Goal: Information Seeking & Learning: Learn about a topic

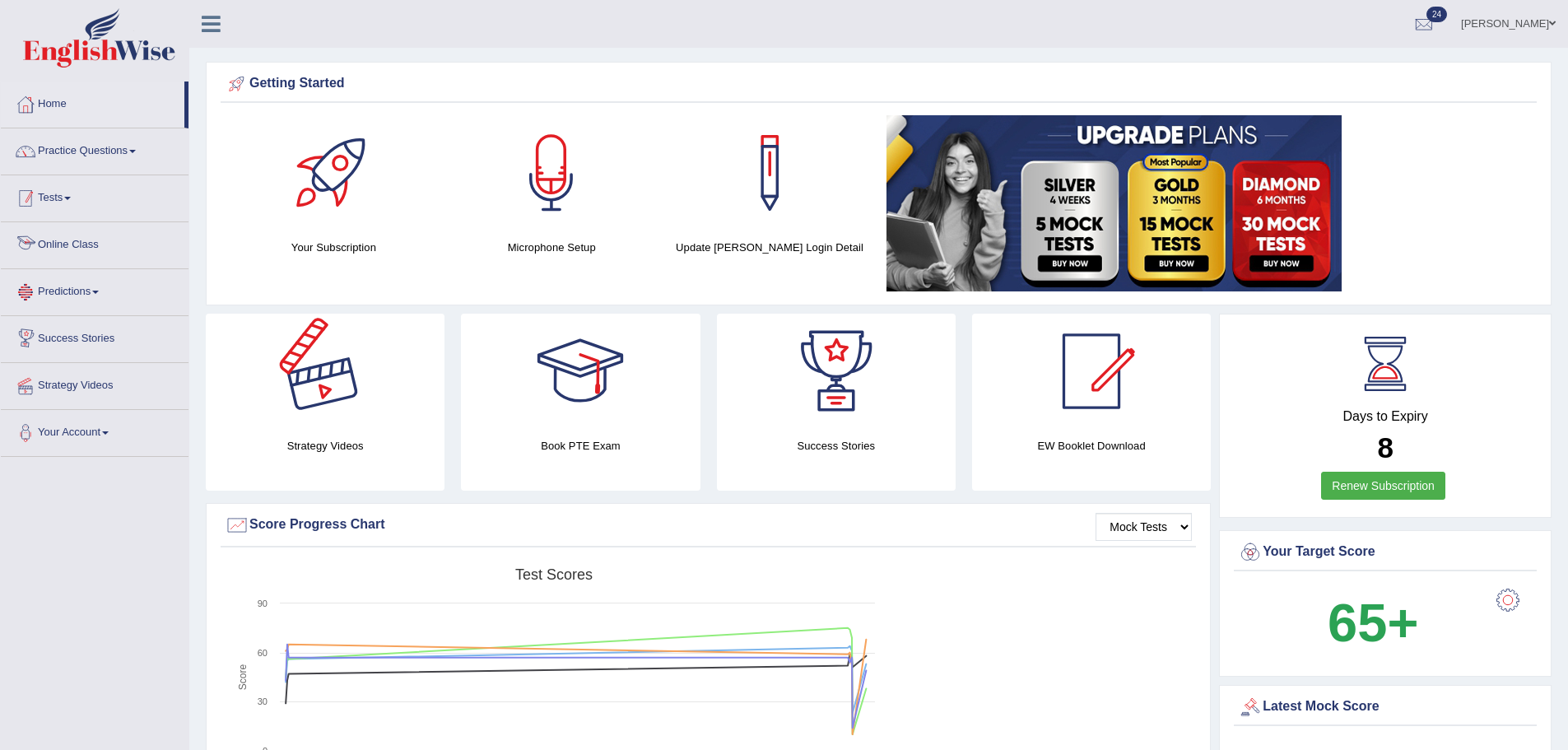
drag, startPoint x: 101, startPoint y: 186, endPoint x: 100, endPoint y: 176, distance: 10.0
click at [101, 185] on link "Tests" at bounding box center [94, 196] width 187 height 41
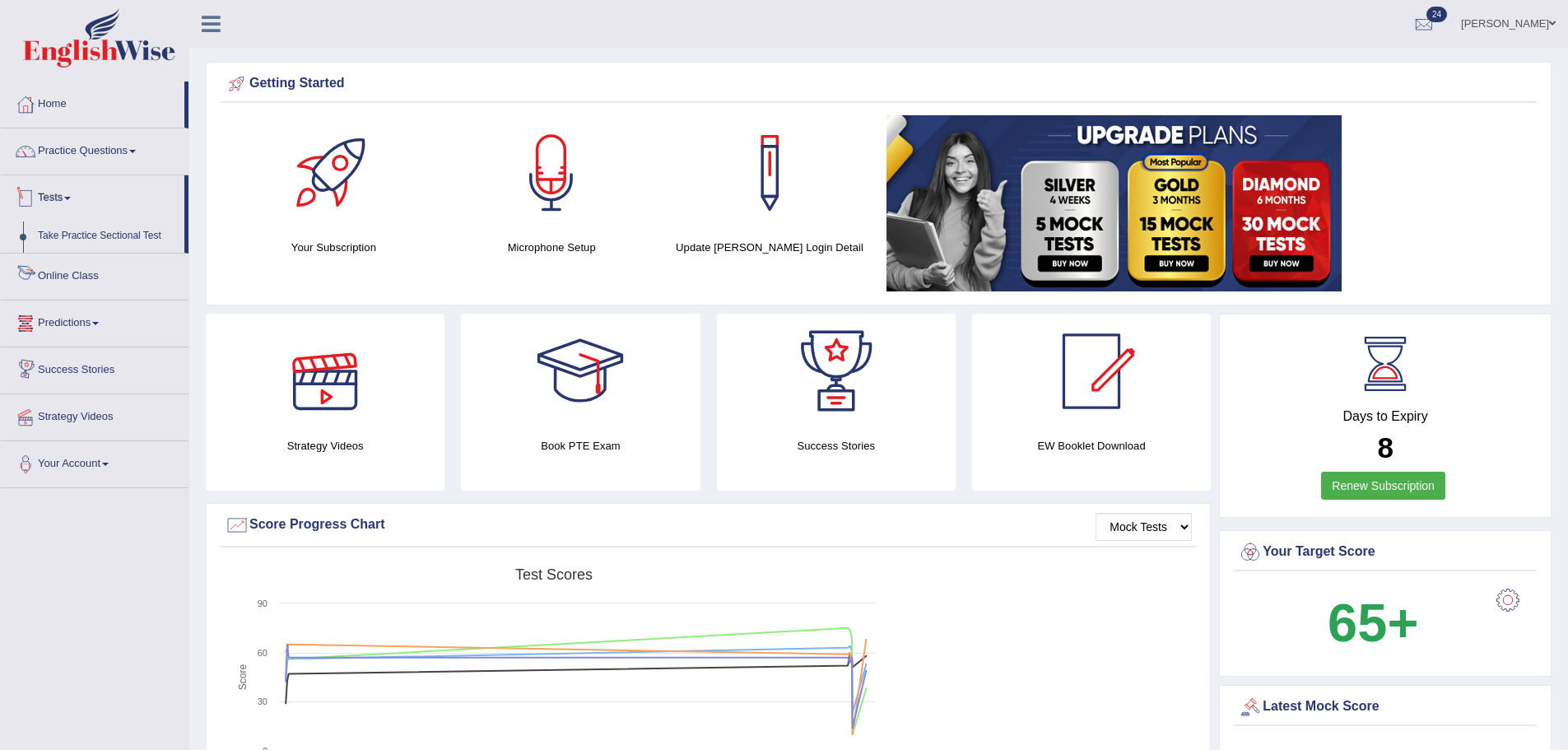
click at [101, 167] on link "Practice Questions" at bounding box center [94, 149] width 187 height 41
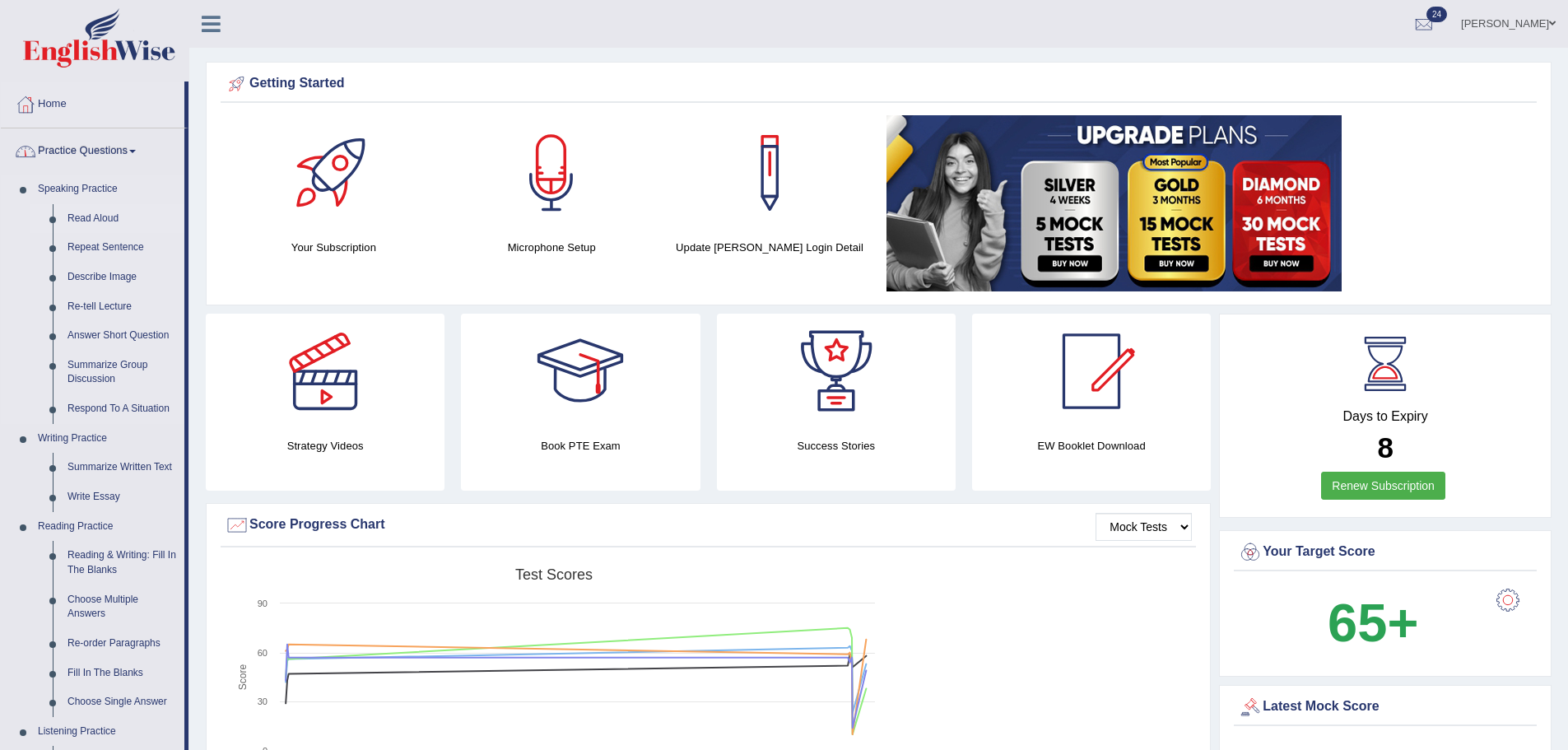
click at [104, 216] on link "Read Aloud" at bounding box center [122, 219] width 124 height 29
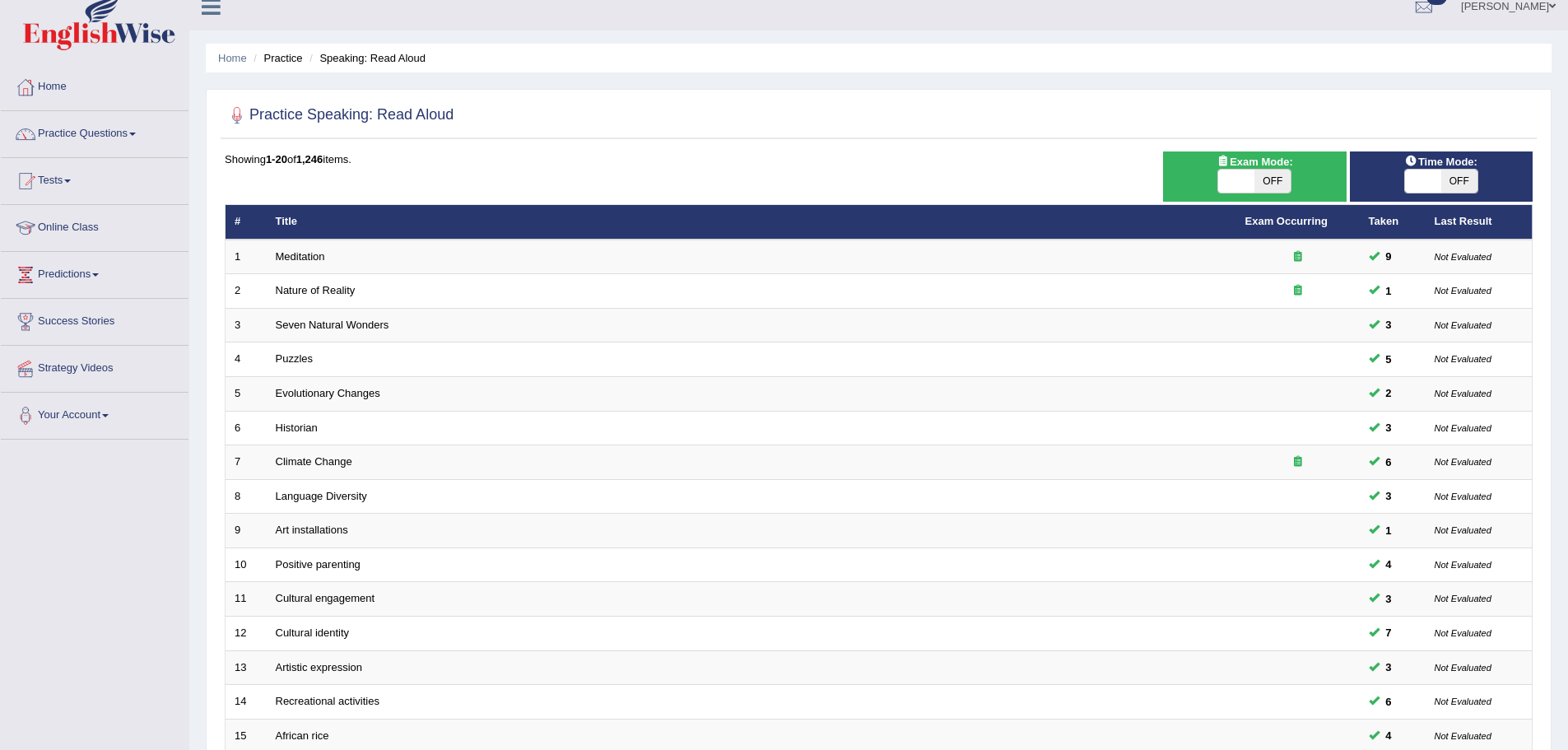
scroll to position [340, 0]
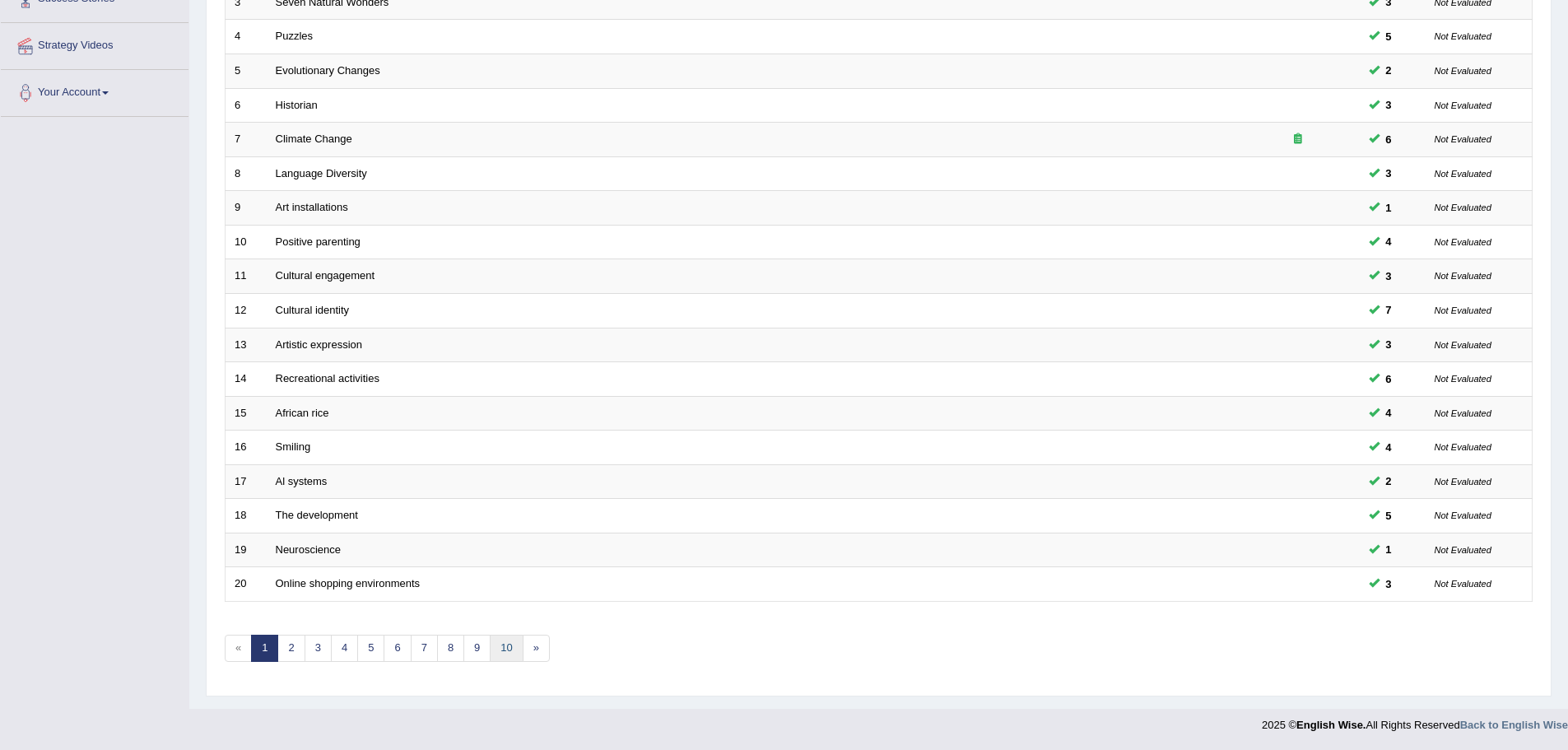
click at [505, 644] on link "10" at bounding box center [506, 648] width 33 height 27
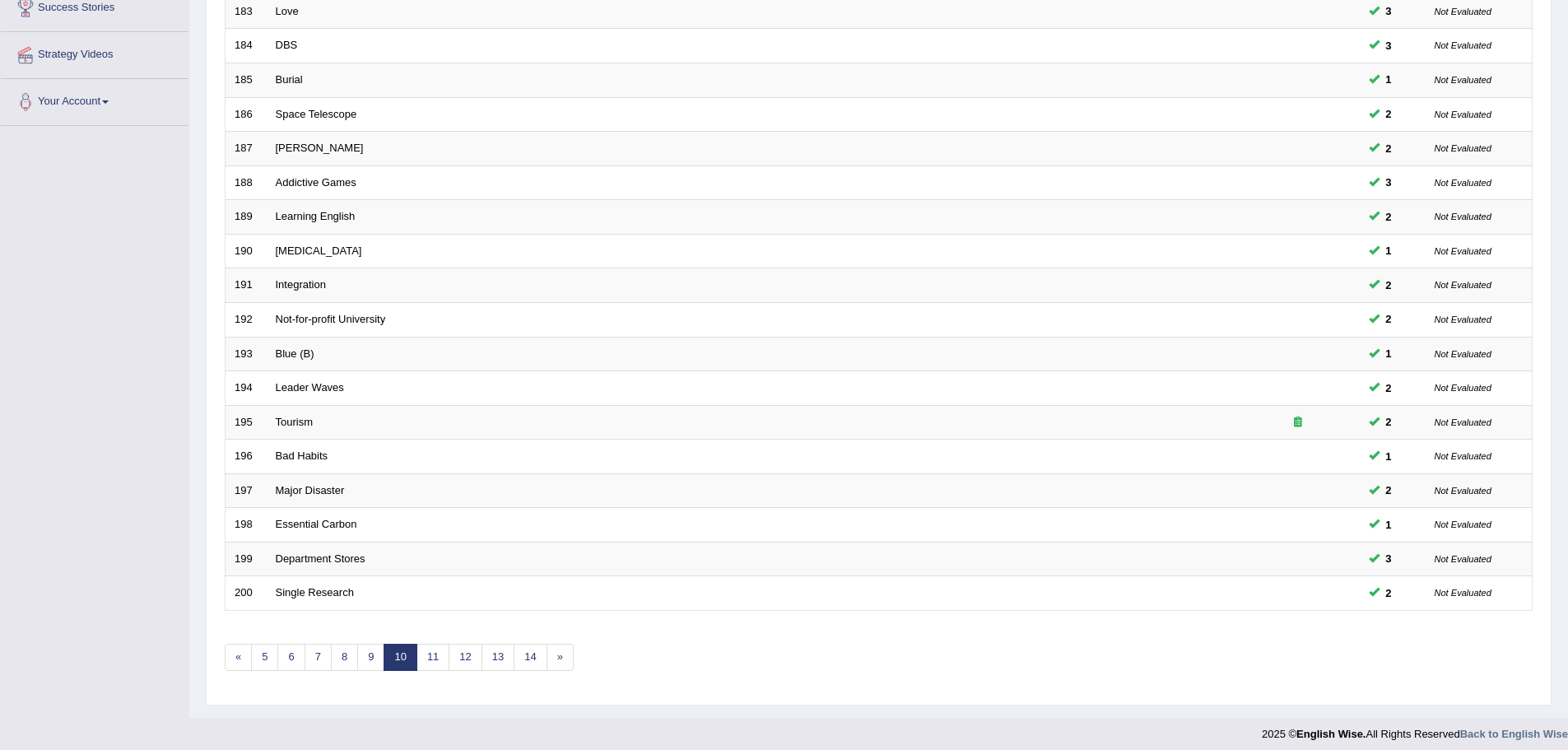
scroll to position [340, 0]
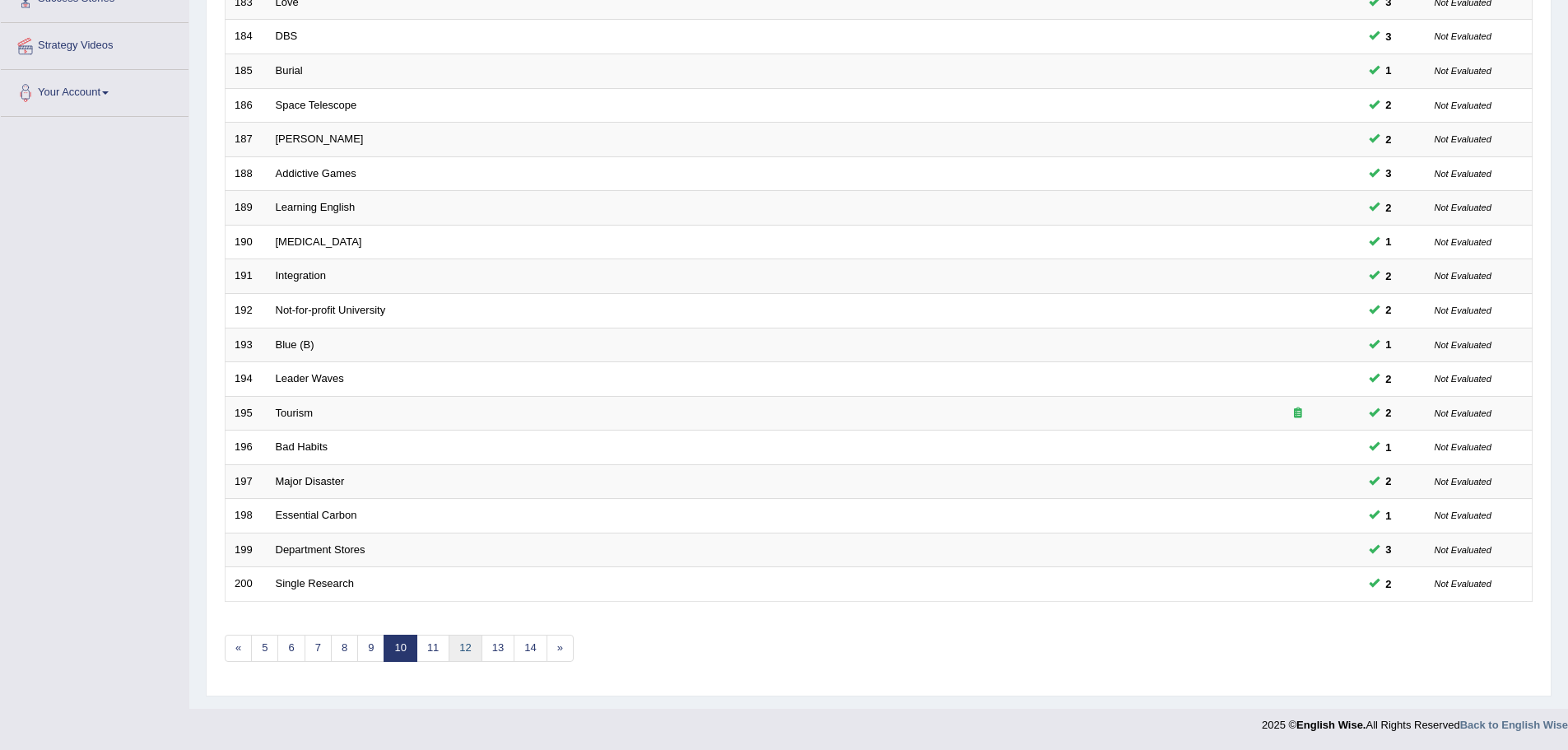
click at [470, 651] on link "12" at bounding box center [464, 648] width 33 height 27
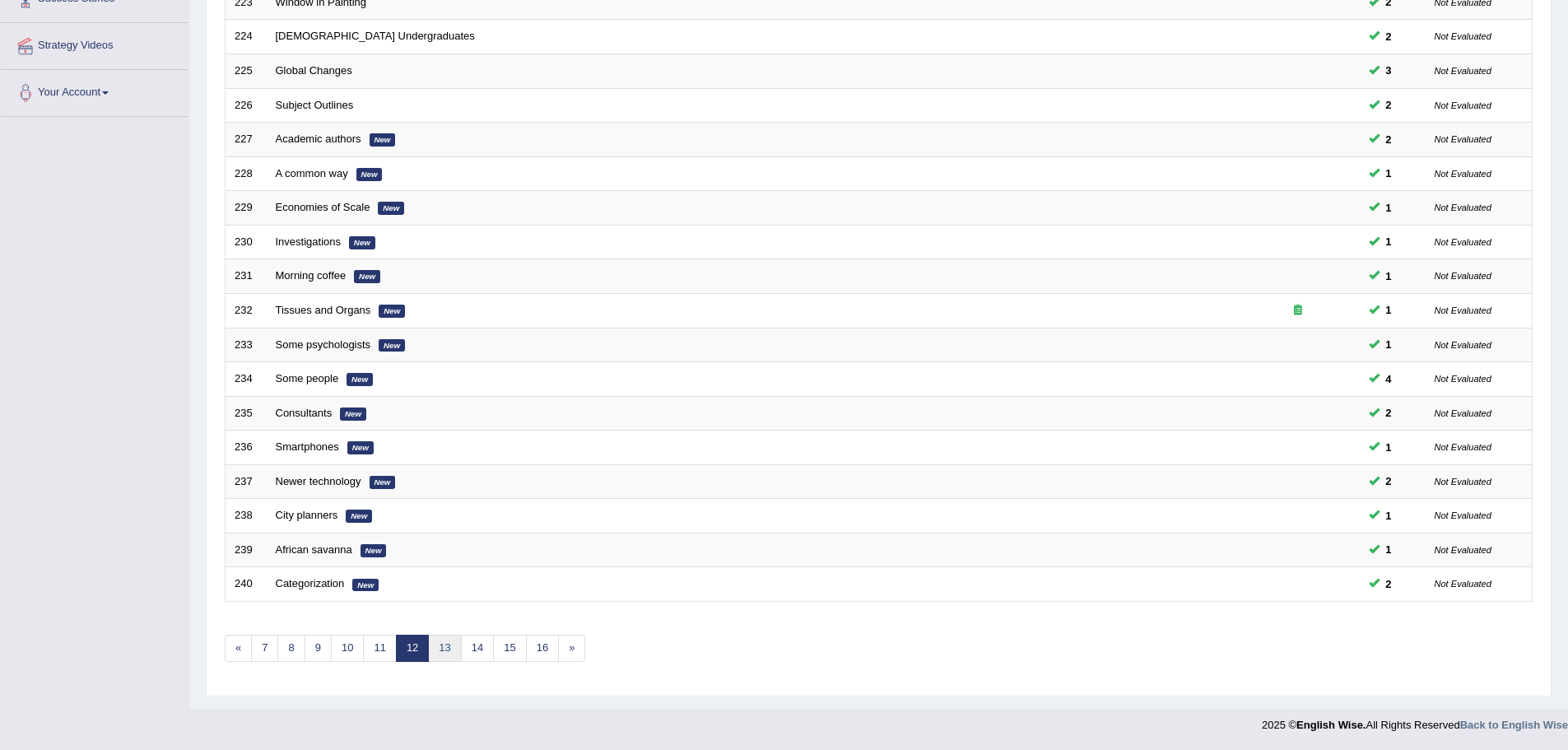
click at [441, 647] on link "13" at bounding box center [444, 648] width 33 height 27
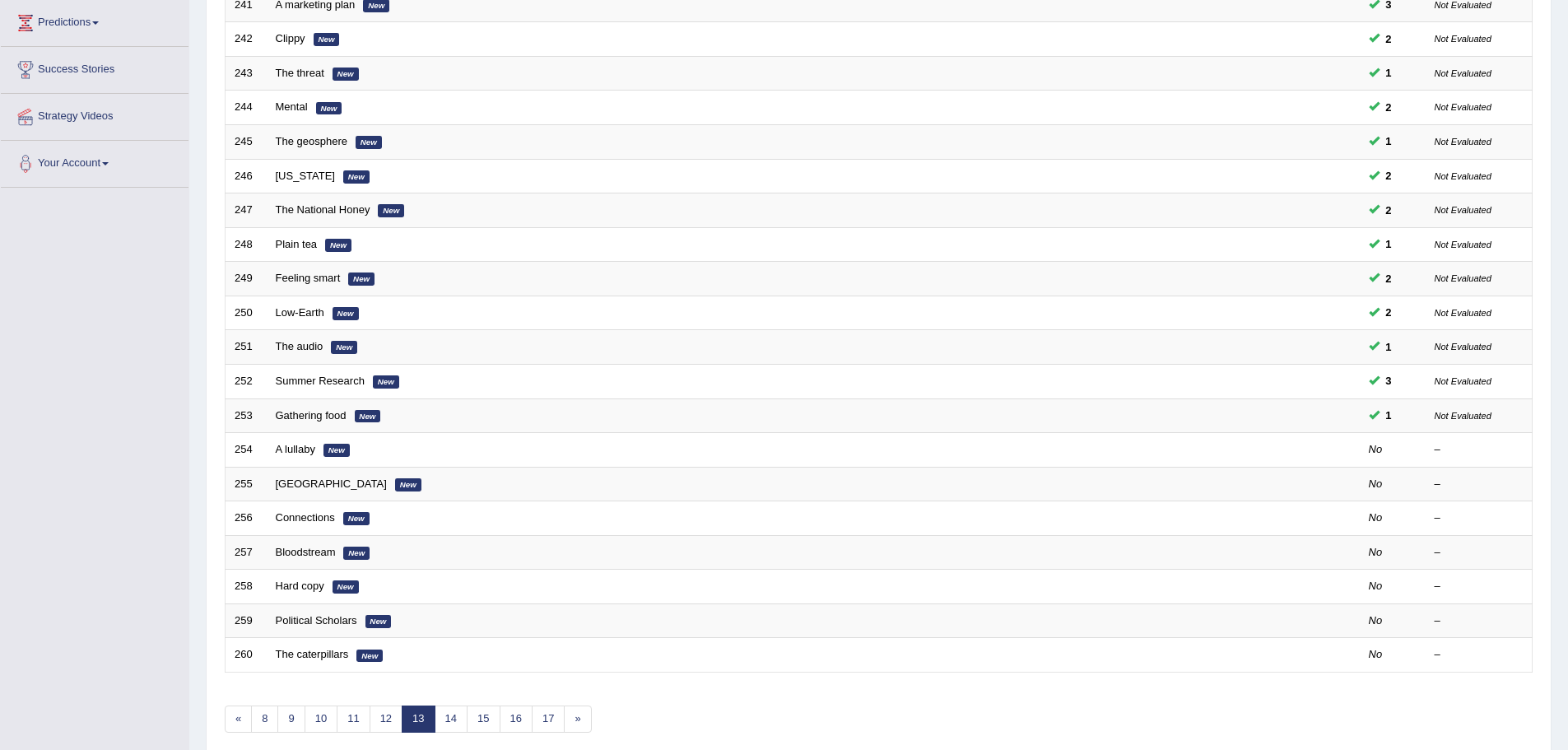
scroll to position [340, 0]
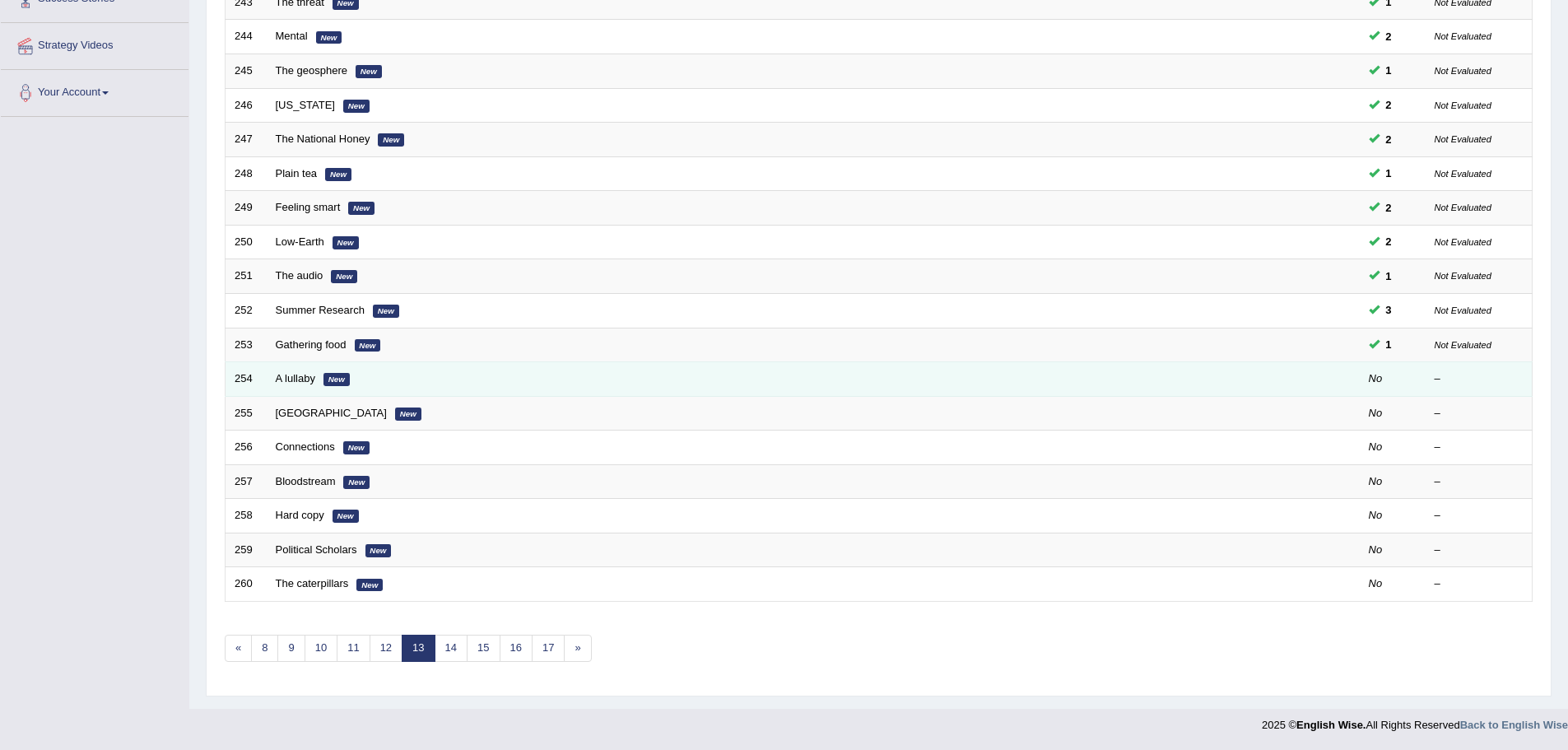
click at [290, 386] on td "A lullaby New" at bounding box center [751, 379] width 969 height 35
click at [299, 377] on link "A lullaby" at bounding box center [296, 378] width 40 height 12
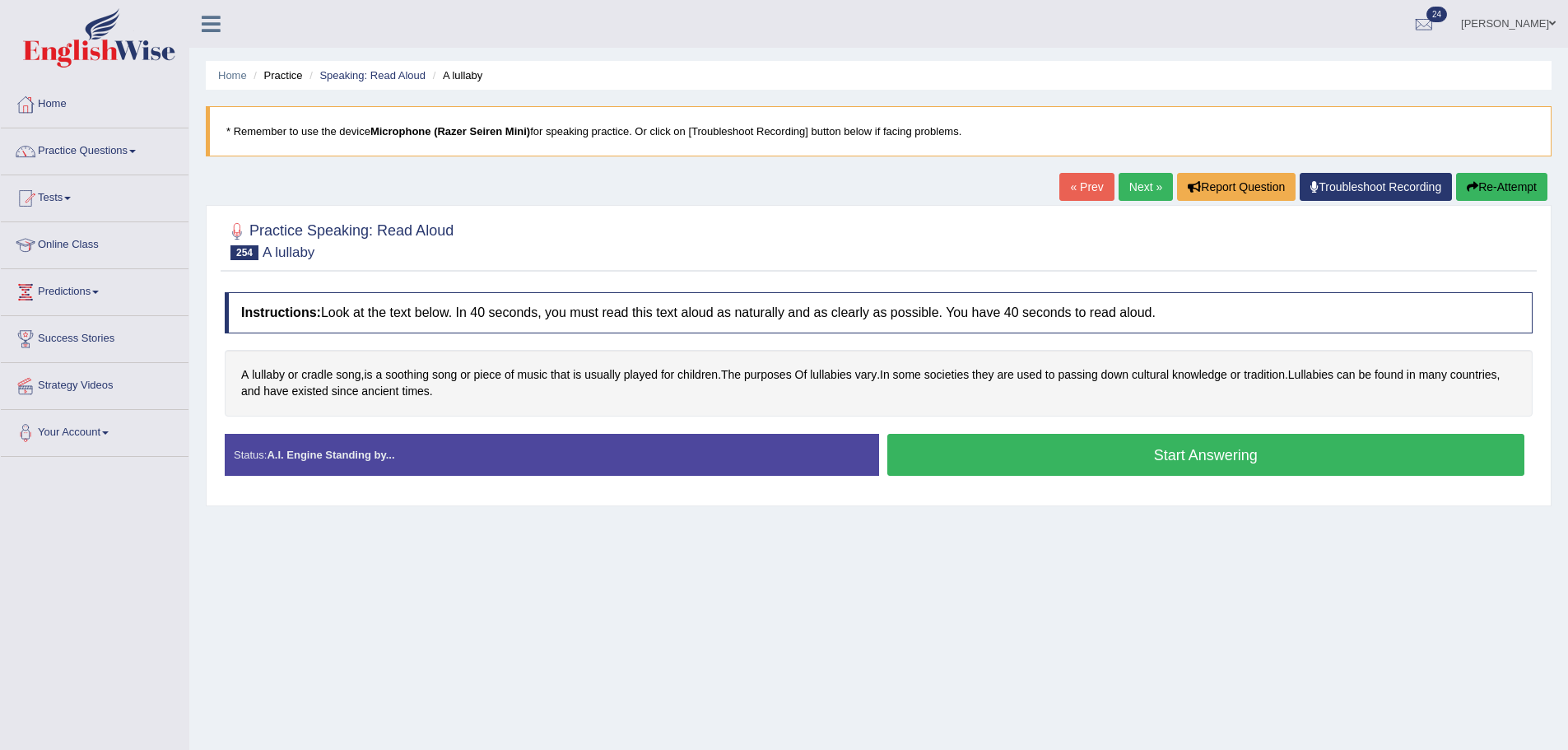
click at [968, 441] on button "Start Answering" at bounding box center [1205, 455] width 638 height 42
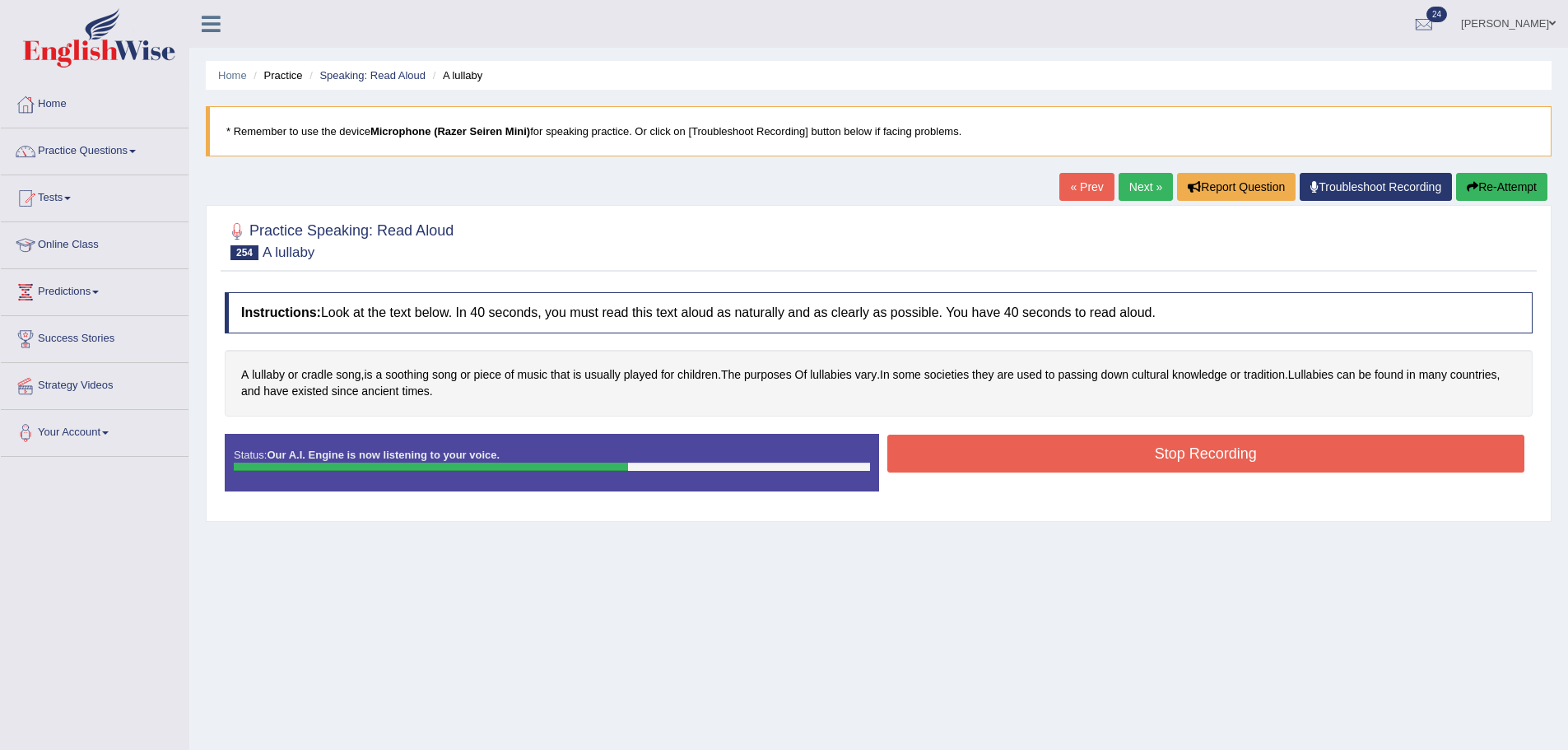
click at [1188, 452] on button "Stop Recording" at bounding box center [1205, 453] width 638 height 38
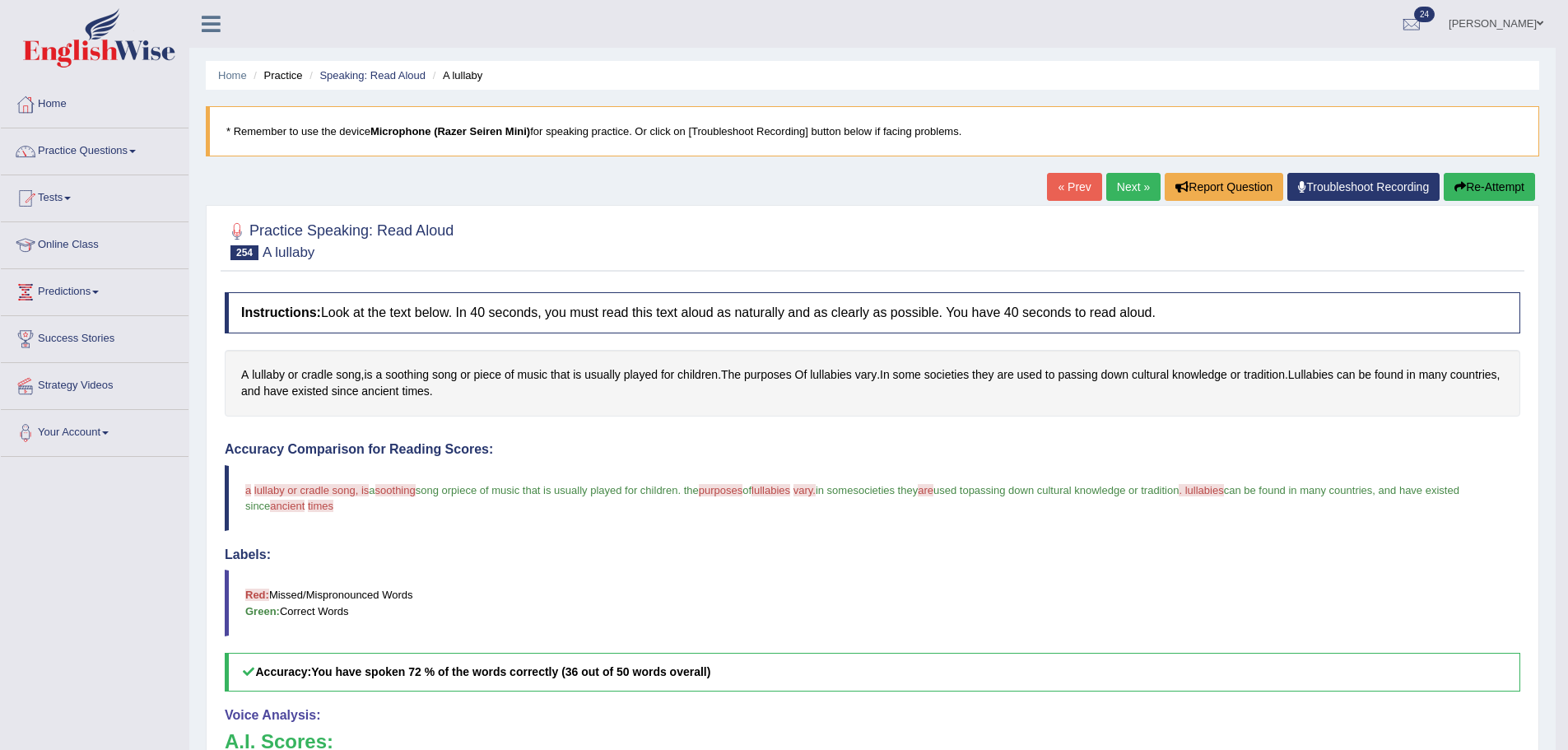
click at [1454, 183] on icon "button" at bounding box center [1460, 187] width 11 height 11
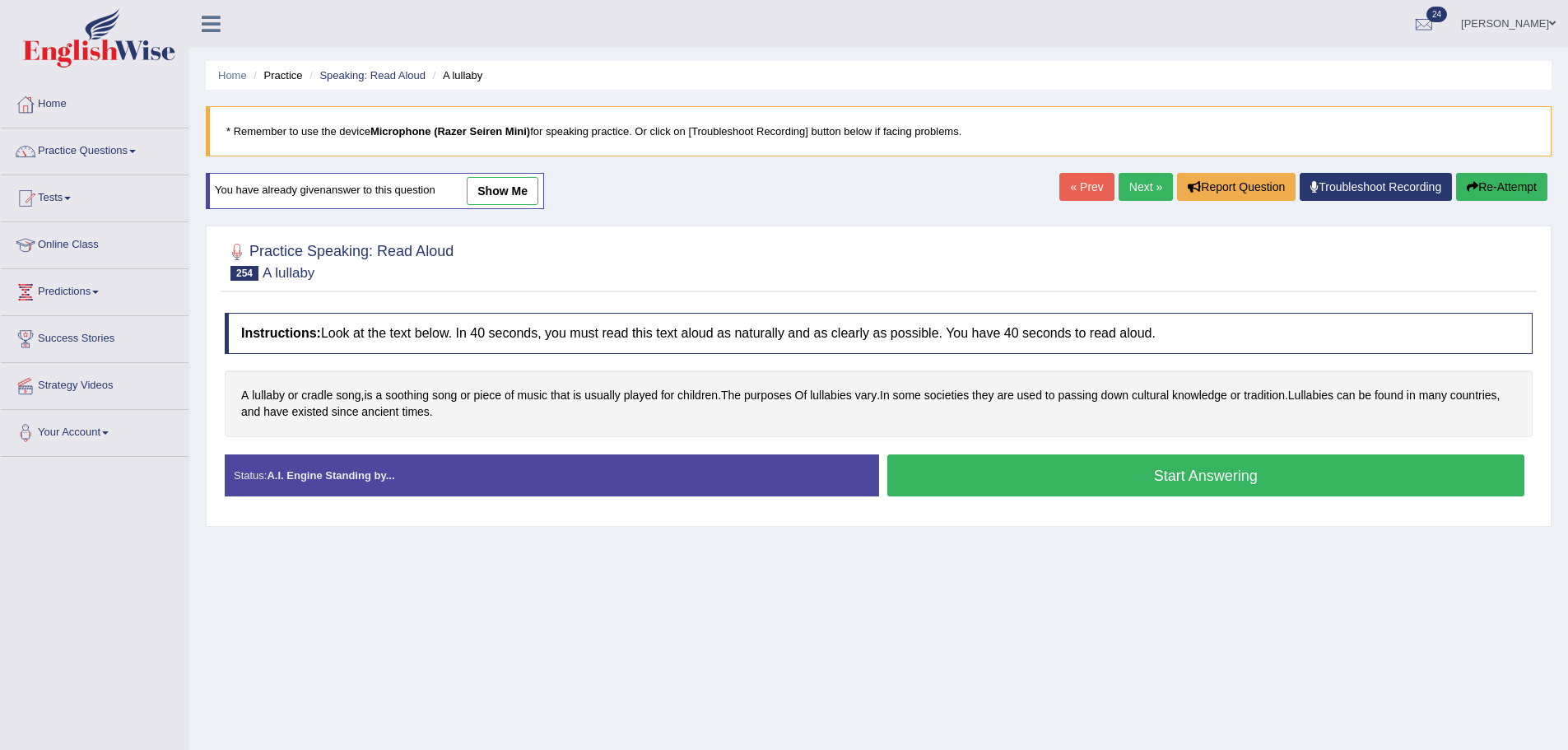
click at [1130, 496] on button "Start Answering" at bounding box center [1205, 475] width 638 height 42
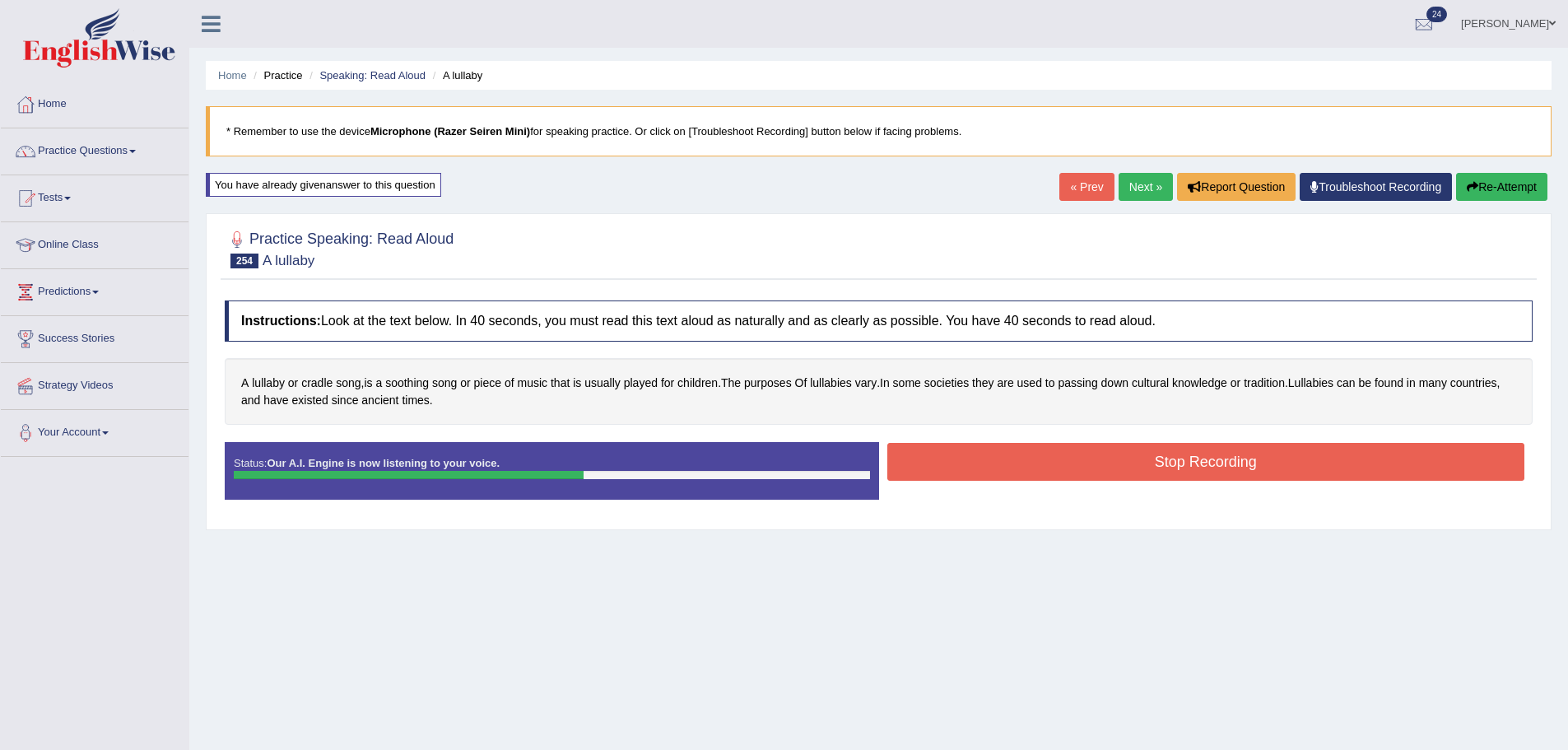
click at [1122, 479] on button "Stop Recording" at bounding box center [1205, 462] width 638 height 38
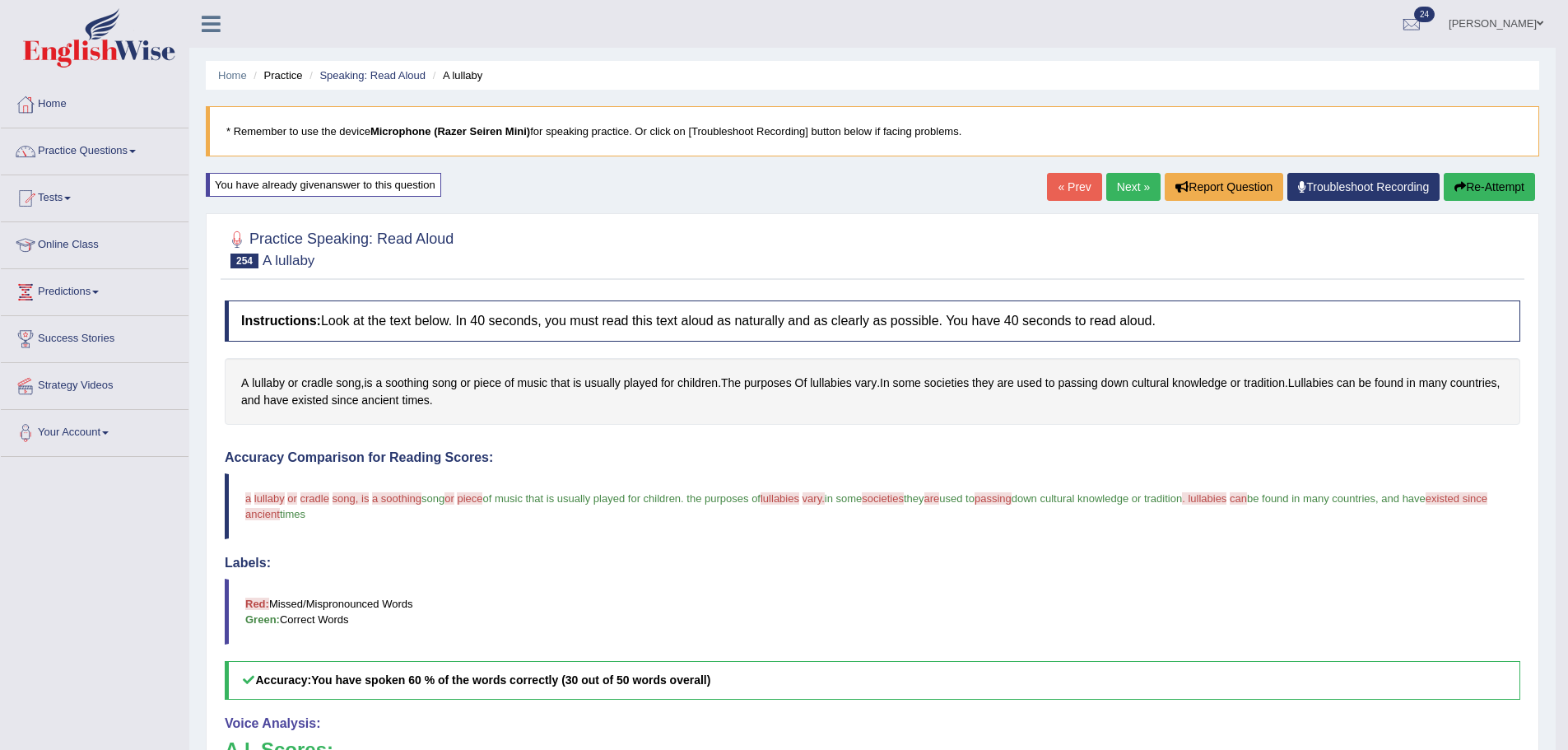
click at [1474, 188] on button "Re-Attempt" at bounding box center [1489, 188] width 91 height 28
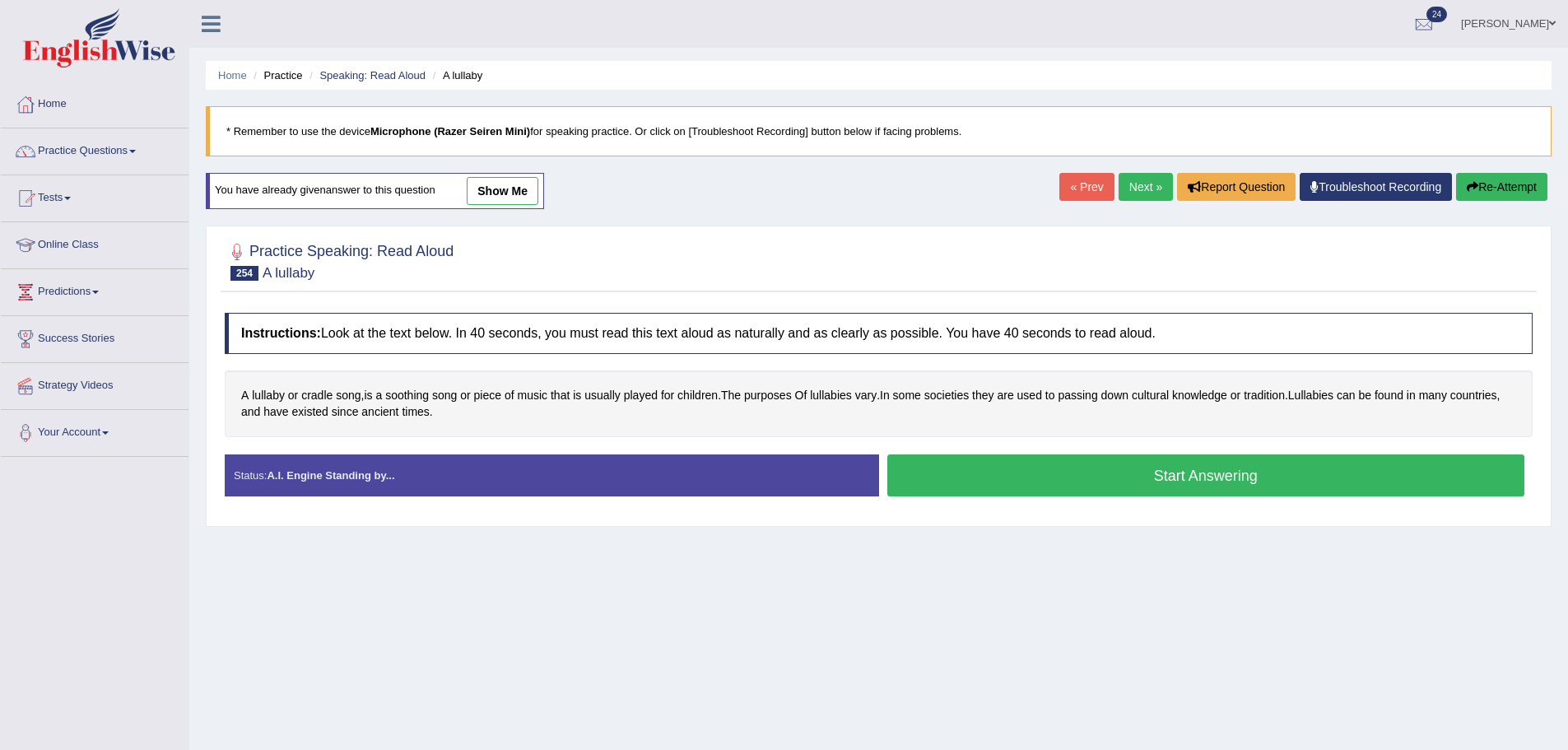
click at [946, 490] on button "Start Answering" at bounding box center [1205, 475] width 638 height 42
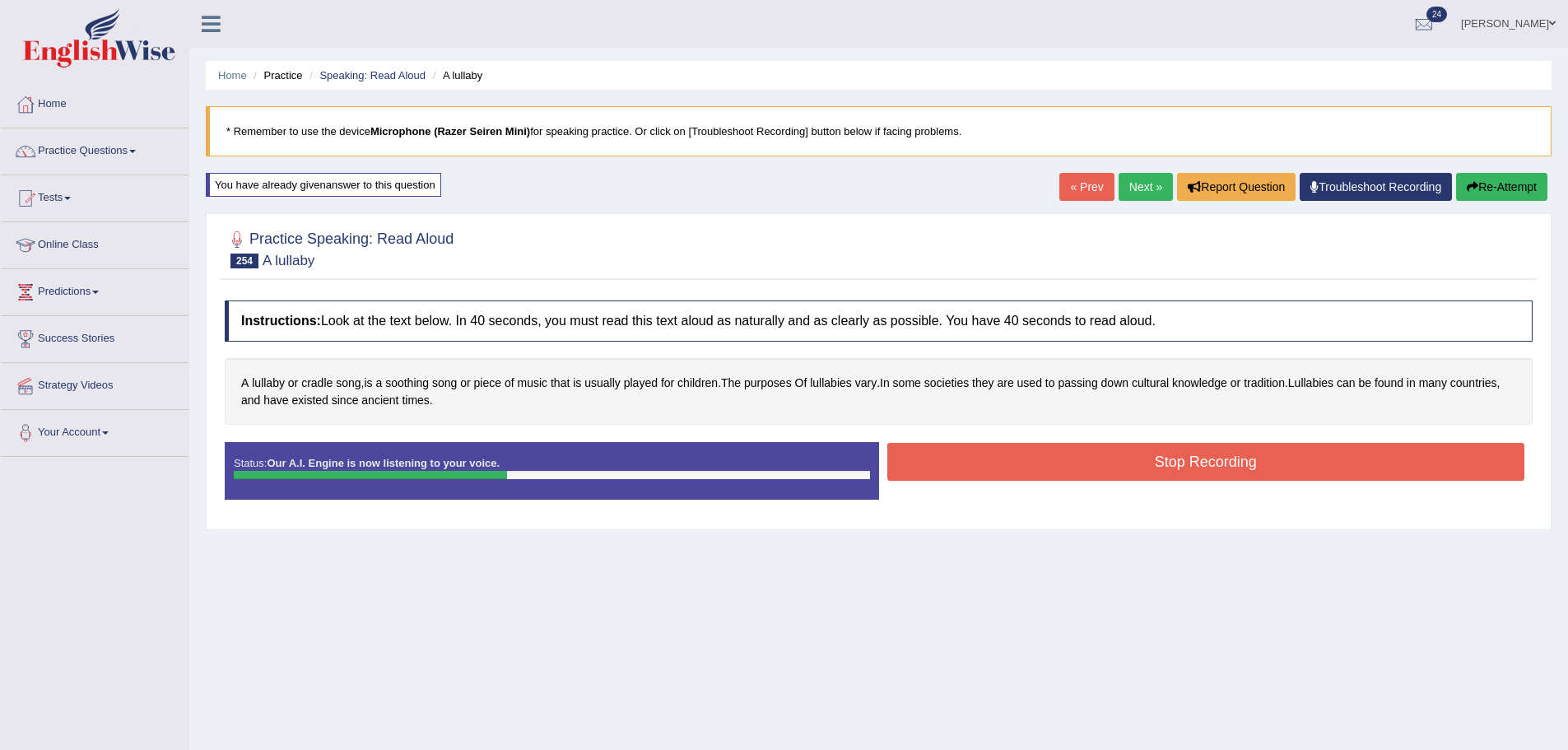
click at [1151, 478] on button "Stop Recording" at bounding box center [1205, 462] width 638 height 38
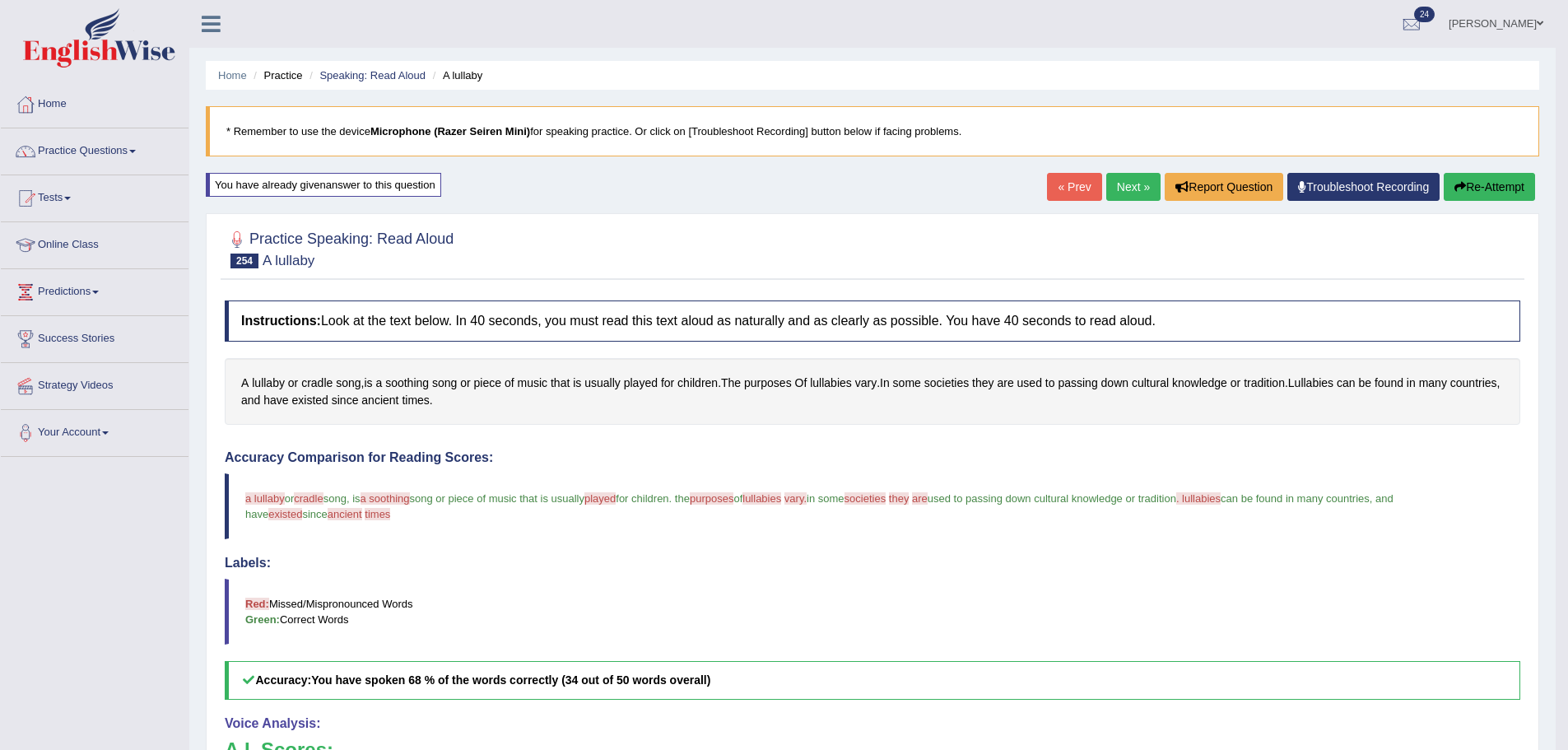
click at [1118, 190] on link "Next »" at bounding box center [1133, 188] width 55 height 28
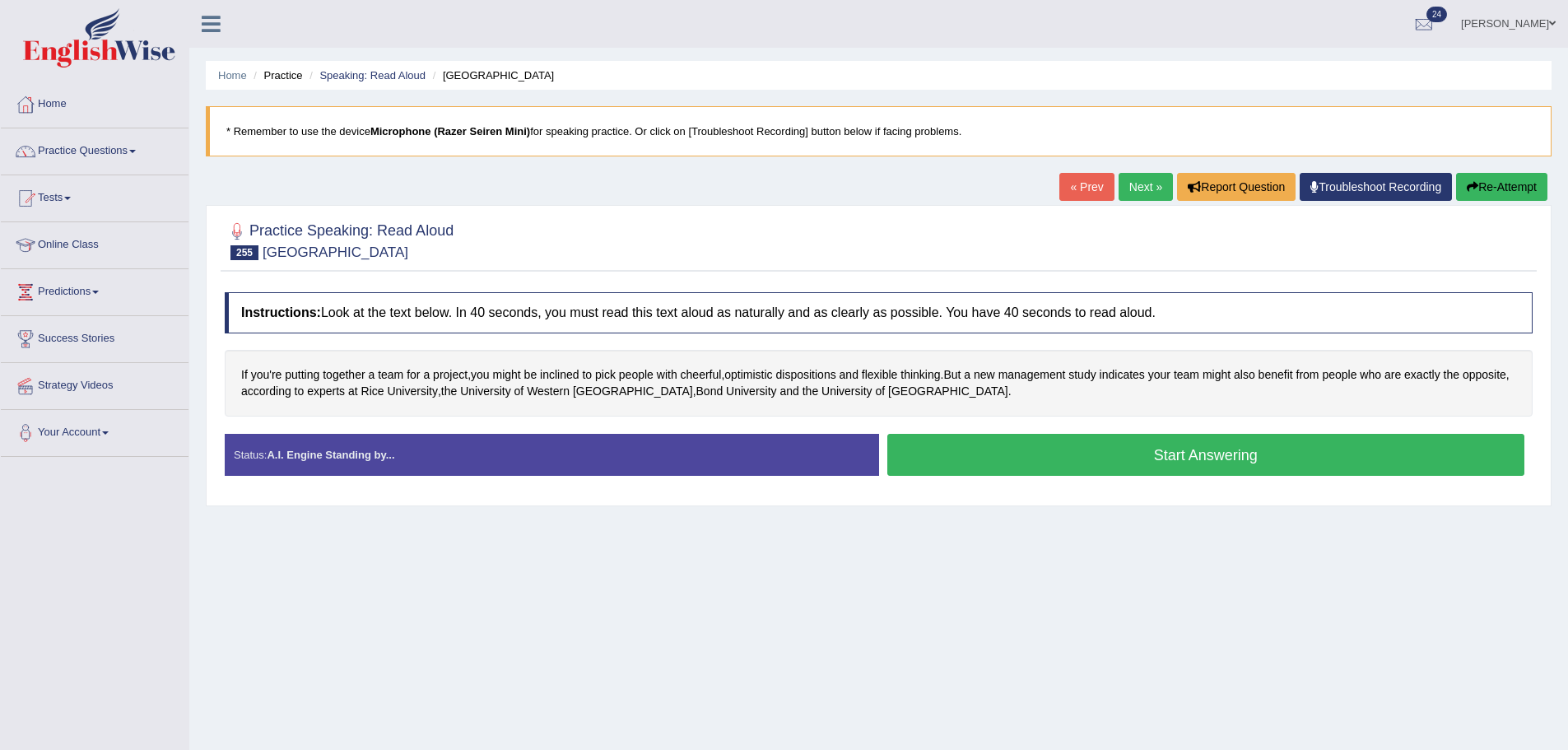
click at [1001, 463] on button "Start Answering" at bounding box center [1205, 455] width 638 height 42
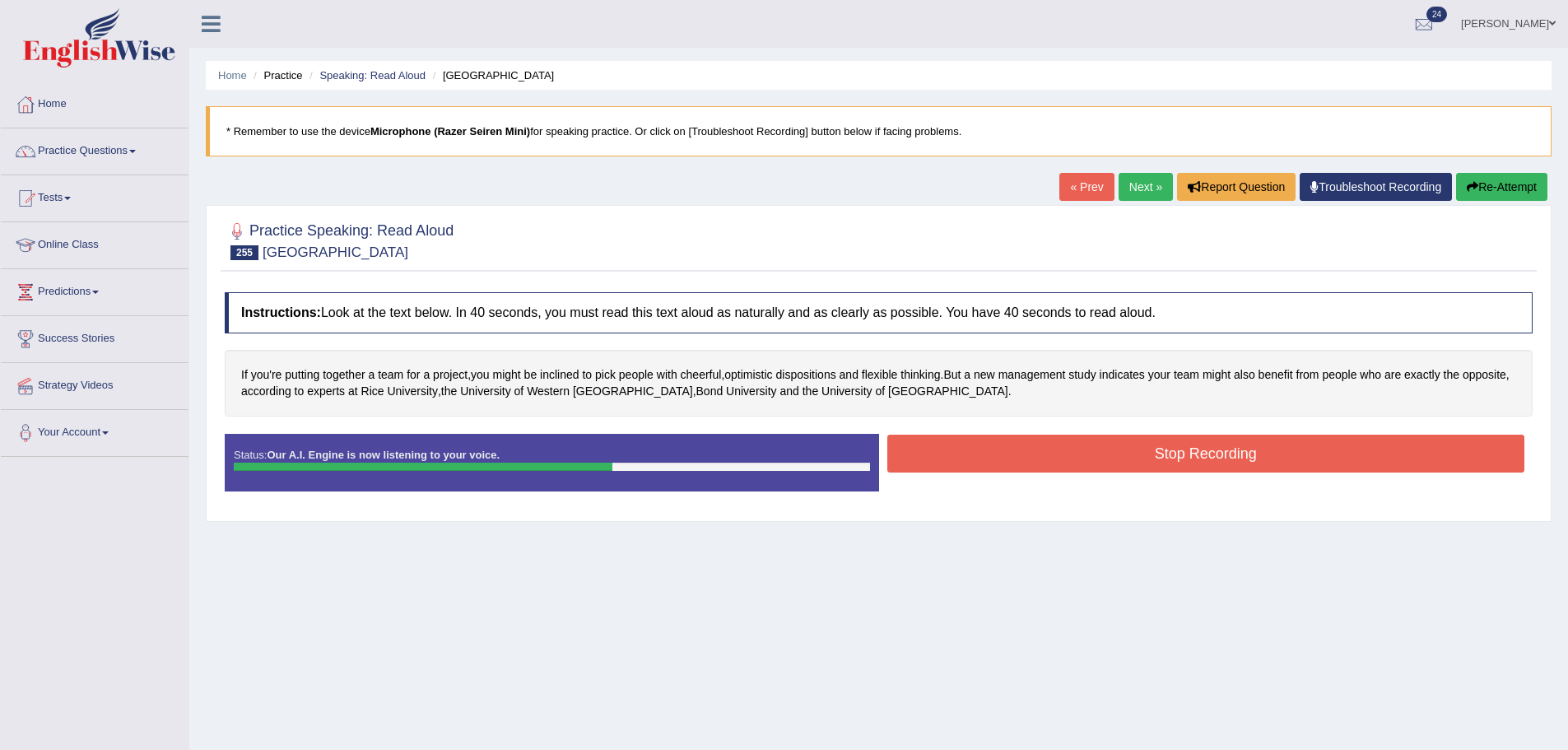
click at [1054, 460] on button "Stop Recording" at bounding box center [1205, 453] width 638 height 38
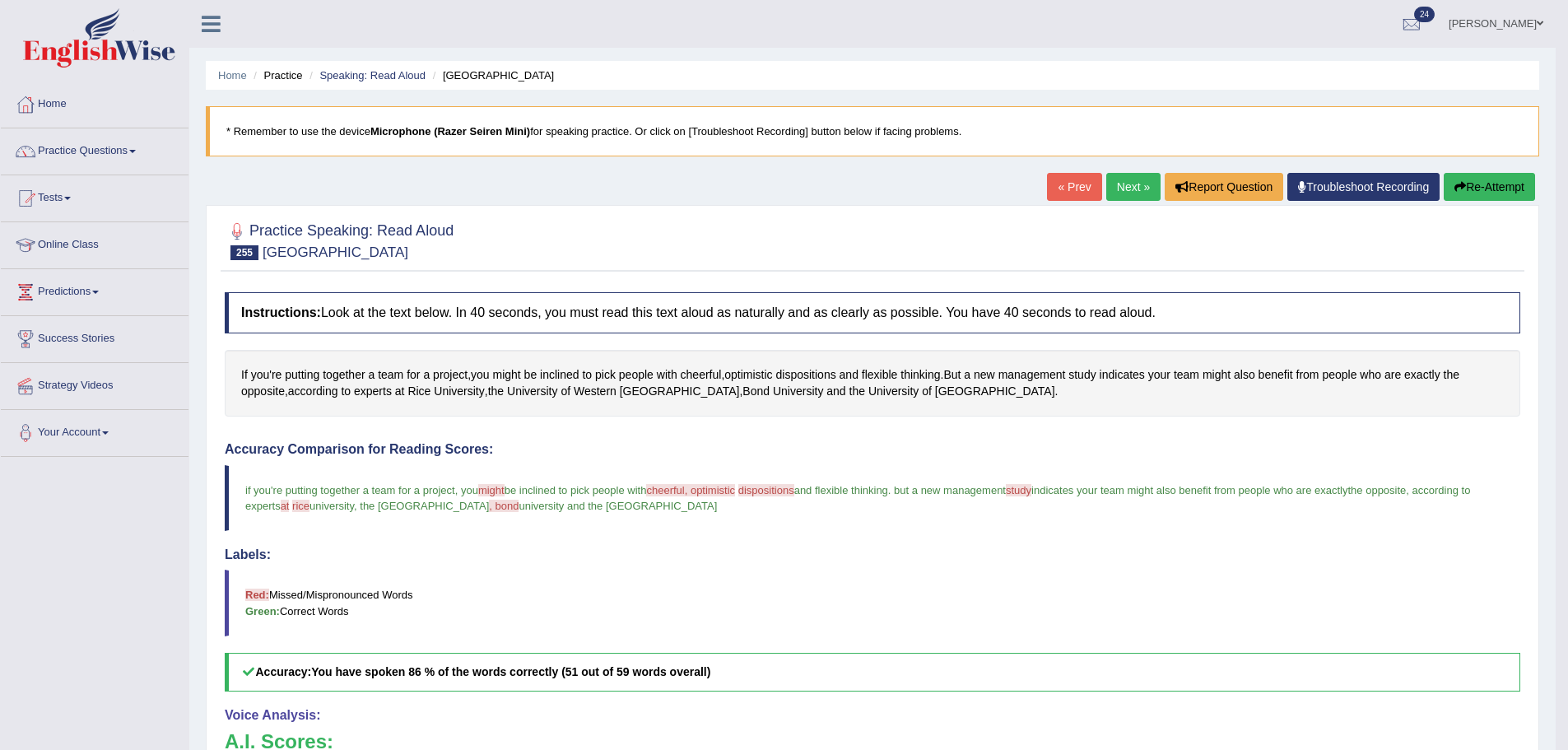
click at [1119, 171] on div "Home Practice Speaking: Read Aloud [GEOGRAPHIC_DATA] * Remember to use the devi…" at bounding box center [872, 517] width 1366 height 1035
click at [1115, 186] on link "Next »" at bounding box center [1133, 188] width 55 height 28
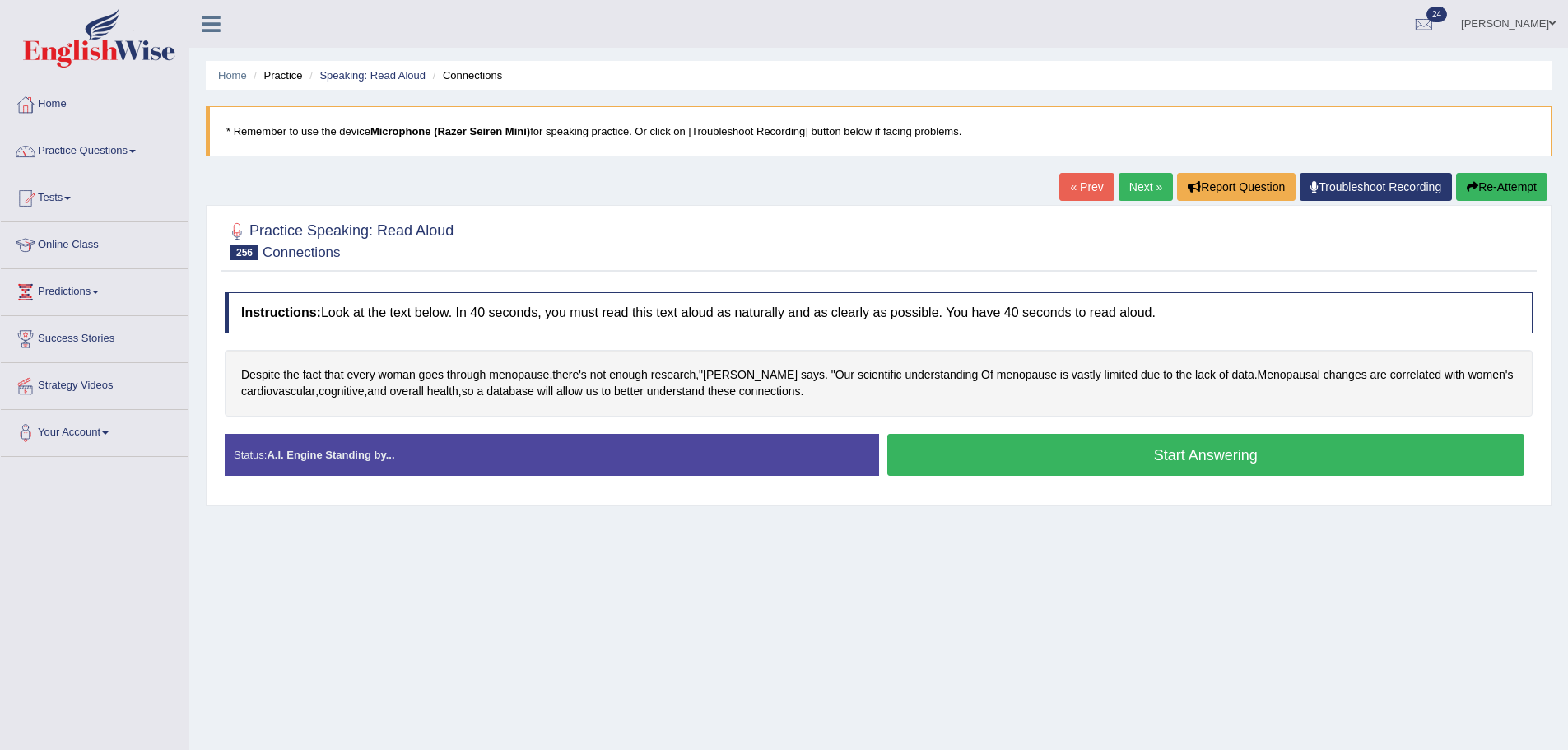
click at [968, 460] on button "Start Answering" at bounding box center [1205, 455] width 638 height 42
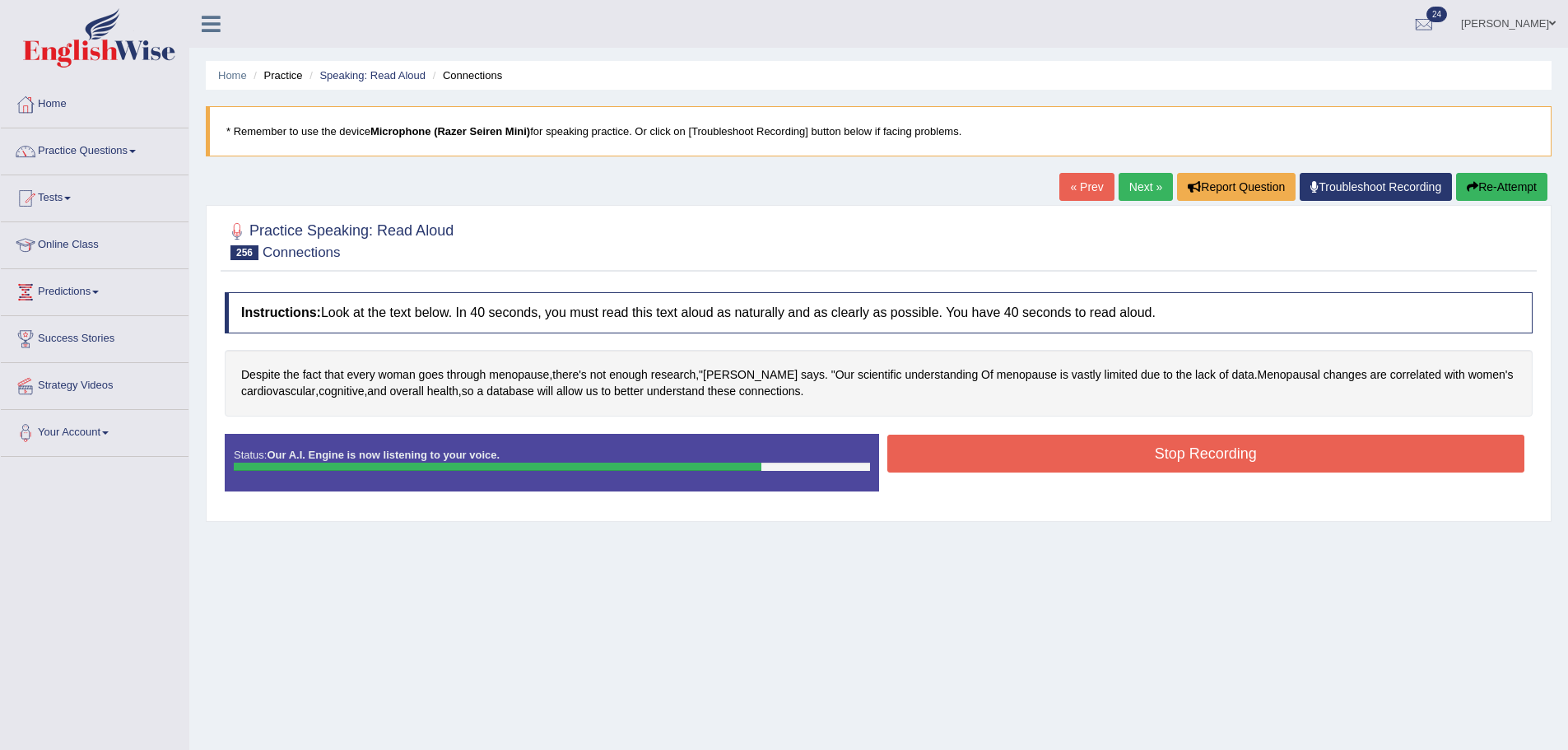
click at [963, 468] on button "Stop Recording" at bounding box center [1205, 453] width 638 height 38
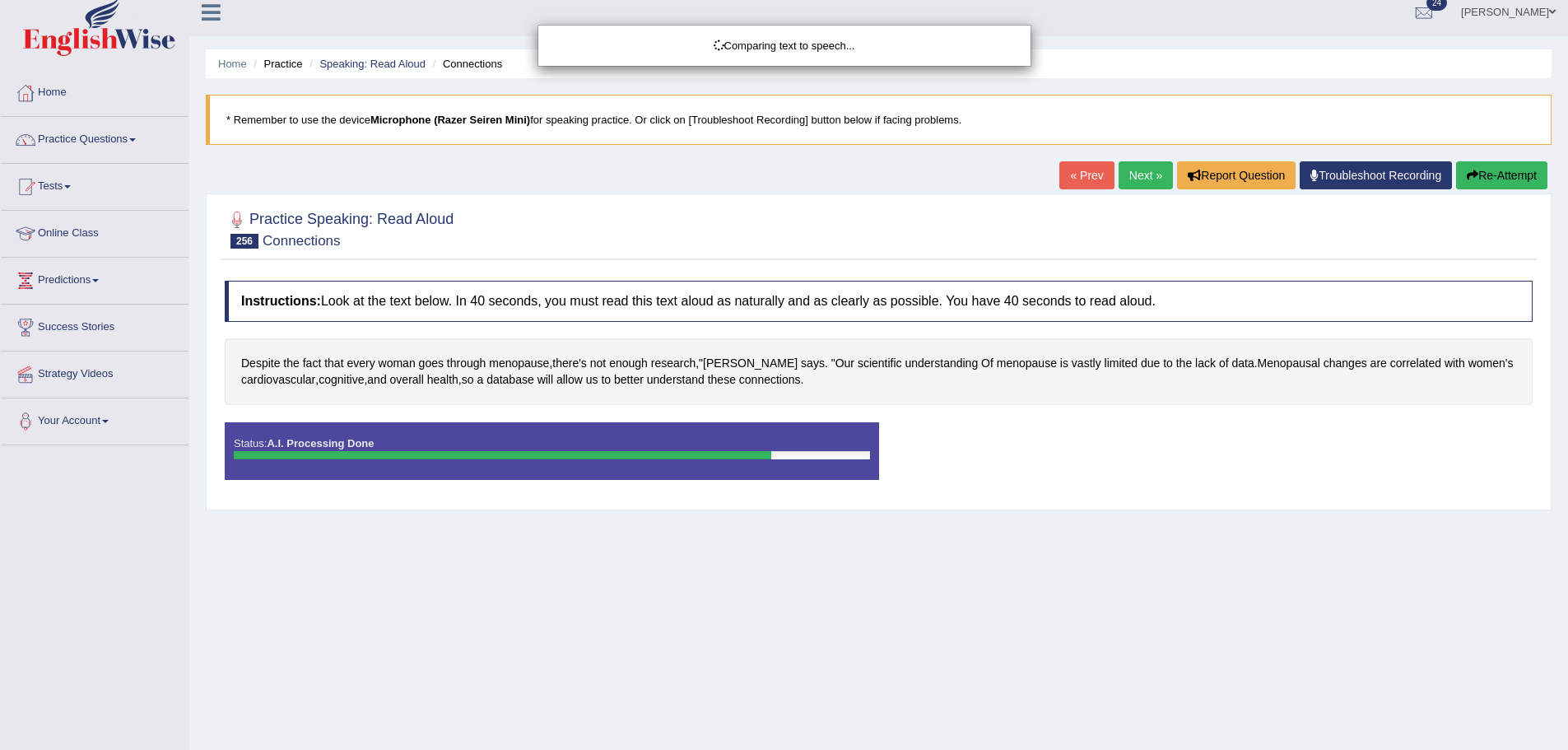
scroll to position [114, 0]
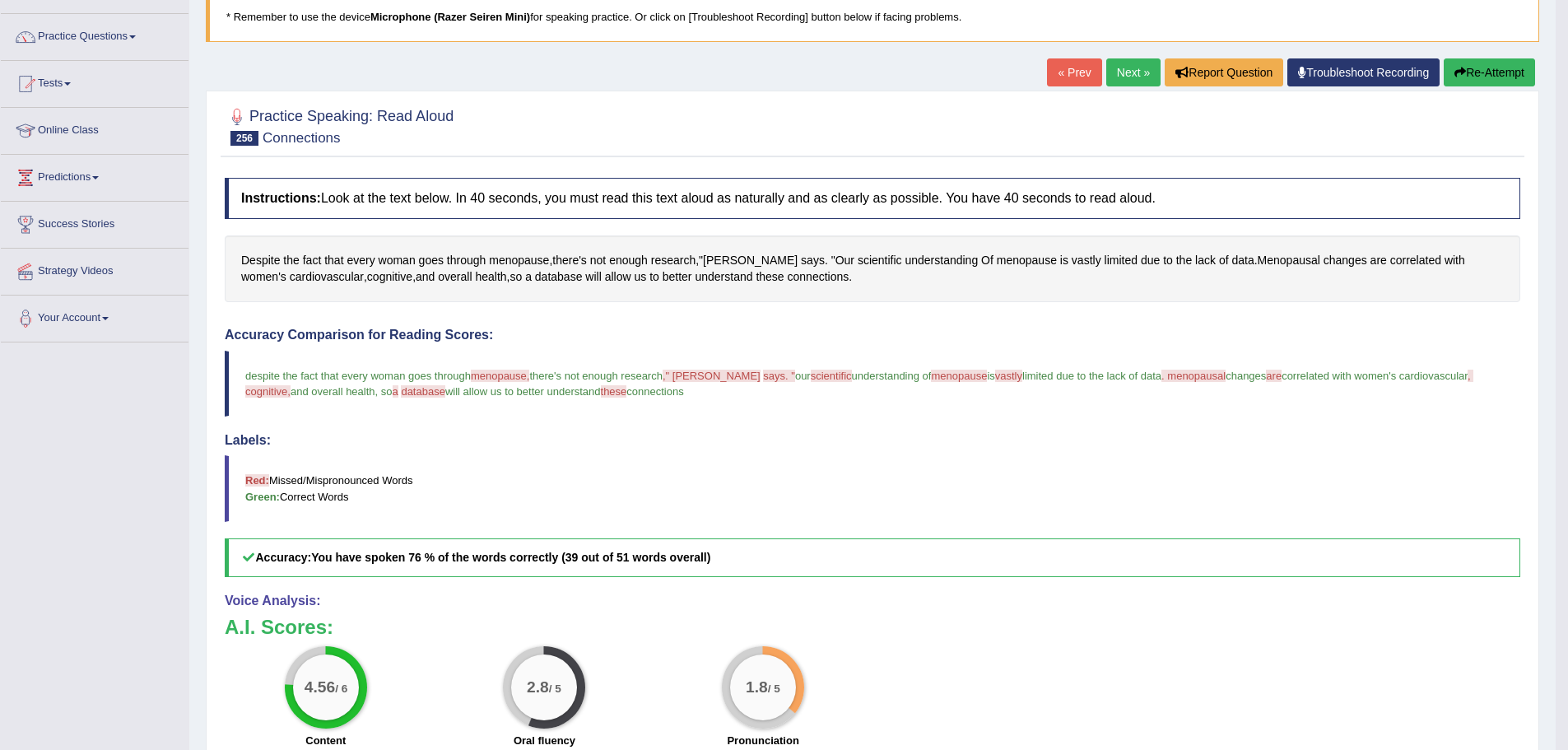
click at [1497, 71] on button "Re-Attempt" at bounding box center [1489, 73] width 91 height 28
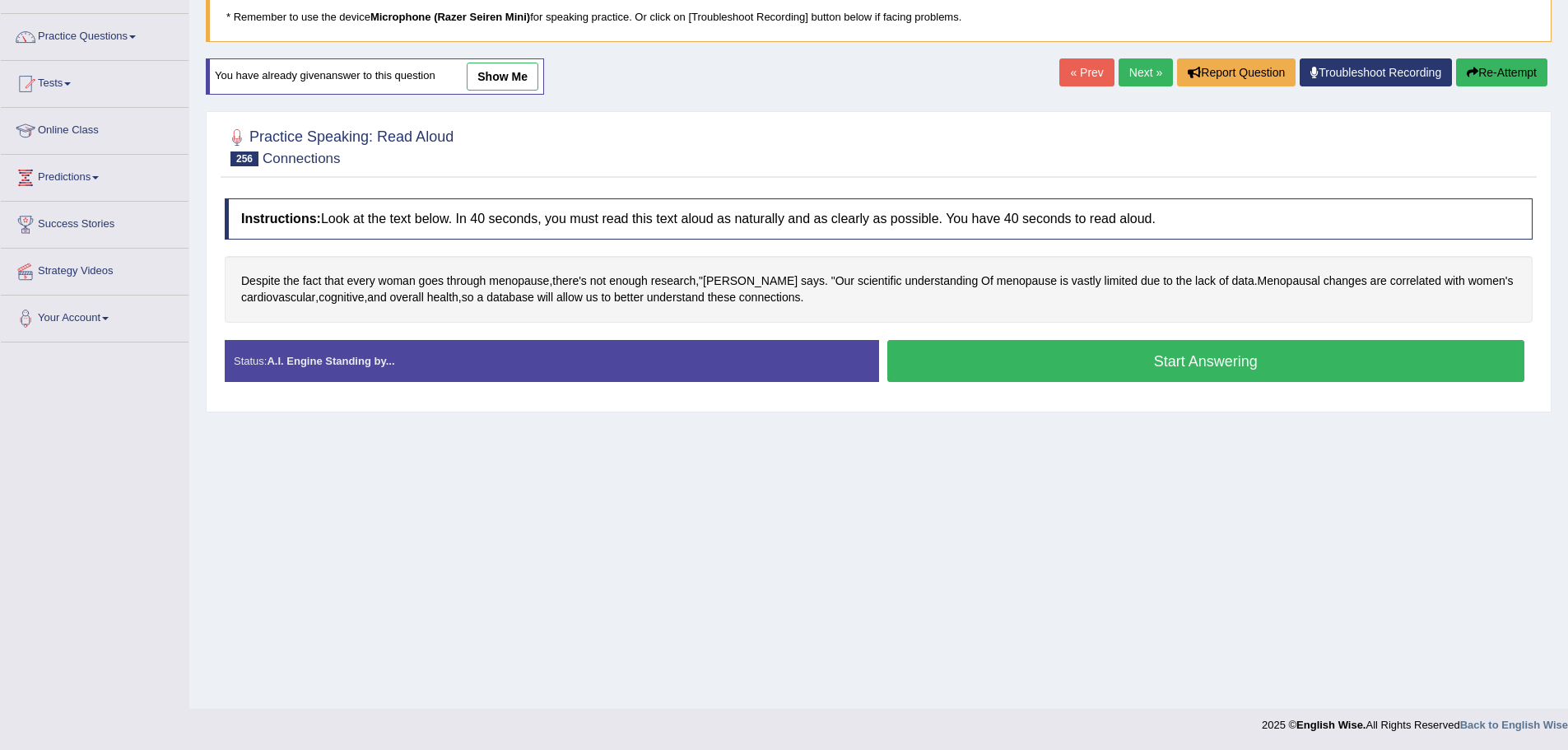
click at [1128, 373] on button "Start Answering" at bounding box center [1205, 361] width 638 height 42
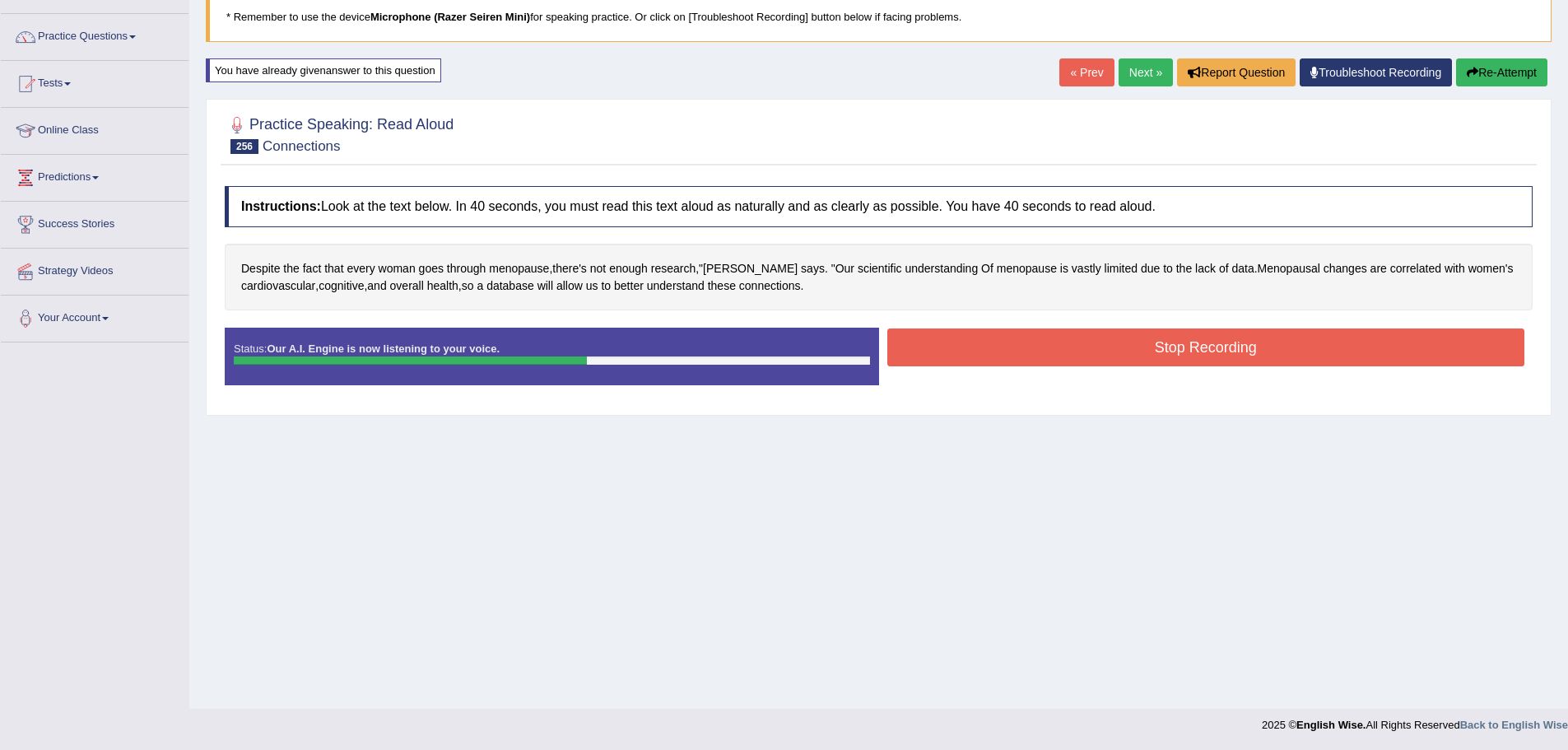
click at [984, 351] on button "Stop Recording" at bounding box center [1205, 348] width 638 height 38
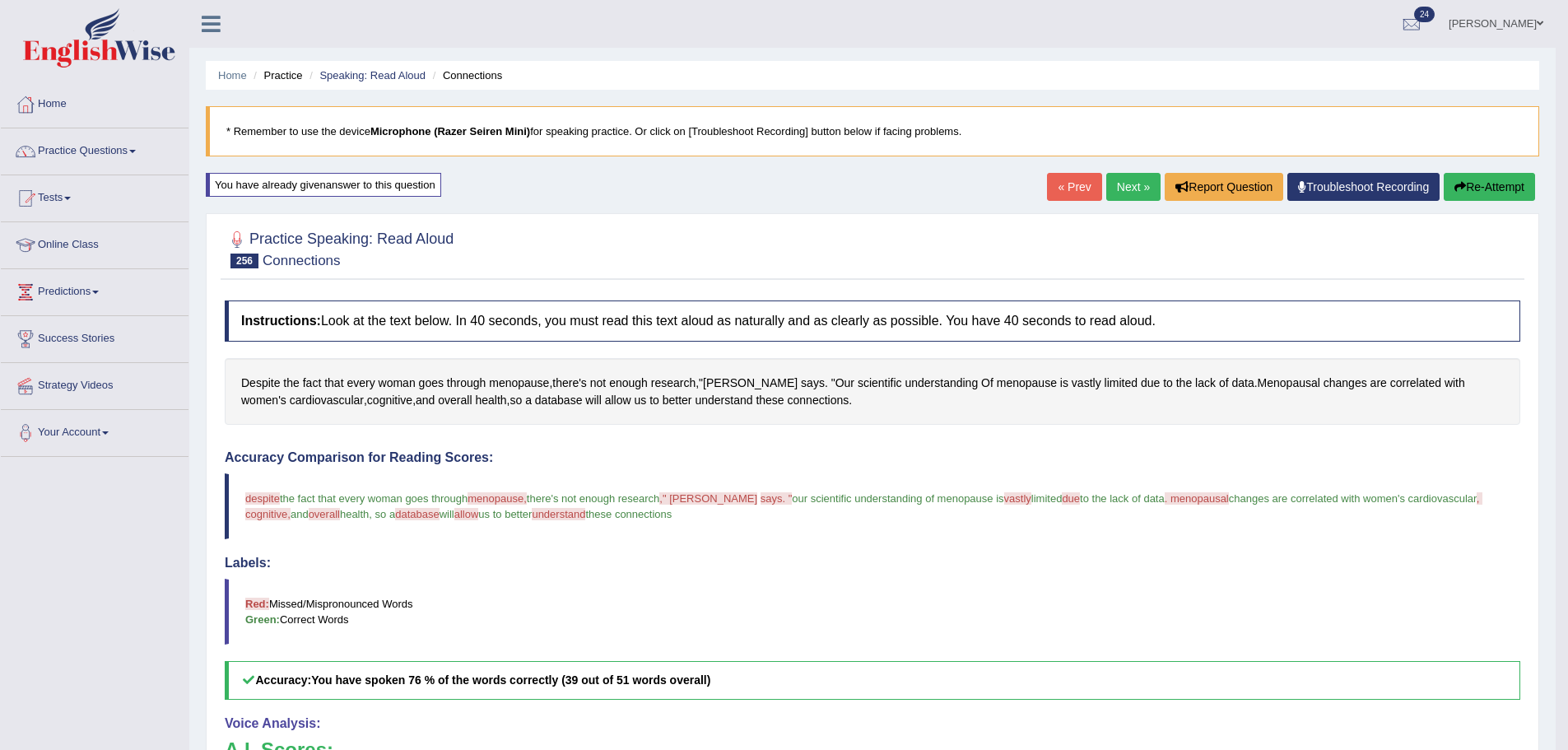
click at [1096, 179] on div "« Prev Next » Report Question Troubleshoot Recording Re-Attempt" at bounding box center [1293, 189] width 493 height 32
click at [1112, 183] on link "Next »" at bounding box center [1133, 188] width 55 height 28
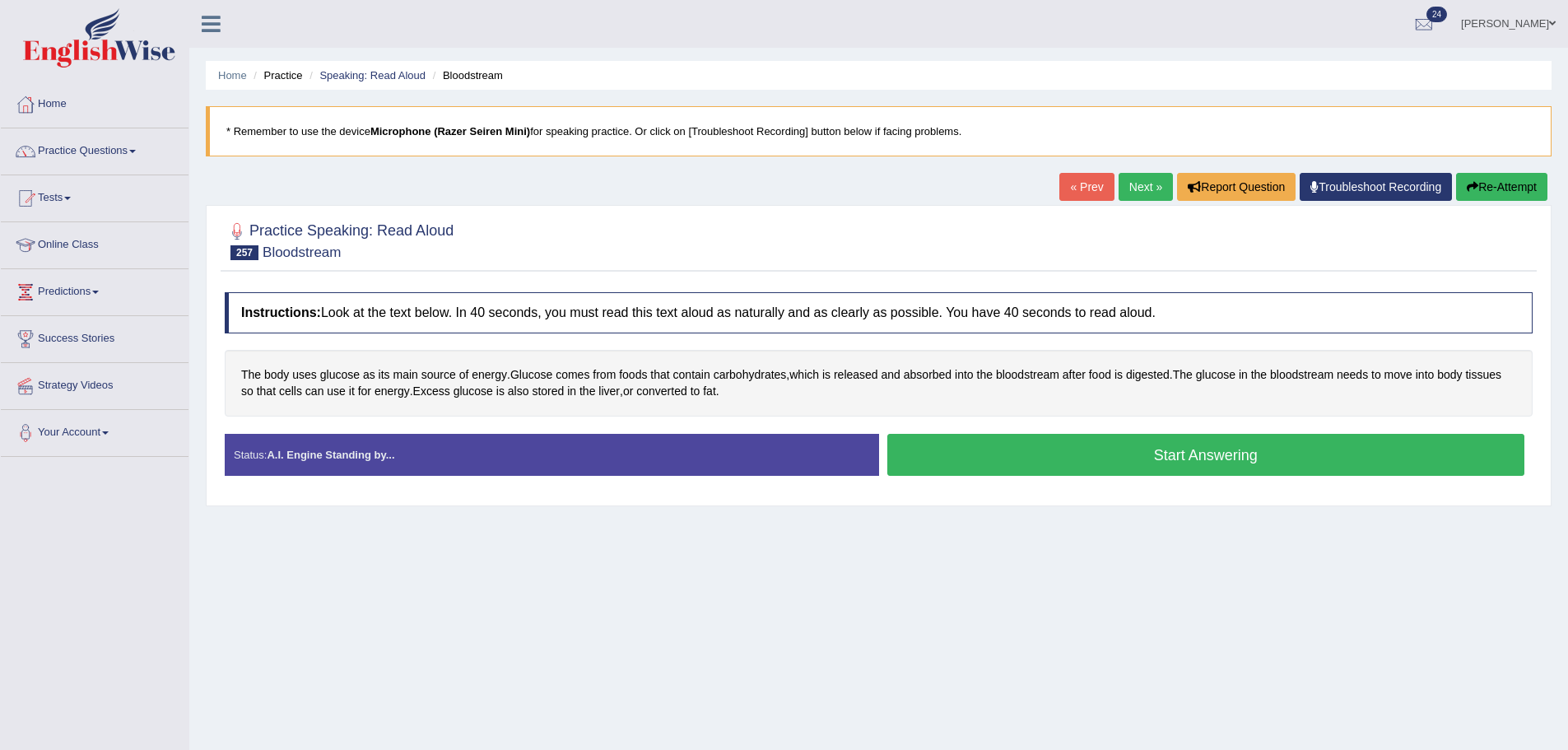
click at [948, 443] on button "Start Answering" at bounding box center [1205, 455] width 638 height 42
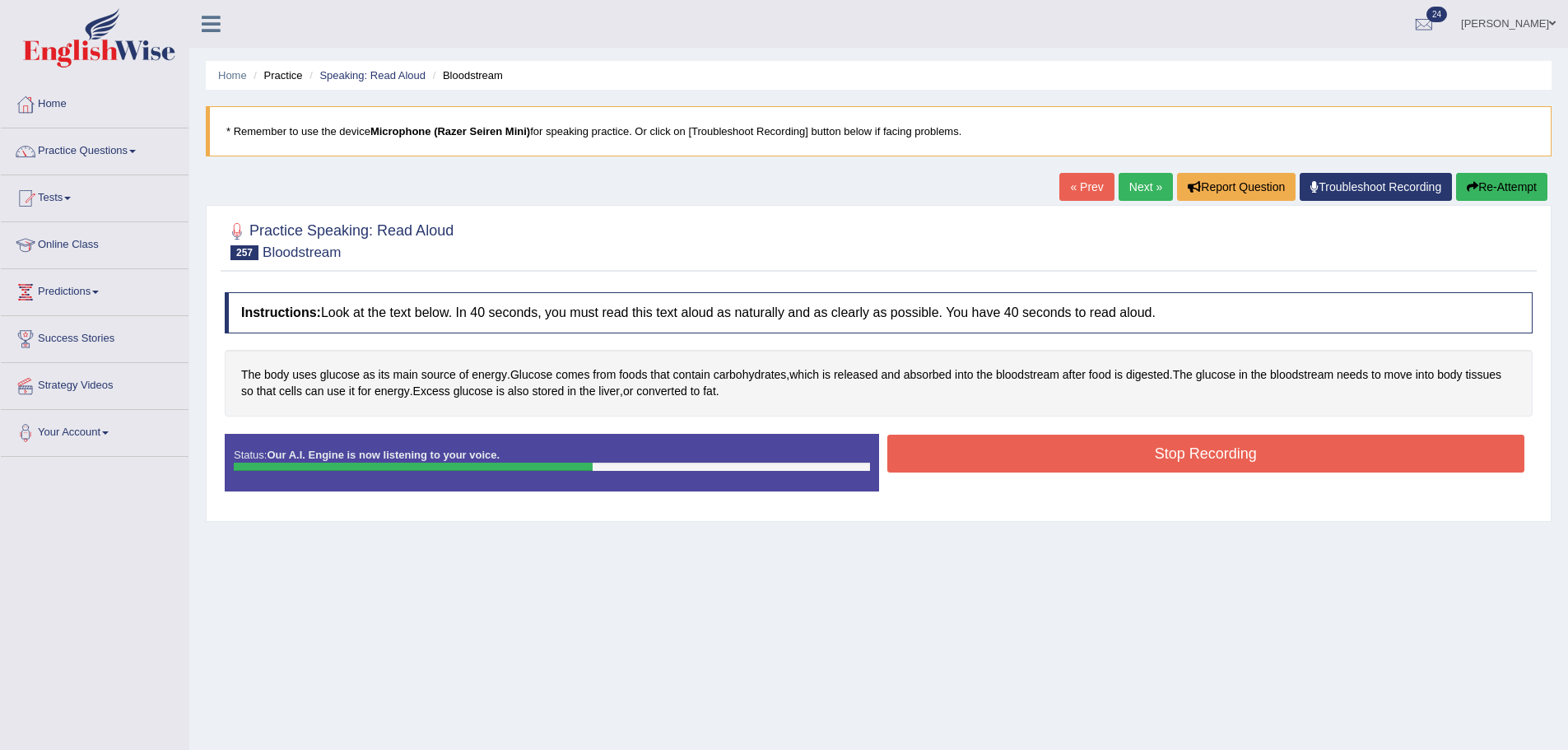
click at [934, 458] on button "Stop Recording" at bounding box center [1205, 453] width 638 height 38
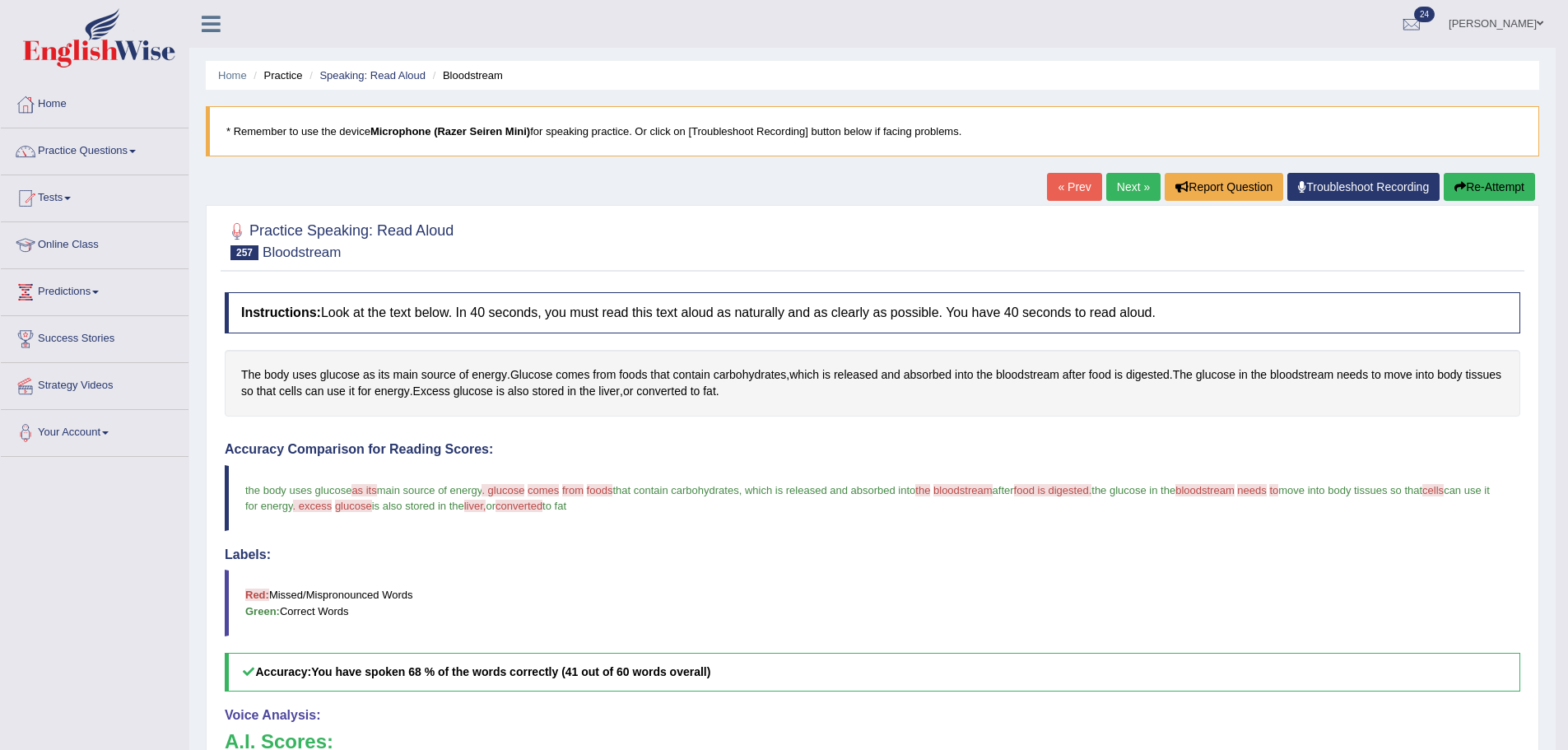
click at [1484, 184] on button "Re-Attempt" at bounding box center [1489, 188] width 91 height 28
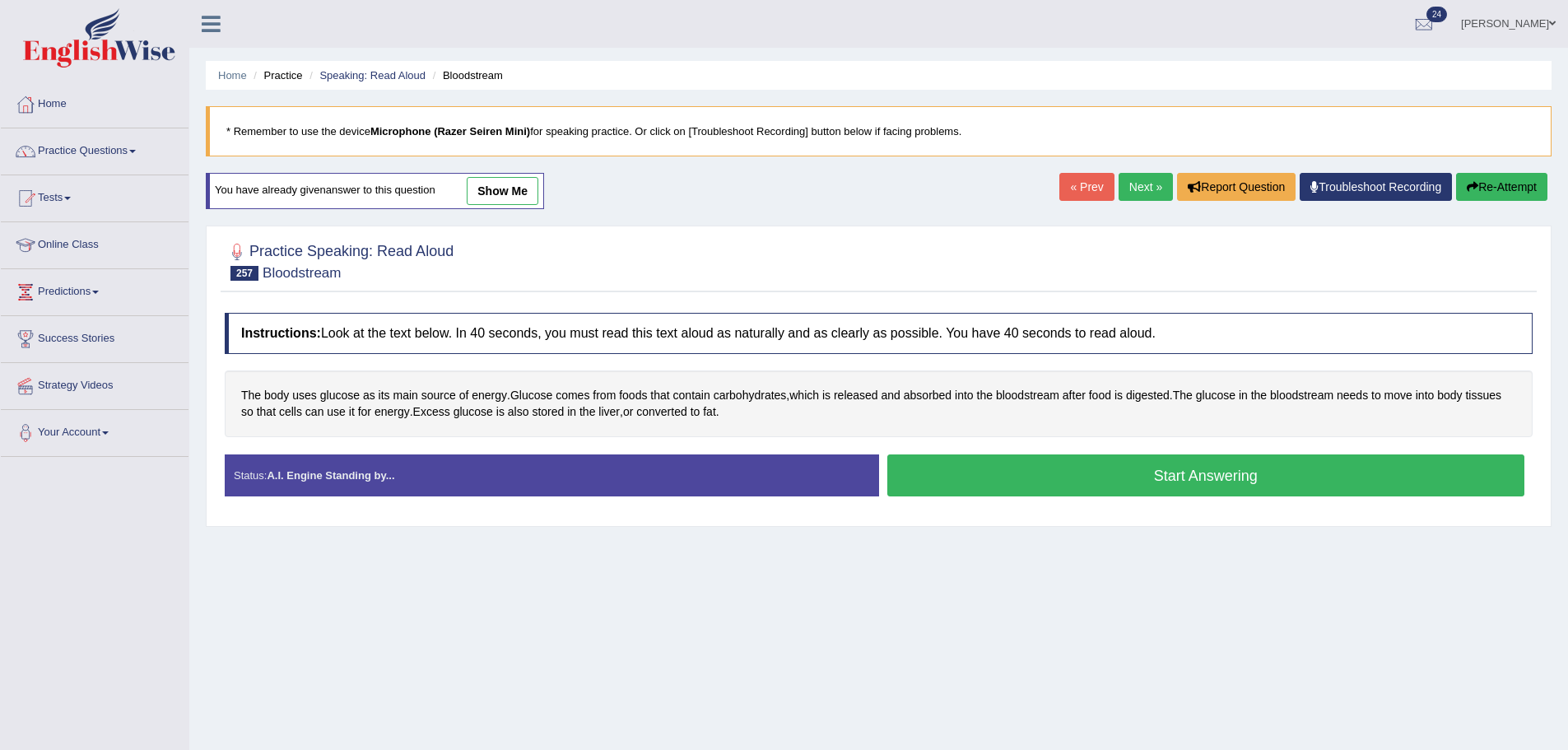
click at [1071, 461] on button "Start Answering" at bounding box center [1205, 475] width 638 height 42
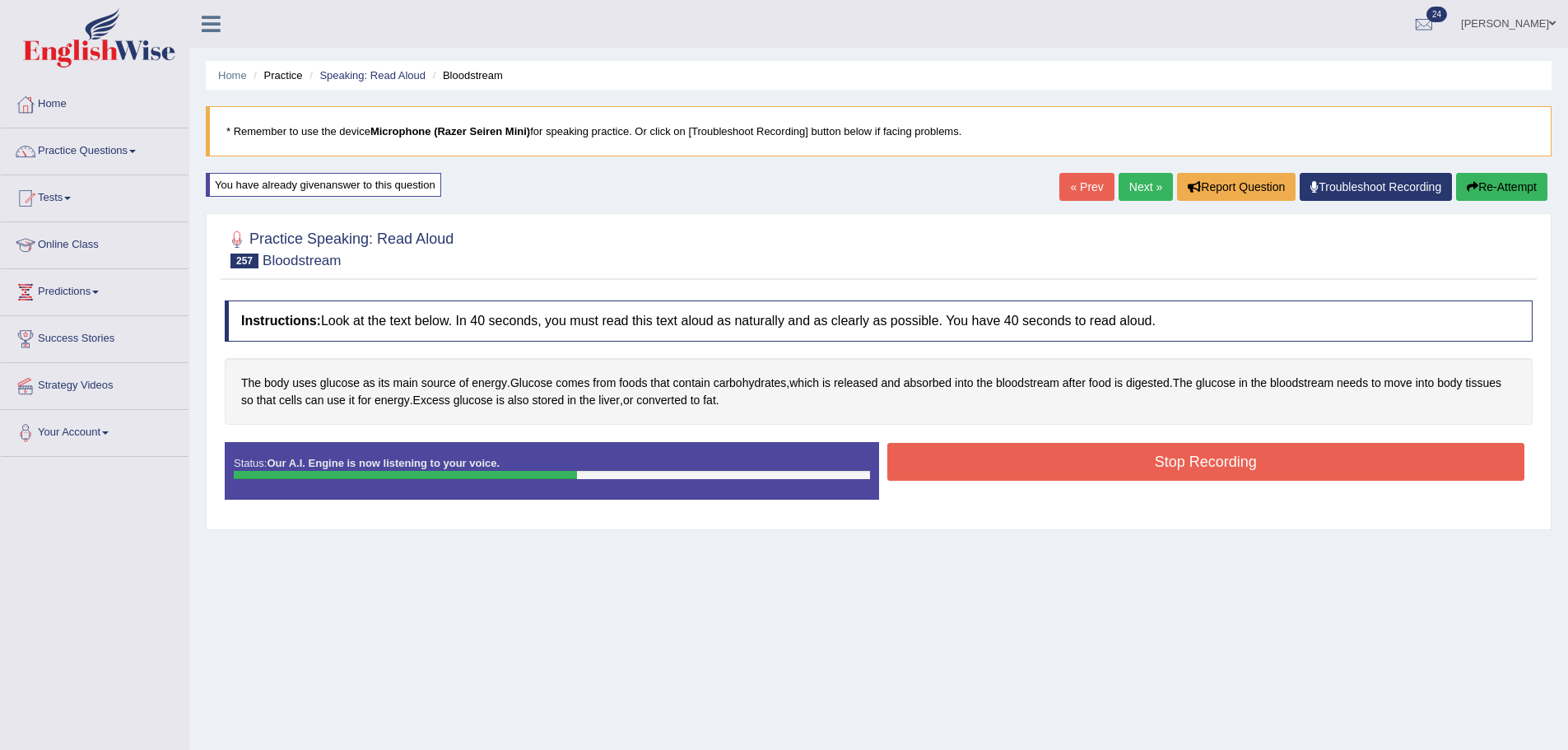
click at [993, 465] on button "Stop Recording" at bounding box center [1205, 462] width 638 height 38
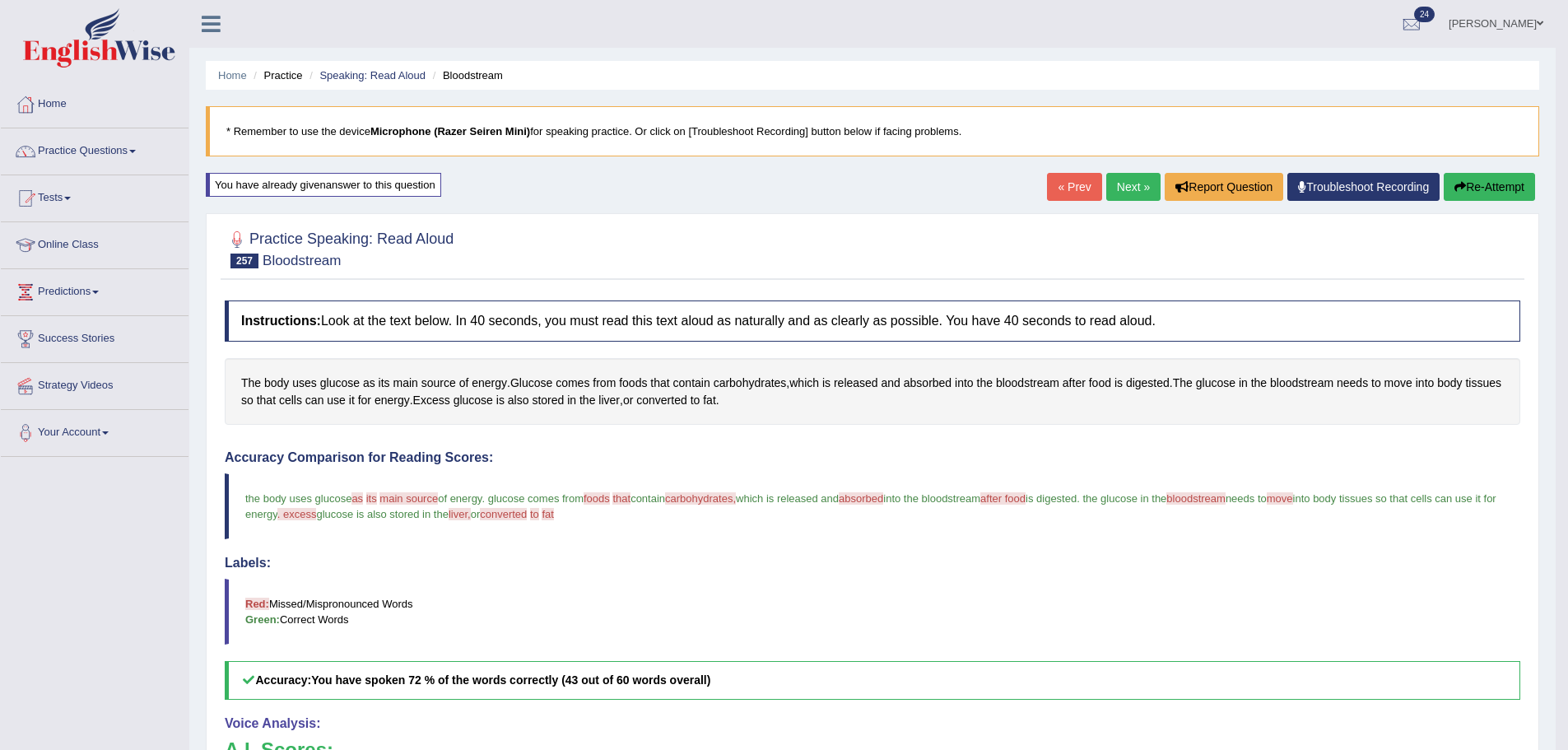
click at [1106, 188] on link "Next »" at bounding box center [1133, 188] width 55 height 28
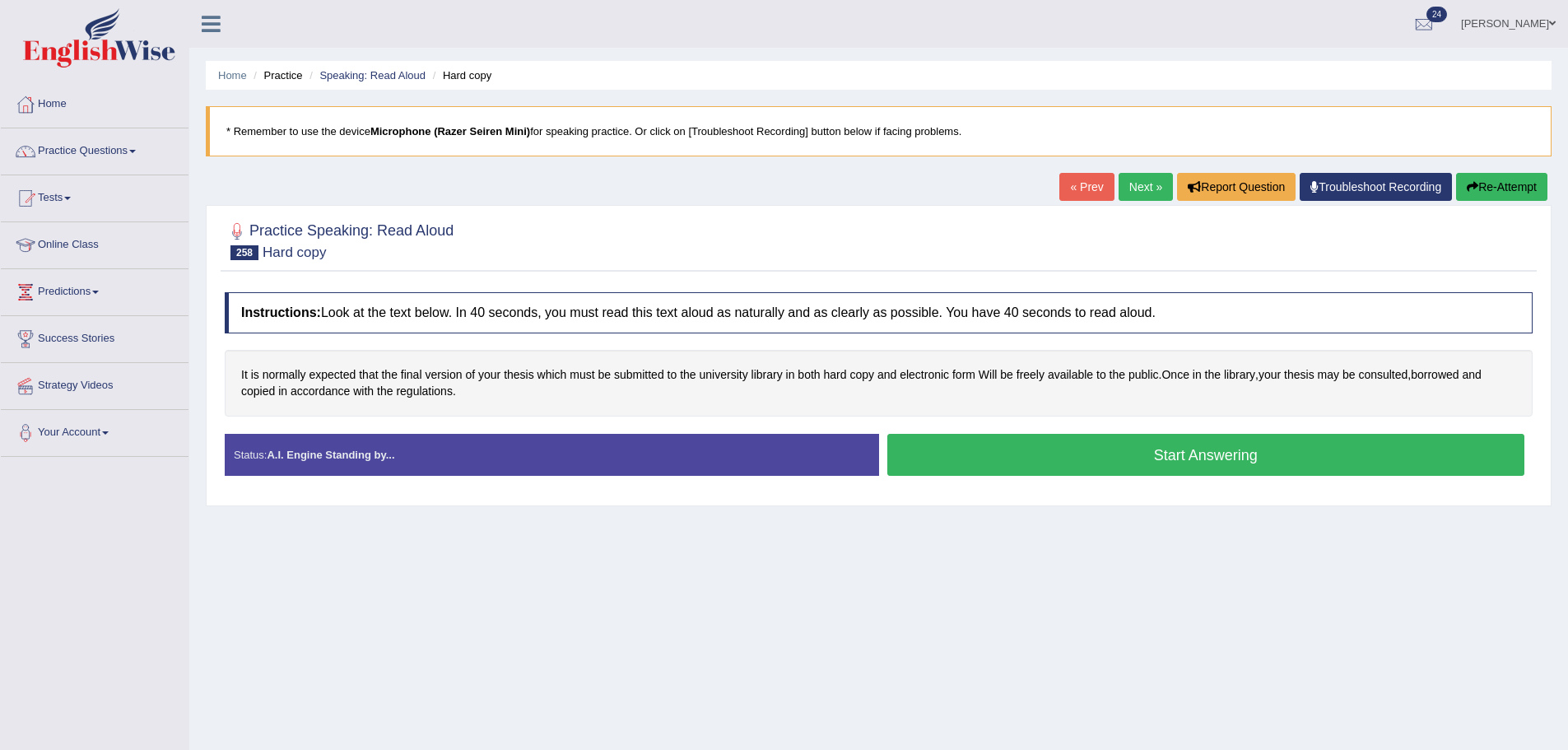
click at [961, 465] on button "Start Answering" at bounding box center [1205, 455] width 638 height 42
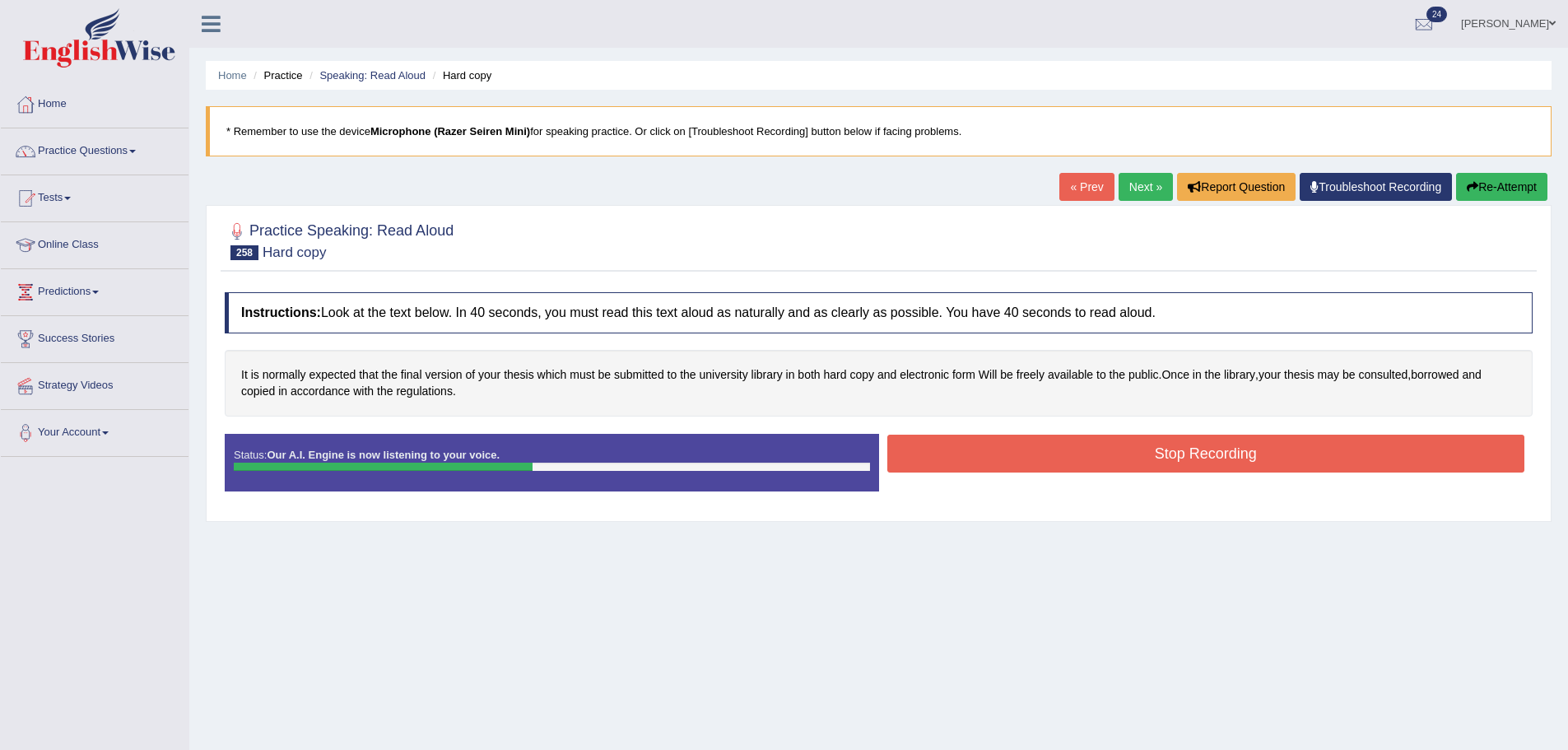
click at [1022, 470] on button "Stop Recording" at bounding box center [1205, 453] width 638 height 38
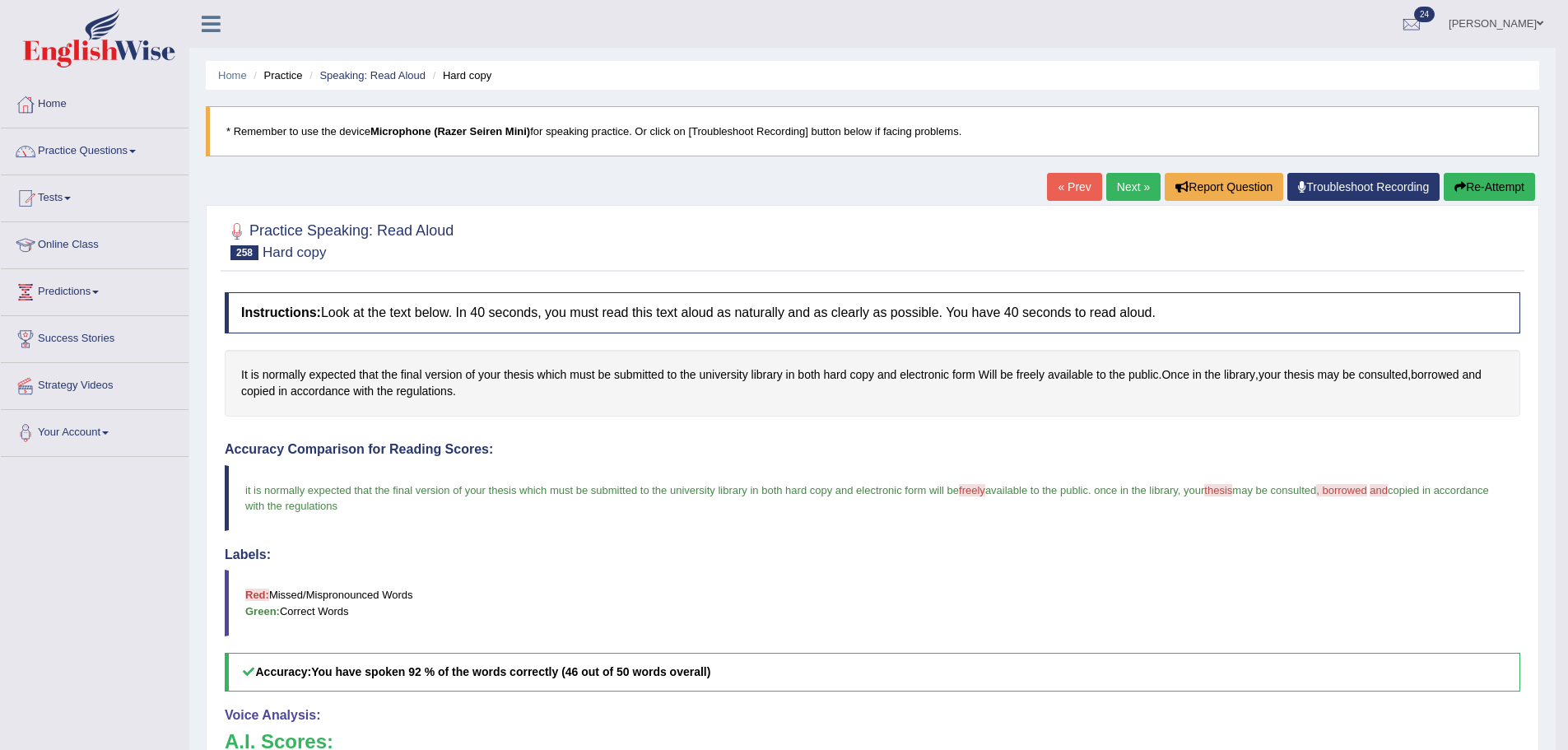
click at [1138, 181] on link "Next »" at bounding box center [1133, 188] width 55 height 28
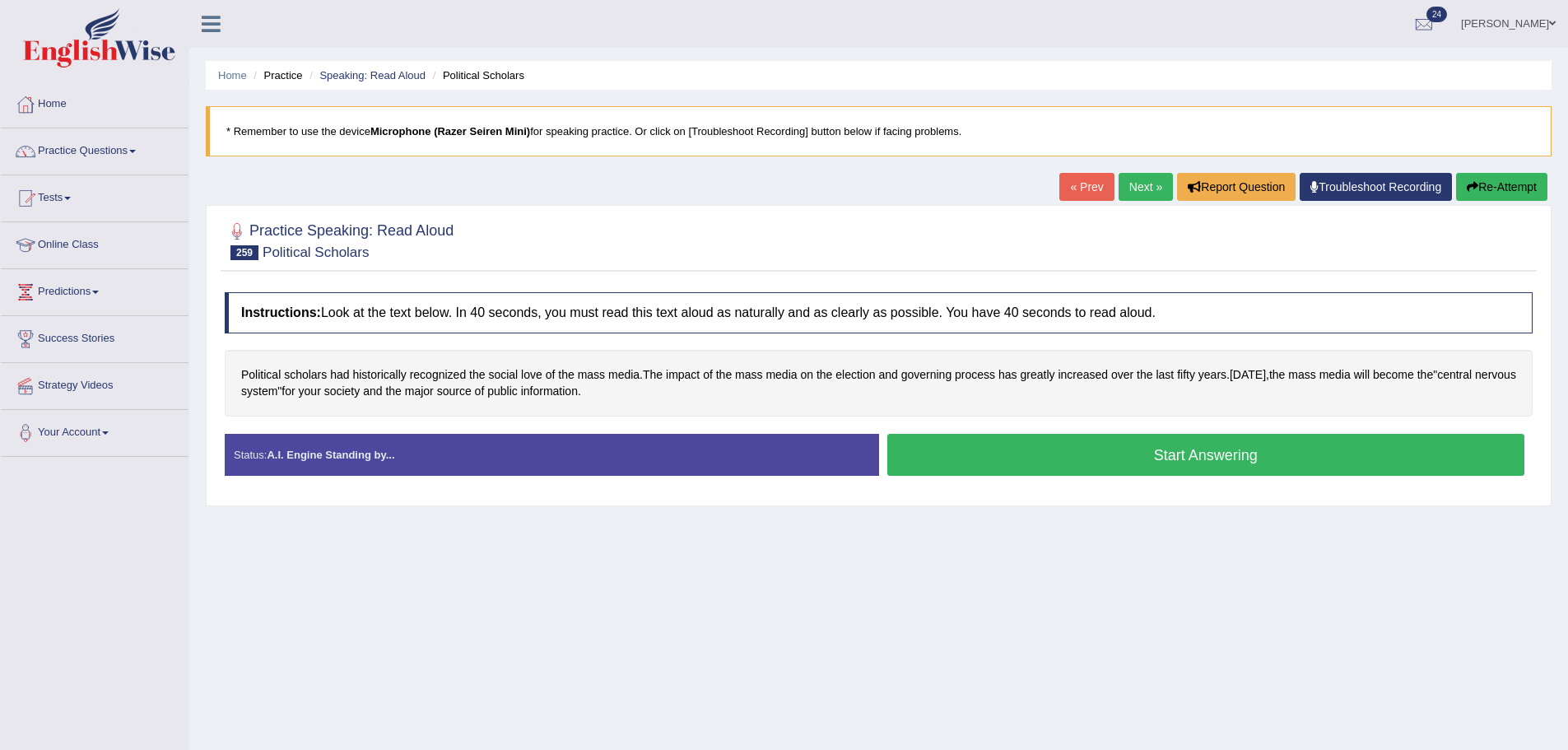
click at [1094, 460] on button "Start Answering" at bounding box center [1205, 455] width 638 height 42
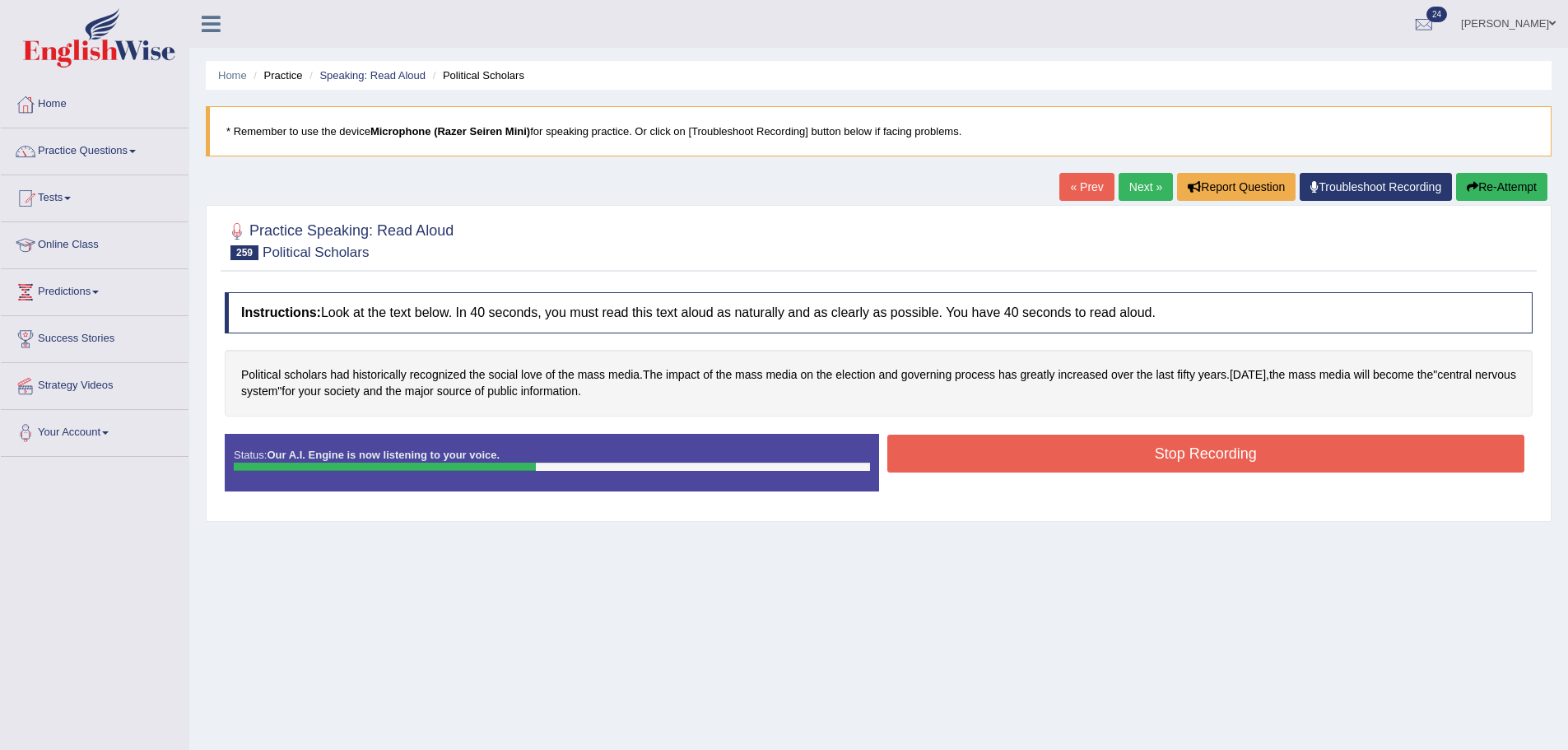
click at [1051, 467] on button "Stop Recording" at bounding box center [1205, 453] width 638 height 38
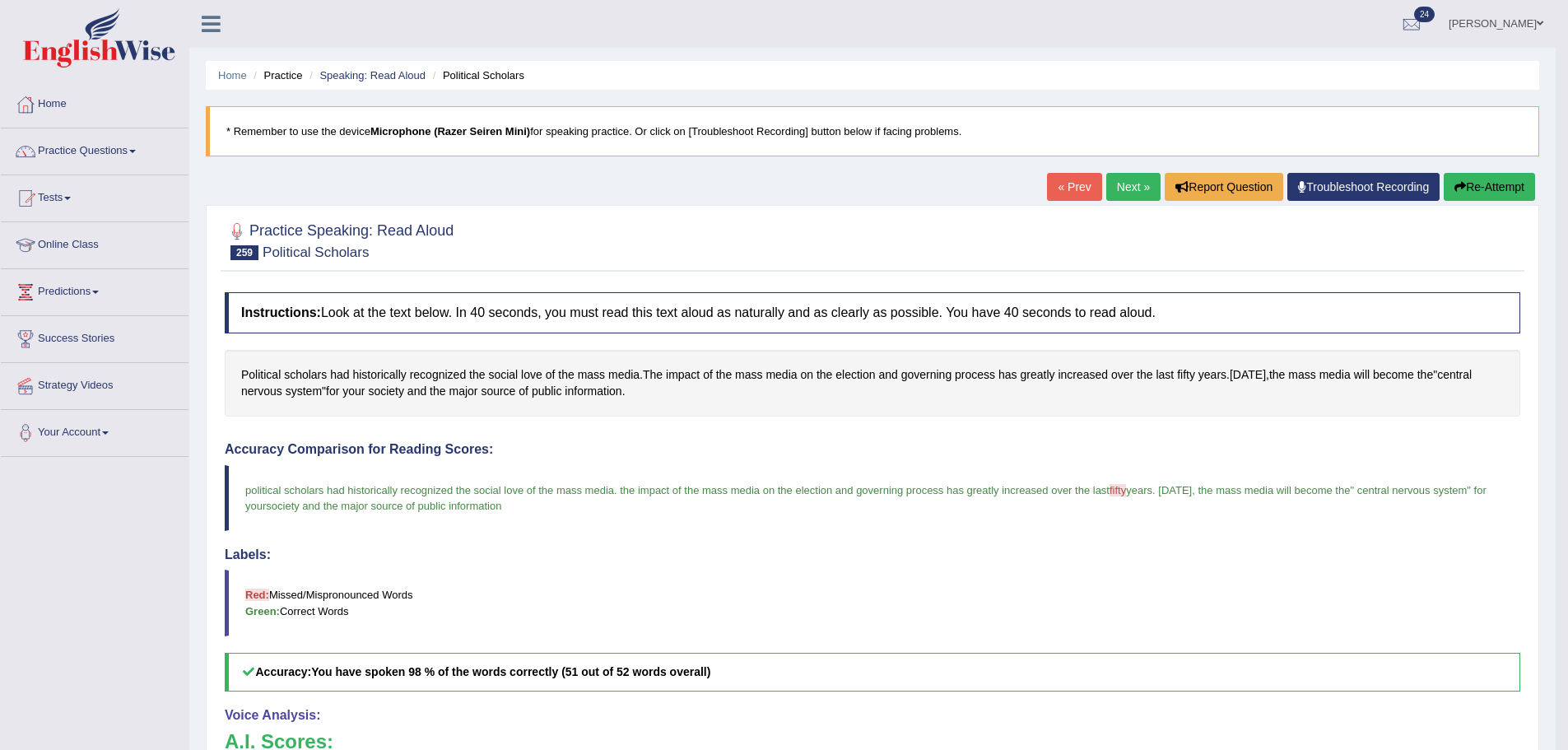
click at [1471, 177] on button "Re-Attempt" at bounding box center [1489, 188] width 91 height 28
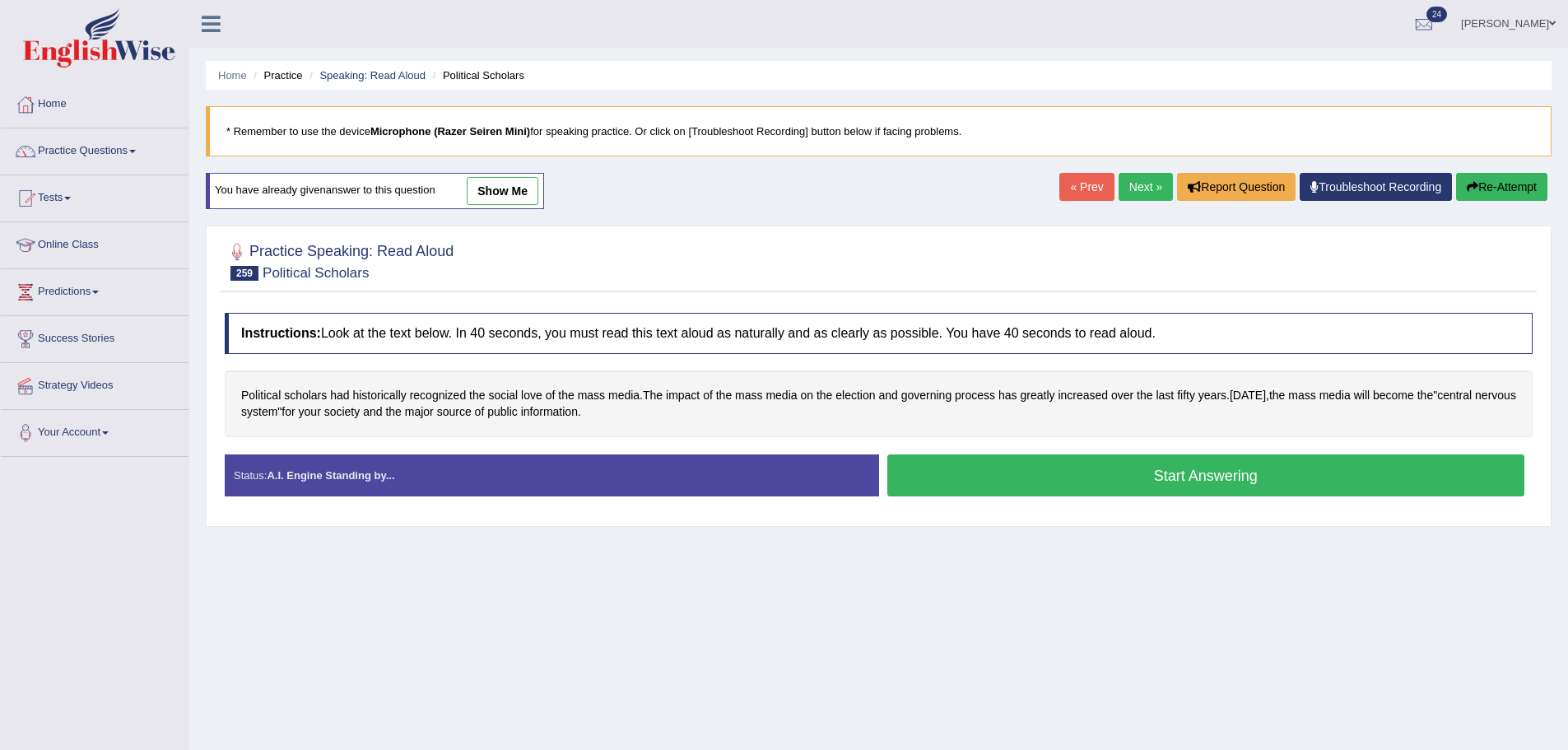
click at [1106, 456] on button "Start Answering" at bounding box center [1205, 475] width 638 height 42
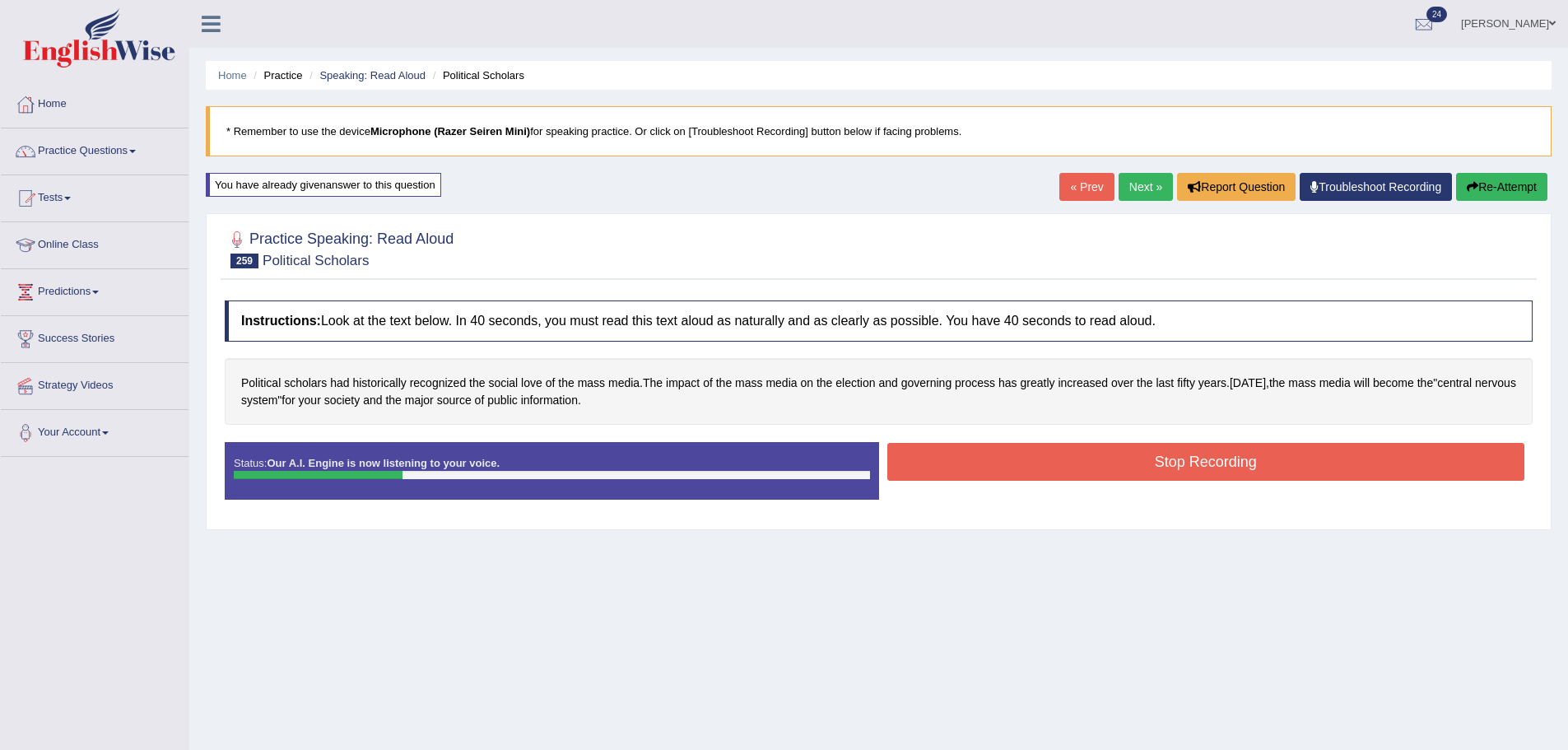
click at [1516, 181] on button "Re-Attempt" at bounding box center [1501, 188] width 91 height 28
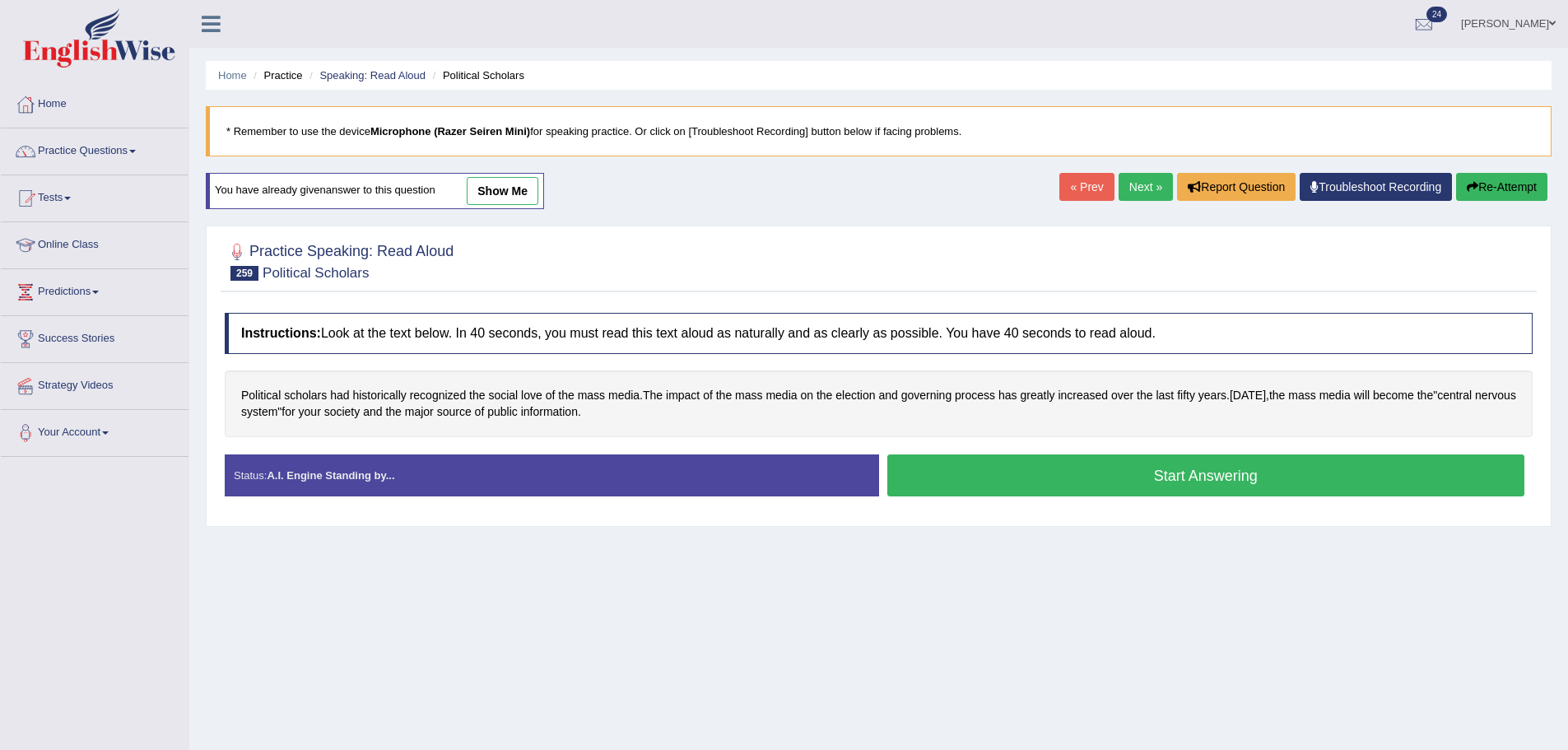
click at [1069, 481] on button "Start Answering" at bounding box center [1205, 475] width 638 height 42
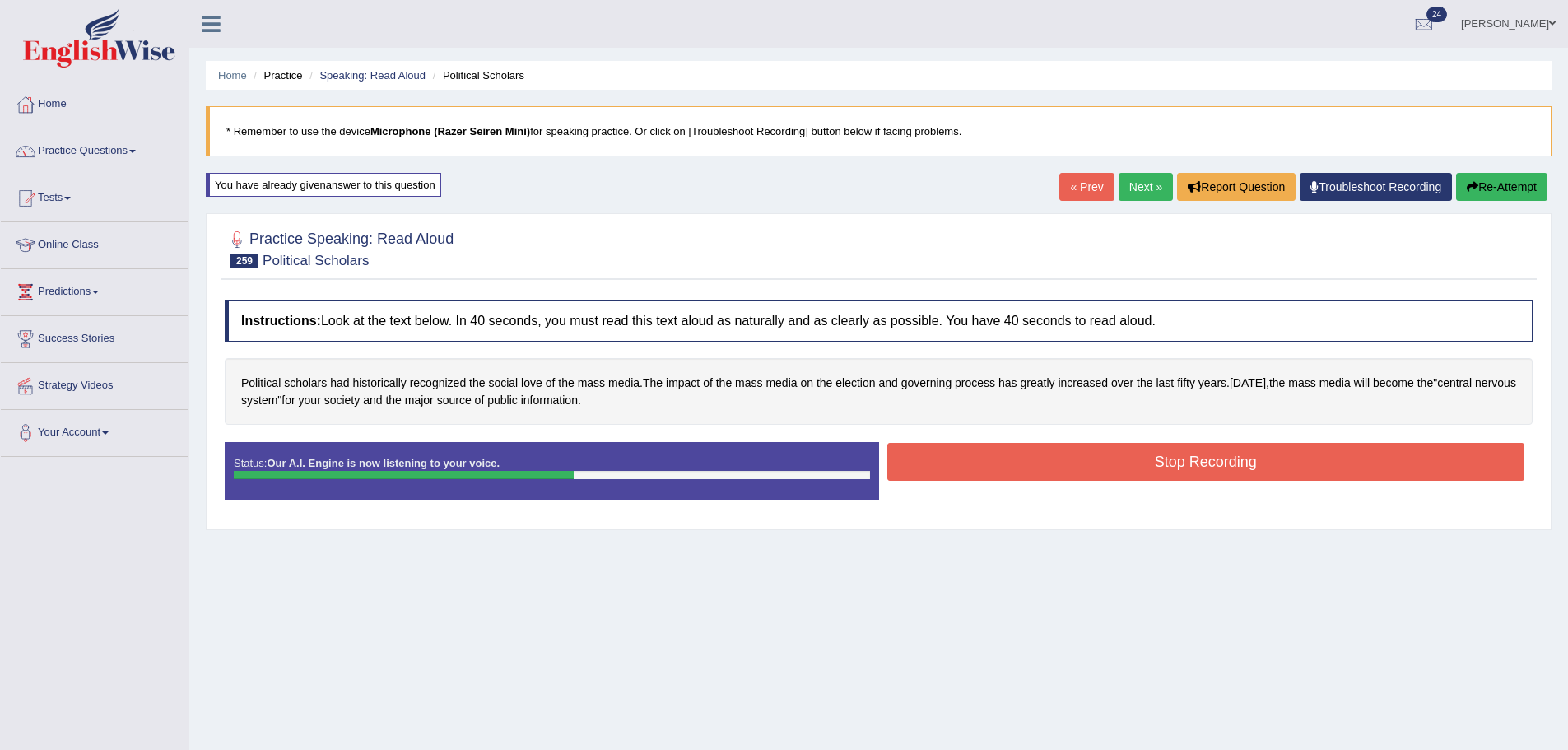
click at [1078, 469] on button "Stop Recording" at bounding box center [1205, 462] width 638 height 38
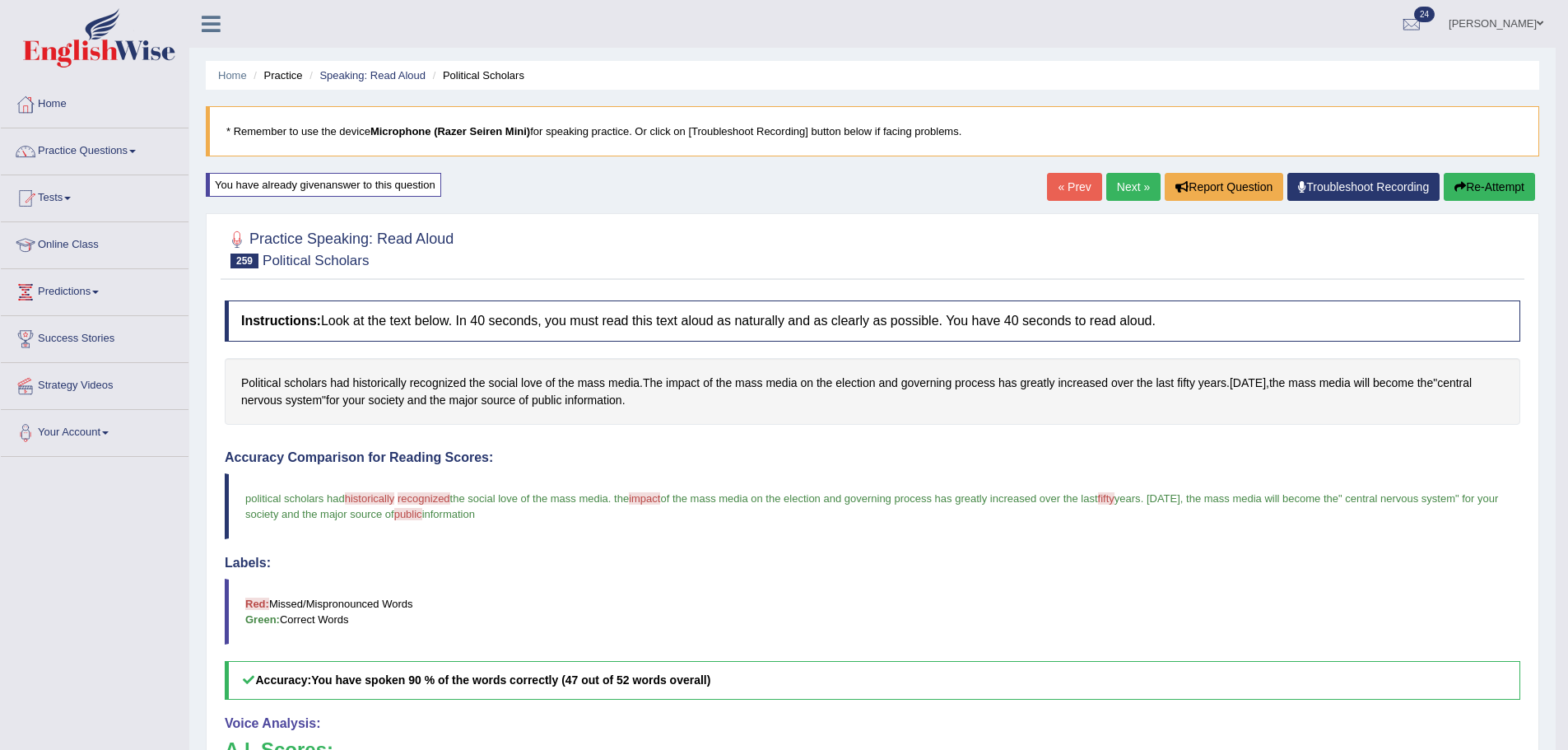
click at [1133, 179] on link "Next »" at bounding box center [1133, 188] width 55 height 28
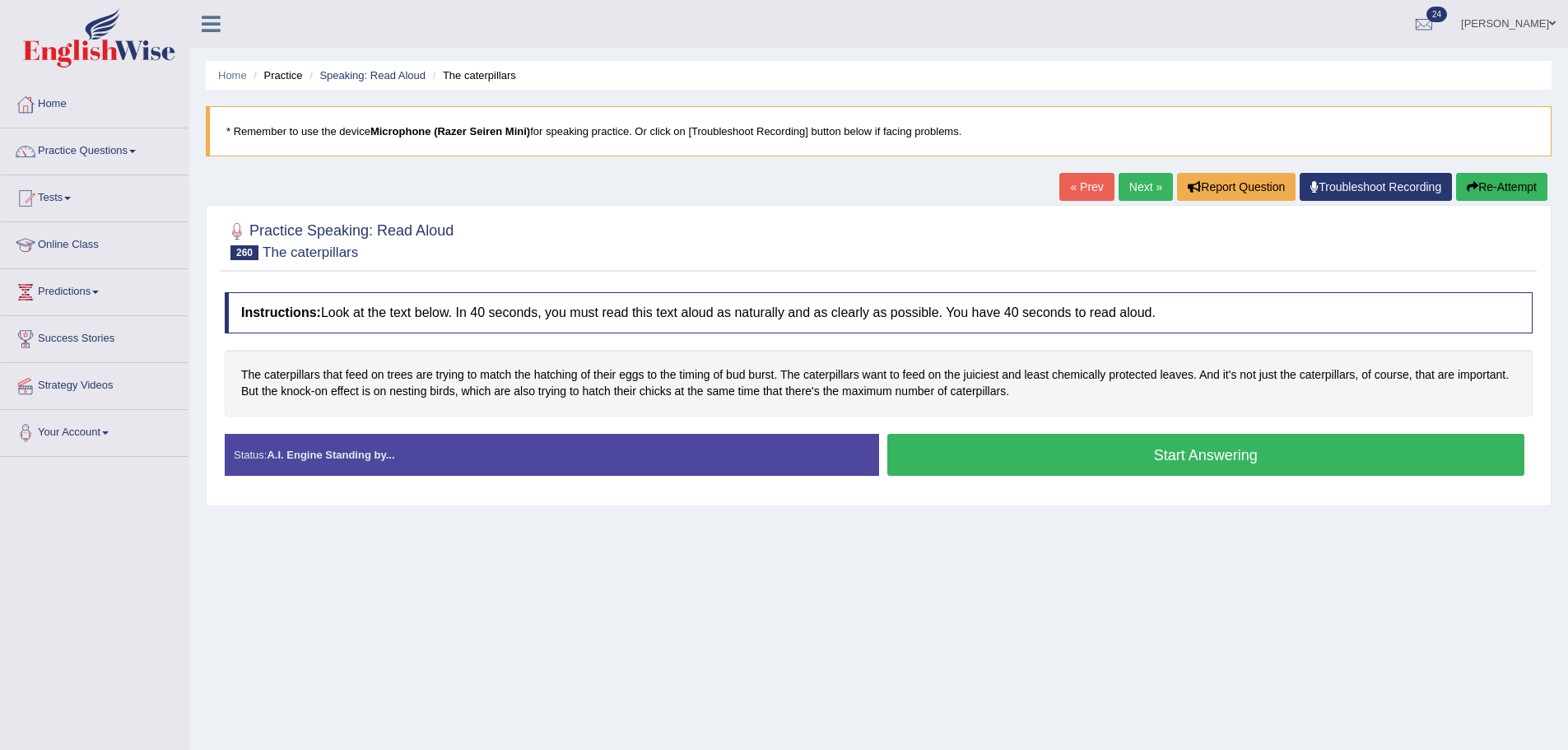
click at [989, 479] on div "Start Answering" at bounding box center [1205, 457] width 655 height 46
click at [985, 473] on button "Start Answering" at bounding box center [1205, 455] width 638 height 42
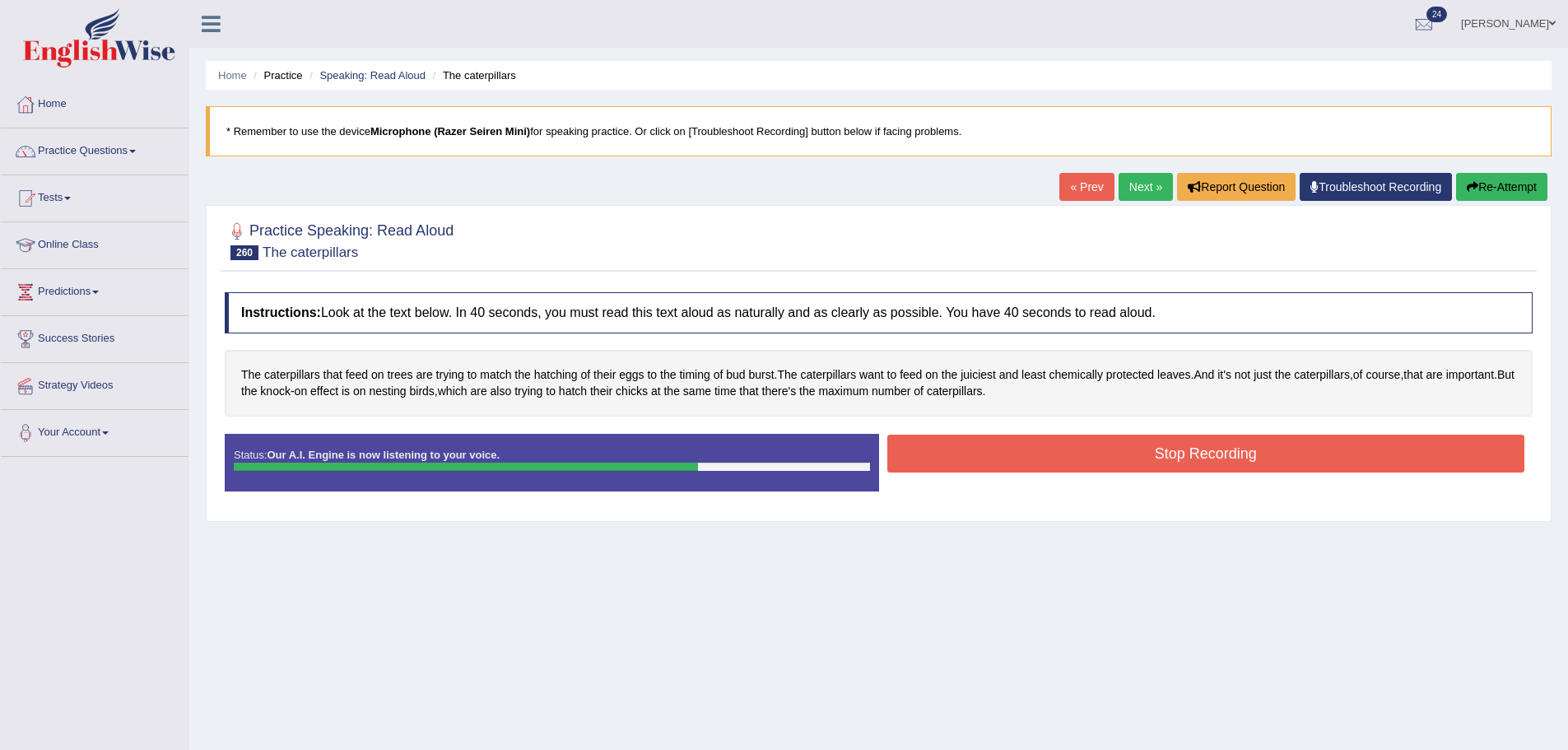
click at [1100, 466] on button "Stop Recording" at bounding box center [1205, 453] width 638 height 38
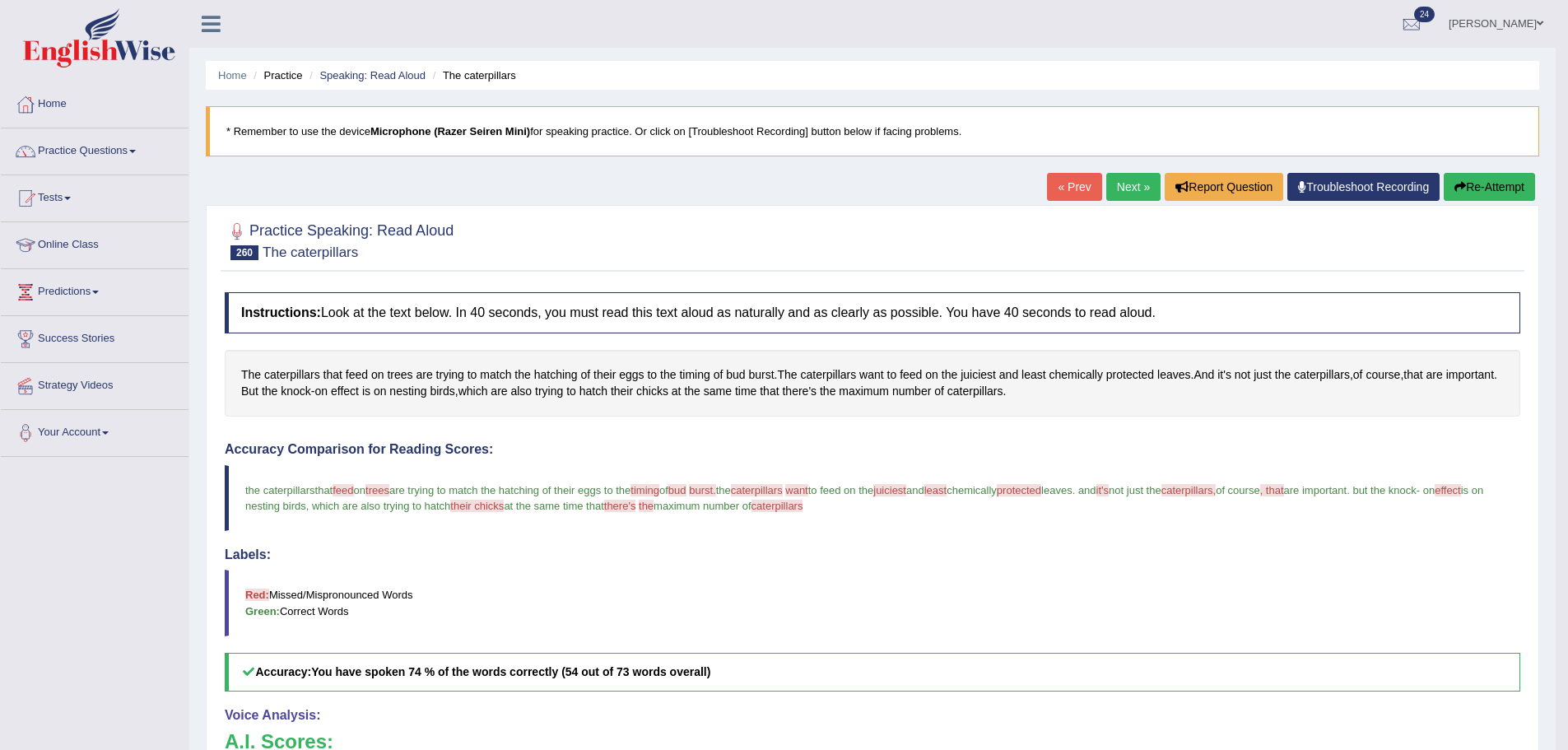
click at [1106, 189] on link "Next »" at bounding box center [1133, 188] width 55 height 28
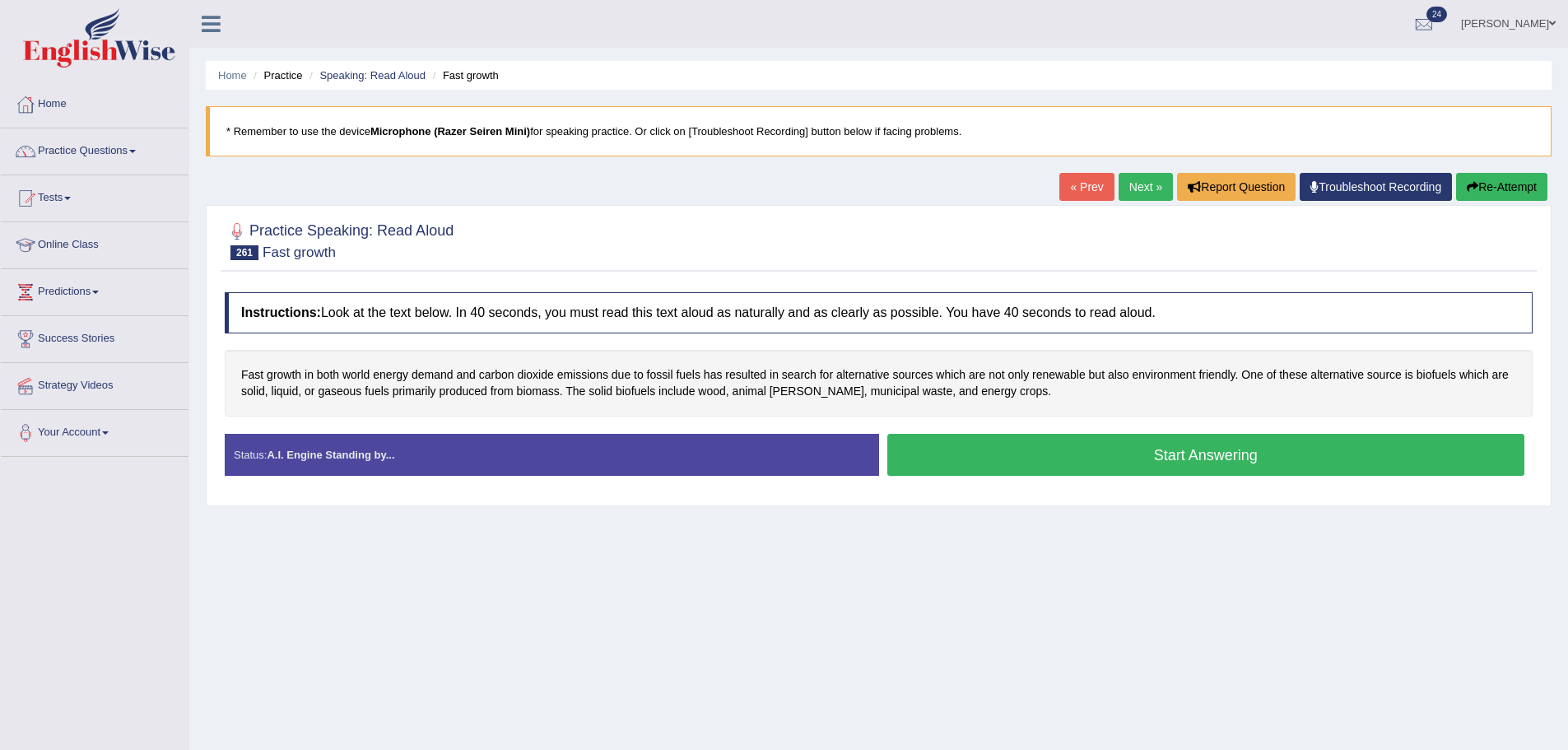
click at [967, 467] on button "Start Answering" at bounding box center [1205, 455] width 638 height 42
click at [964, 470] on button "Start Answering" at bounding box center [1205, 455] width 638 height 42
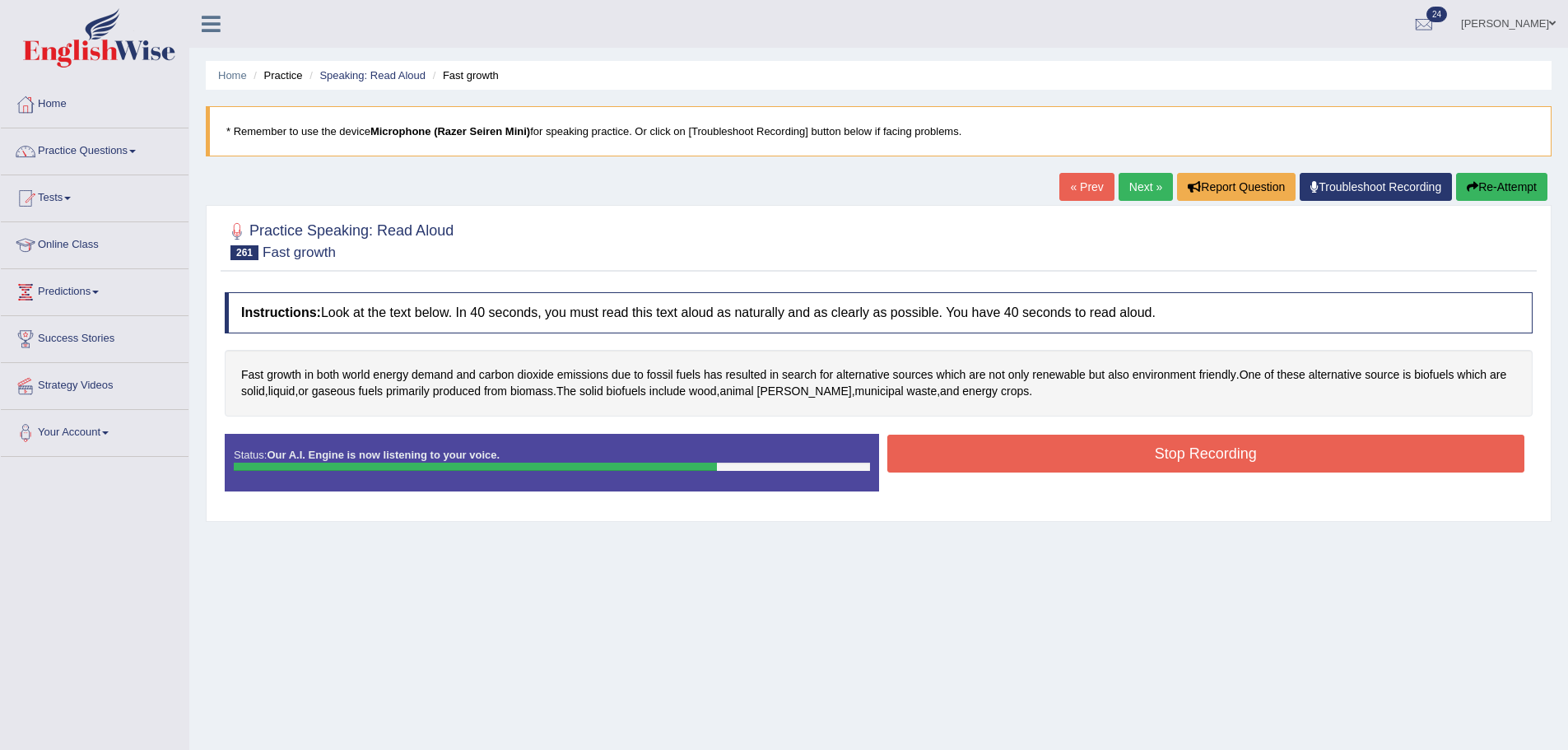
click at [1132, 434] on button "Stop Recording" at bounding box center [1205, 453] width 638 height 38
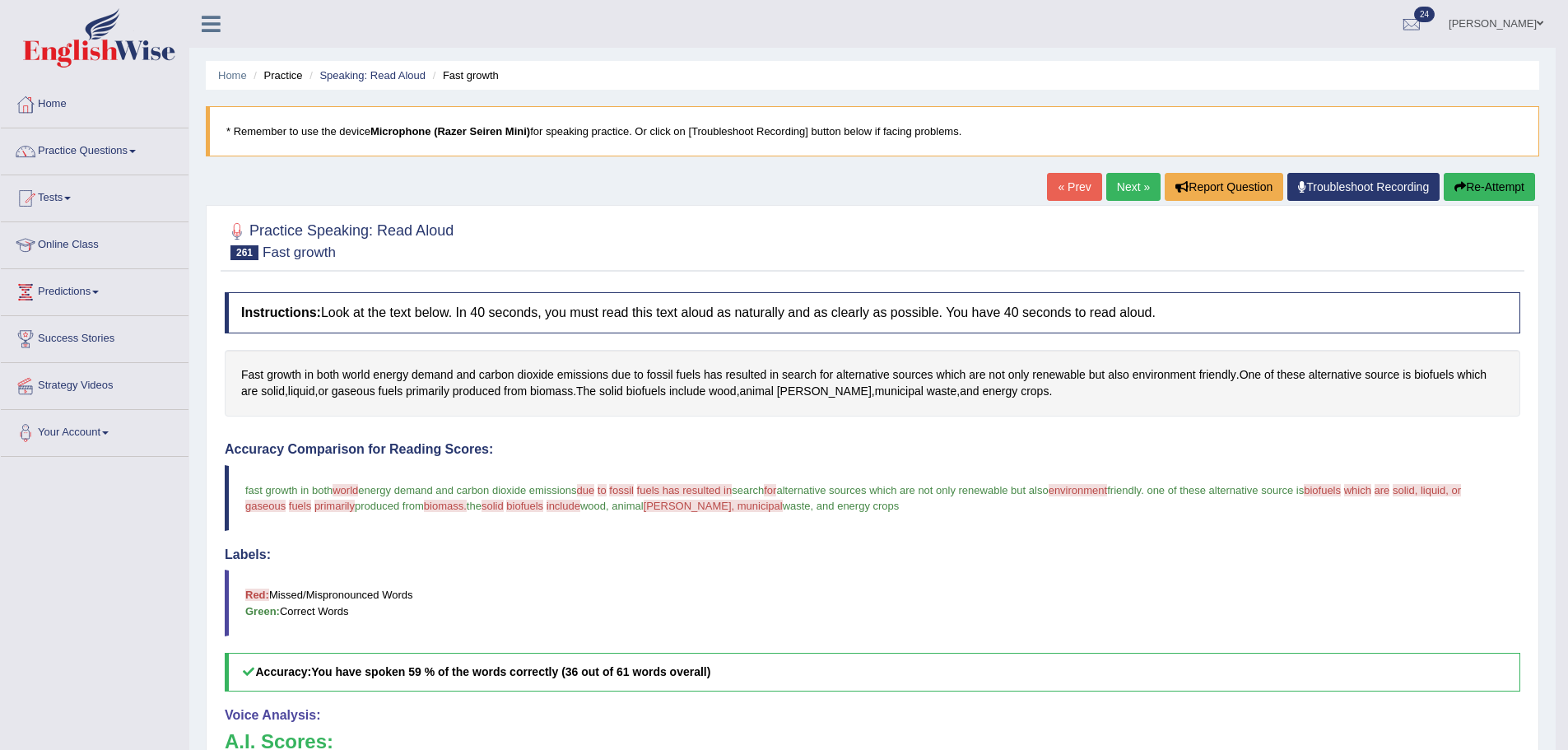
click at [1463, 196] on button "Re-Attempt" at bounding box center [1489, 188] width 91 height 28
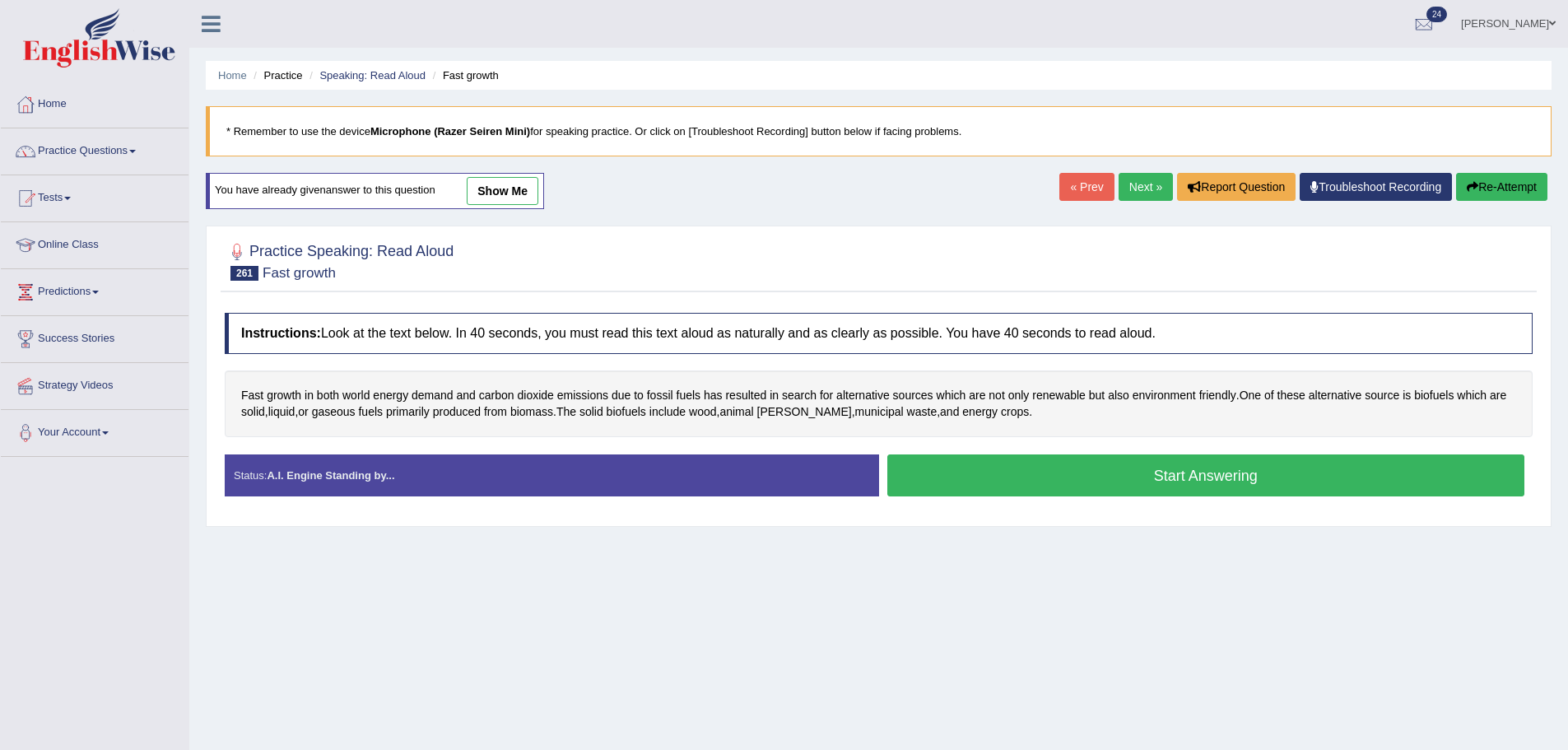
click at [961, 456] on div "Instructions: Look at the text below. In 40 seconds, you must read this text al…" at bounding box center [878, 411] width 1316 height 213
click at [945, 466] on button "Start Answering" at bounding box center [1205, 475] width 638 height 42
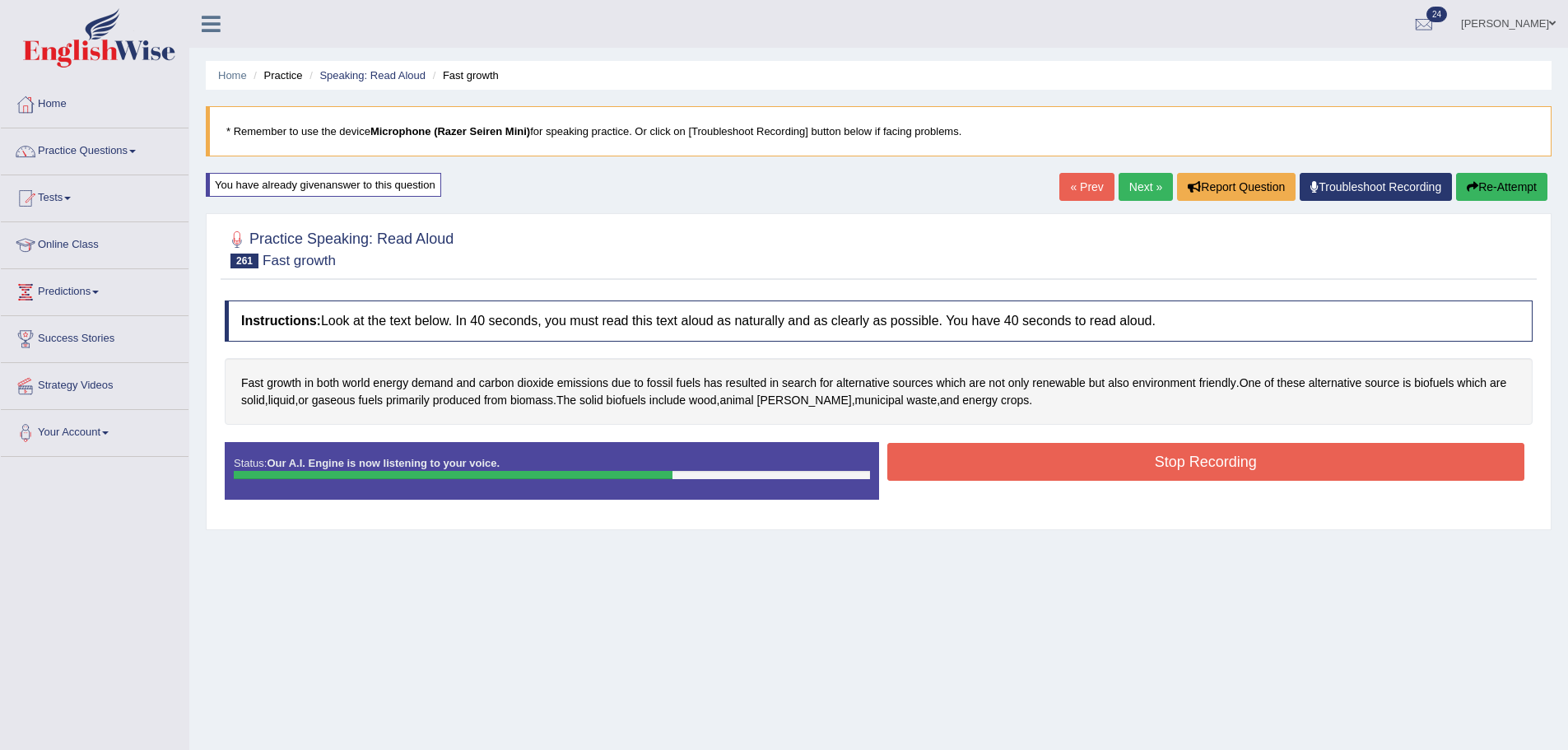
click at [1360, 450] on button "Stop Recording" at bounding box center [1205, 462] width 638 height 38
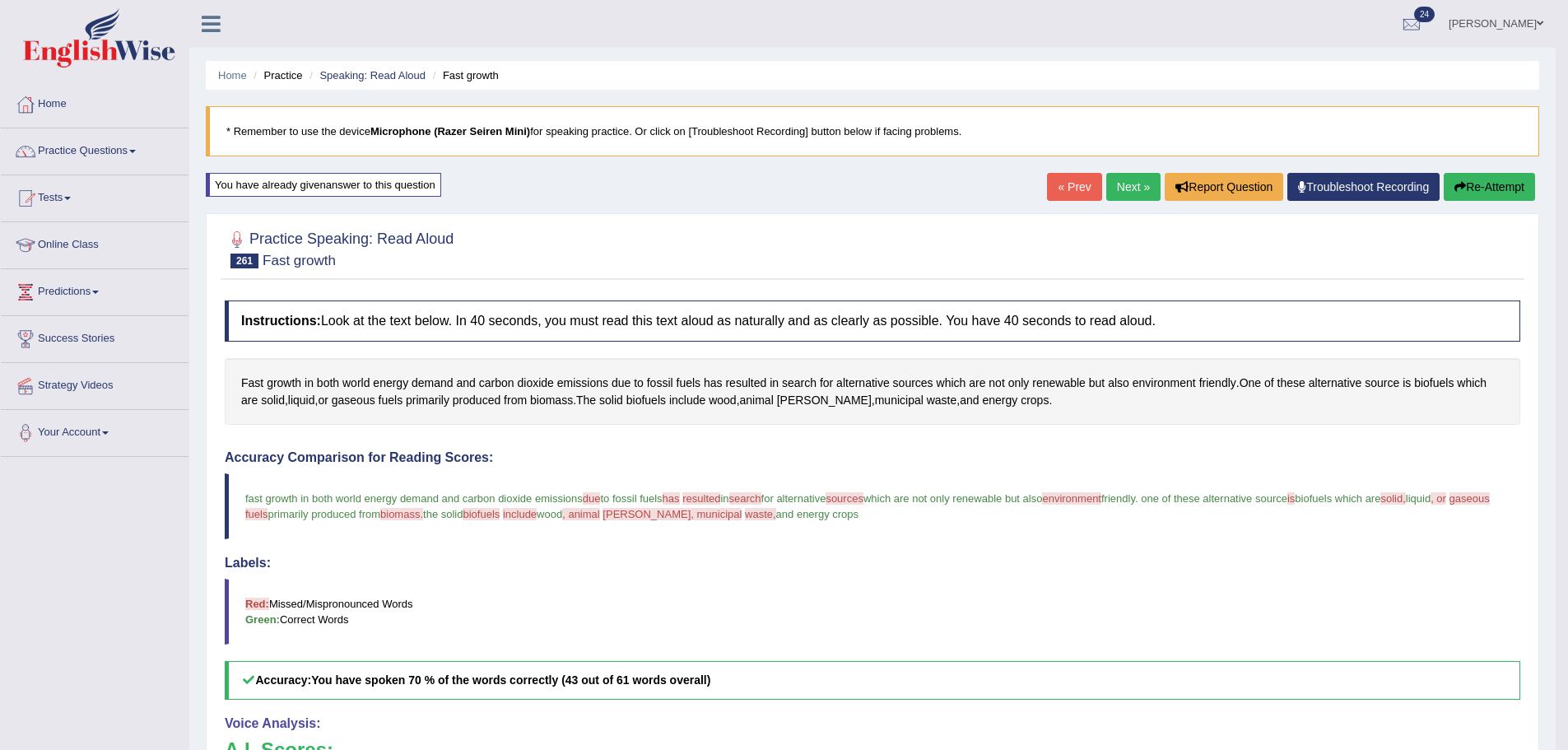
click at [1455, 178] on button "Re-Attempt" at bounding box center [1489, 188] width 91 height 28
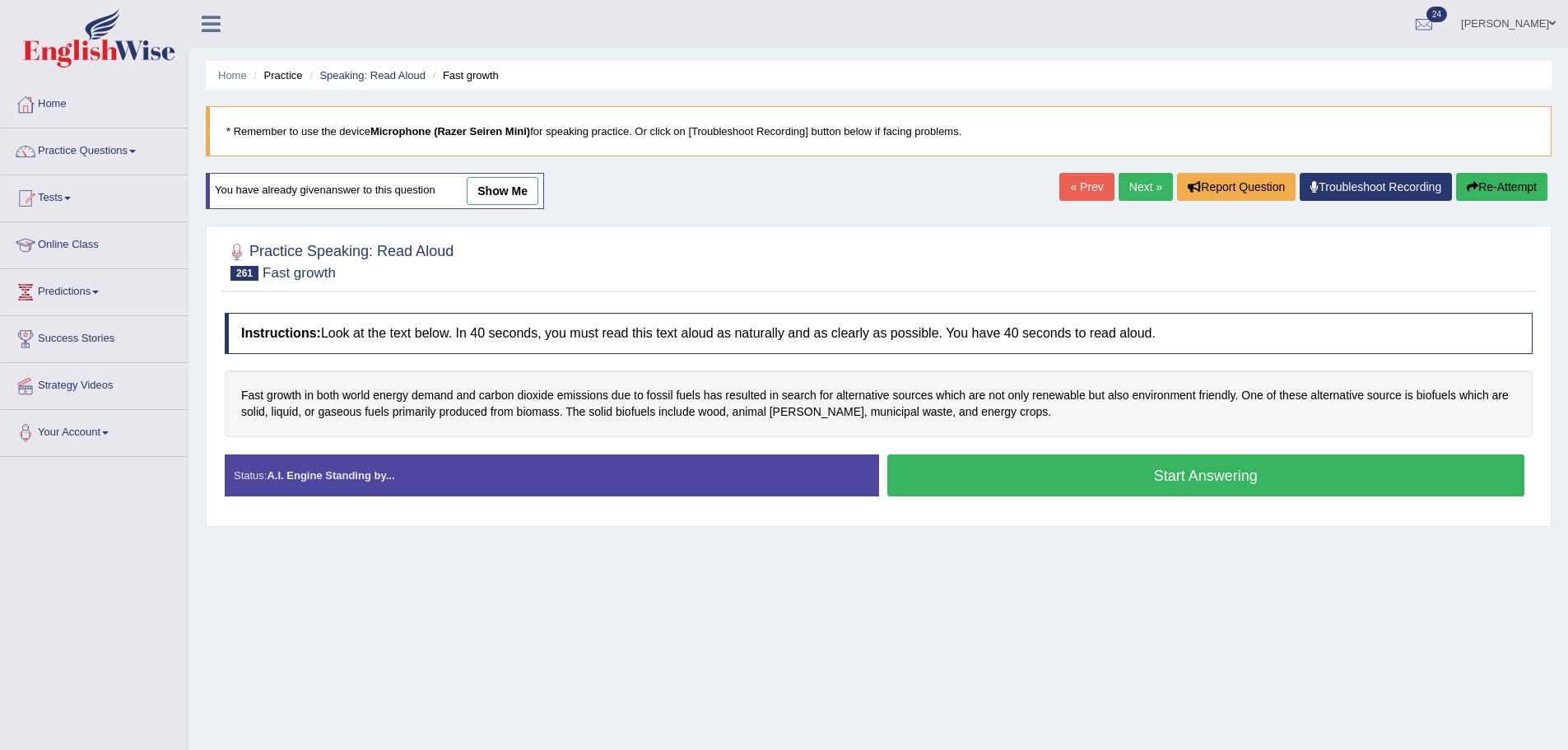
click at [1090, 479] on button "Start Answering" at bounding box center [1205, 475] width 638 height 42
click at [1091, 479] on button "Start Answering" at bounding box center [1205, 475] width 638 height 42
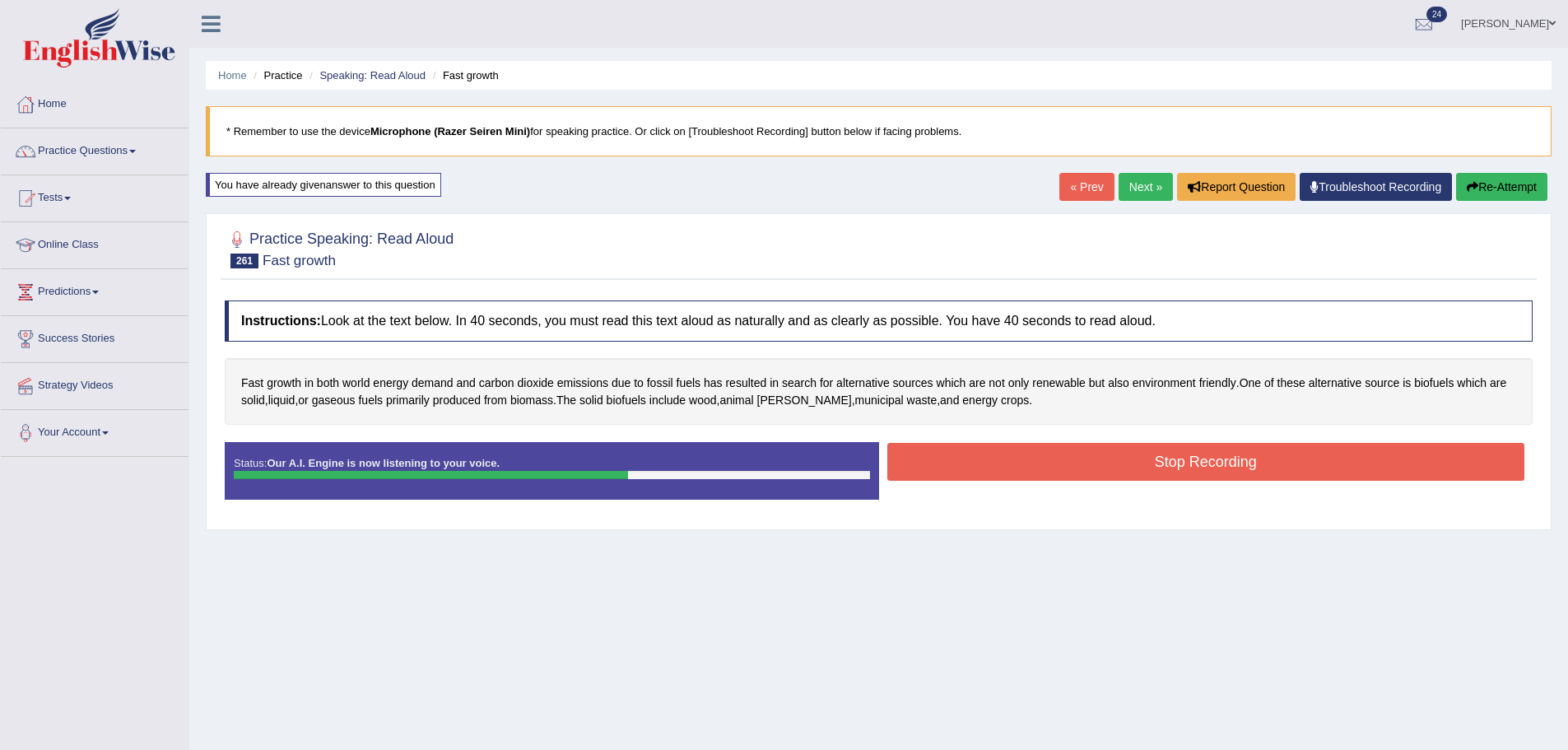
click at [1092, 452] on button "Stop Recording" at bounding box center [1205, 462] width 638 height 38
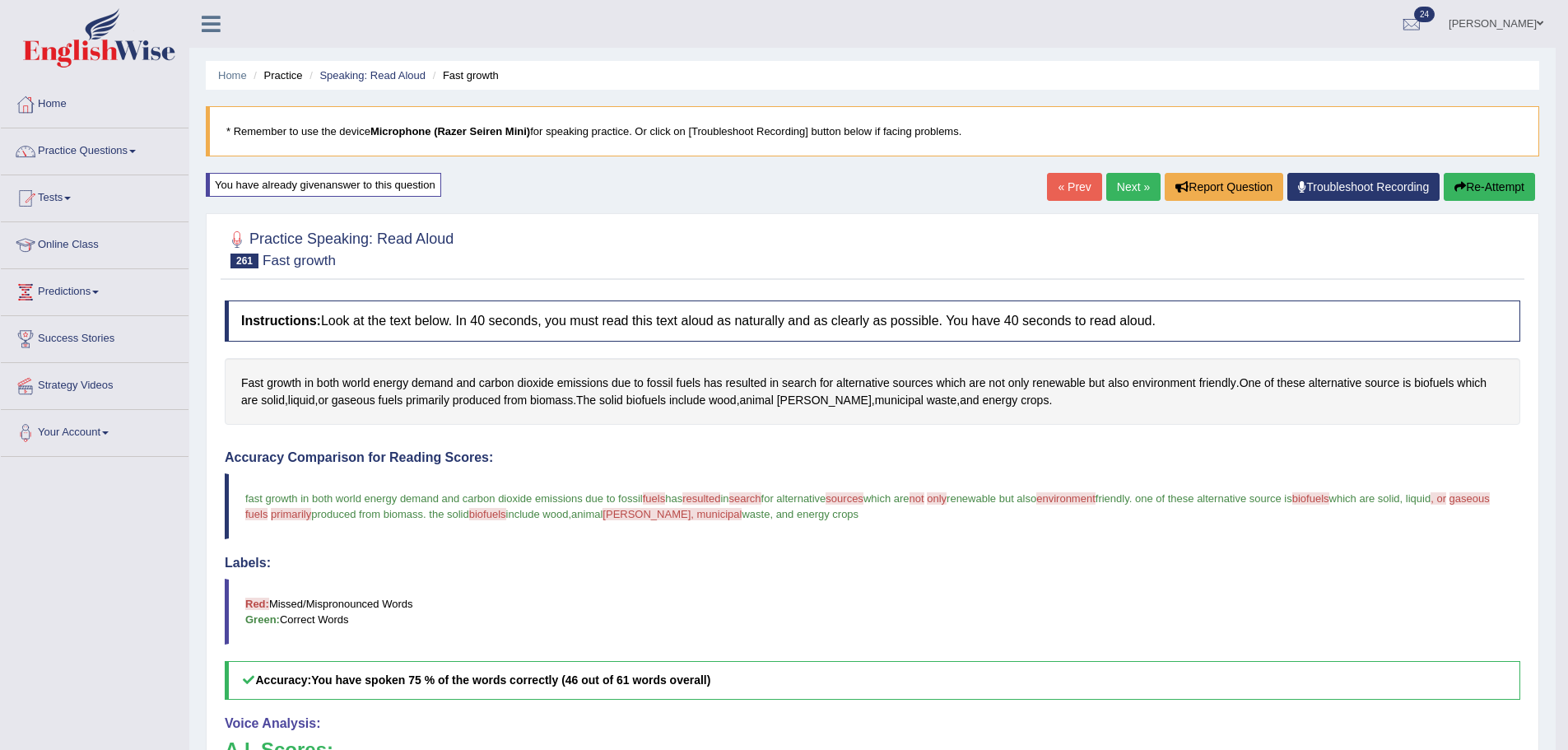
click at [1128, 183] on link "Next »" at bounding box center [1133, 188] width 55 height 28
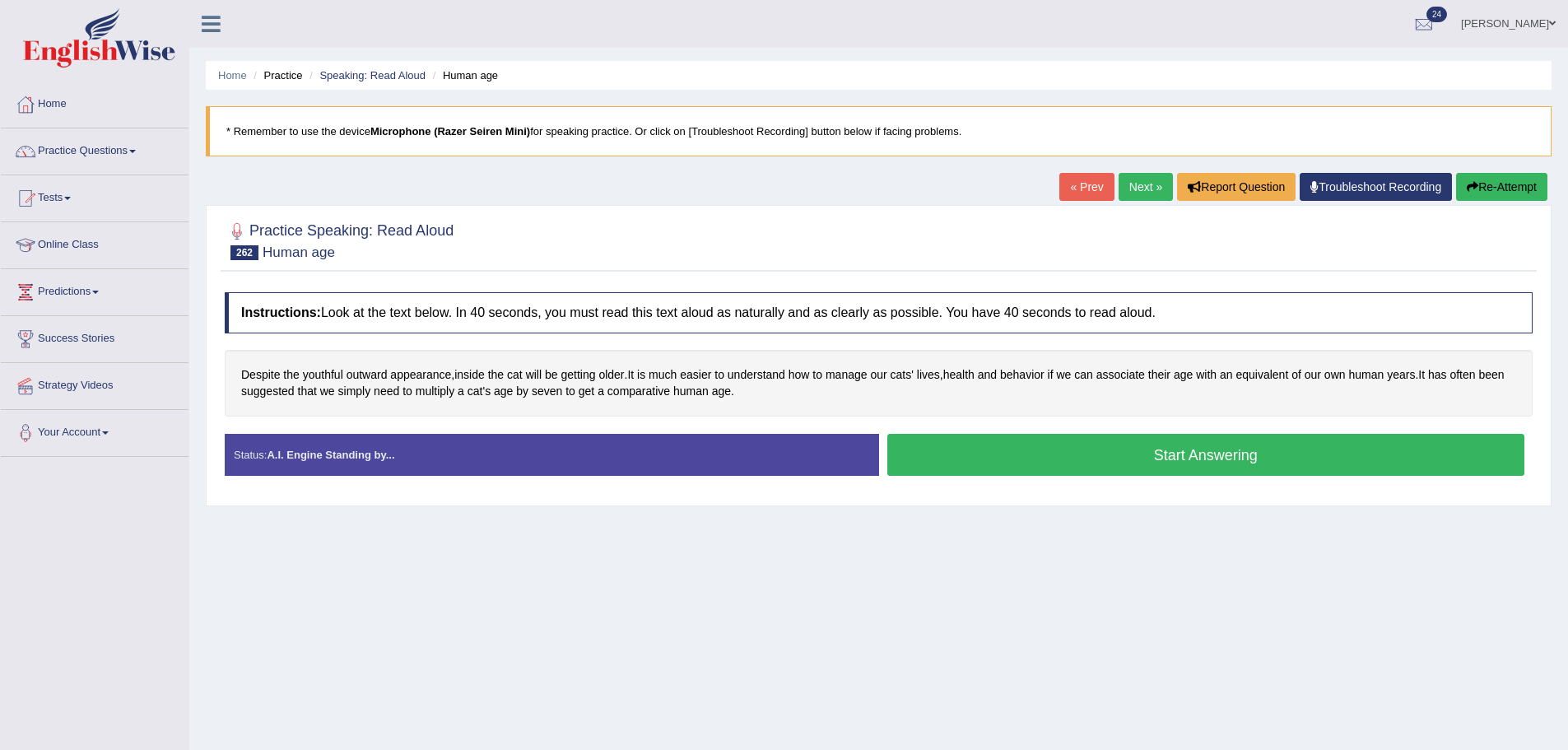
click at [916, 465] on button "Start Answering" at bounding box center [1205, 455] width 638 height 42
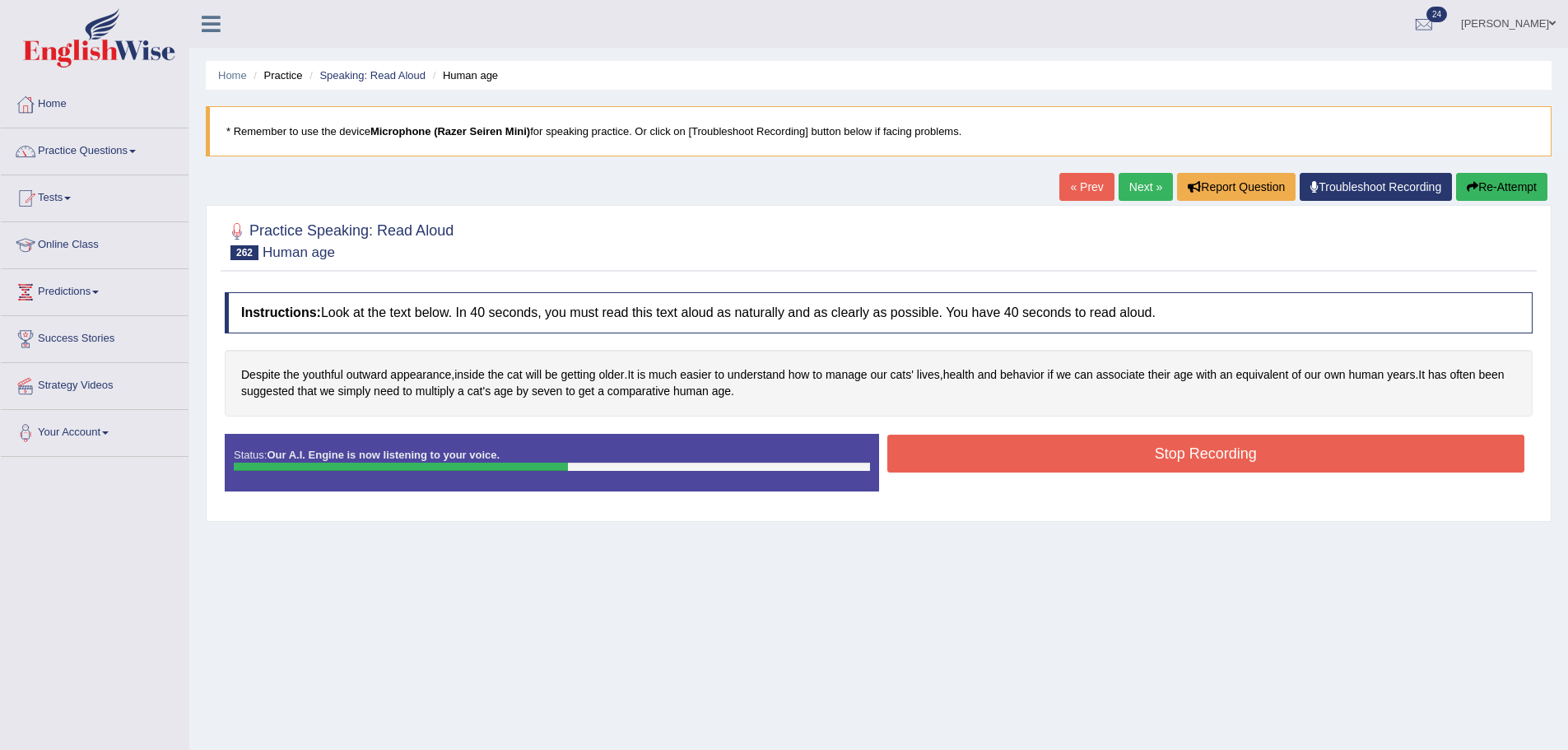
click at [1047, 460] on button "Stop Recording" at bounding box center [1205, 453] width 638 height 38
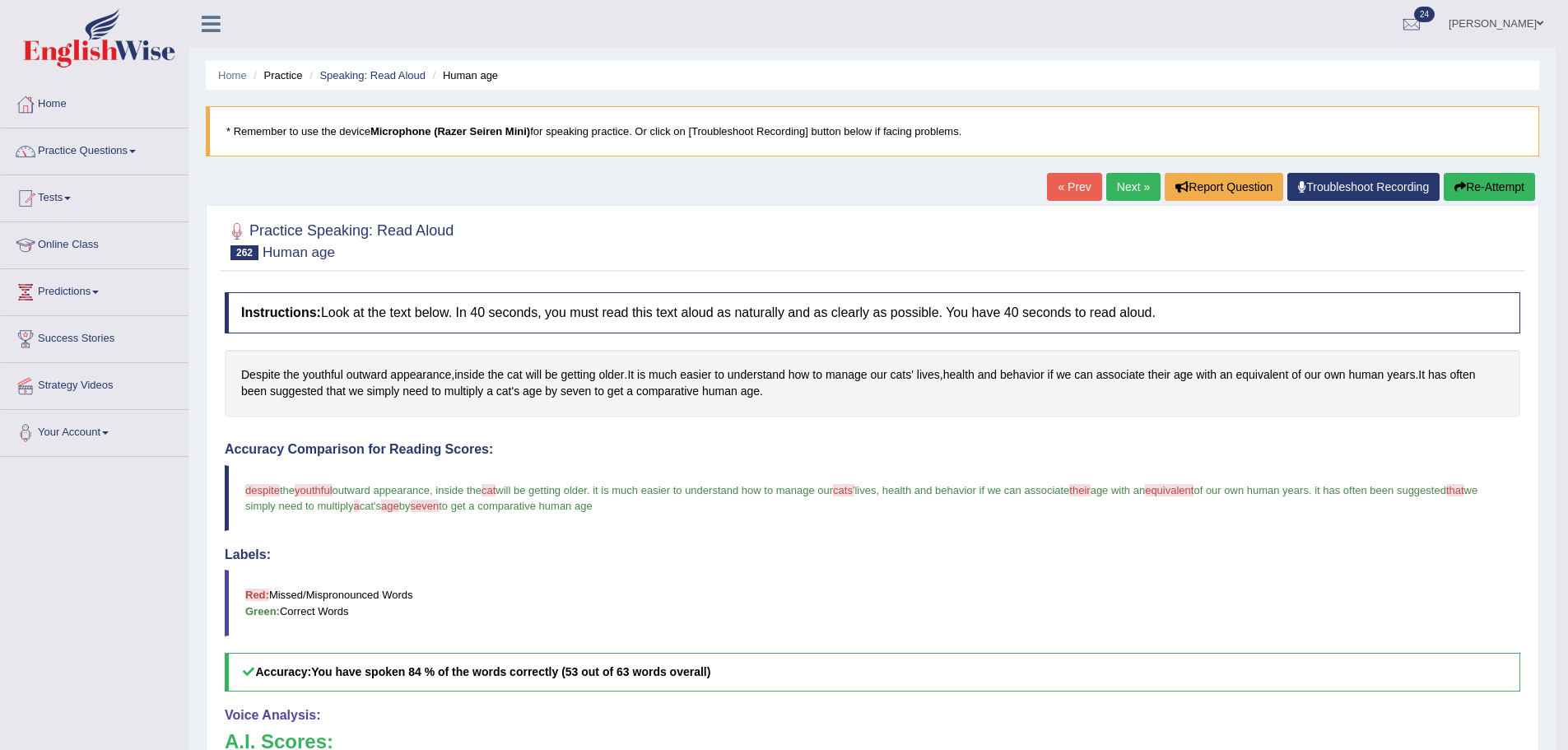
click at [1142, 173] on link "Next »" at bounding box center [1133, 188] width 55 height 28
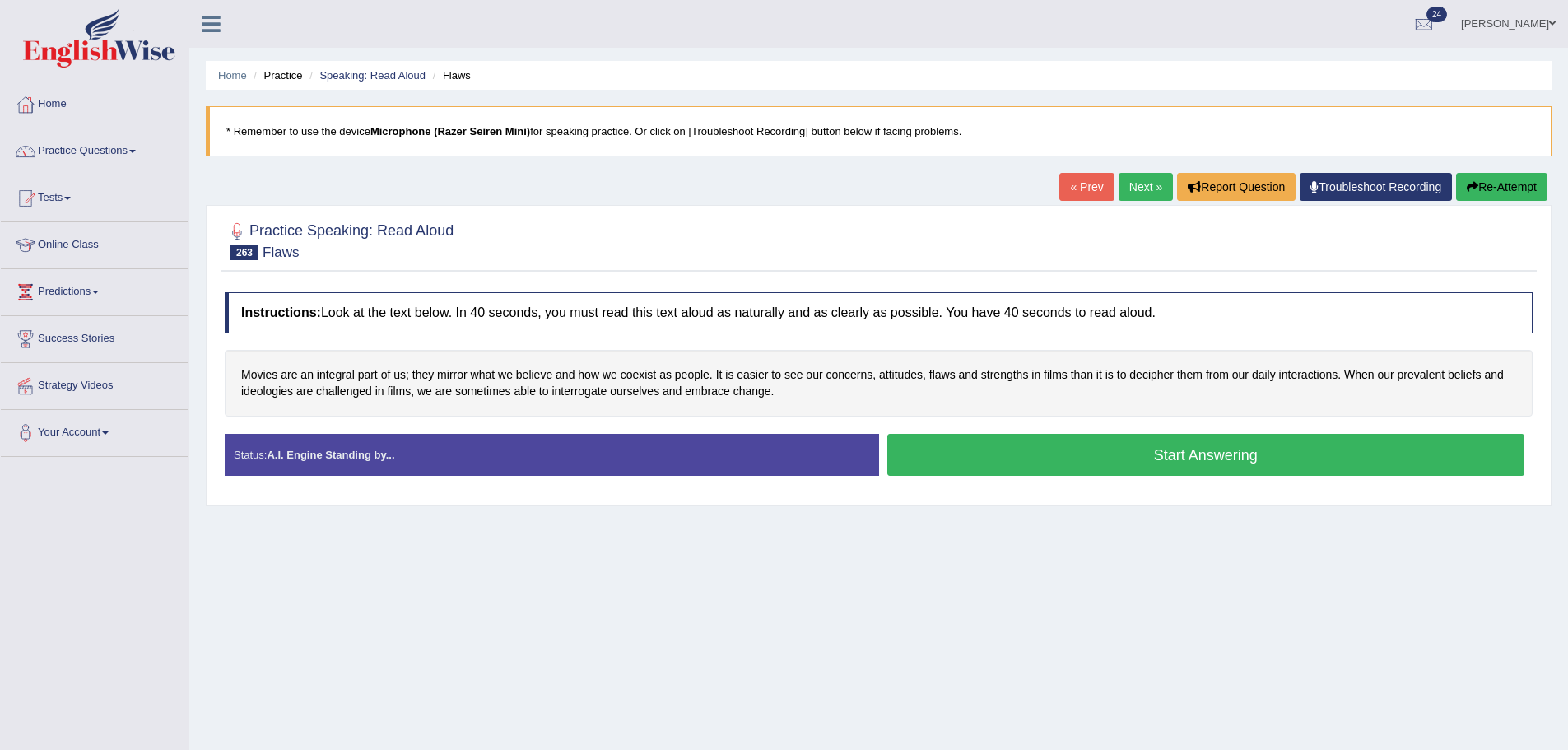
click at [952, 466] on button "Start Answering" at bounding box center [1205, 455] width 638 height 42
click at [976, 451] on button "Start Answering" at bounding box center [1205, 455] width 638 height 42
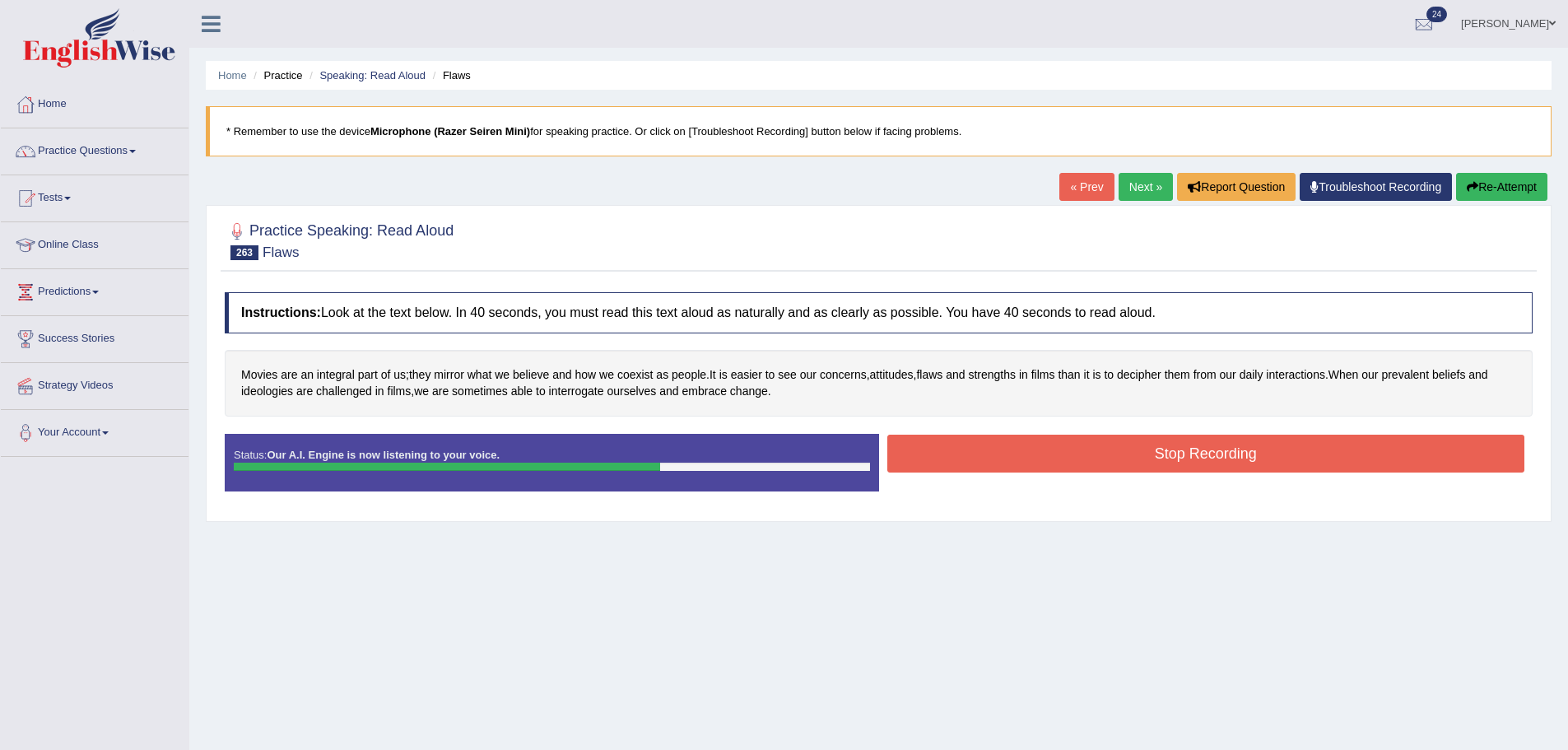
click at [943, 458] on button "Stop Recording" at bounding box center [1205, 453] width 638 height 38
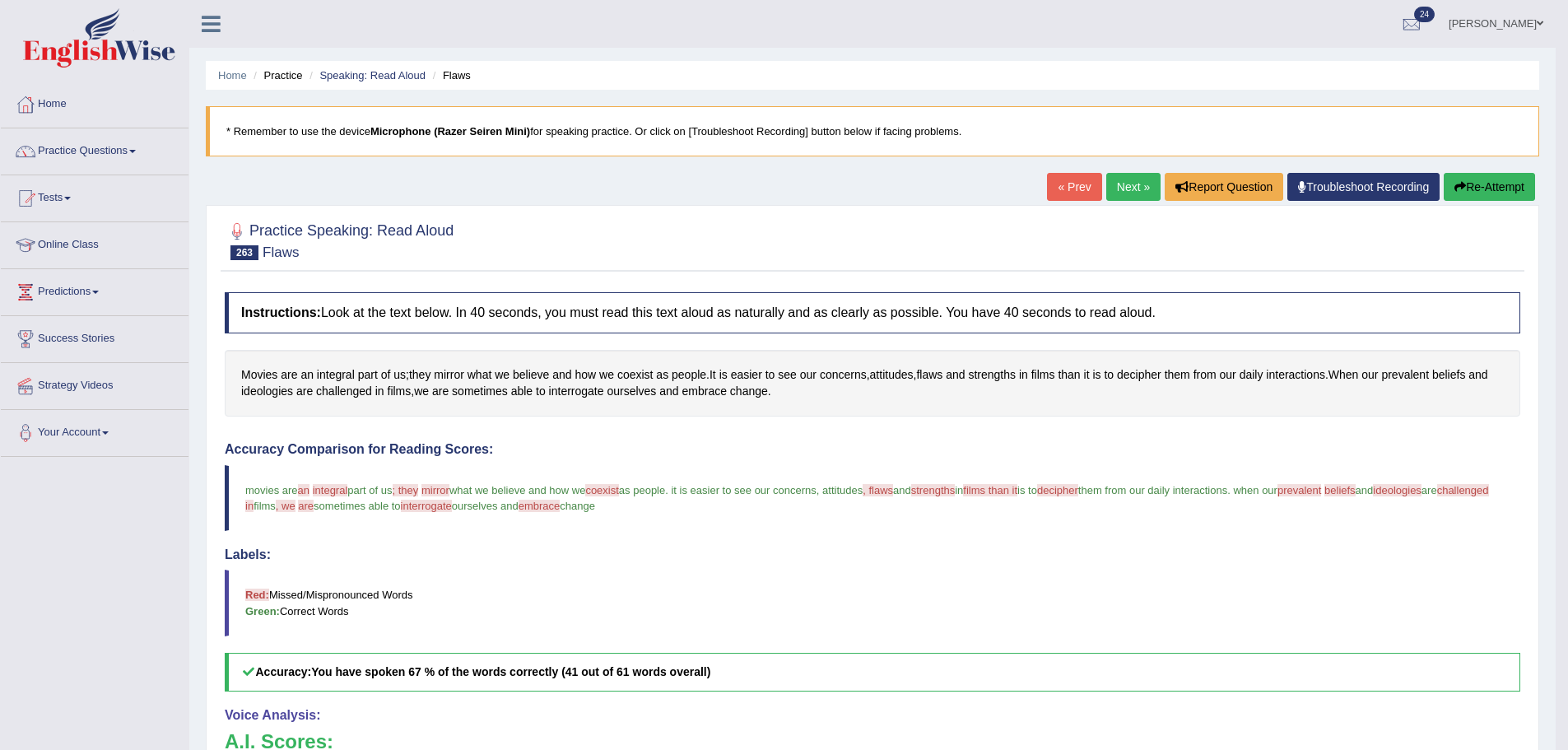
click at [1463, 186] on button "Re-Attempt" at bounding box center [1489, 188] width 91 height 28
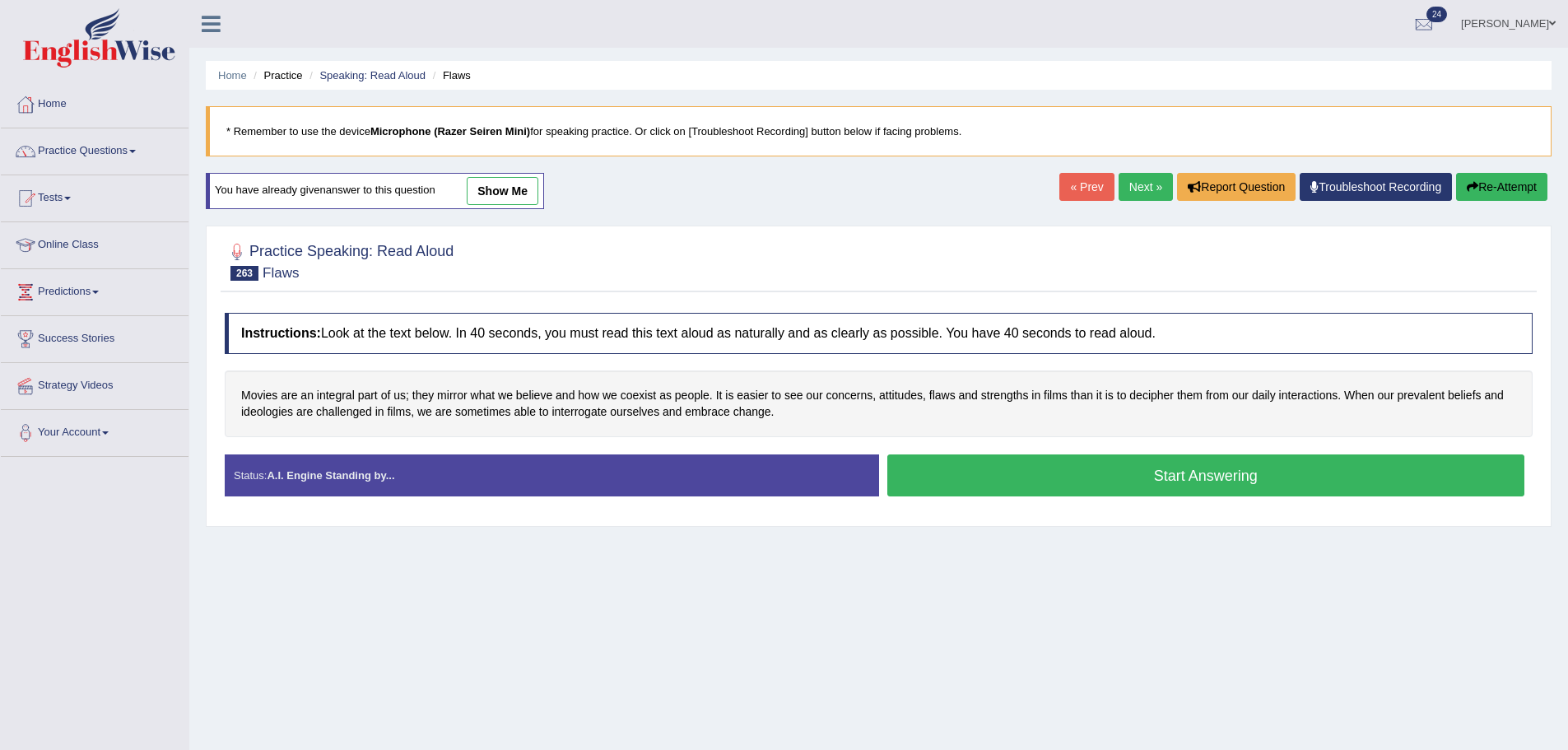
click at [913, 487] on button "Start Answering" at bounding box center [1205, 475] width 638 height 42
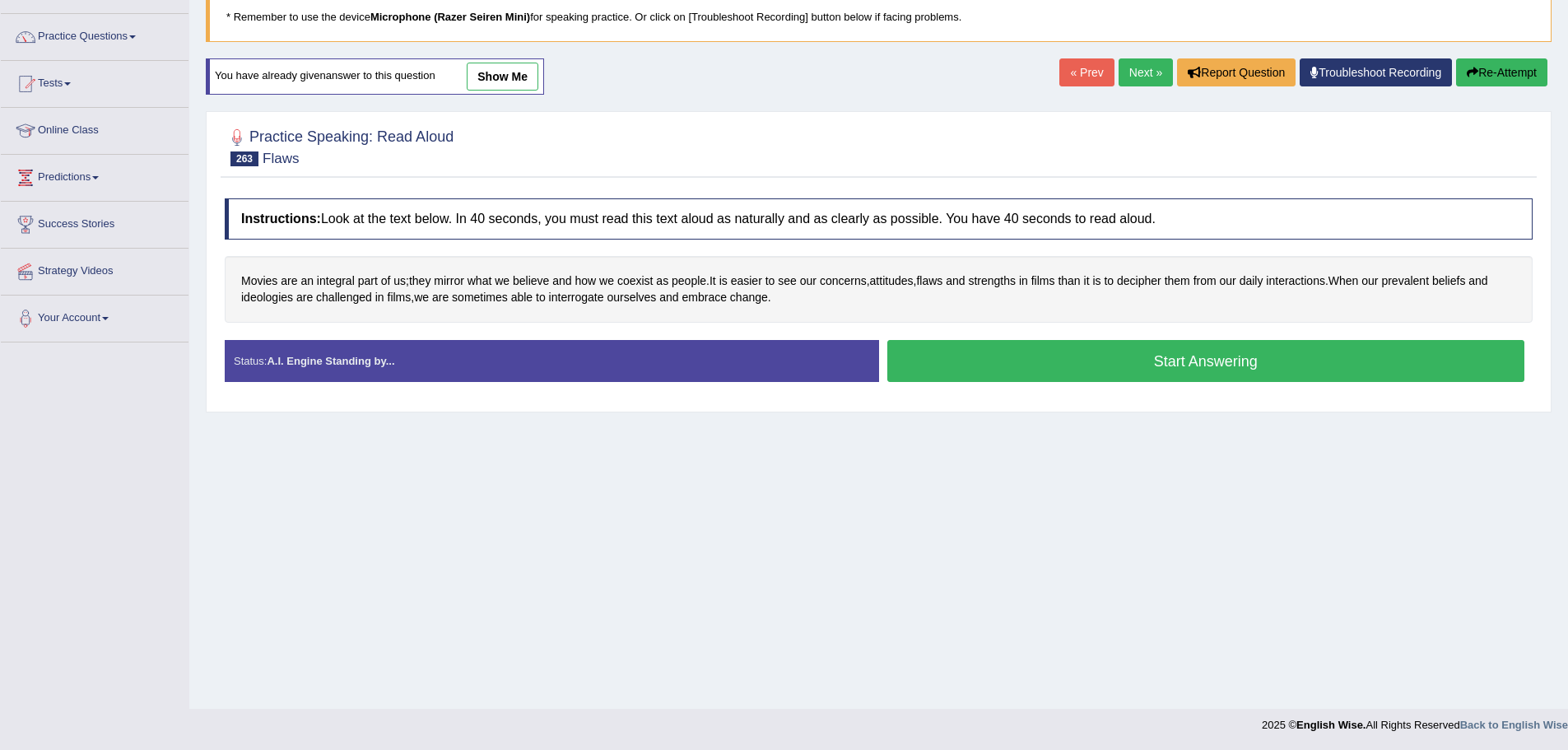
click at [991, 337] on div "Instructions: Look at the text below. In 40 seconds, you must read this text al…" at bounding box center [878, 297] width 1316 height 213
click at [970, 356] on button "Start Answering" at bounding box center [1205, 361] width 638 height 42
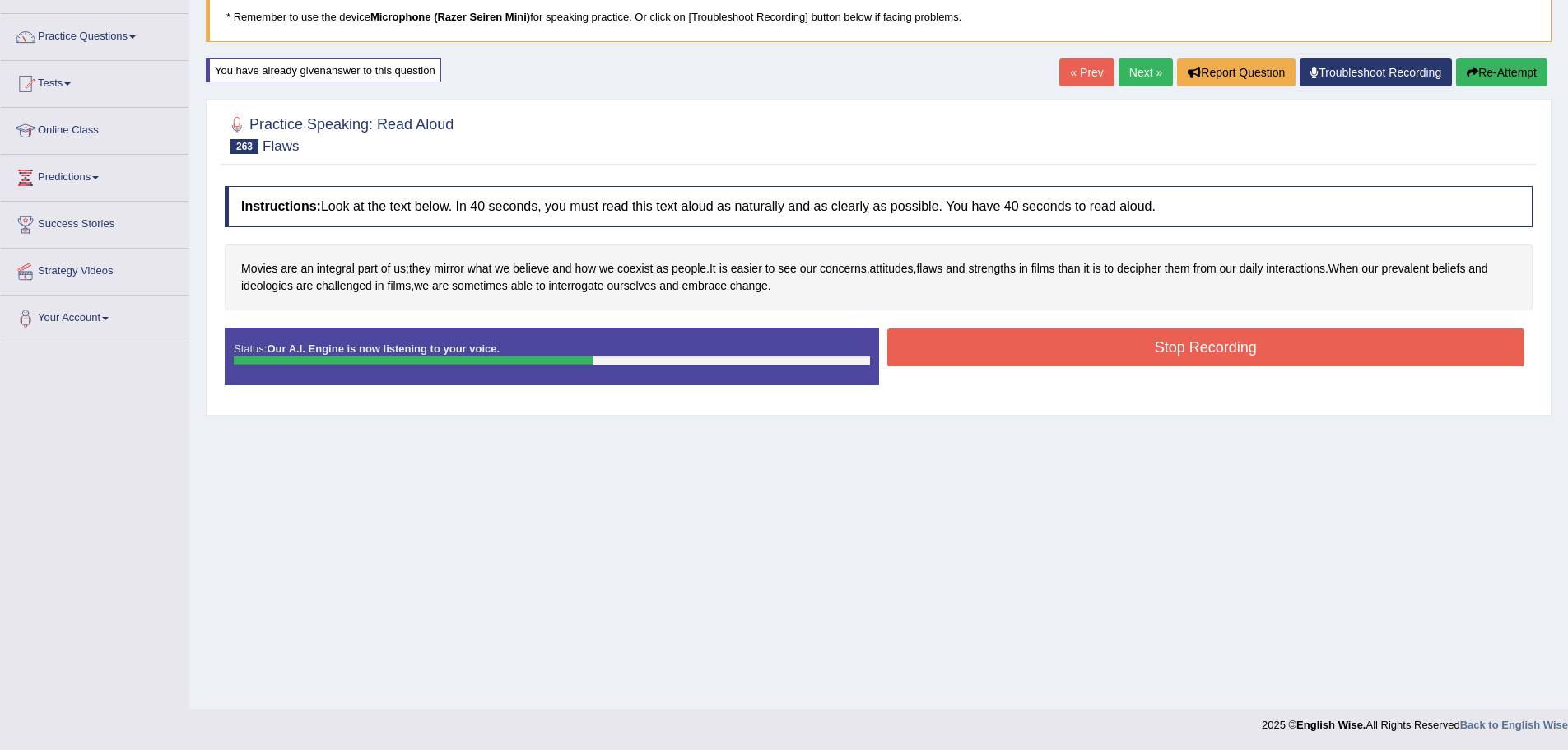
click at [971, 351] on button "Stop Recording" at bounding box center [1205, 348] width 638 height 38
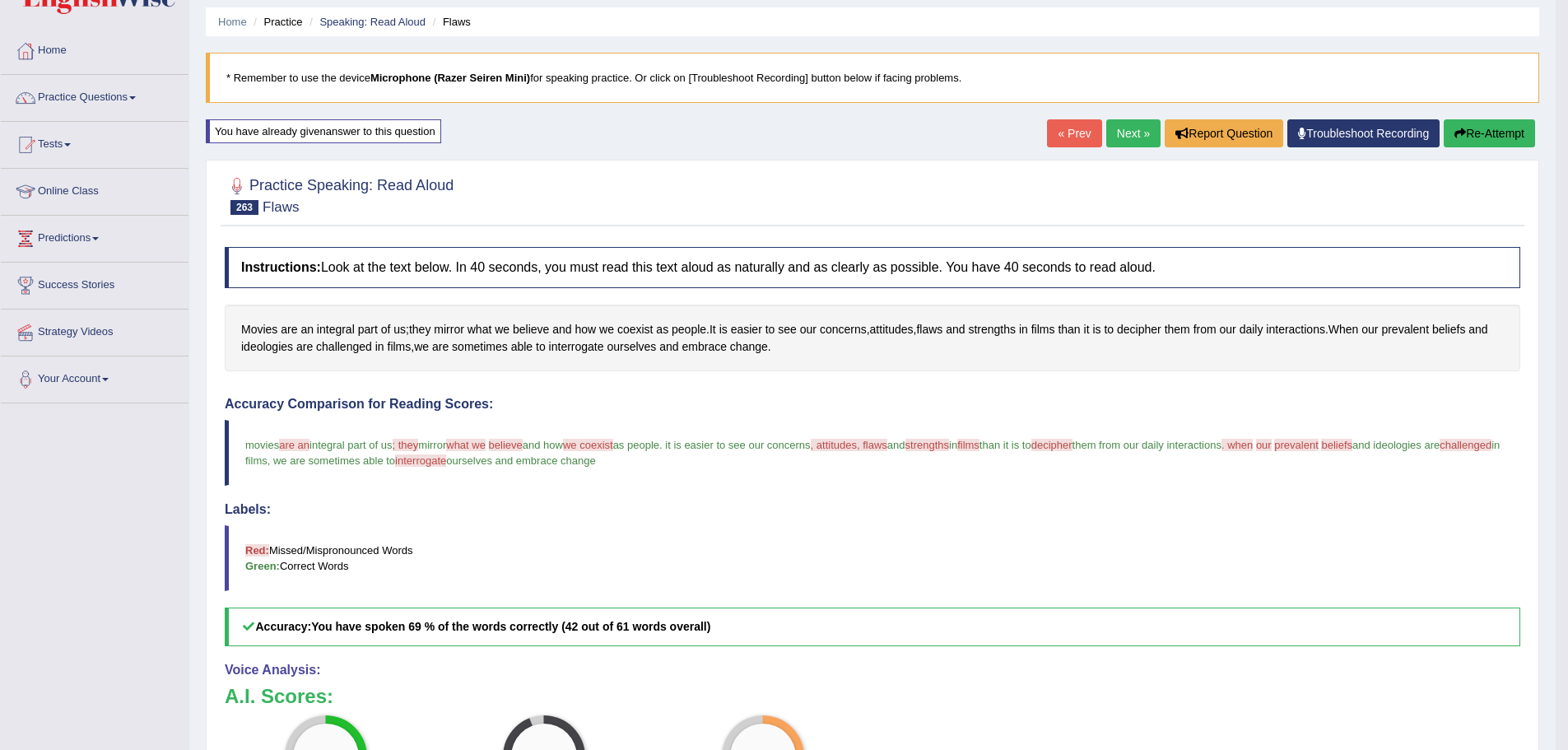
scroll to position [0, 0]
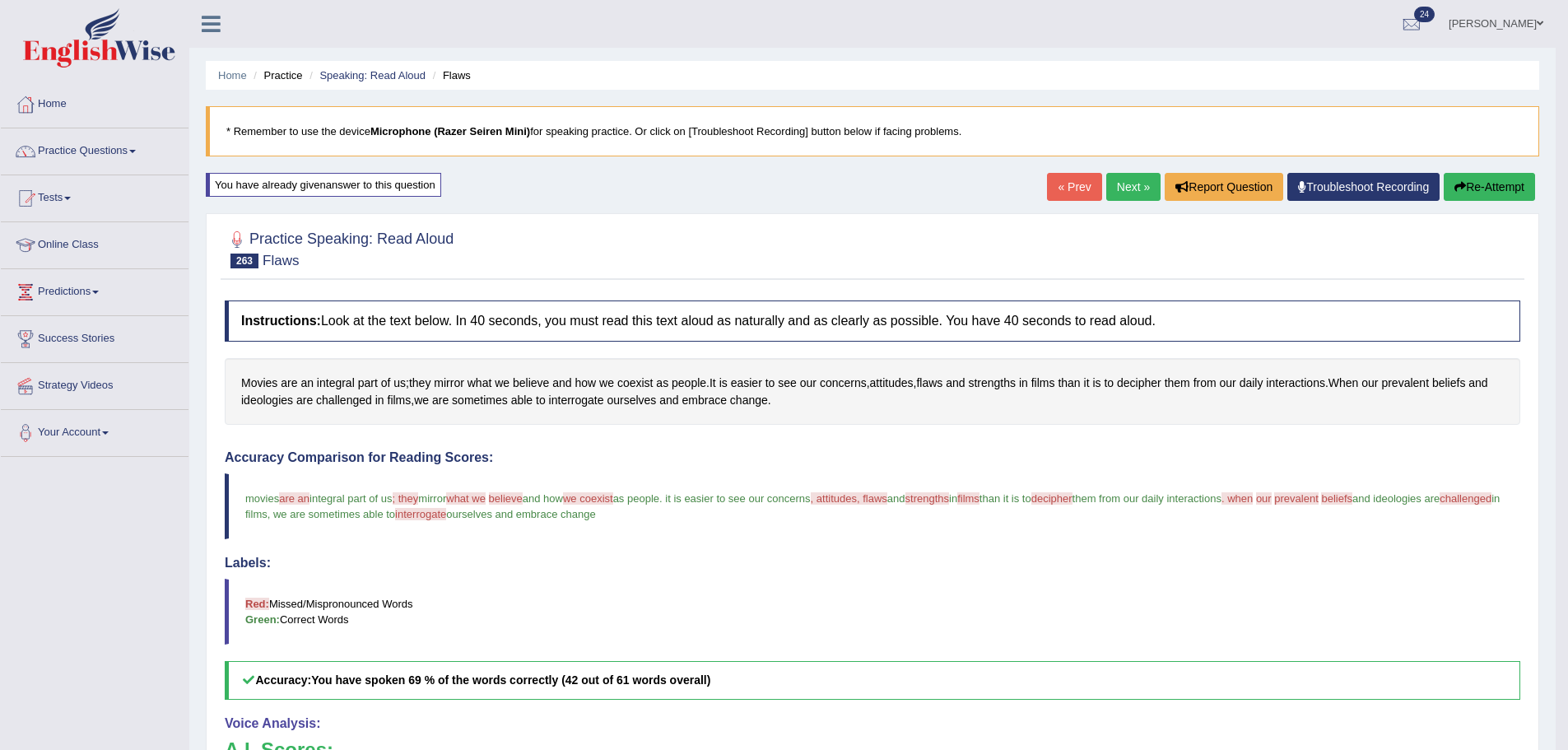
click at [1125, 177] on link "Next »" at bounding box center [1133, 188] width 55 height 28
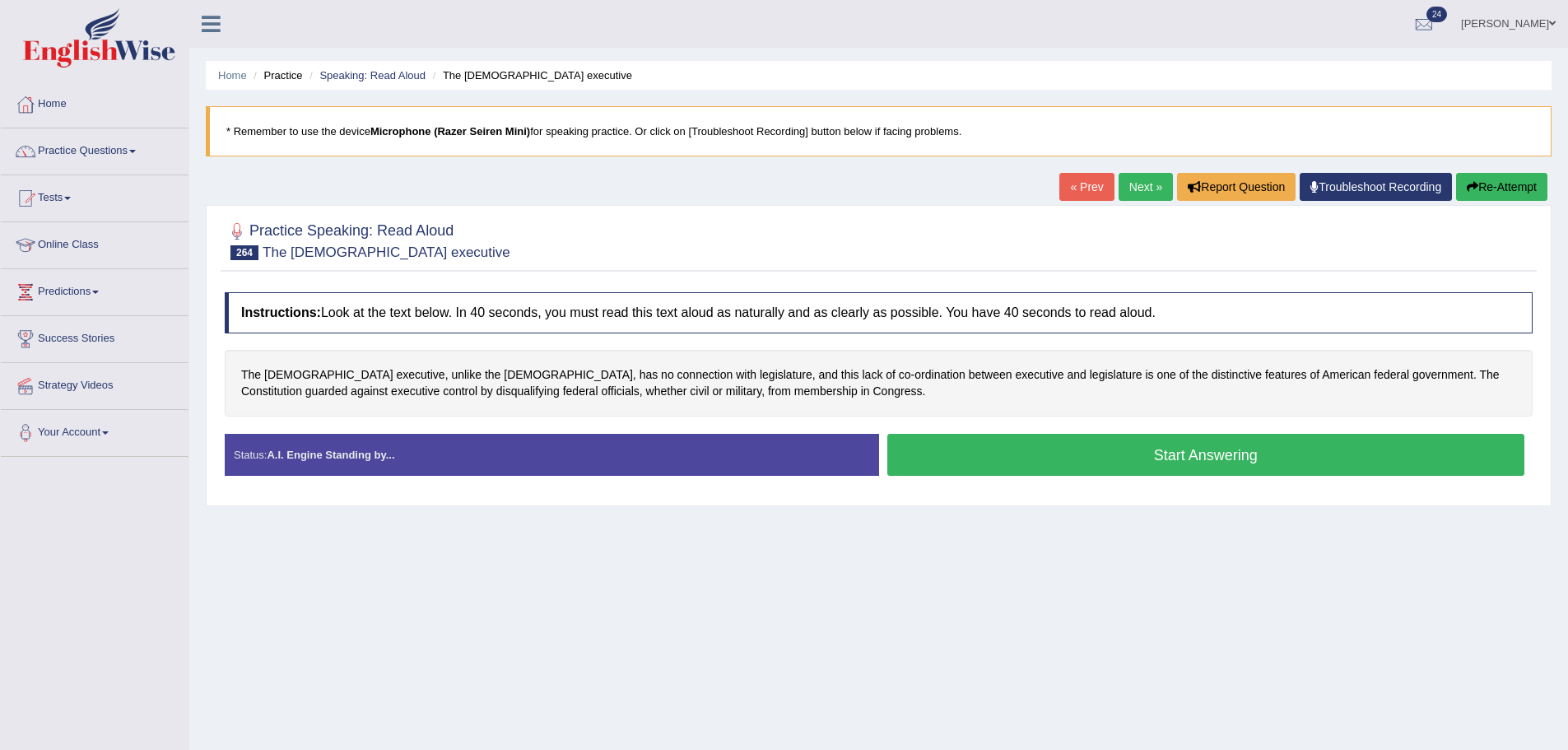
click at [954, 442] on button "Start Answering" at bounding box center [1205, 455] width 638 height 42
click at [953, 442] on button "Start Answering" at bounding box center [1205, 455] width 638 height 42
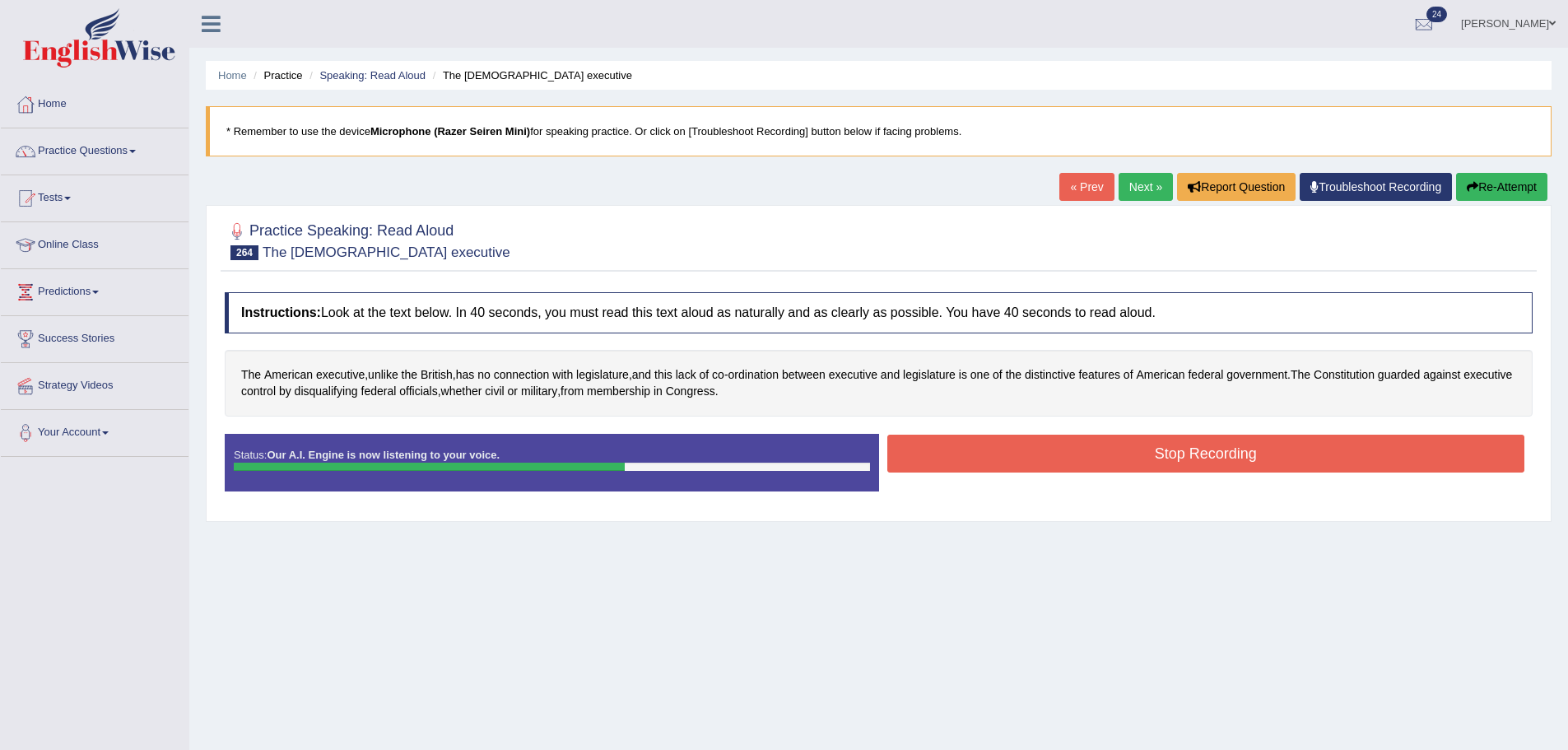
click at [1129, 457] on button "Stop Recording" at bounding box center [1205, 453] width 638 height 38
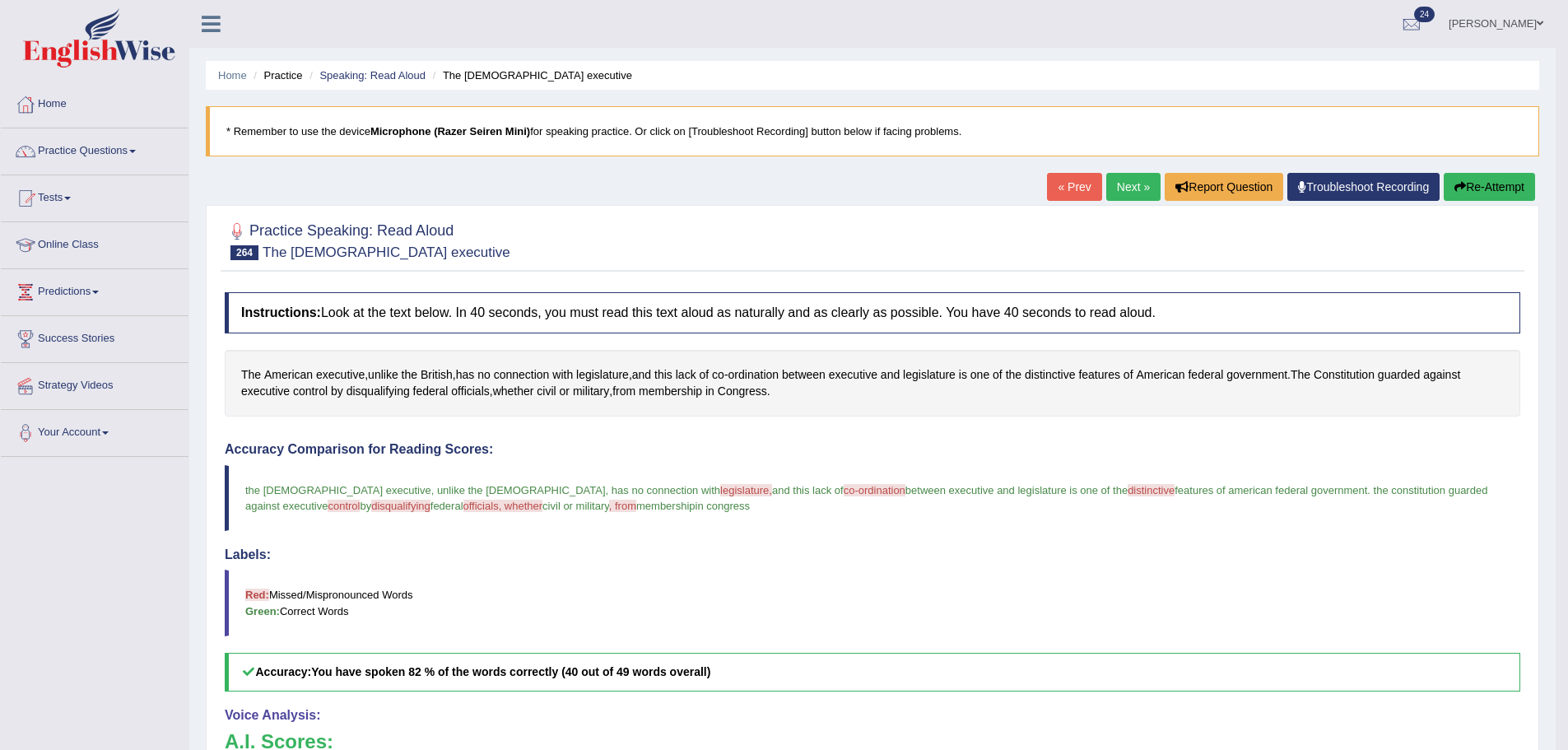
click at [1471, 205] on div "Practice Speaking: Read [PERSON_NAME] 264 The [DEMOGRAPHIC_DATA] executive Inst…" at bounding box center [872, 614] width 1334 height 819
click at [1478, 192] on button "Re-Attempt" at bounding box center [1489, 188] width 91 height 28
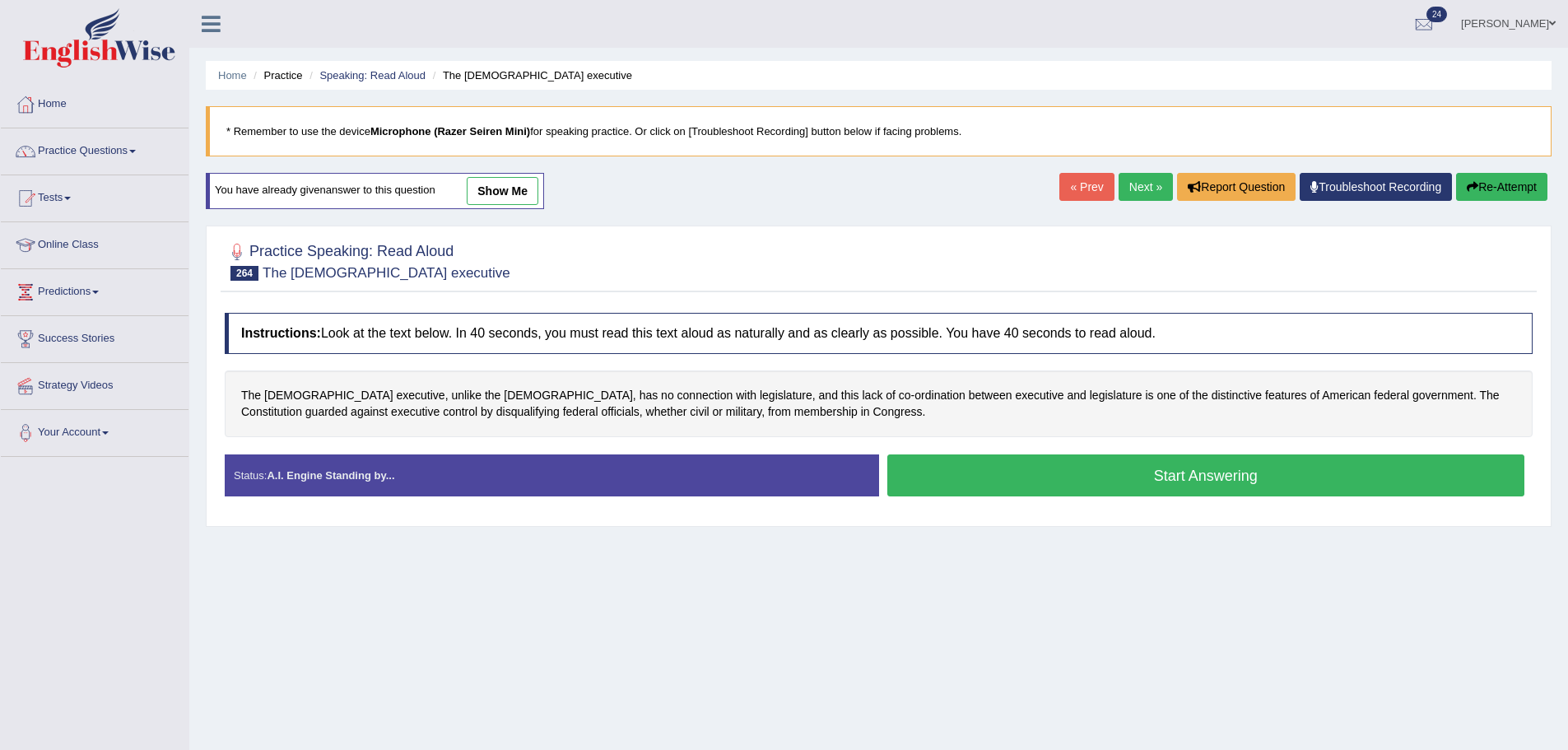
click at [1229, 459] on button "Start Answering" at bounding box center [1205, 475] width 638 height 42
click at [1165, 471] on button "Start Answering" at bounding box center [1205, 475] width 638 height 42
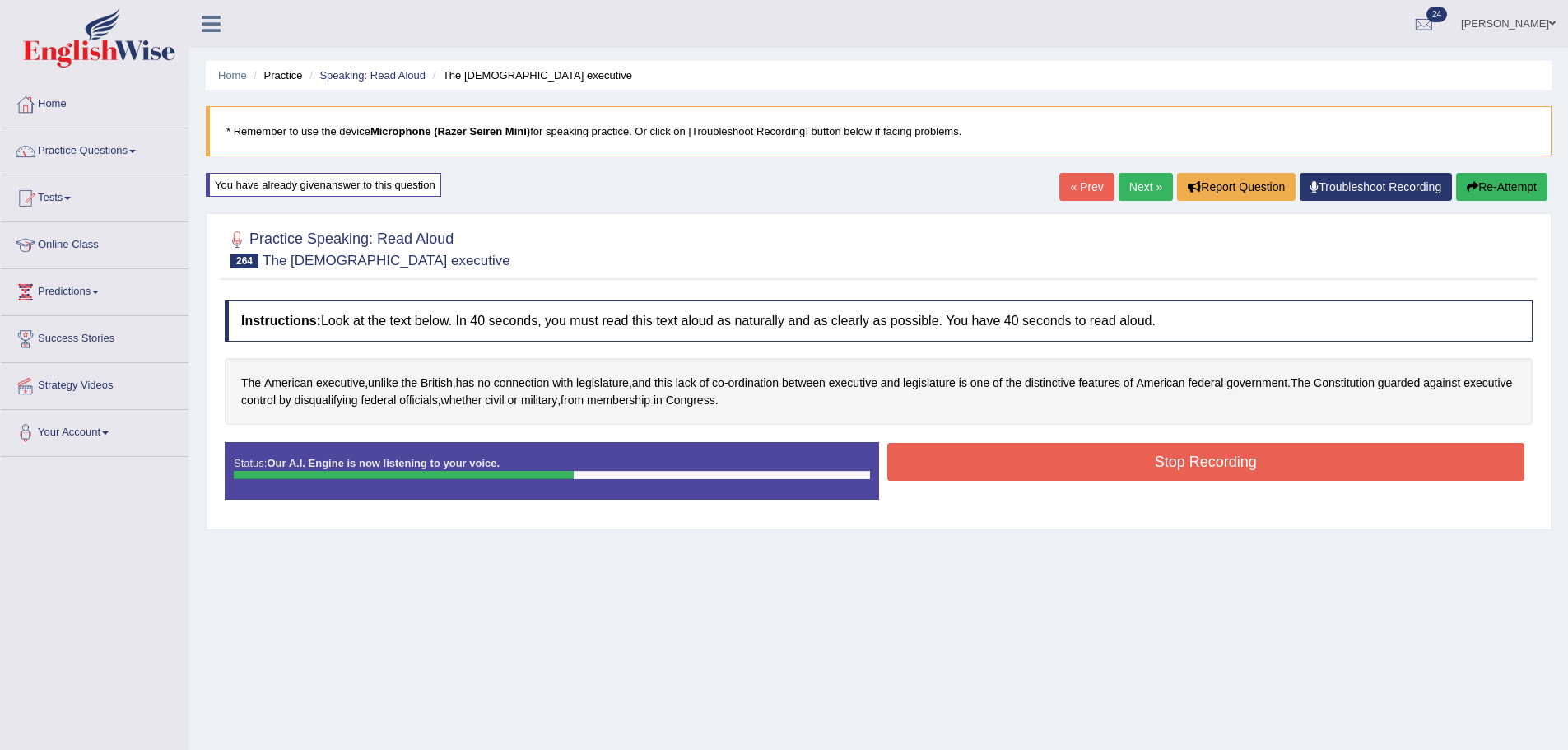
click at [1175, 451] on button "Stop Recording" at bounding box center [1205, 462] width 638 height 38
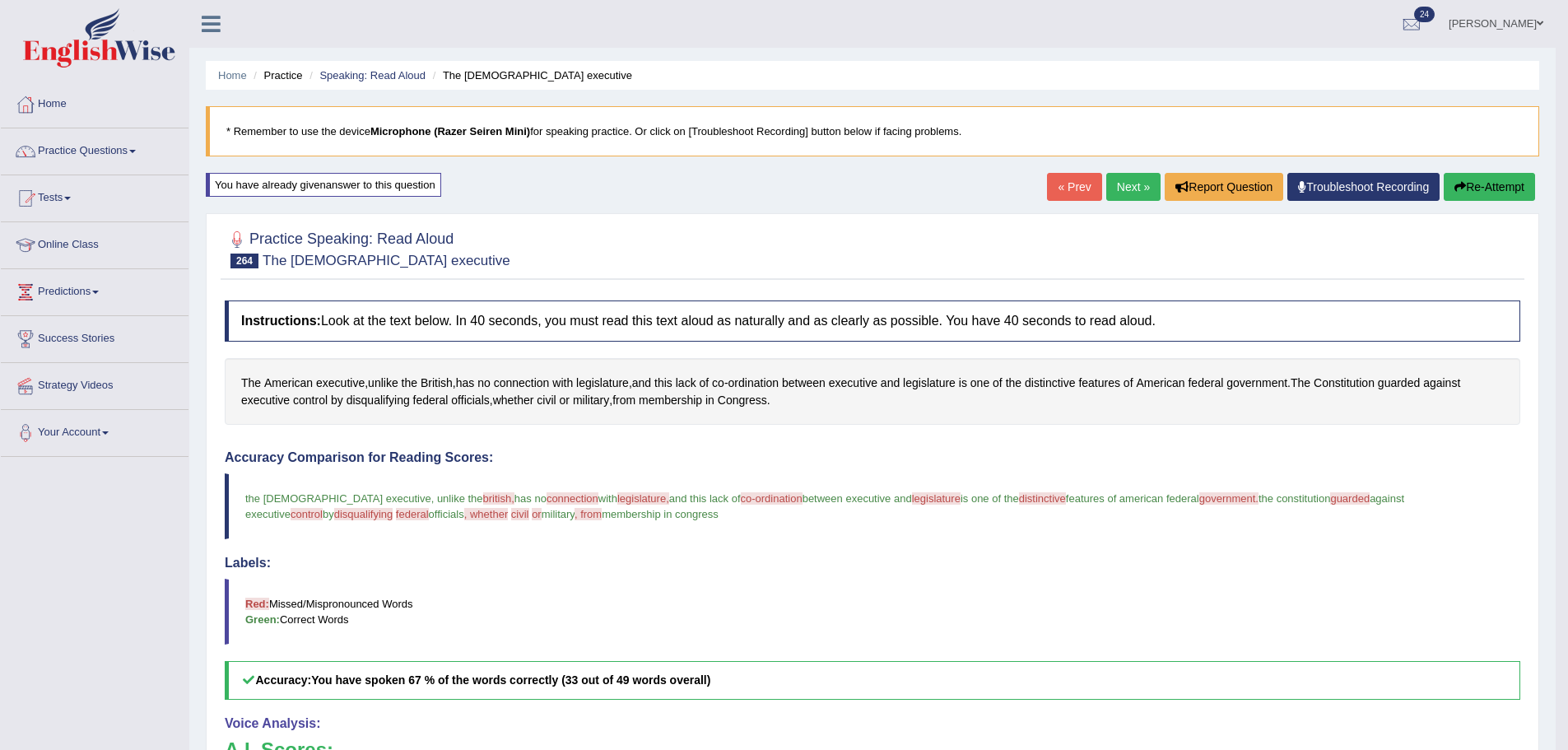
click at [1495, 182] on button "Re-Attempt" at bounding box center [1489, 188] width 91 height 28
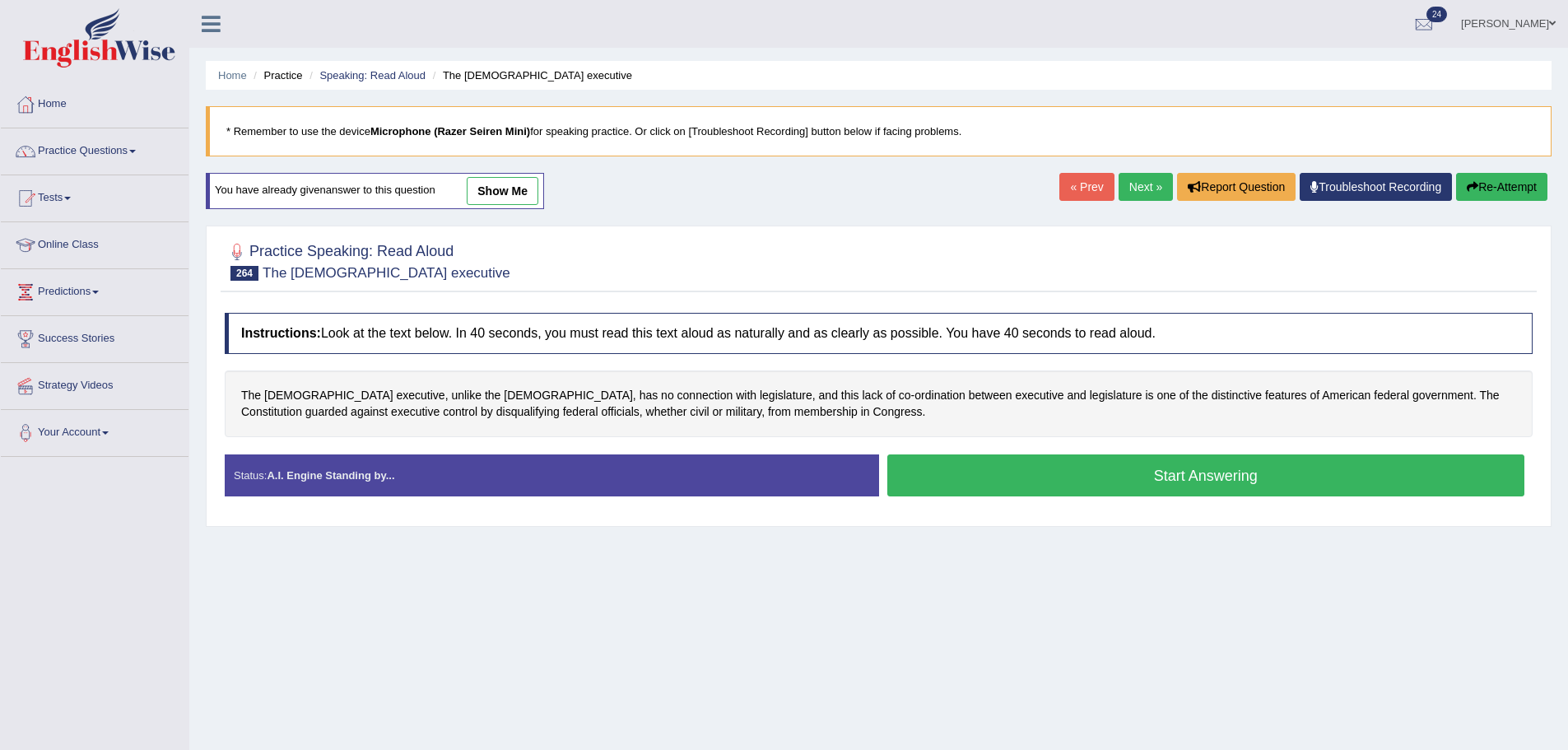
click at [975, 491] on button "Start Answering" at bounding box center [1205, 475] width 638 height 42
click at [973, 486] on button "Start Answering" at bounding box center [1205, 475] width 638 height 42
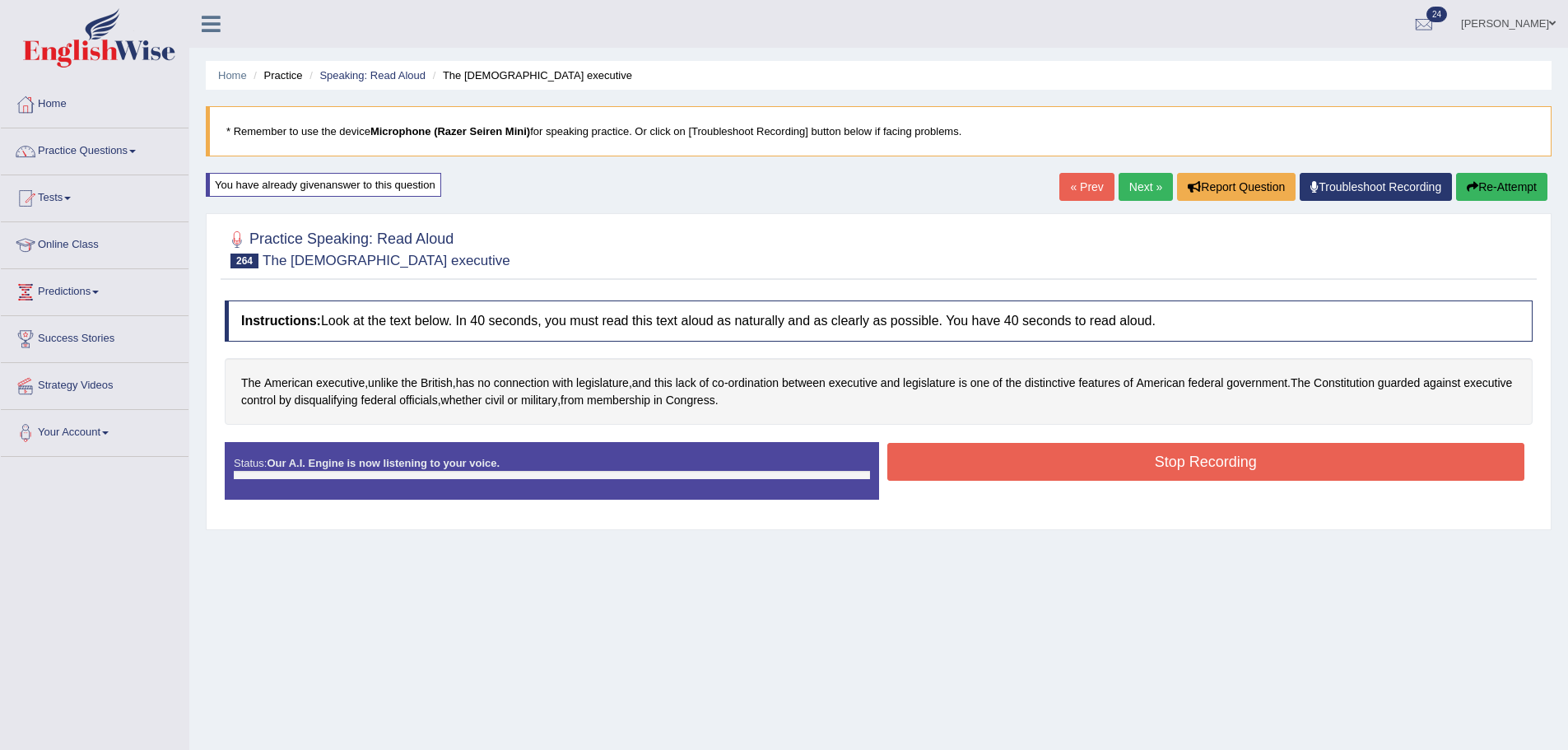
click at [983, 467] on button "Stop Recording" at bounding box center [1205, 462] width 638 height 38
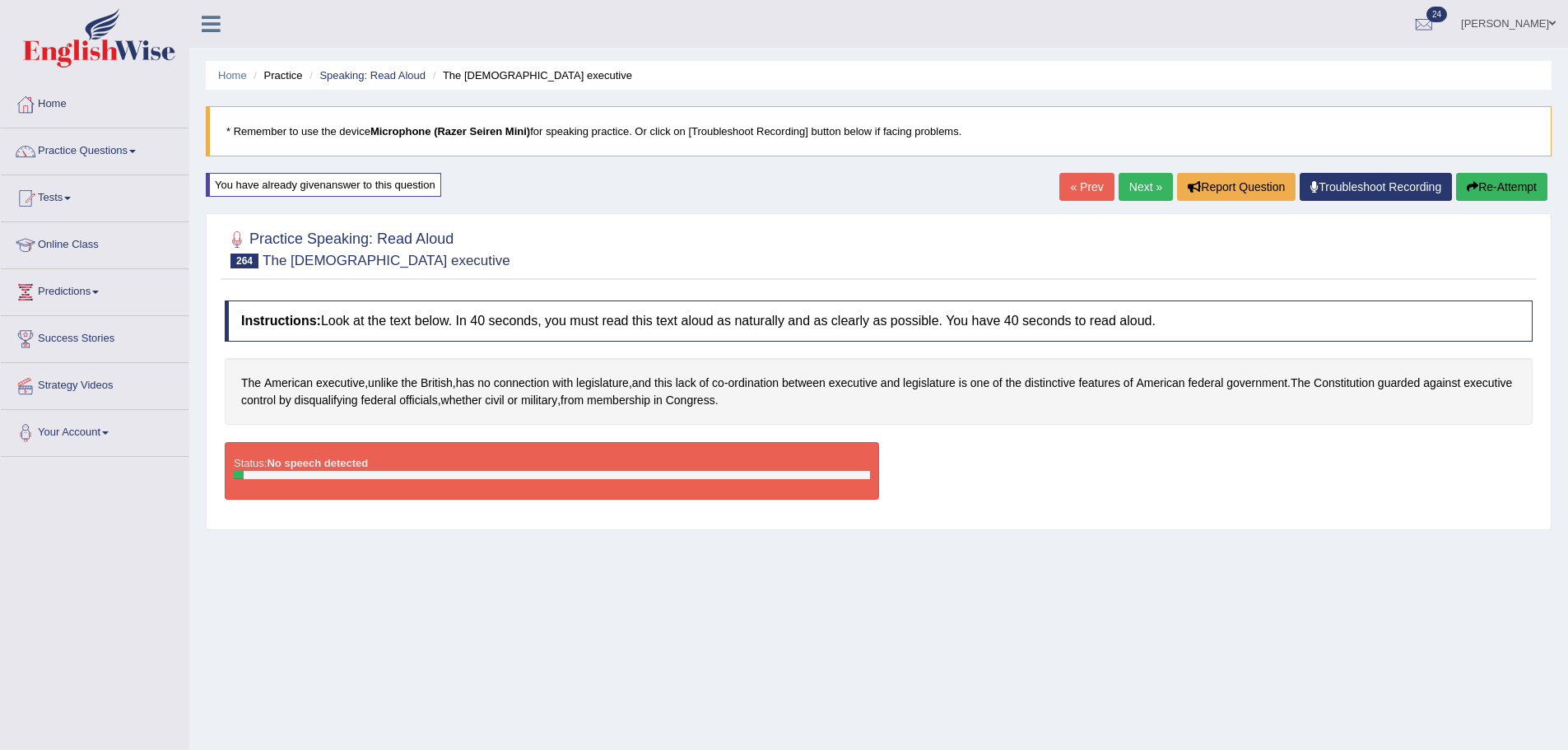
click at [983, 467] on div "Status: No speech detected Start Answering Stop Recording" at bounding box center [879, 479] width 1308 height 74
click at [1192, 581] on div "Home Practice Speaking: Read Aloud The [DEMOGRAPHIC_DATA] executive * Remember …" at bounding box center [879, 412] width 1379 height 823
click at [1491, 174] on button "Re-Attempt" at bounding box center [1501, 188] width 91 height 28
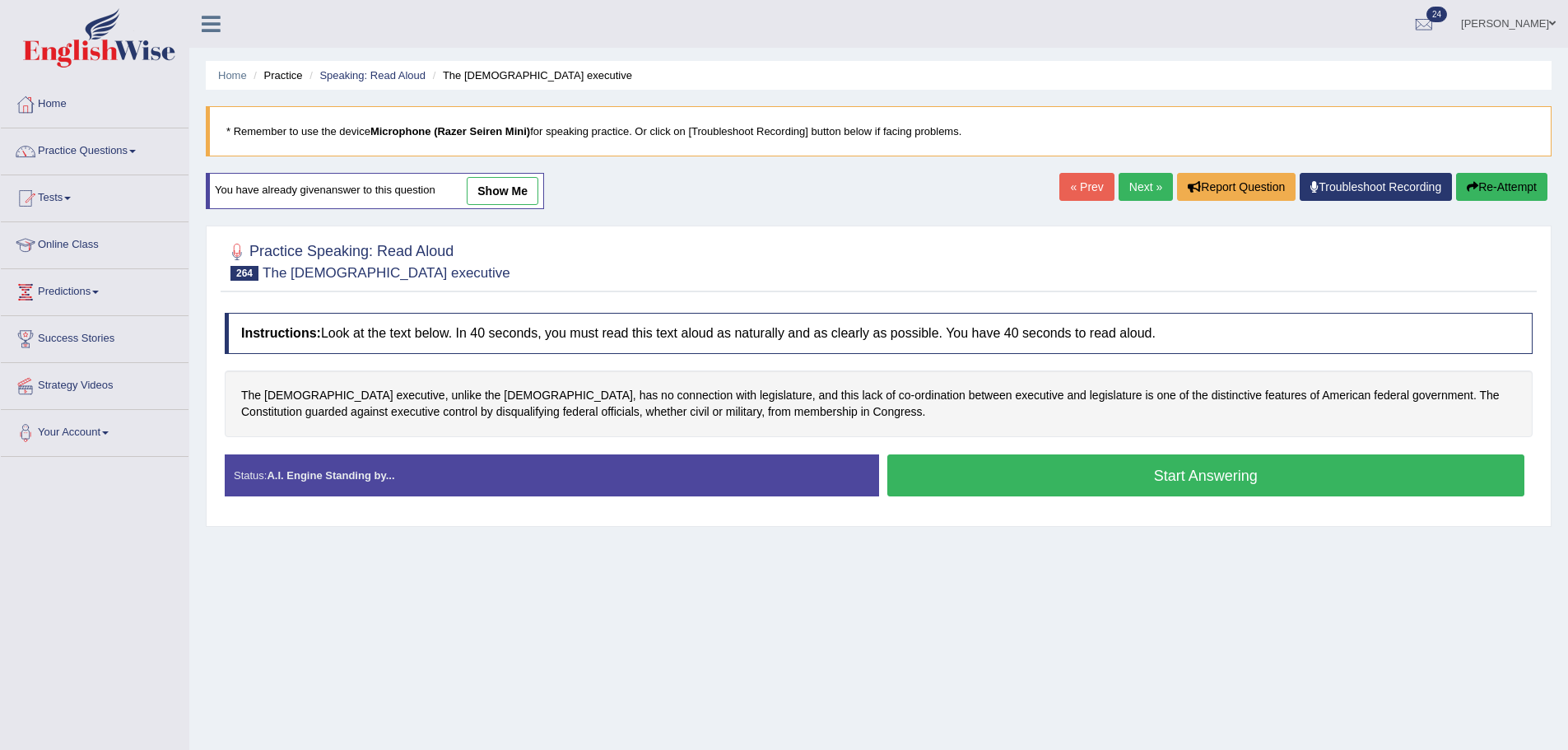
click at [1031, 469] on button "Start Answering" at bounding box center [1205, 475] width 638 height 42
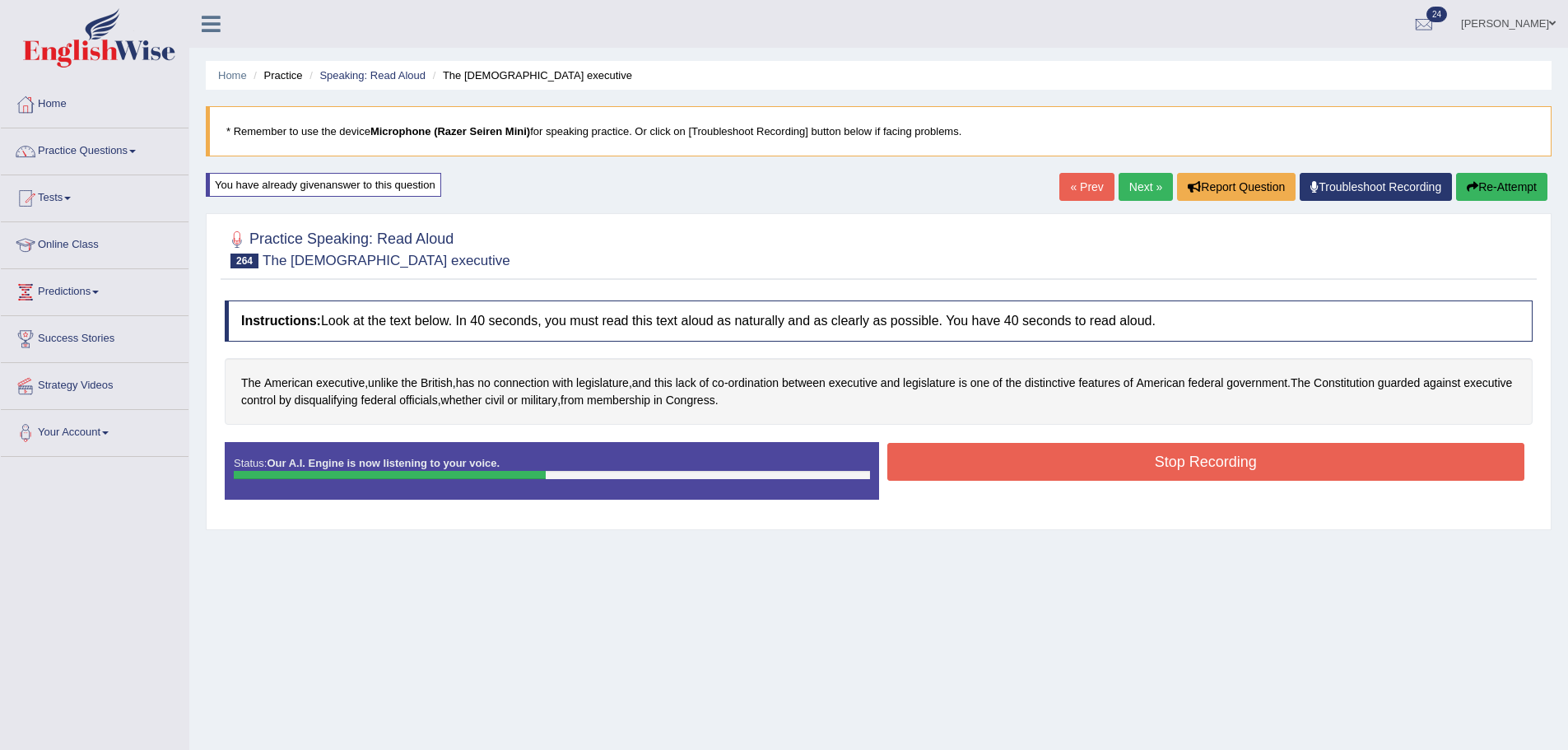
click at [1052, 463] on button "Stop Recording" at bounding box center [1205, 462] width 638 height 38
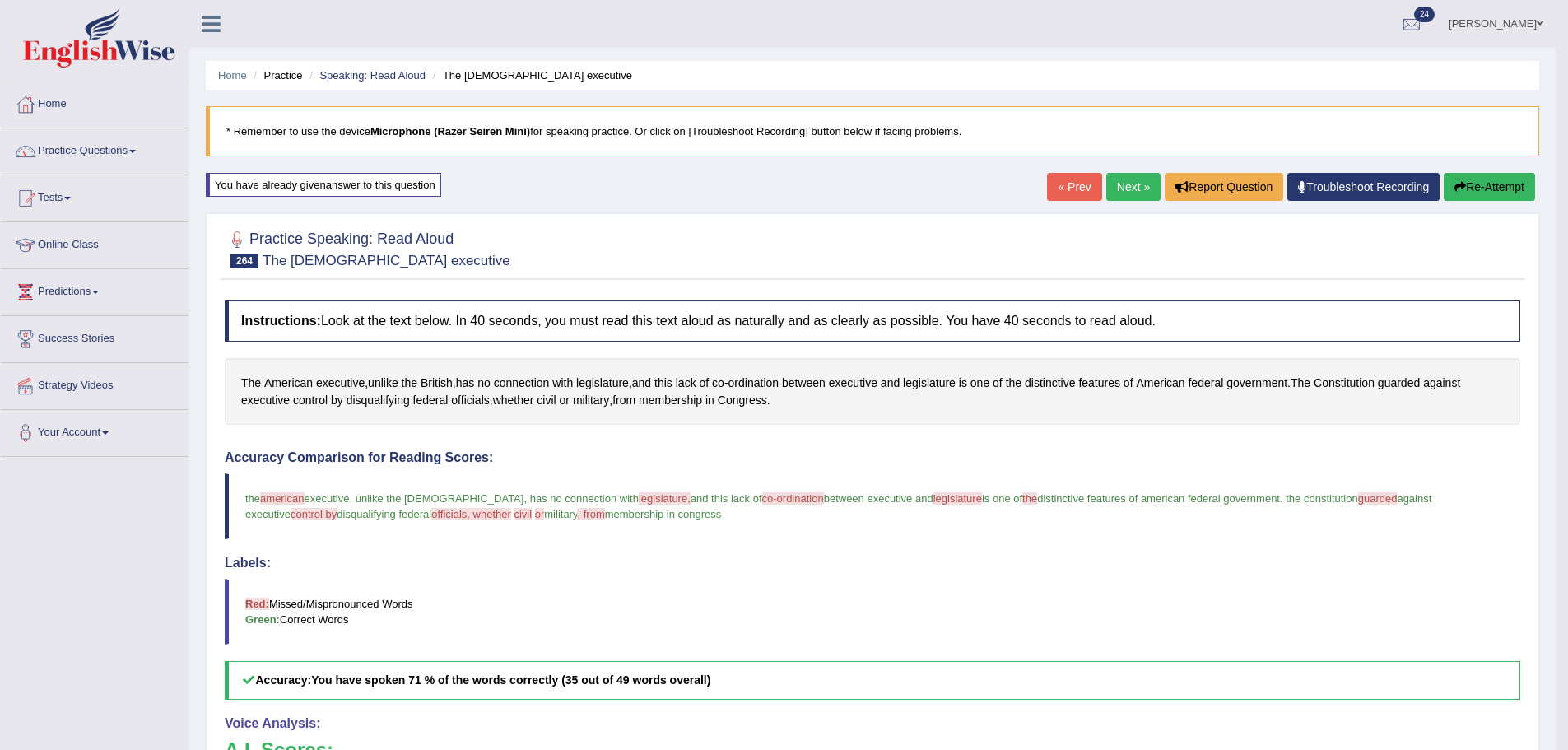
click at [1127, 188] on link "Next »" at bounding box center [1133, 188] width 55 height 28
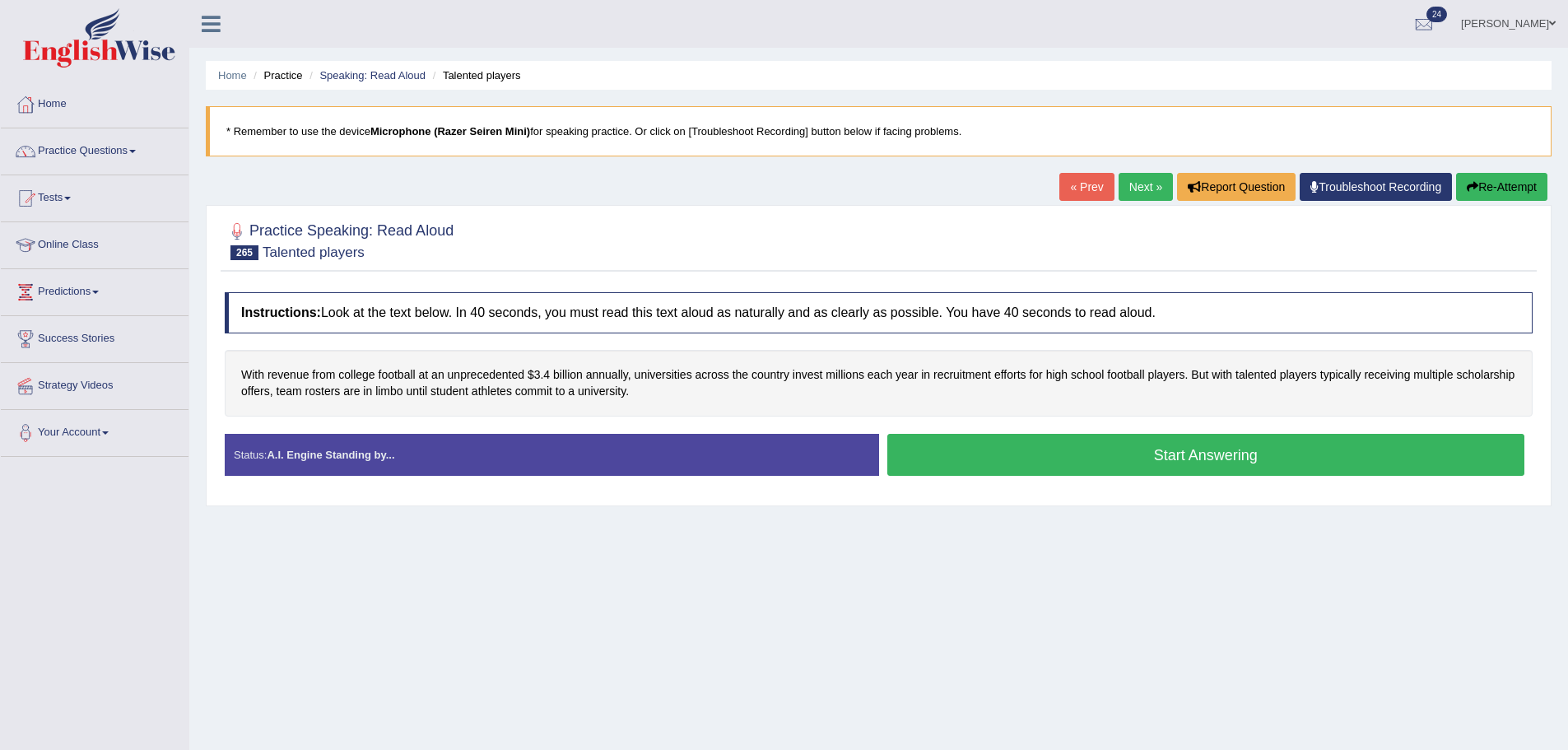
click at [956, 451] on button "Start Answering" at bounding box center [1205, 455] width 638 height 42
click at [975, 447] on button "Start Answering" at bounding box center [1205, 455] width 638 height 42
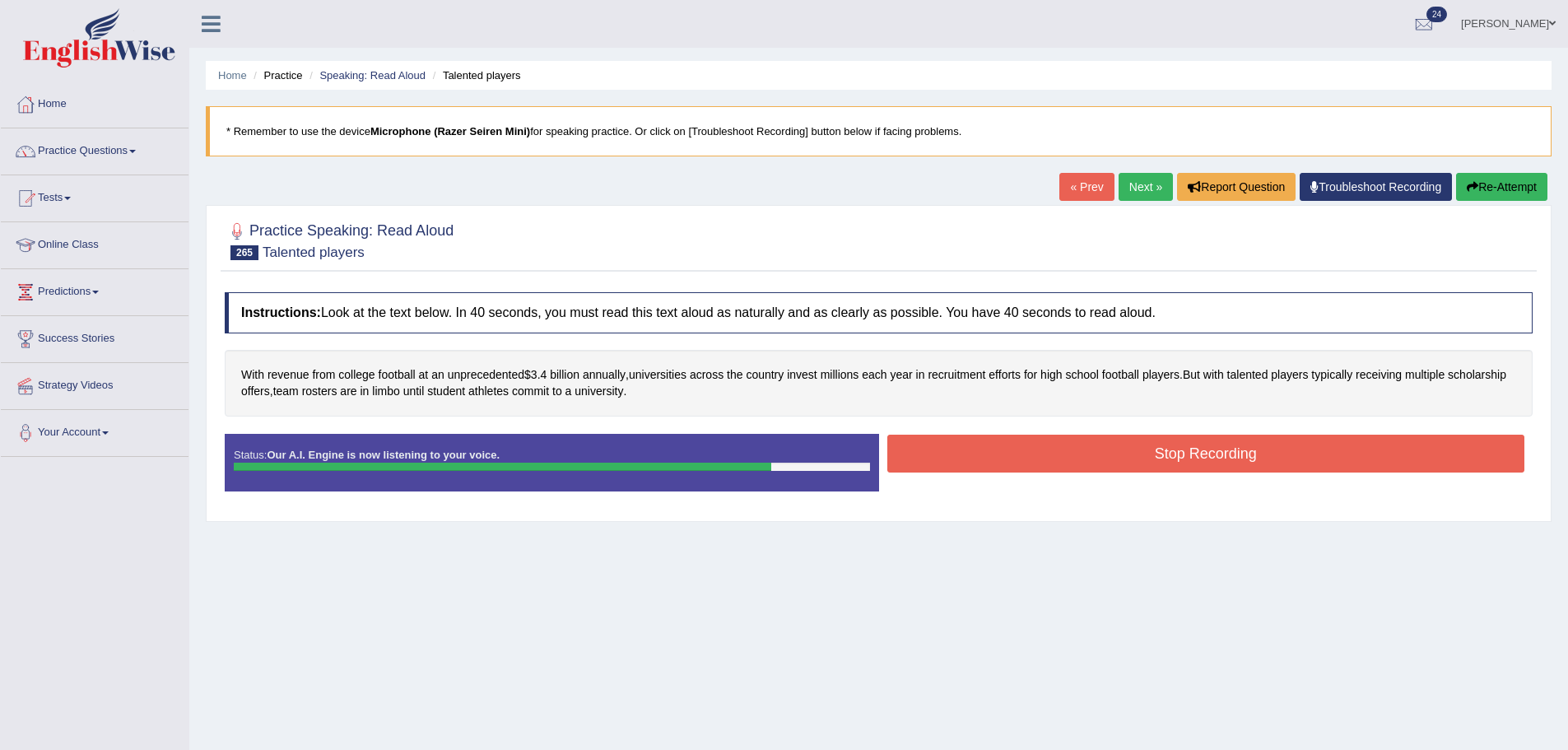
click at [966, 452] on button "Stop Recording" at bounding box center [1205, 453] width 638 height 38
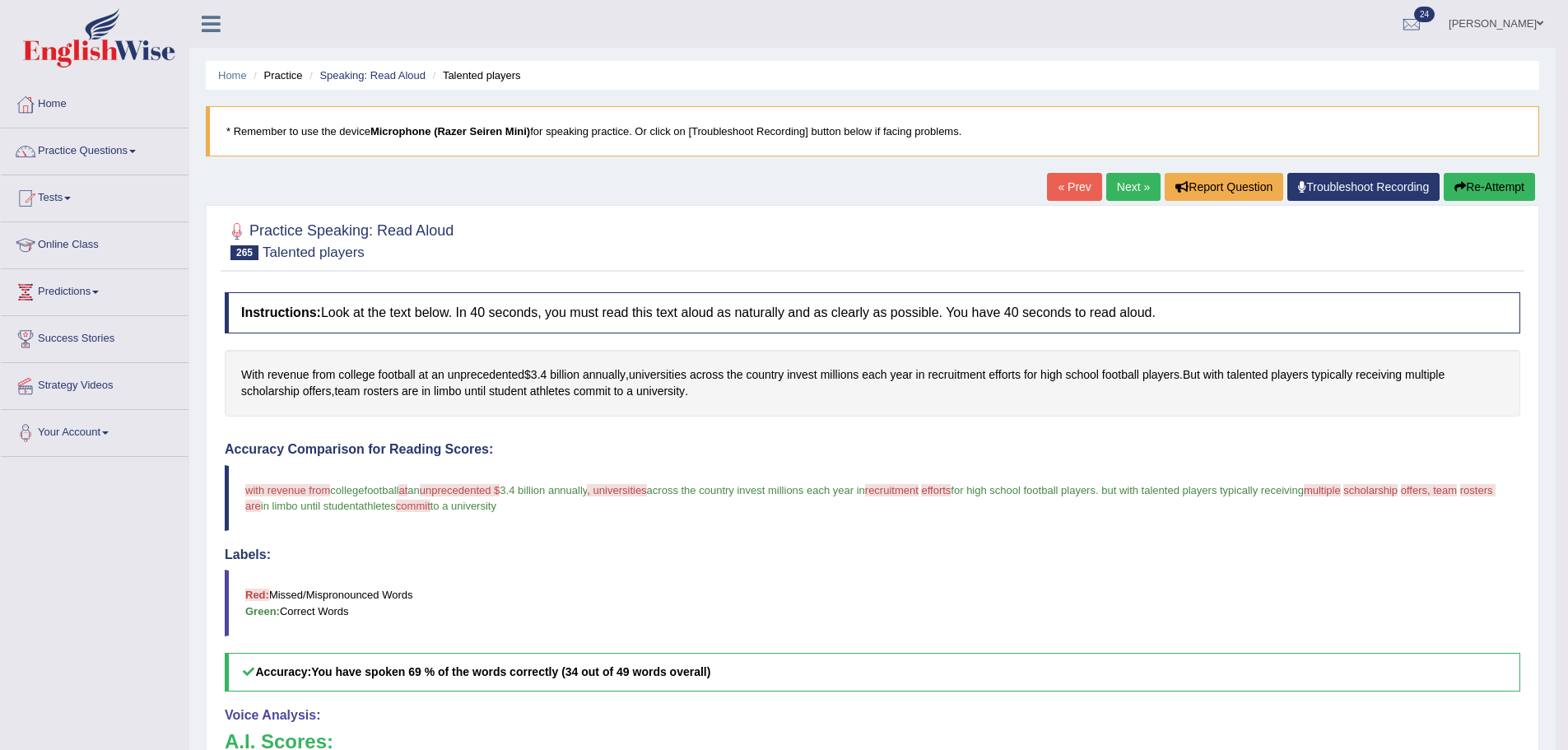
click at [1438, 187] on div "« Prev Next » Report Question Troubleshoot Recording Re-Attempt" at bounding box center [1293, 189] width 493 height 32
click at [1444, 186] on button "Re-Attempt" at bounding box center [1489, 188] width 91 height 28
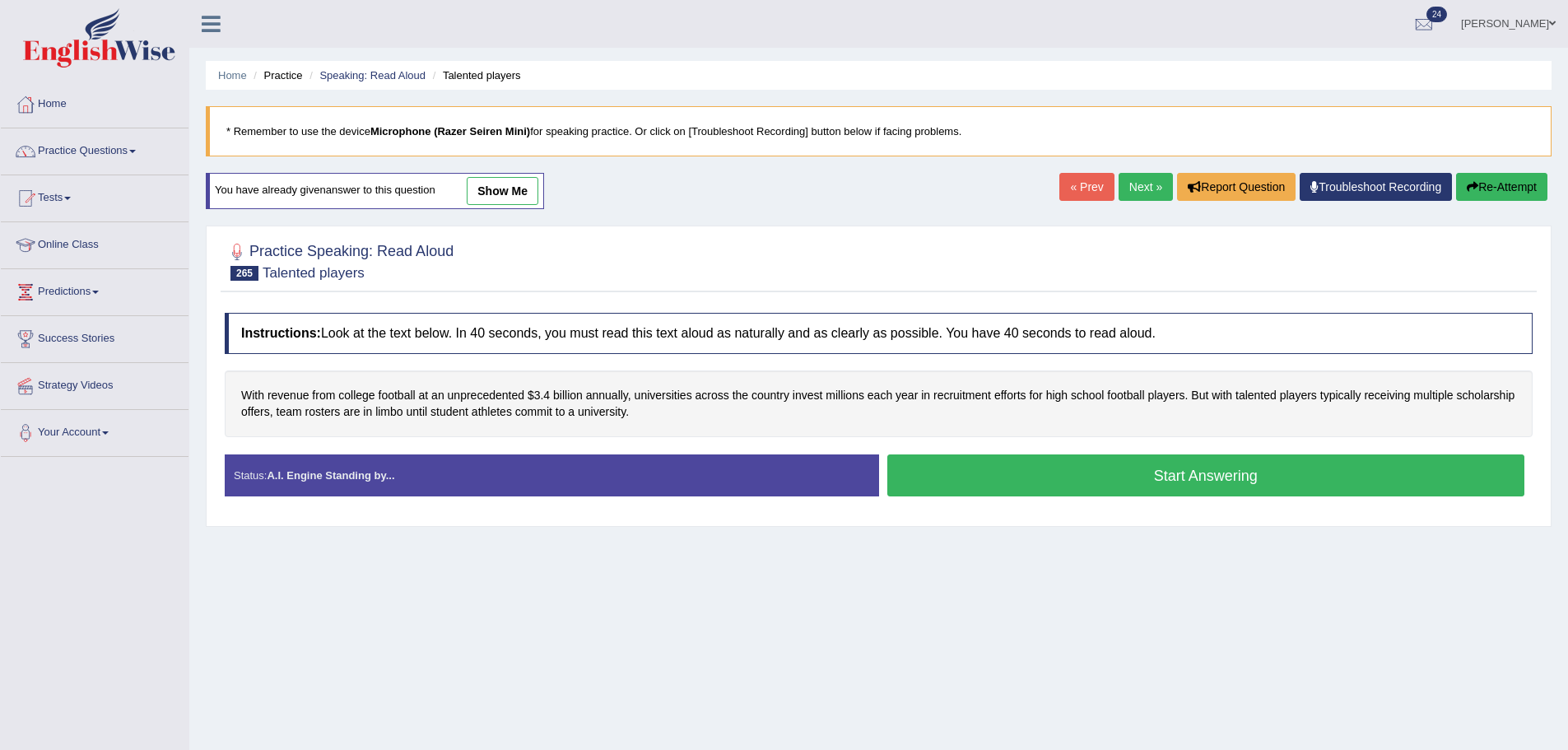
click at [967, 477] on button "Start Answering" at bounding box center [1205, 475] width 638 height 42
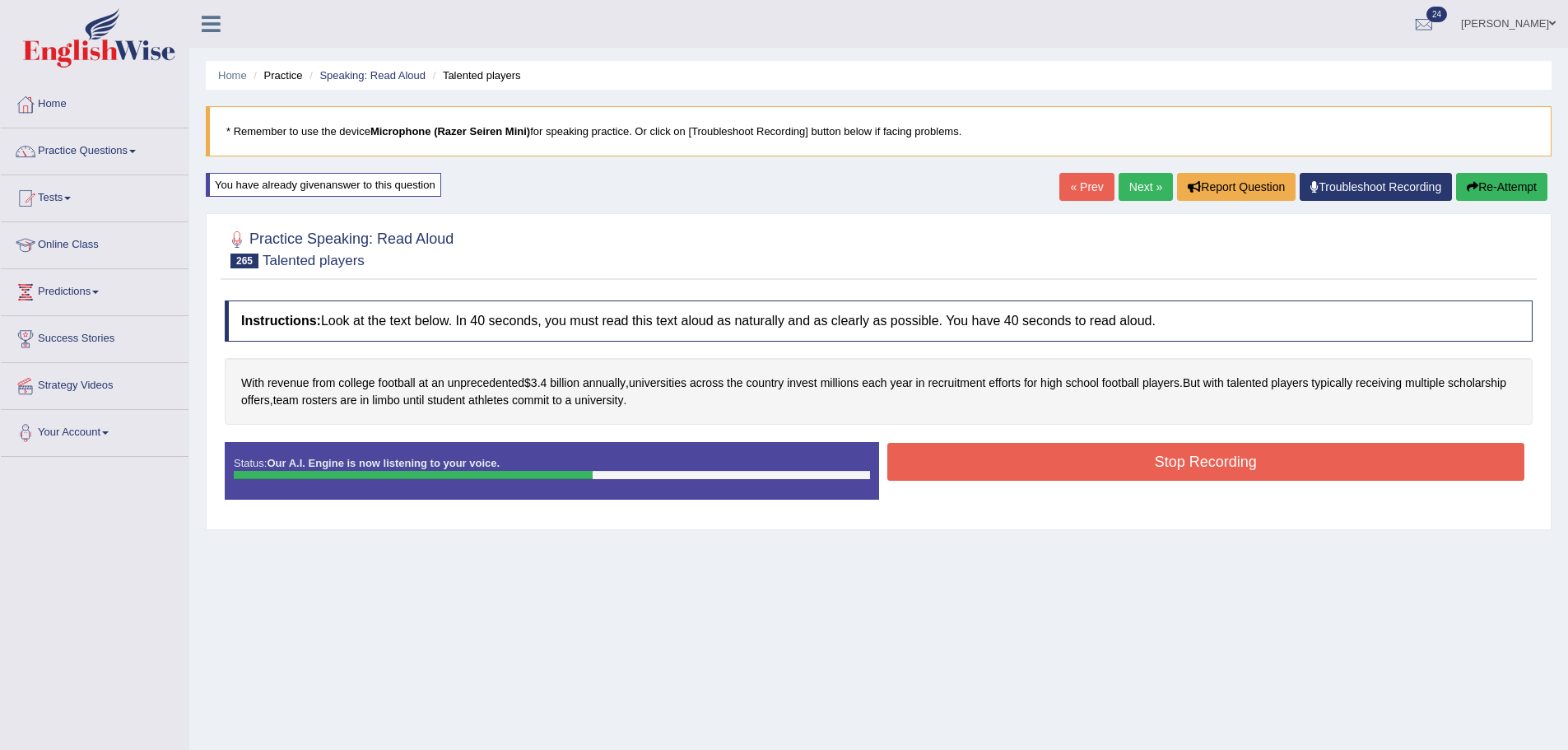
click at [1091, 476] on button "Stop Recording" at bounding box center [1205, 462] width 638 height 38
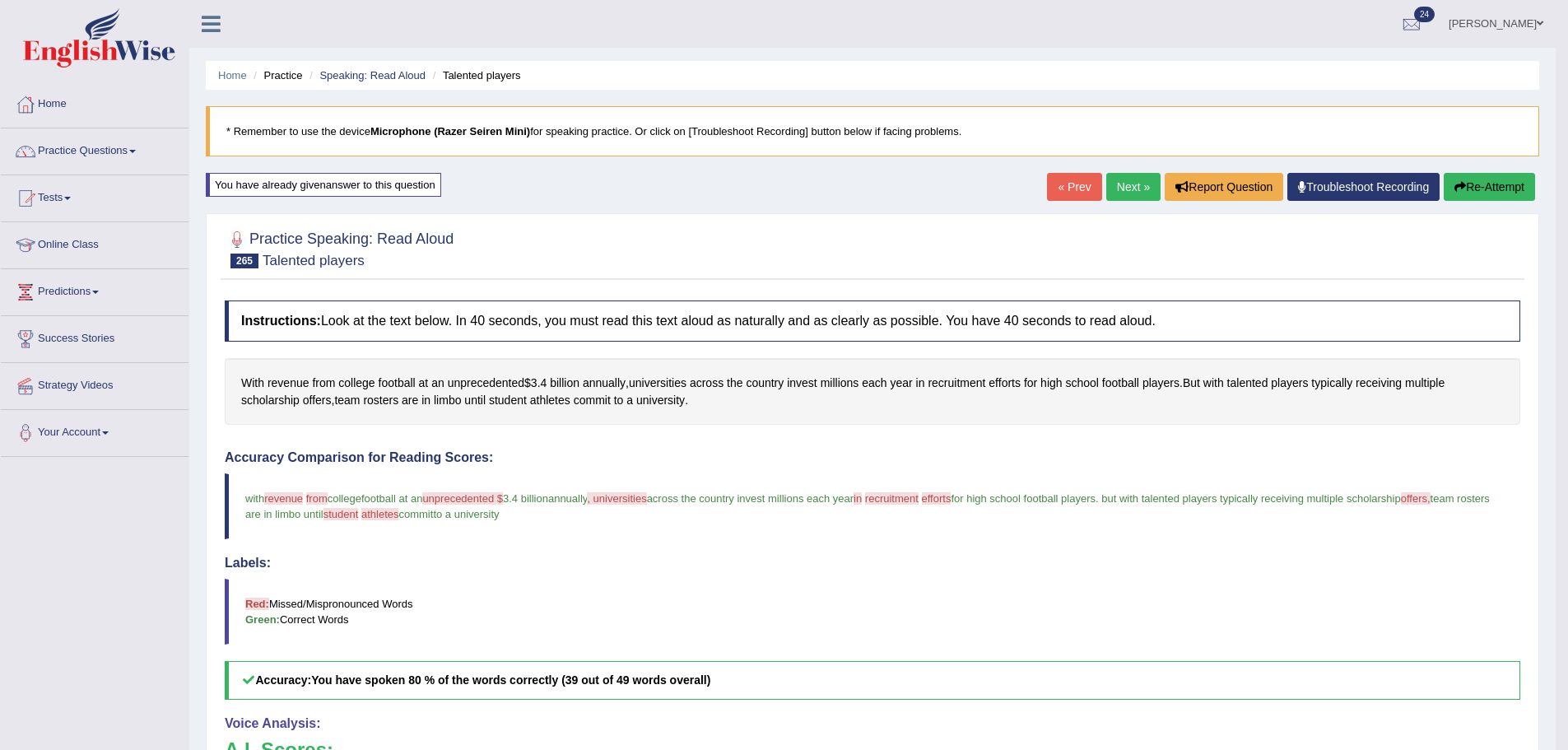
click at [1132, 187] on link "Next »" at bounding box center [1133, 188] width 55 height 28
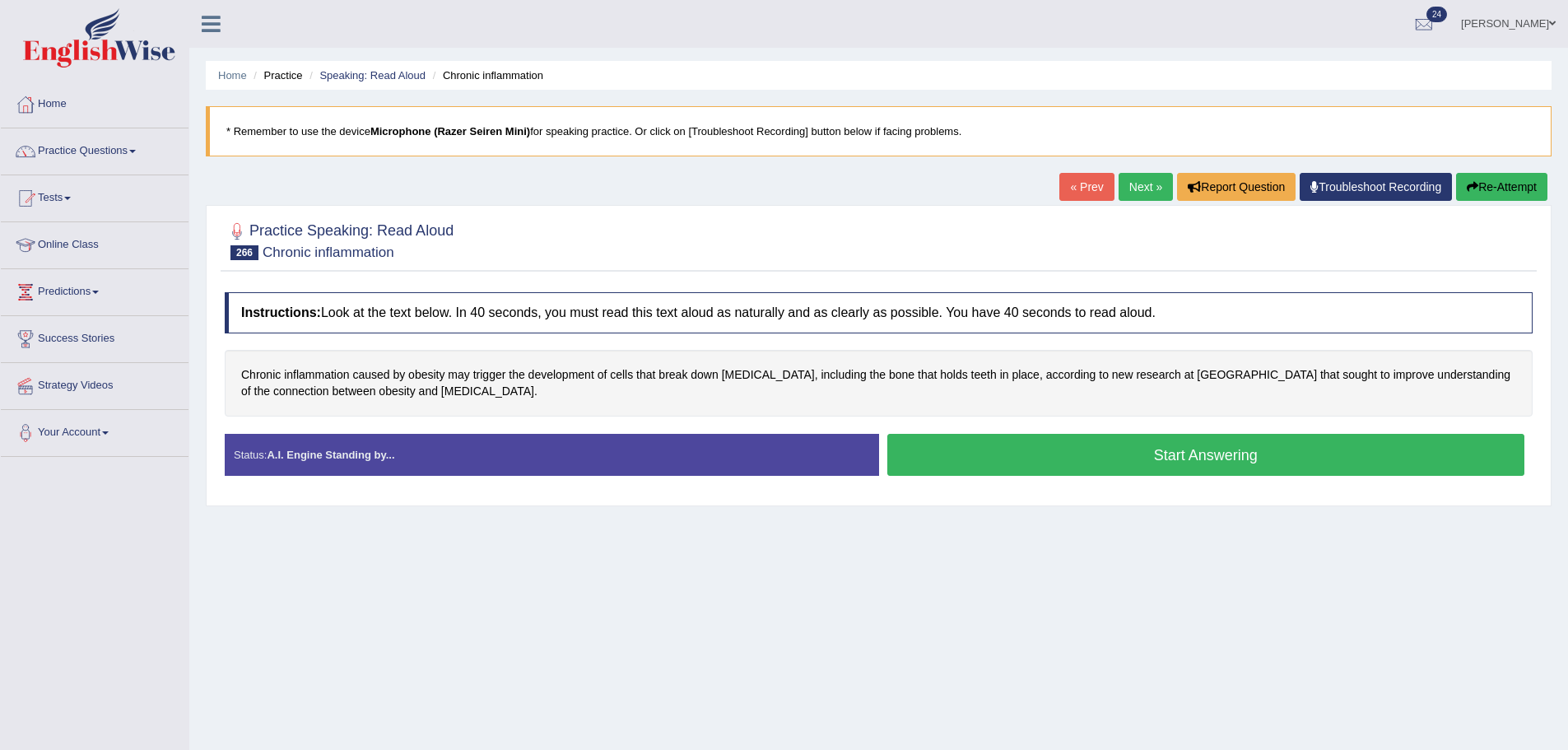
click at [1027, 470] on button "Start Answering" at bounding box center [1205, 455] width 638 height 42
click at [1031, 462] on button "Start Answering" at bounding box center [1205, 455] width 638 height 42
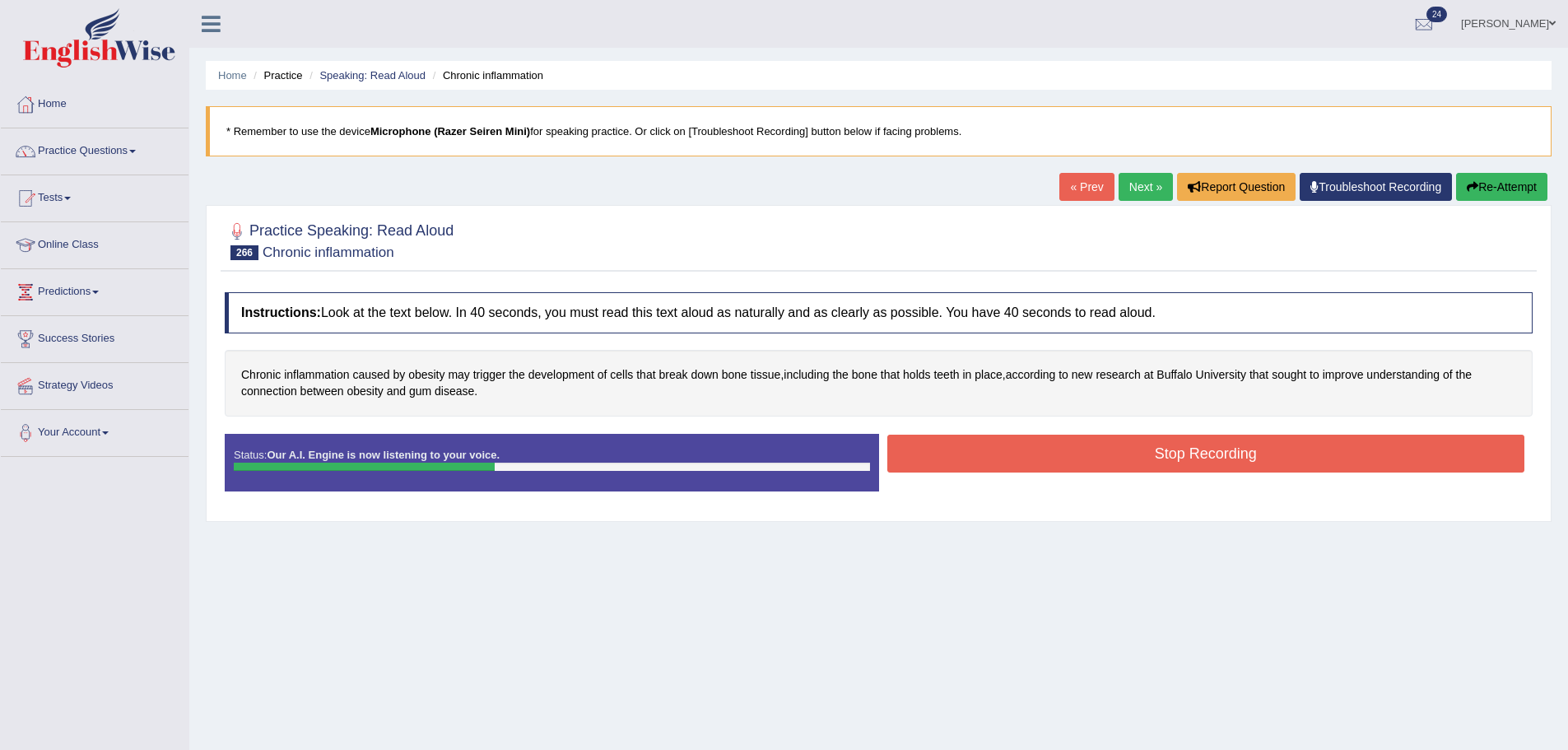
click at [1007, 440] on button "Stop Recording" at bounding box center [1205, 453] width 638 height 38
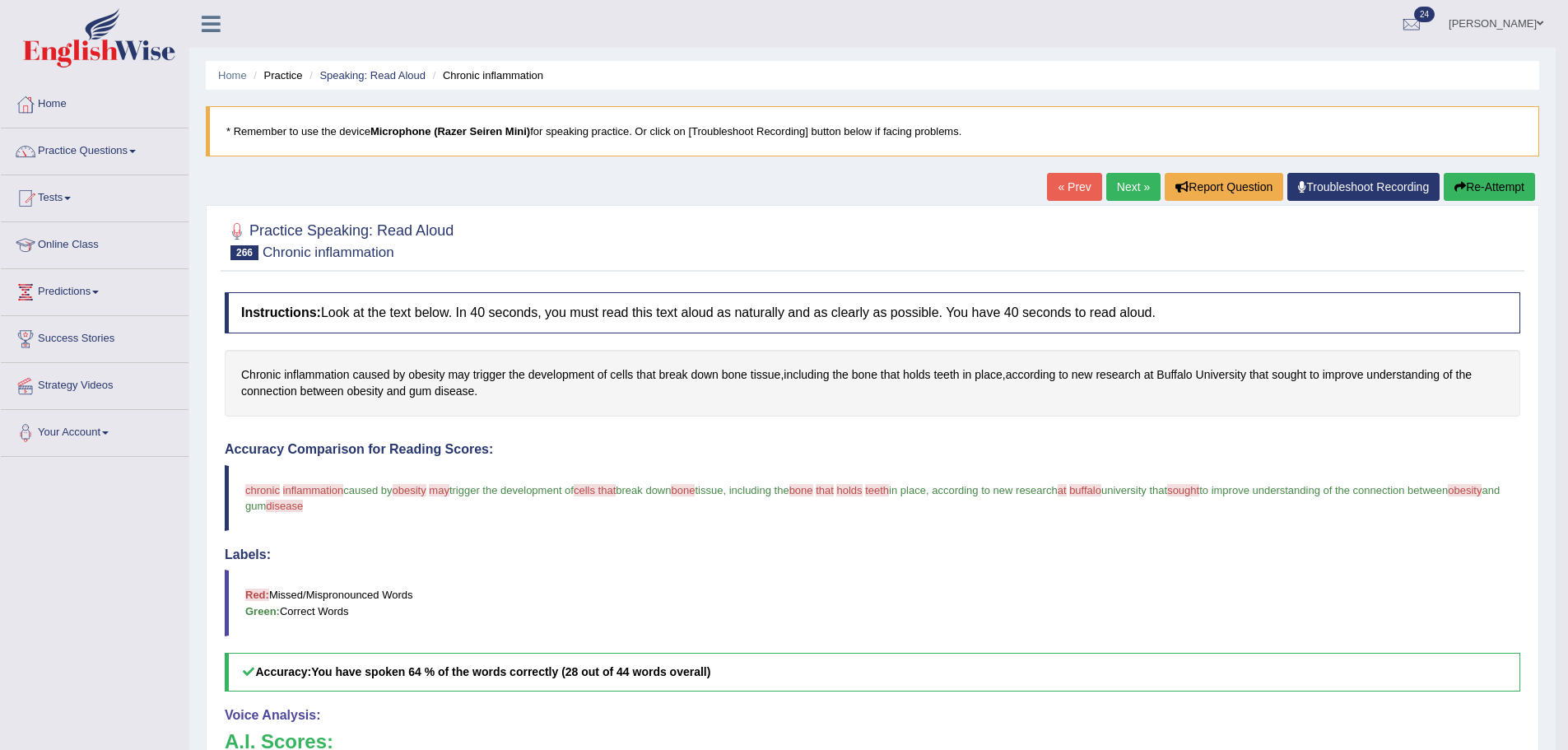
click at [1106, 194] on link "Next »" at bounding box center [1133, 188] width 55 height 28
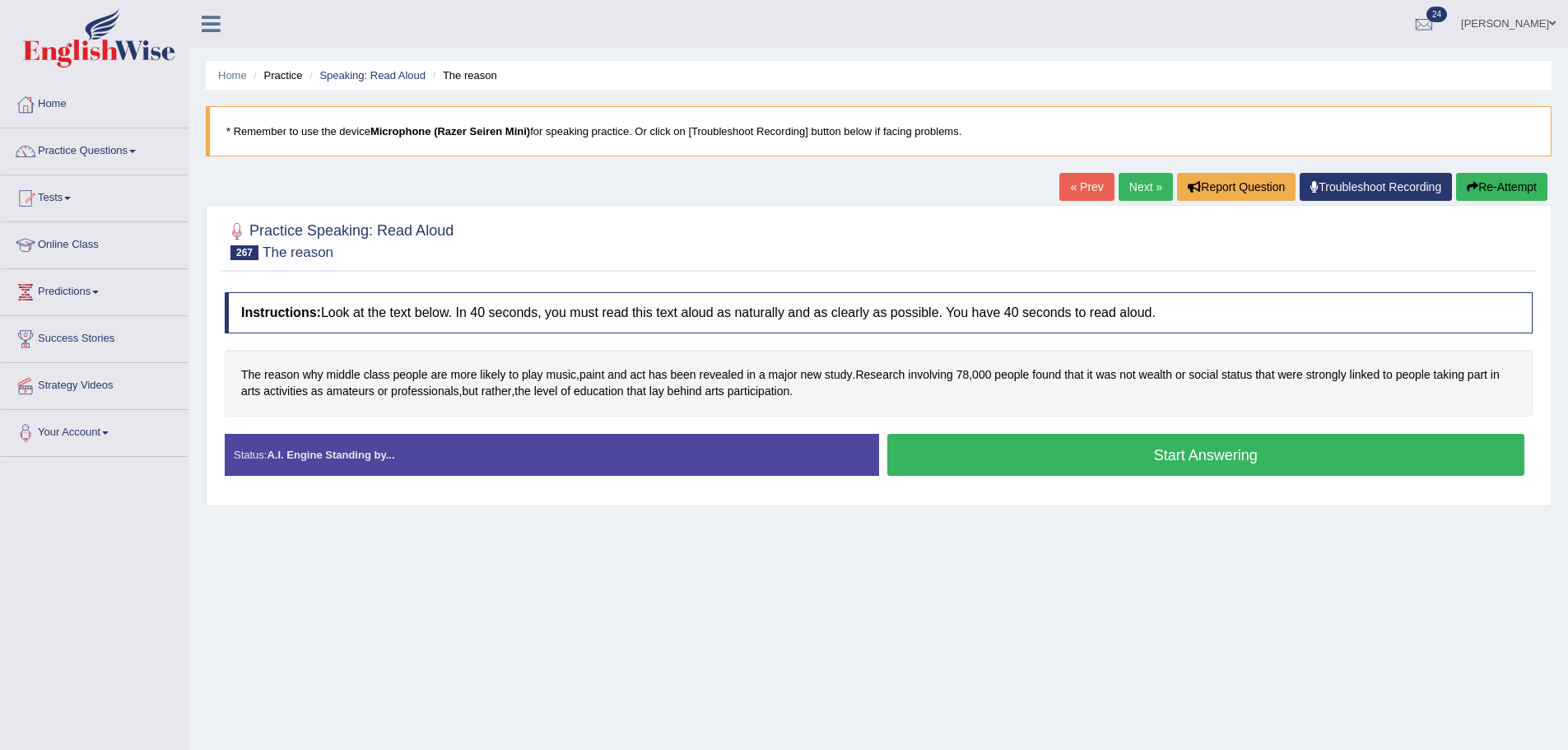
click at [917, 440] on button "Start Answering" at bounding box center [1205, 455] width 638 height 42
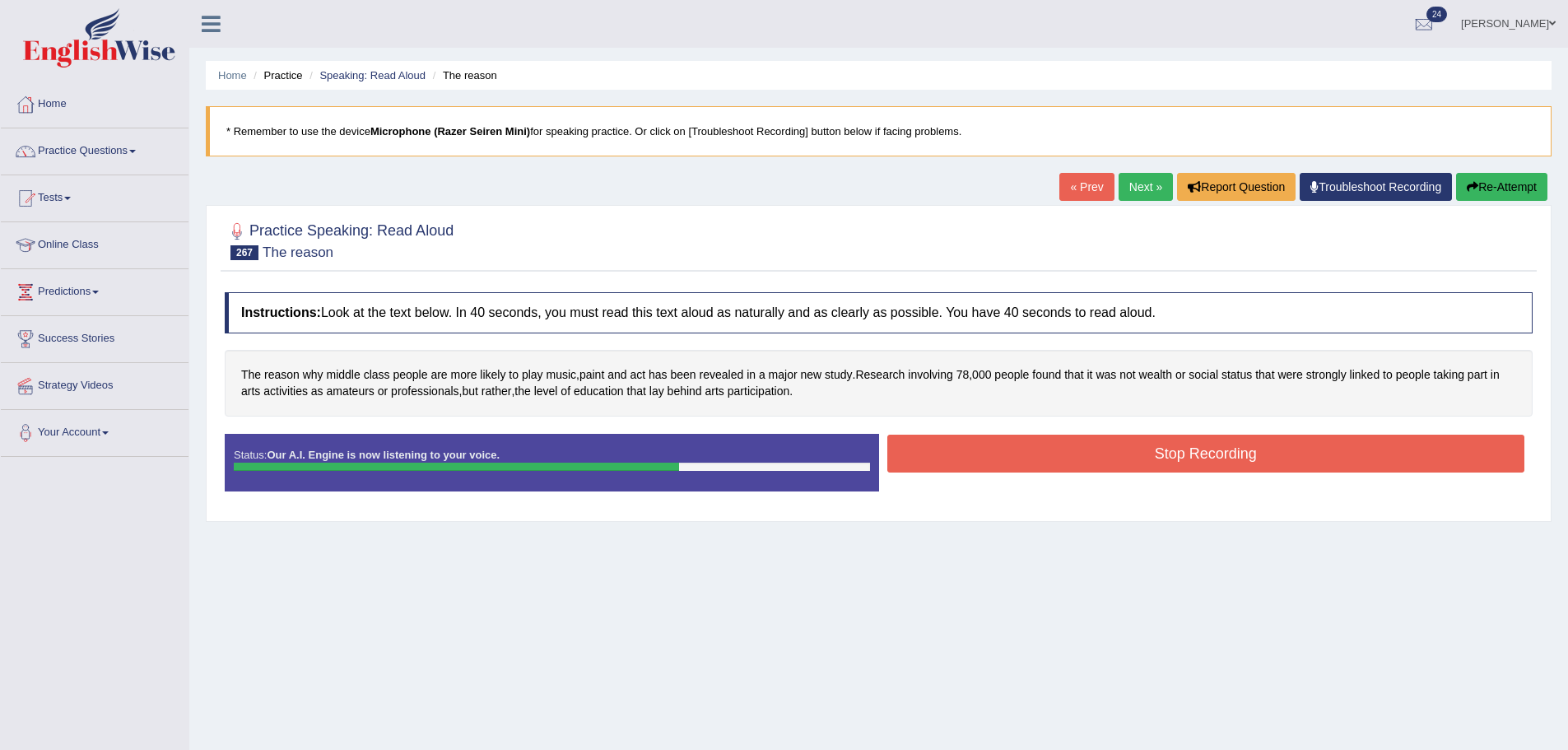
click at [1005, 450] on button "Stop Recording" at bounding box center [1205, 453] width 638 height 38
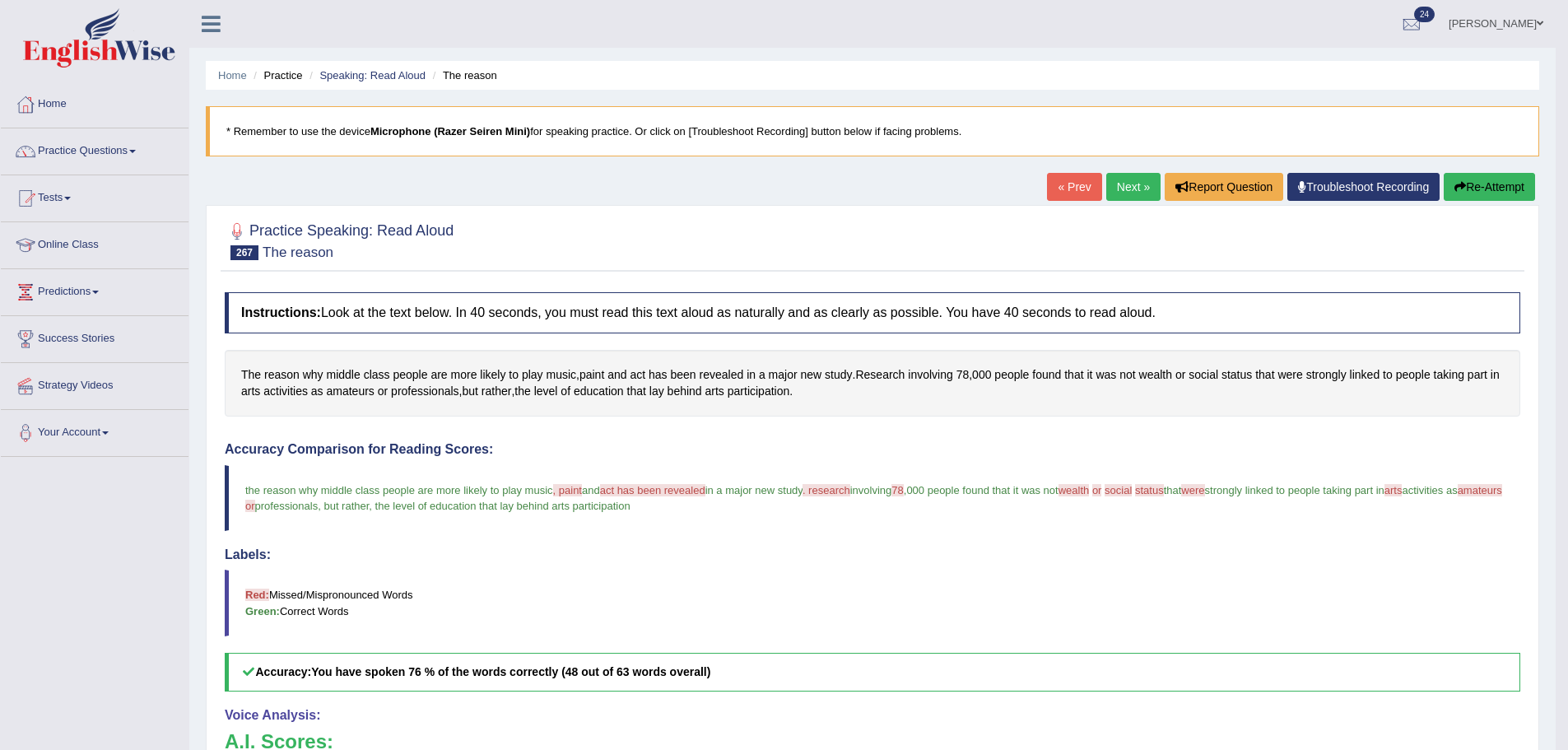
click at [1461, 171] on div "Home Practice Speaking: Read Aloud The reason * Remember to use the device Micr…" at bounding box center [872, 517] width 1366 height 1035
click at [1455, 181] on icon "button" at bounding box center [1460, 187] width 11 height 11
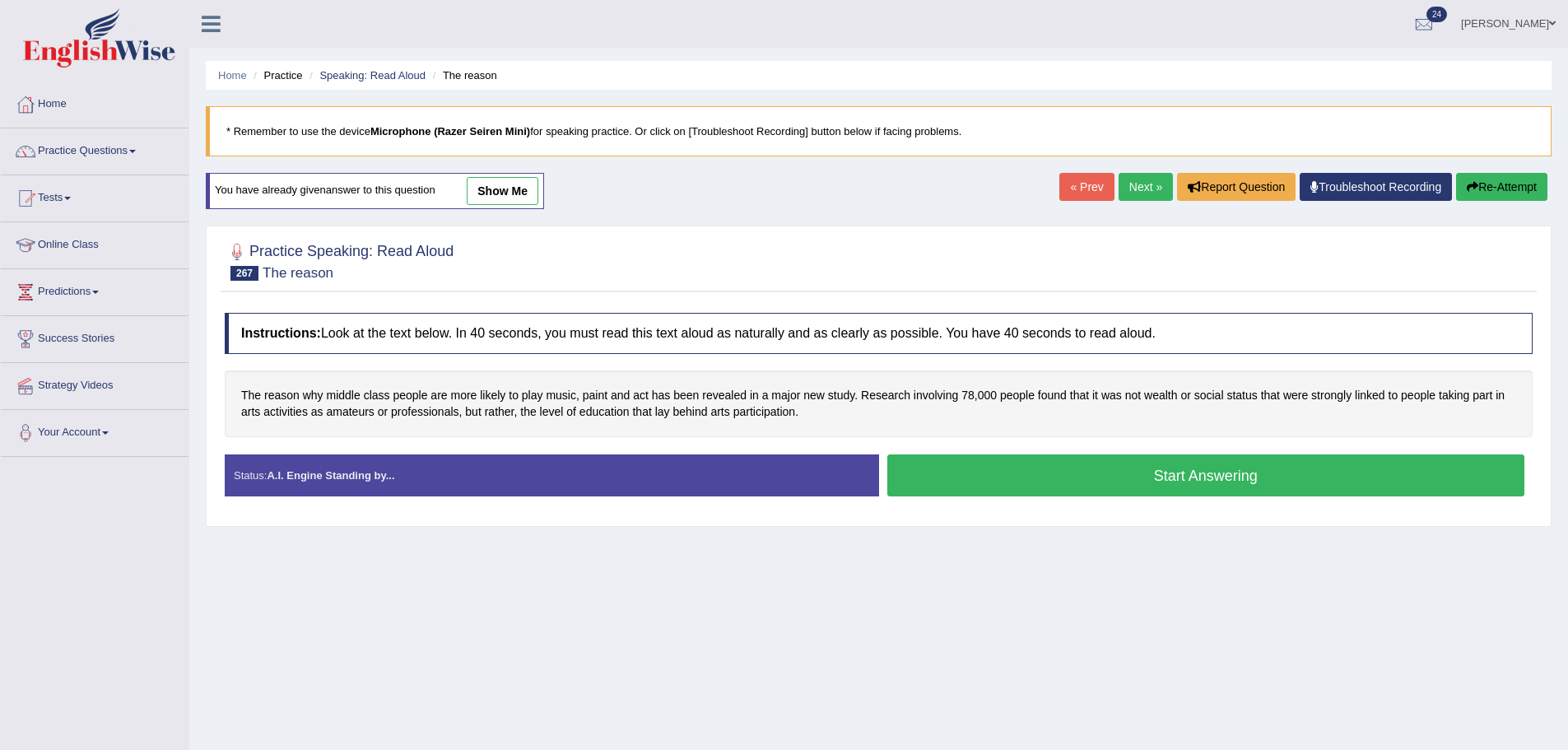
click at [1253, 485] on button "Start Answering" at bounding box center [1205, 475] width 638 height 42
click at [1245, 487] on button "Start Answering" at bounding box center [1205, 475] width 638 height 42
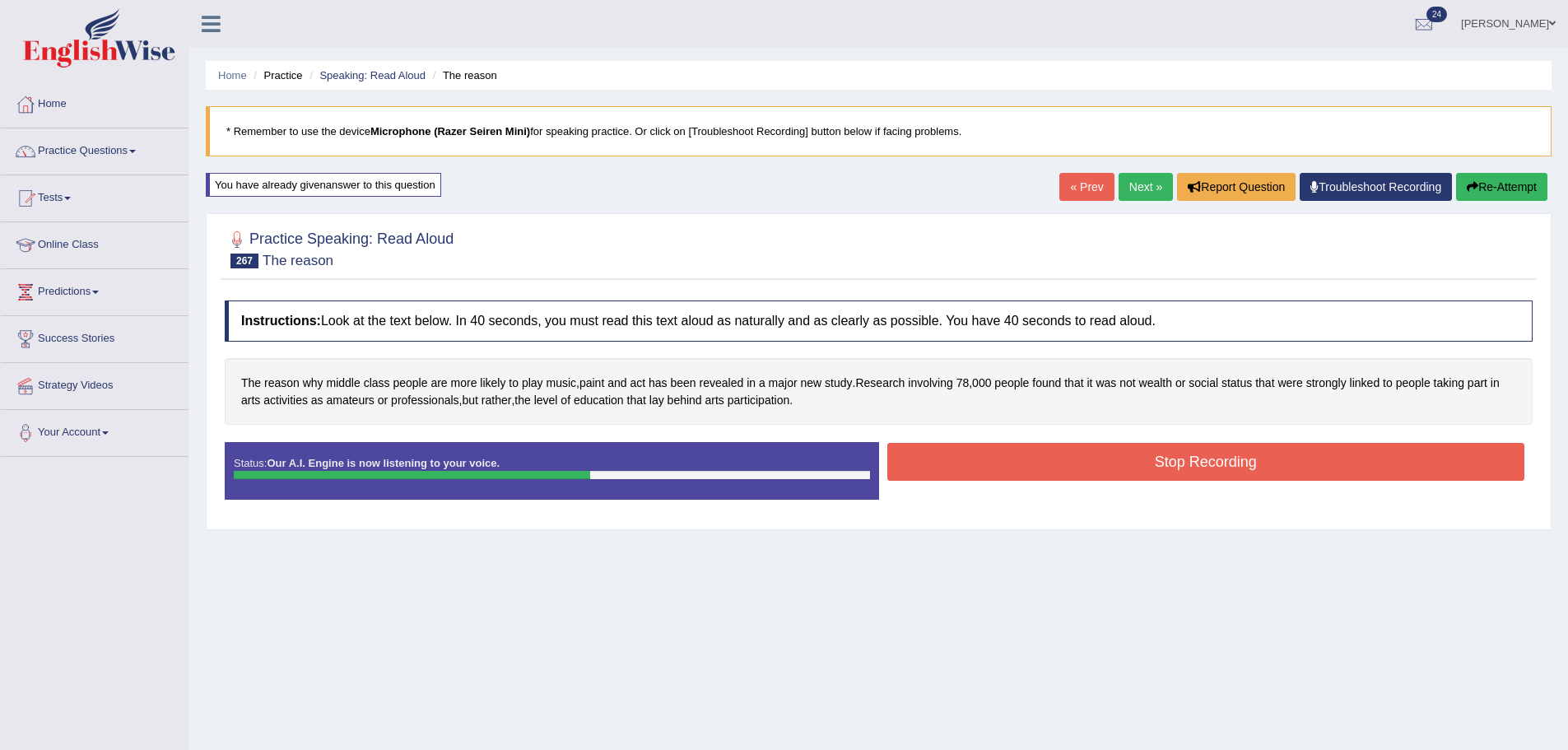
click at [1194, 450] on button "Stop Recording" at bounding box center [1205, 462] width 638 height 38
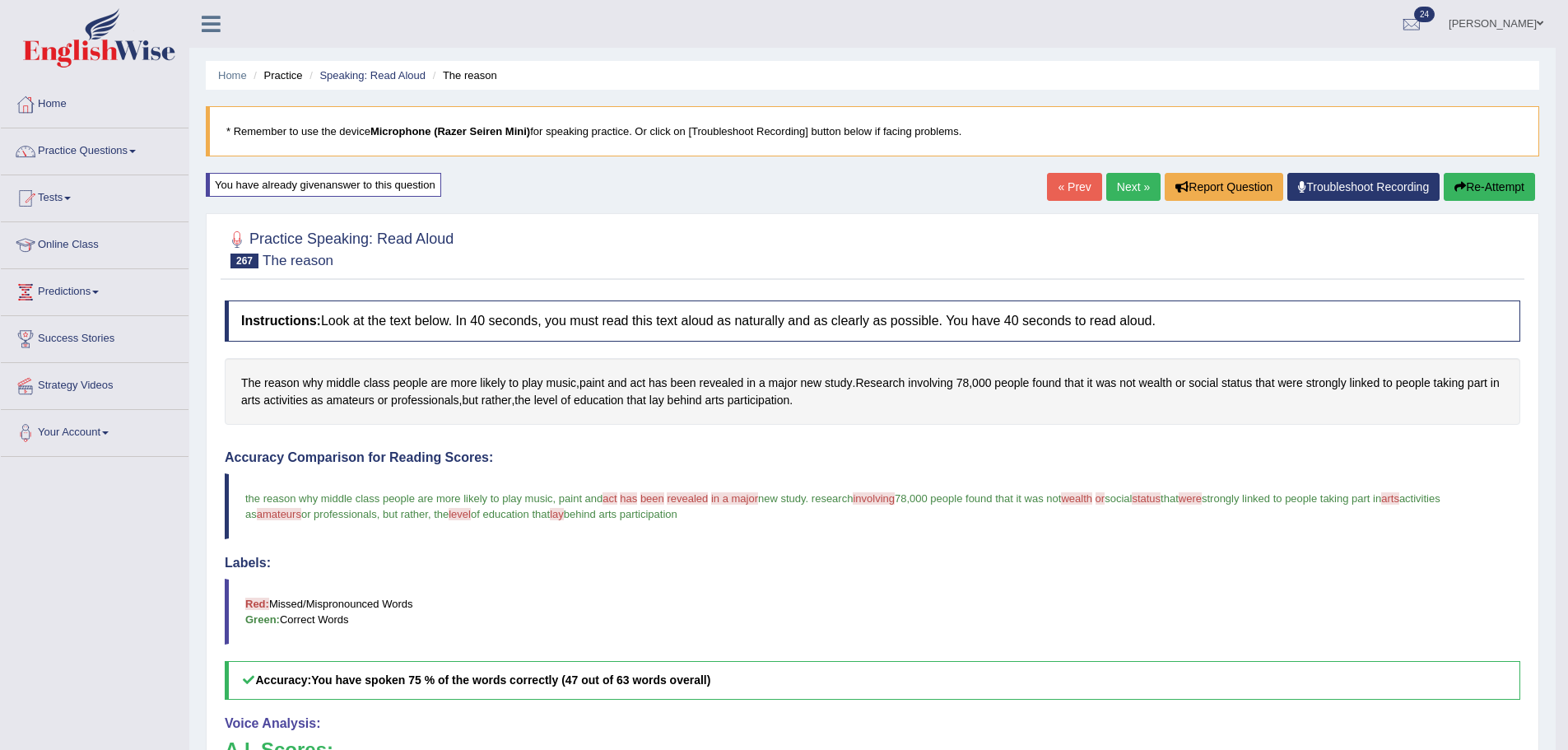
click at [1128, 187] on link "Next »" at bounding box center [1133, 188] width 55 height 28
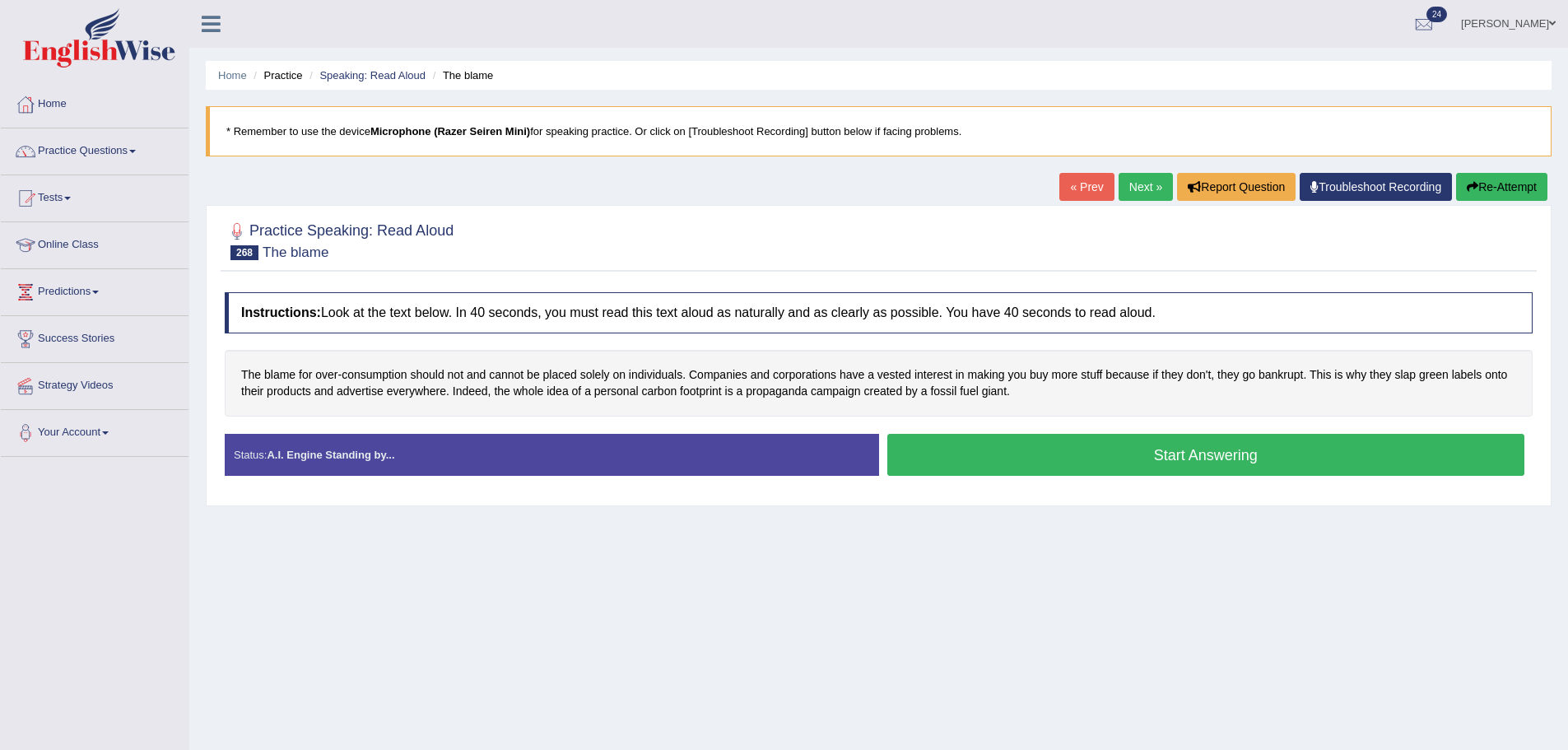
click at [904, 444] on button "Start Answering" at bounding box center [1205, 455] width 638 height 42
click at [917, 455] on button "Start Answering" at bounding box center [1205, 455] width 638 height 42
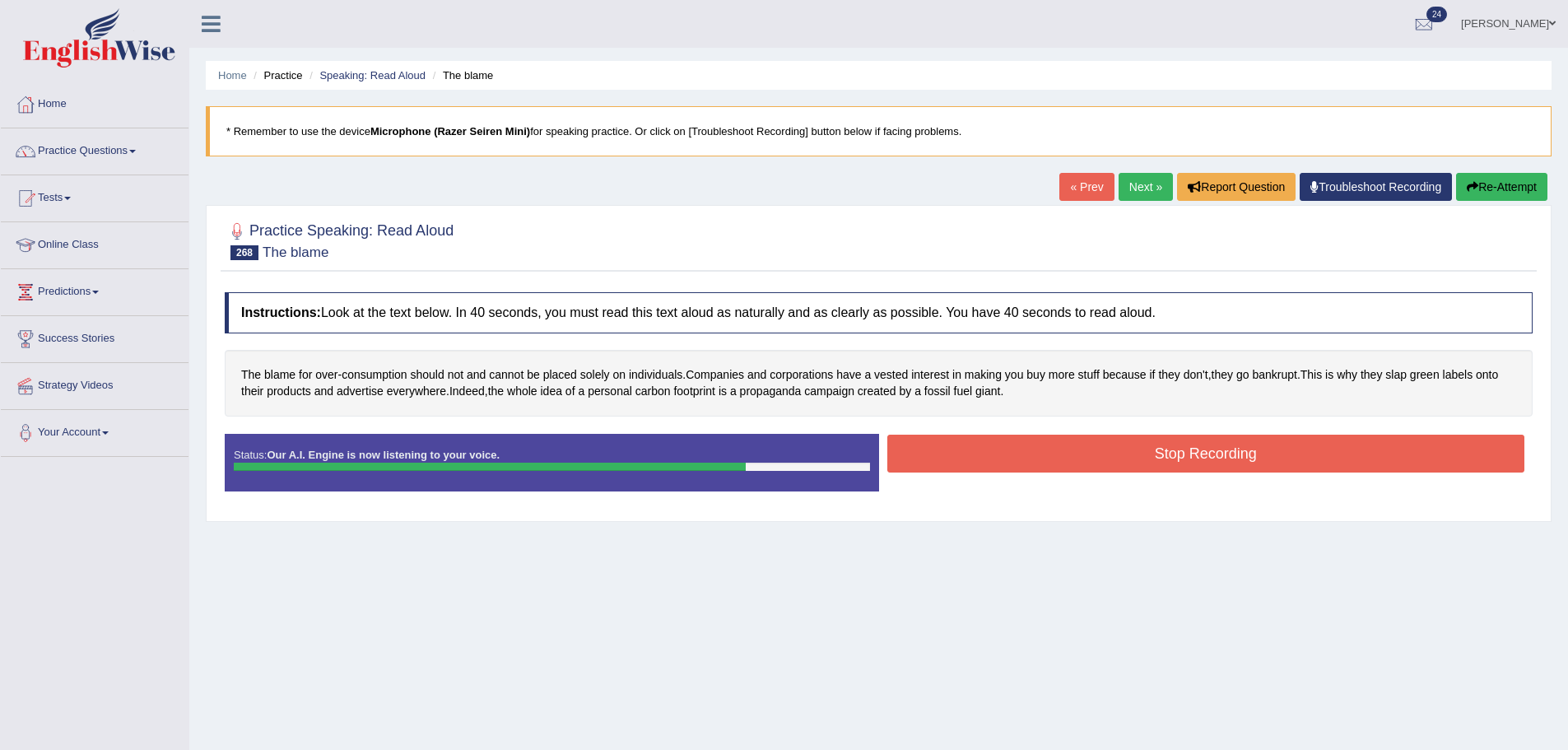
click at [1162, 452] on button "Stop Recording" at bounding box center [1205, 453] width 638 height 38
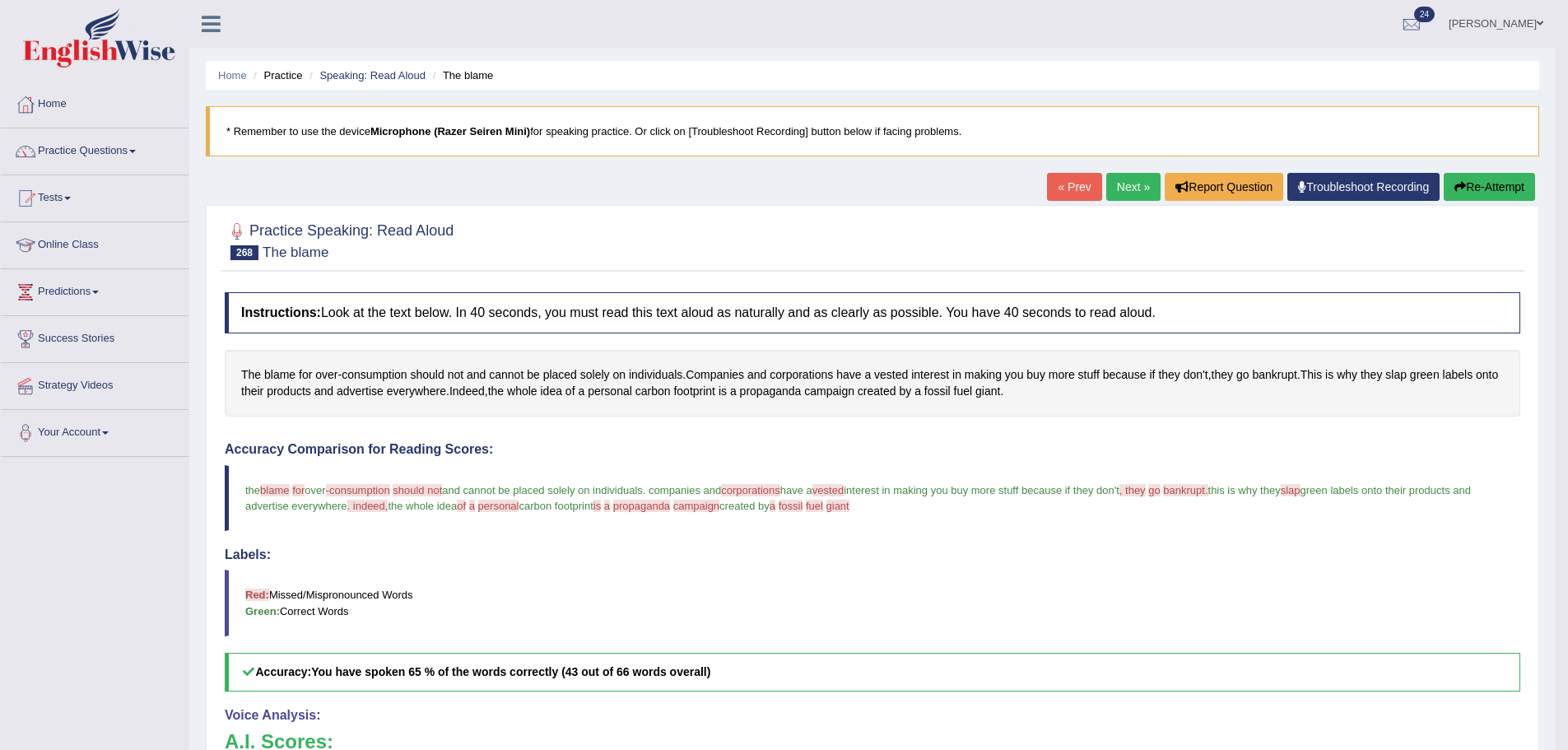
click at [1465, 182] on button "Re-Attempt" at bounding box center [1489, 188] width 91 height 28
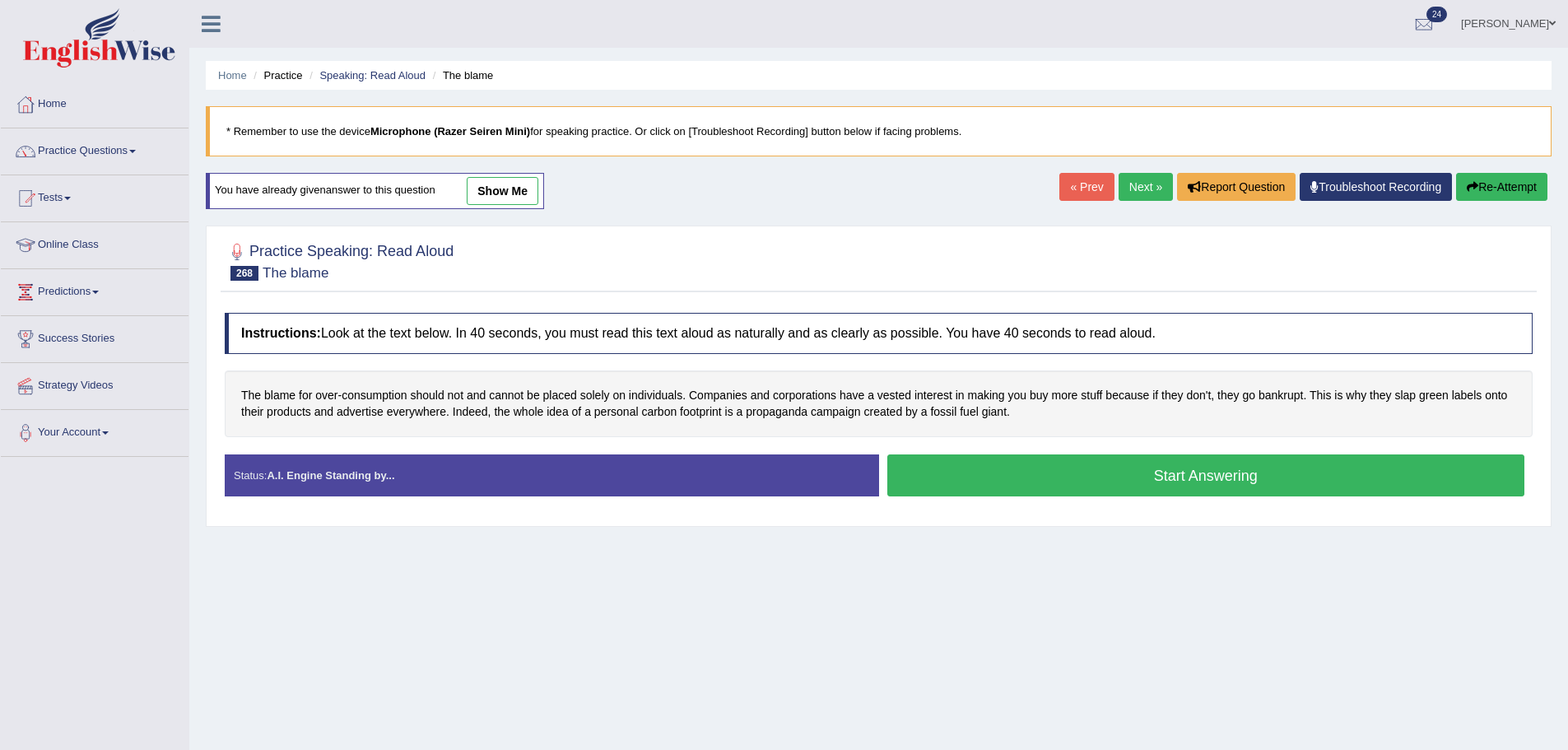
click at [1033, 466] on button "Start Answering" at bounding box center [1205, 475] width 638 height 42
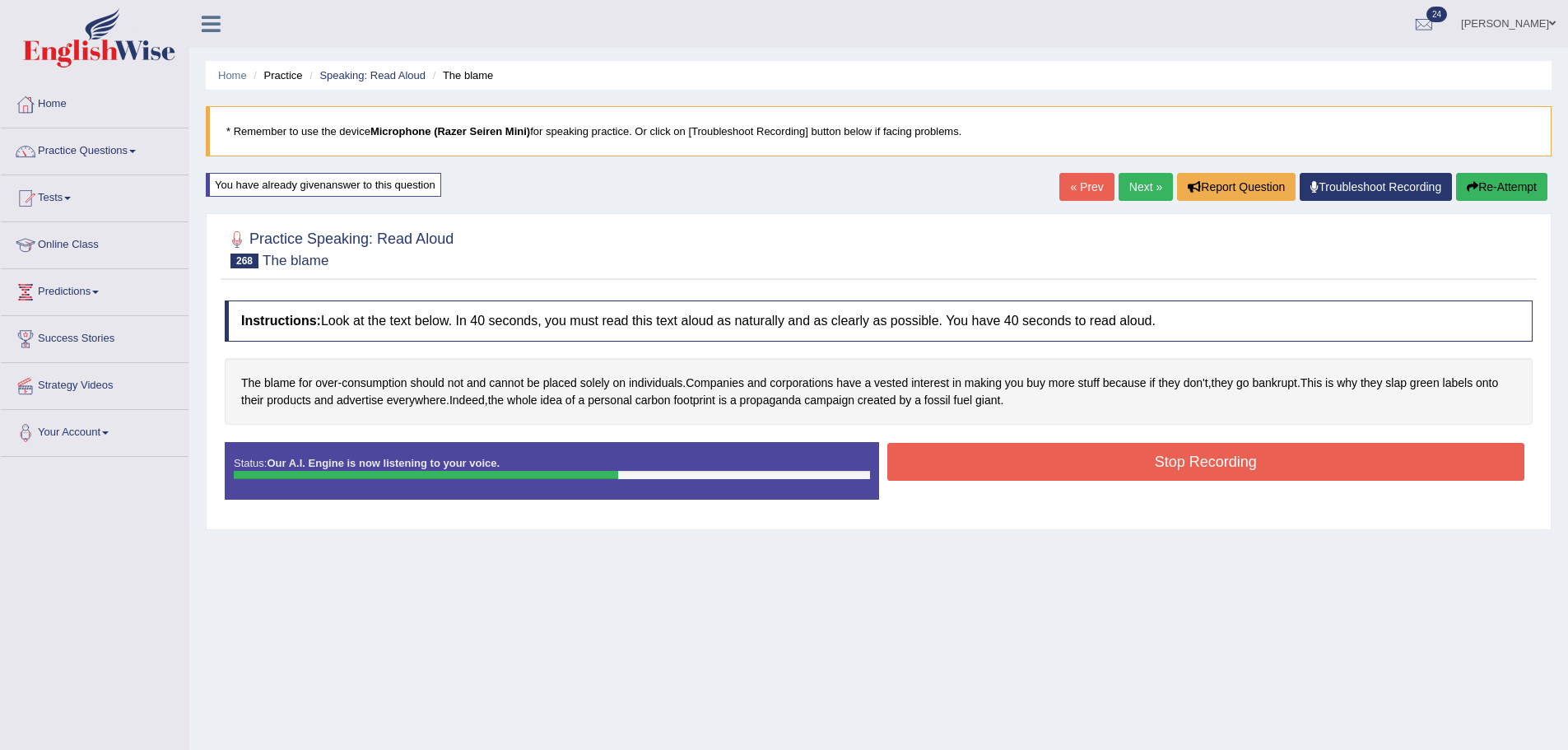
click at [1088, 465] on button "Stop Recording" at bounding box center [1205, 462] width 638 height 38
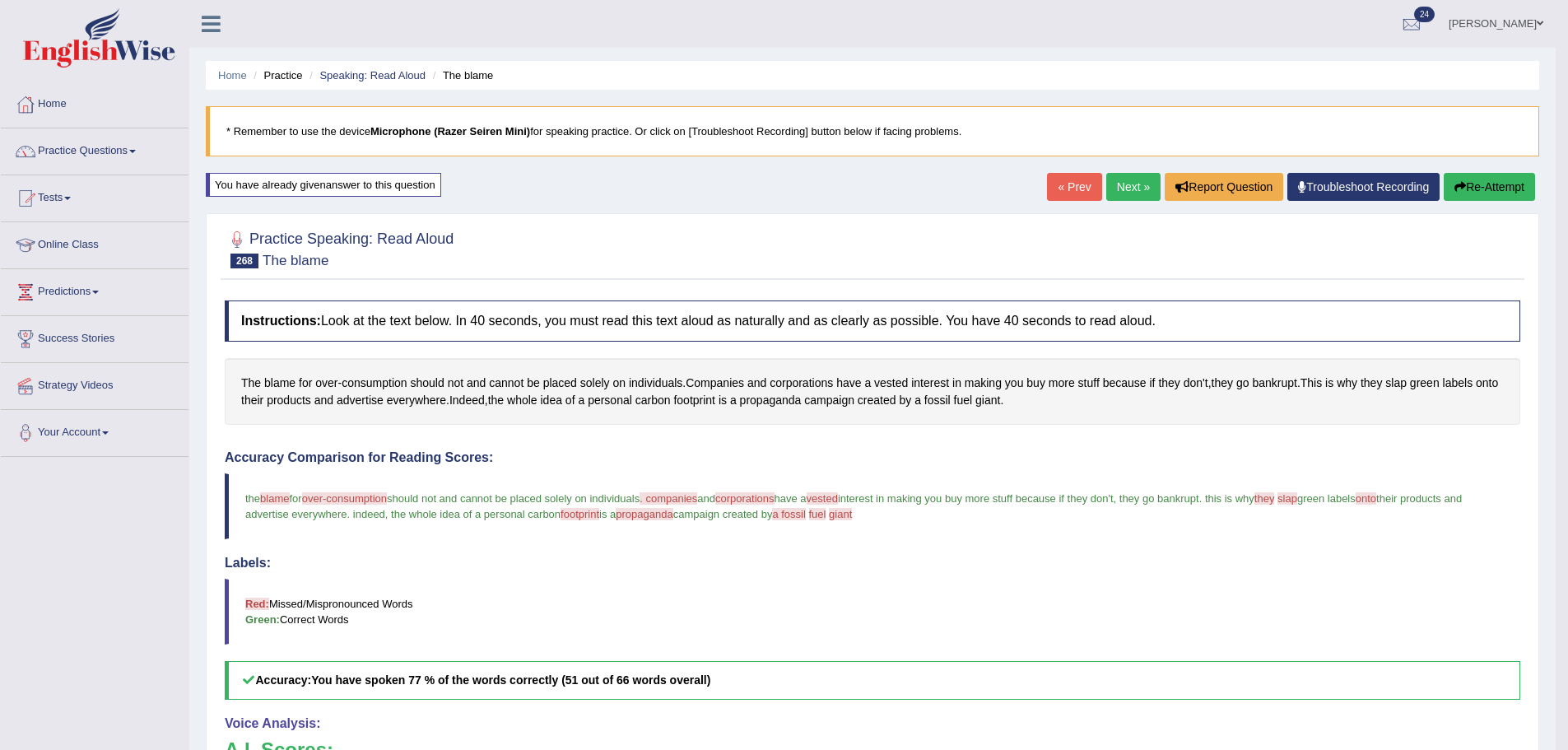
click at [1109, 171] on div "Home Practice Speaking: Read Aloud The blame * Remember to use the device Micro…" at bounding box center [872, 522] width 1366 height 1044
click at [1109, 185] on link "Next »" at bounding box center [1133, 188] width 55 height 28
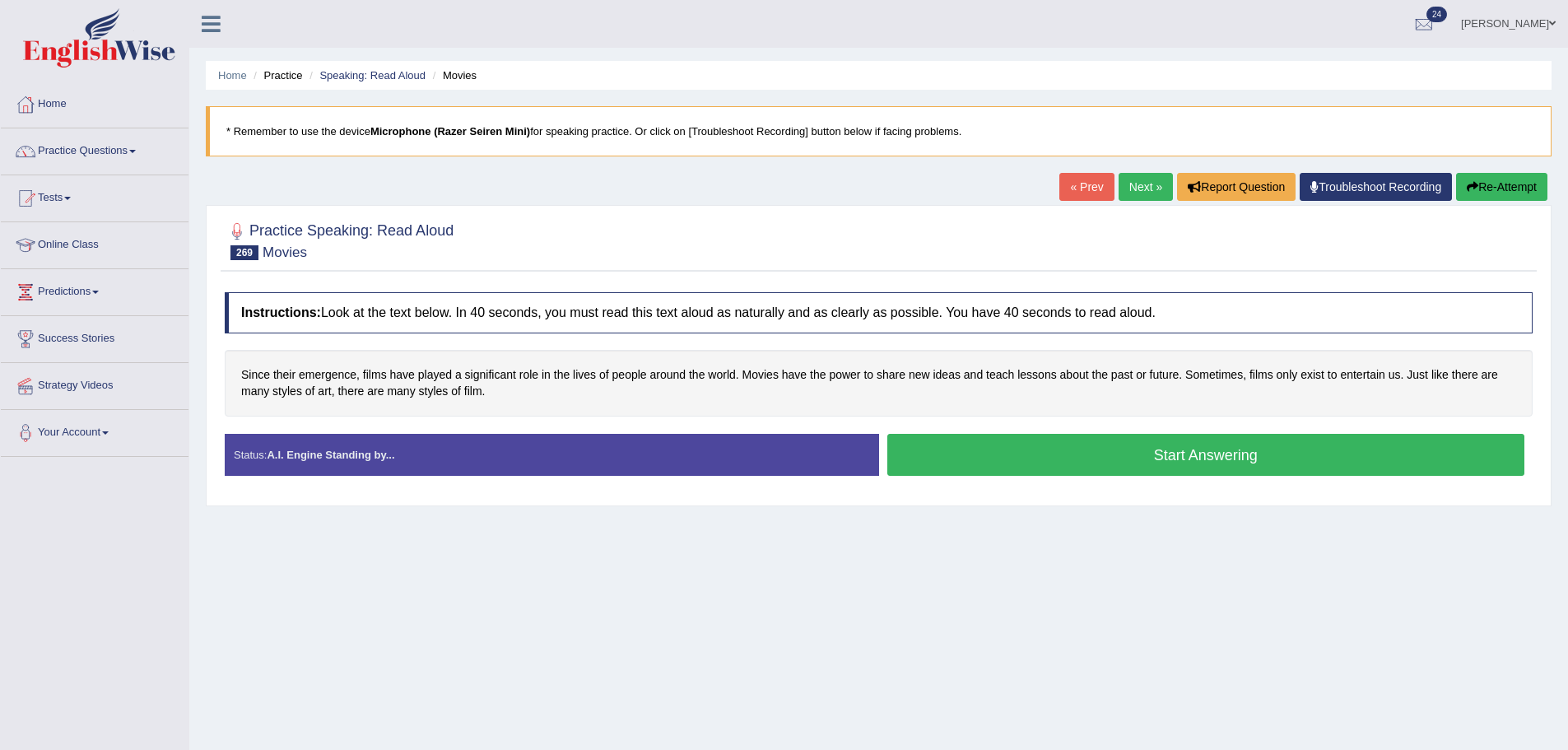
click at [1001, 450] on button "Start Answering" at bounding box center [1205, 455] width 638 height 42
click at [997, 449] on button "Start Answering" at bounding box center [1205, 455] width 638 height 42
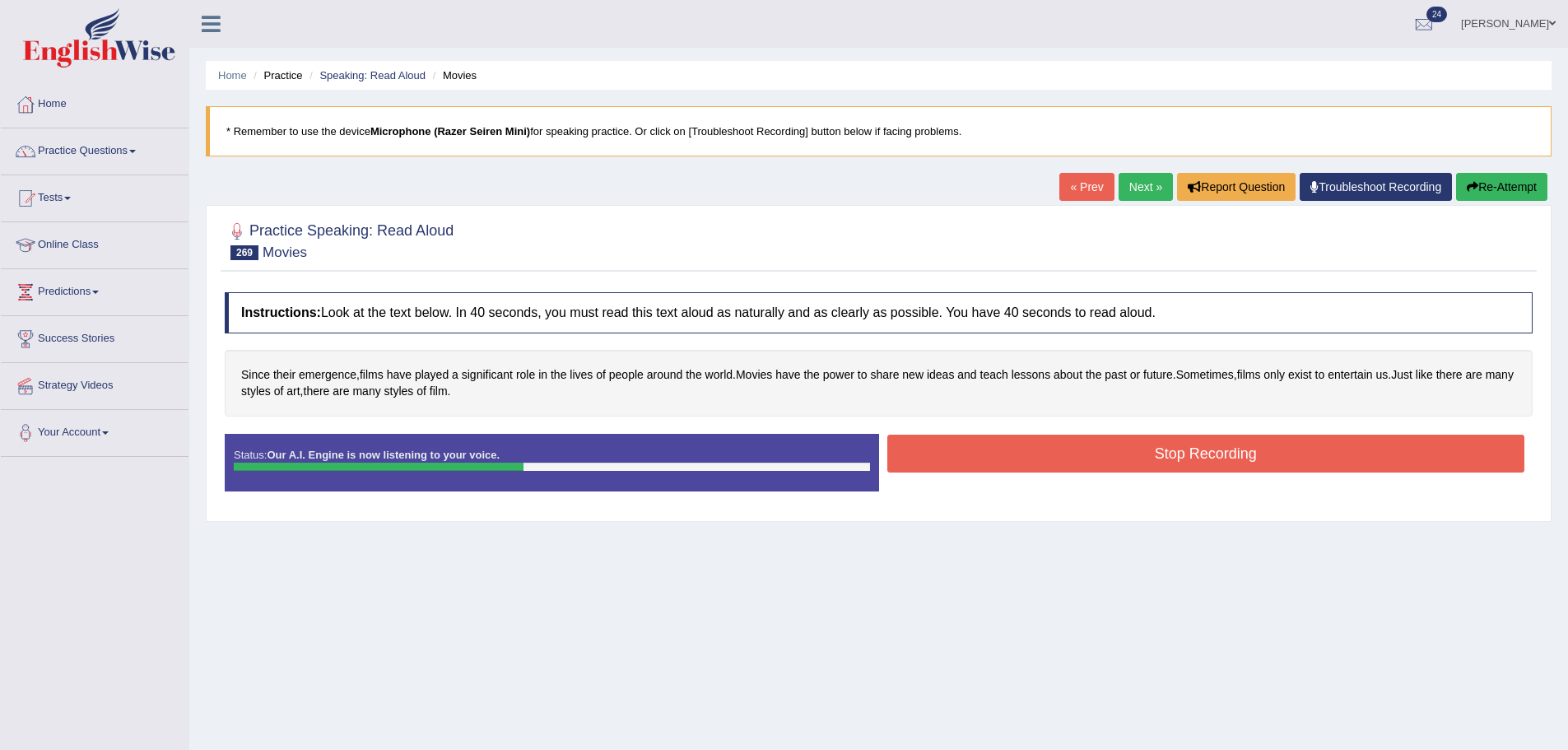
click at [1013, 458] on button "Stop Recording" at bounding box center [1205, 453] width 638 height 38
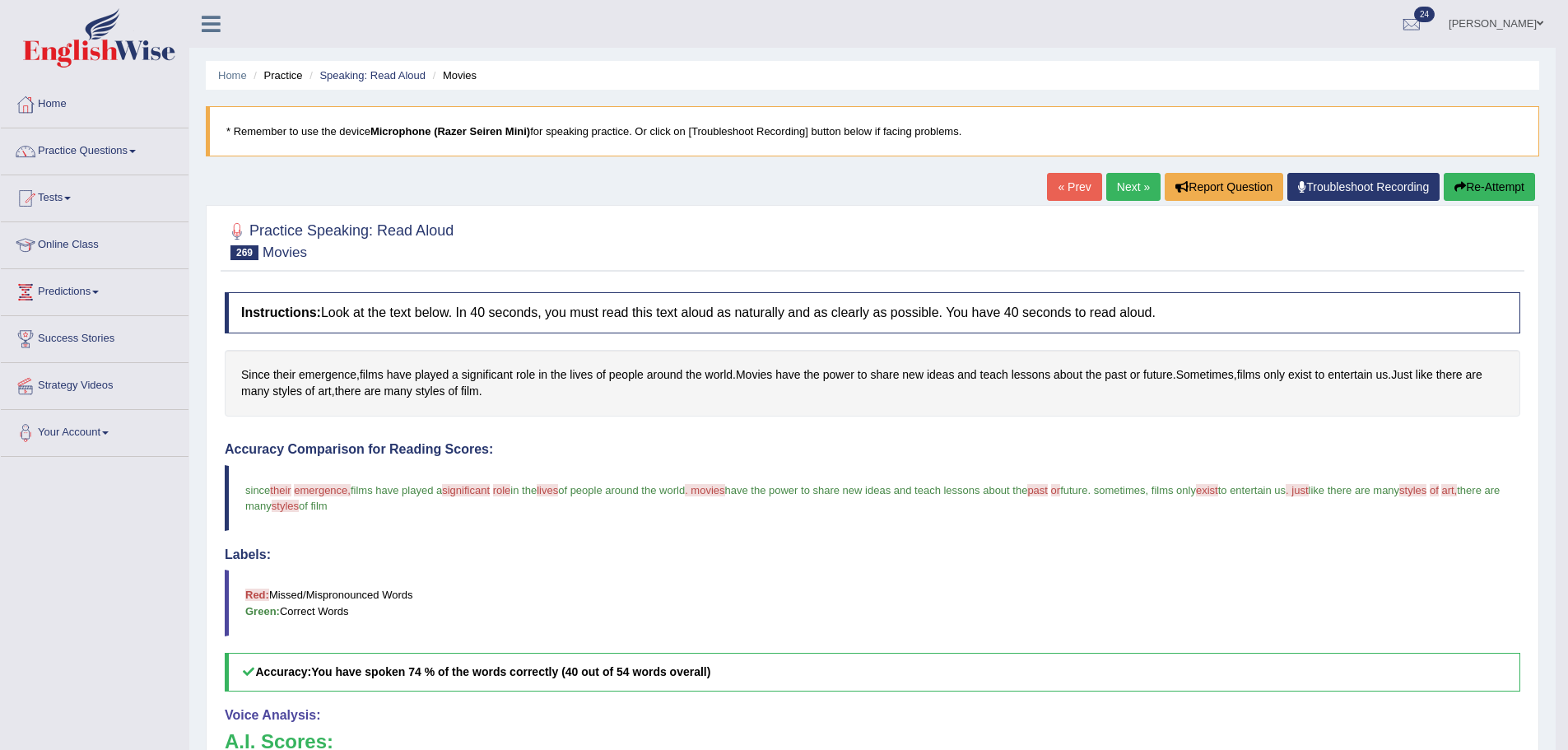
drag, startPoint x: 1097, startPoint y: 154, endPoint x: 1106, endPoint y: 160, distance: 10.8
click at [1097, 154] on blockquote "* Remember to use the device Microphone (Razer Seiren Mini) for speaking practi…" at bounding box center [872, 131] width 1334 height 50
click at [1122, 179] on link "Next »" at bounding box center [1133, 188] width 55 height 28
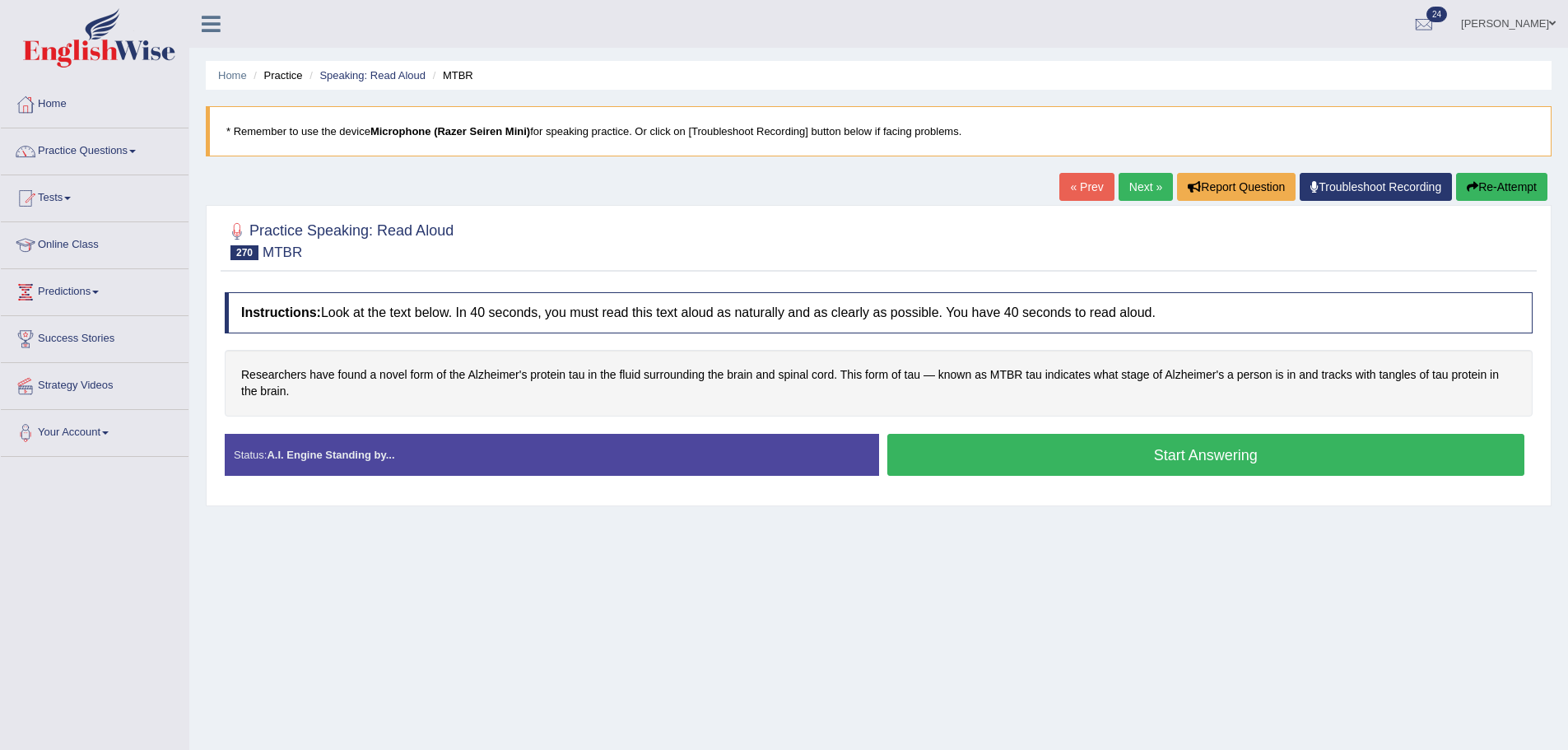
click at [975, 453] on button "Start Answering" at bounding box center [1205, 455] width 638 height 42
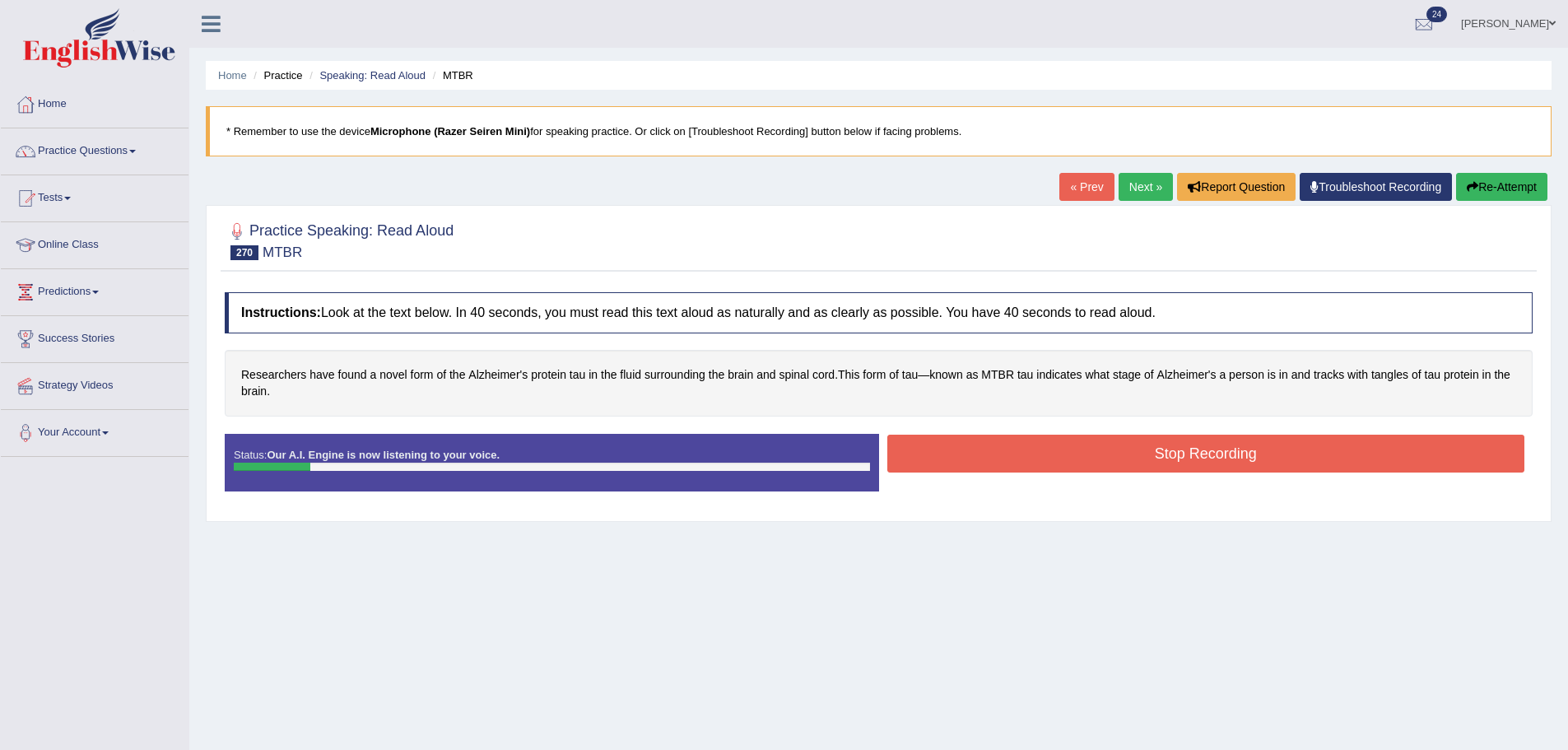
click at [1502, 191] on button "Re-Attempt" at bounding box center [1501, 188] width 91 height 28
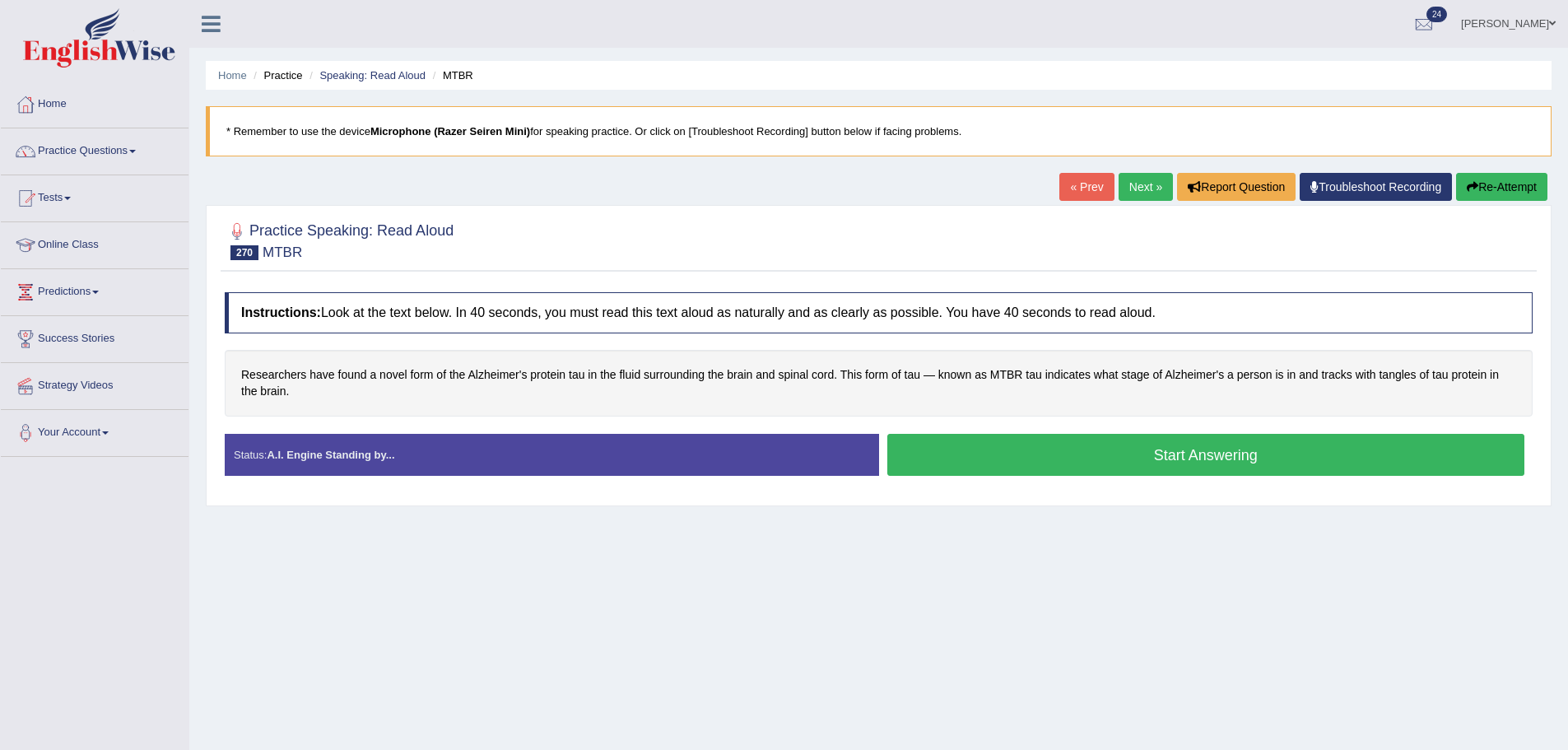
click at [922, 457] on button "Start Answering" at bounding box center [1205, 455] width 638 height 42
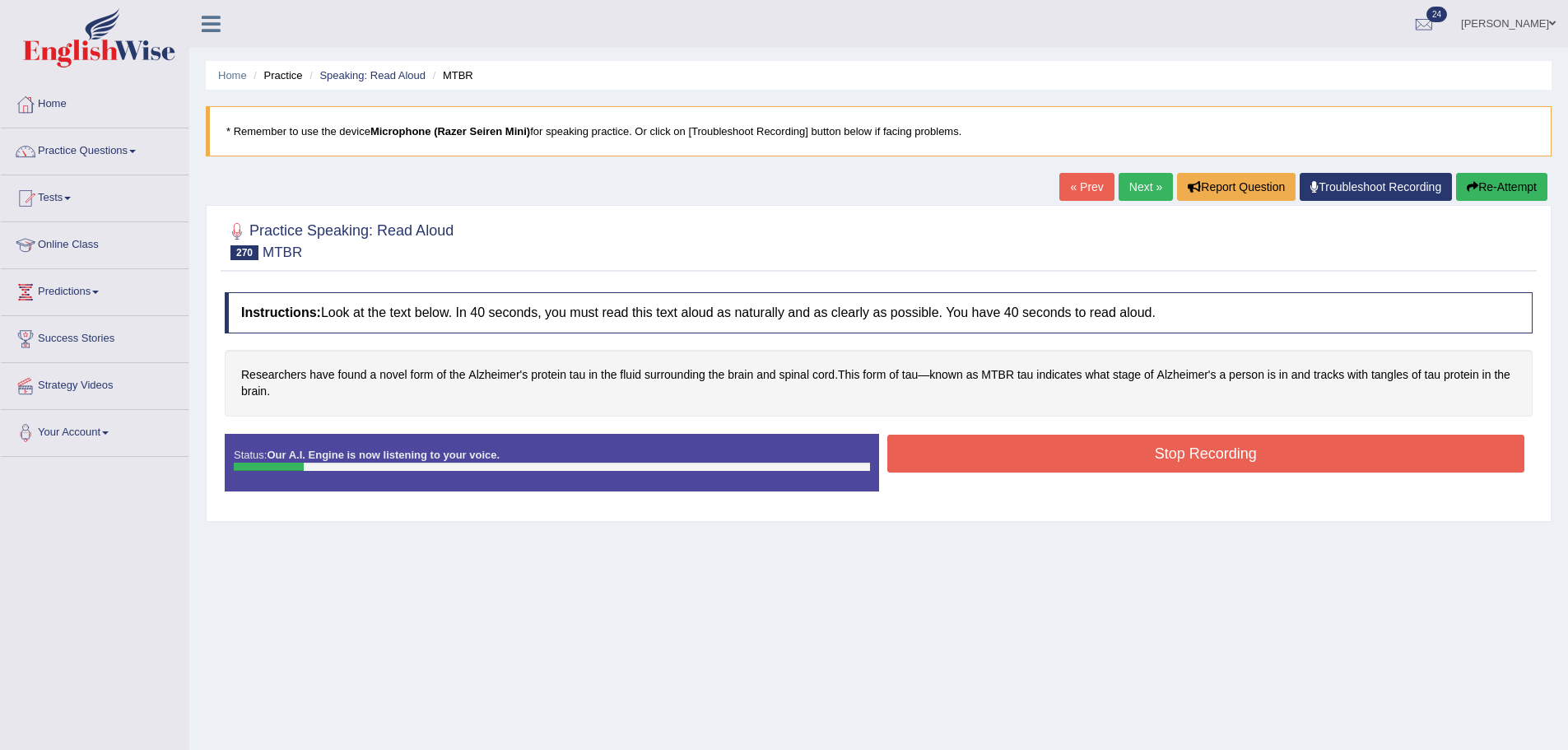
click at [1464, 180] on button "Re-Attempt" at bounding box center [1501, 188] width 91 height 28
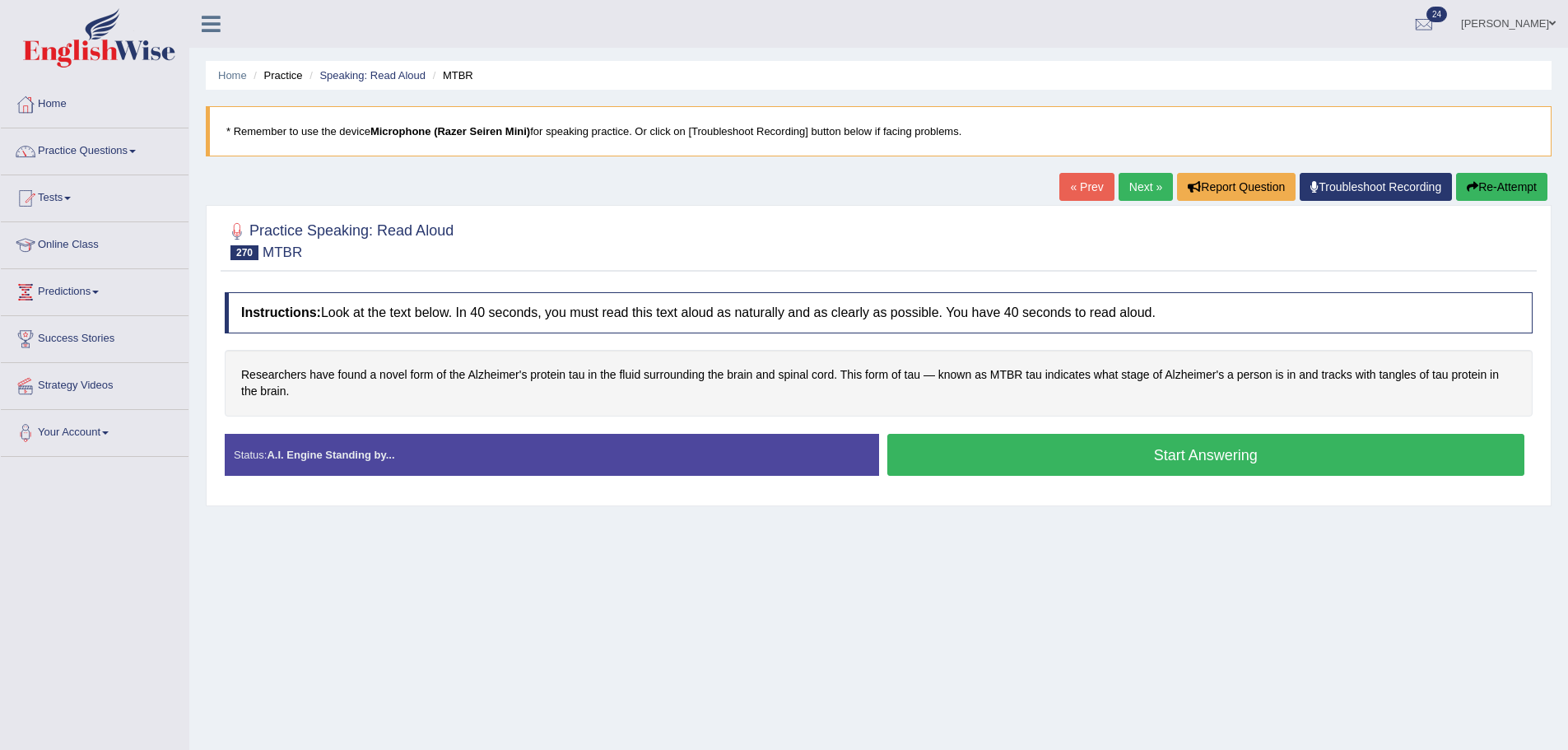
click at [1066, 460] on button "Start Answering" at bounding box center [1205, 455] width 638 height 42
click at [1066, 459] on button "Start Answering" at bounding box center [1205, 455] width 638 height 42
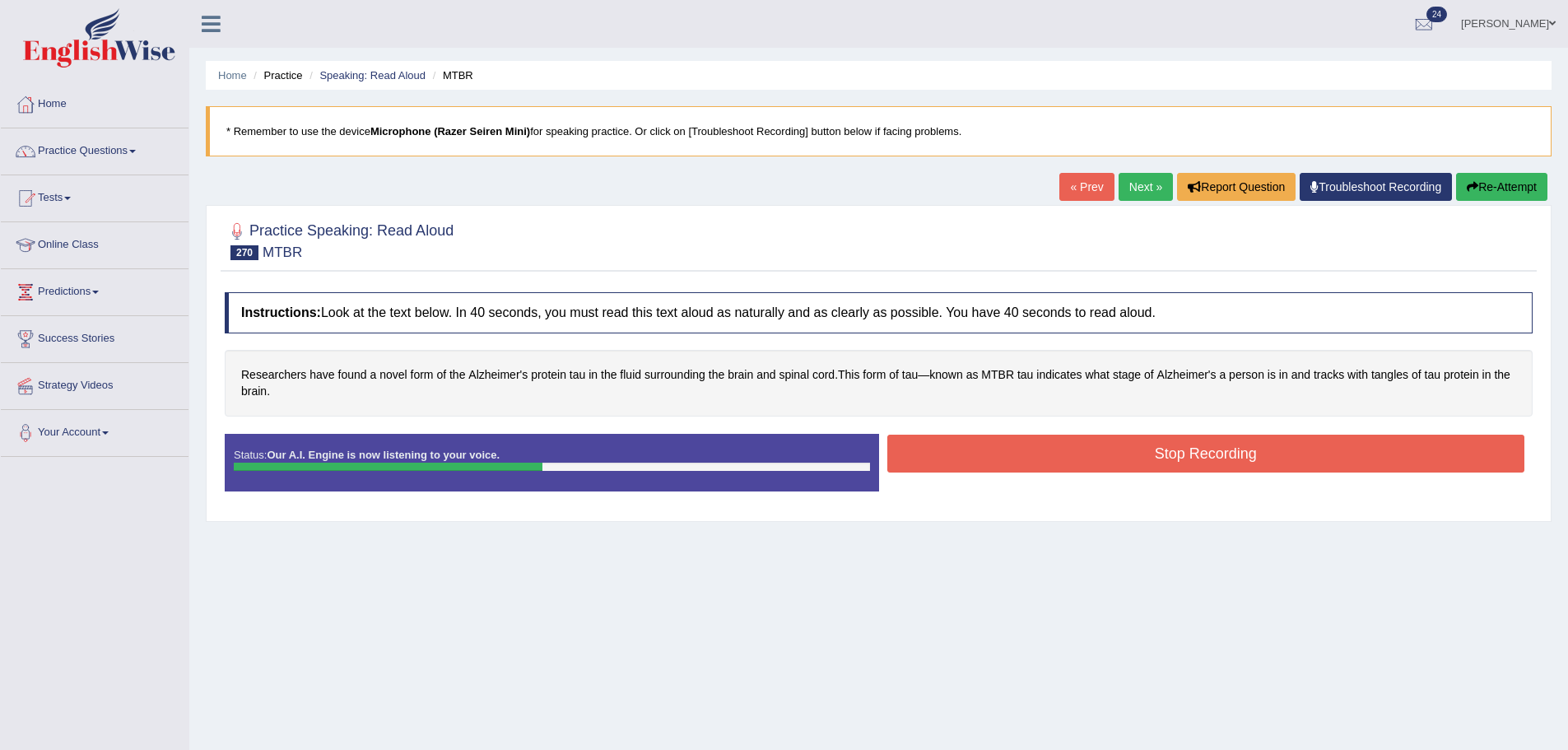
click at [1182, 451] on button "Stop Recording" at bounding box center [1205, 453] width 638 height 38
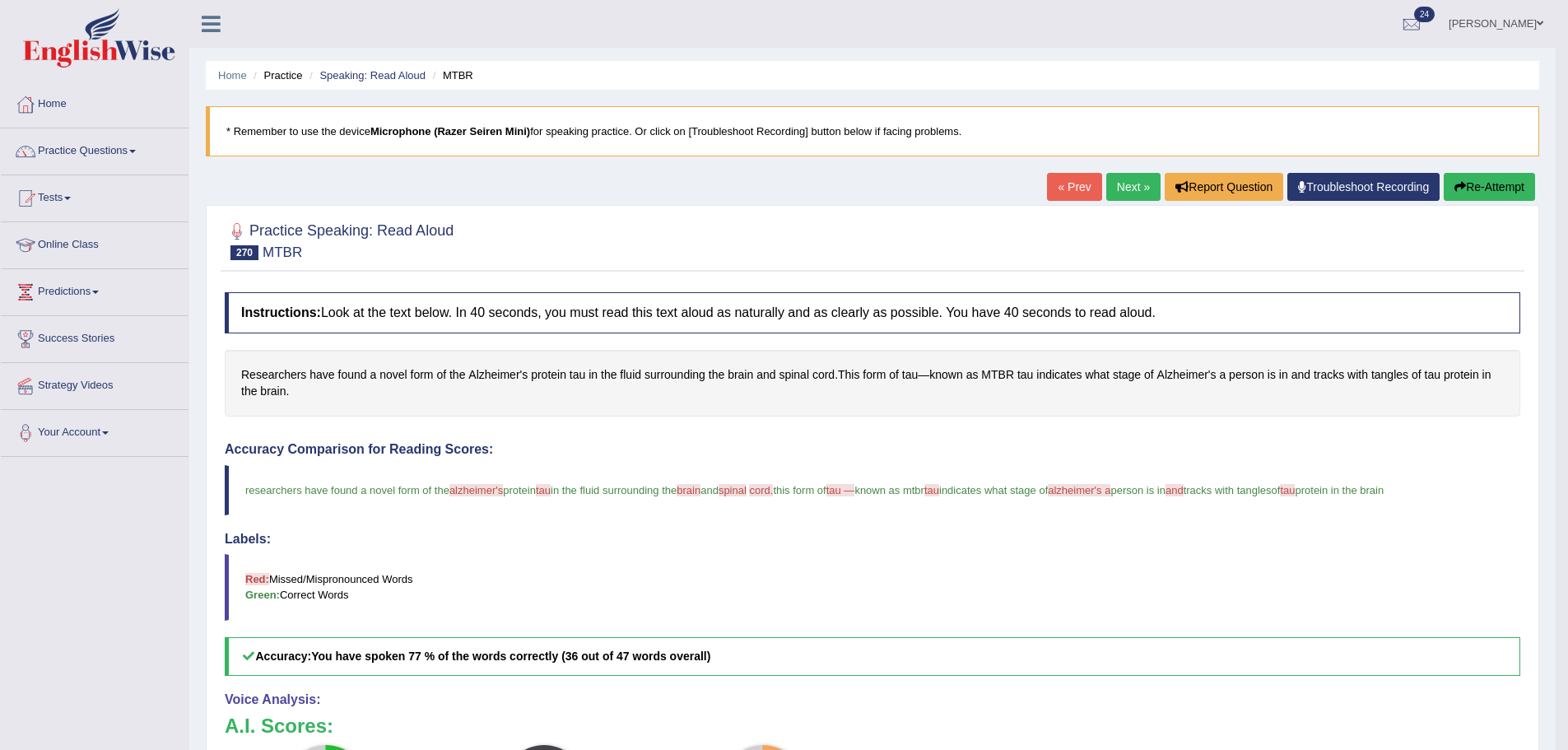
click at [1113, 179] on link "Next »" at bounding box center [1133, 188] width 55 height 28
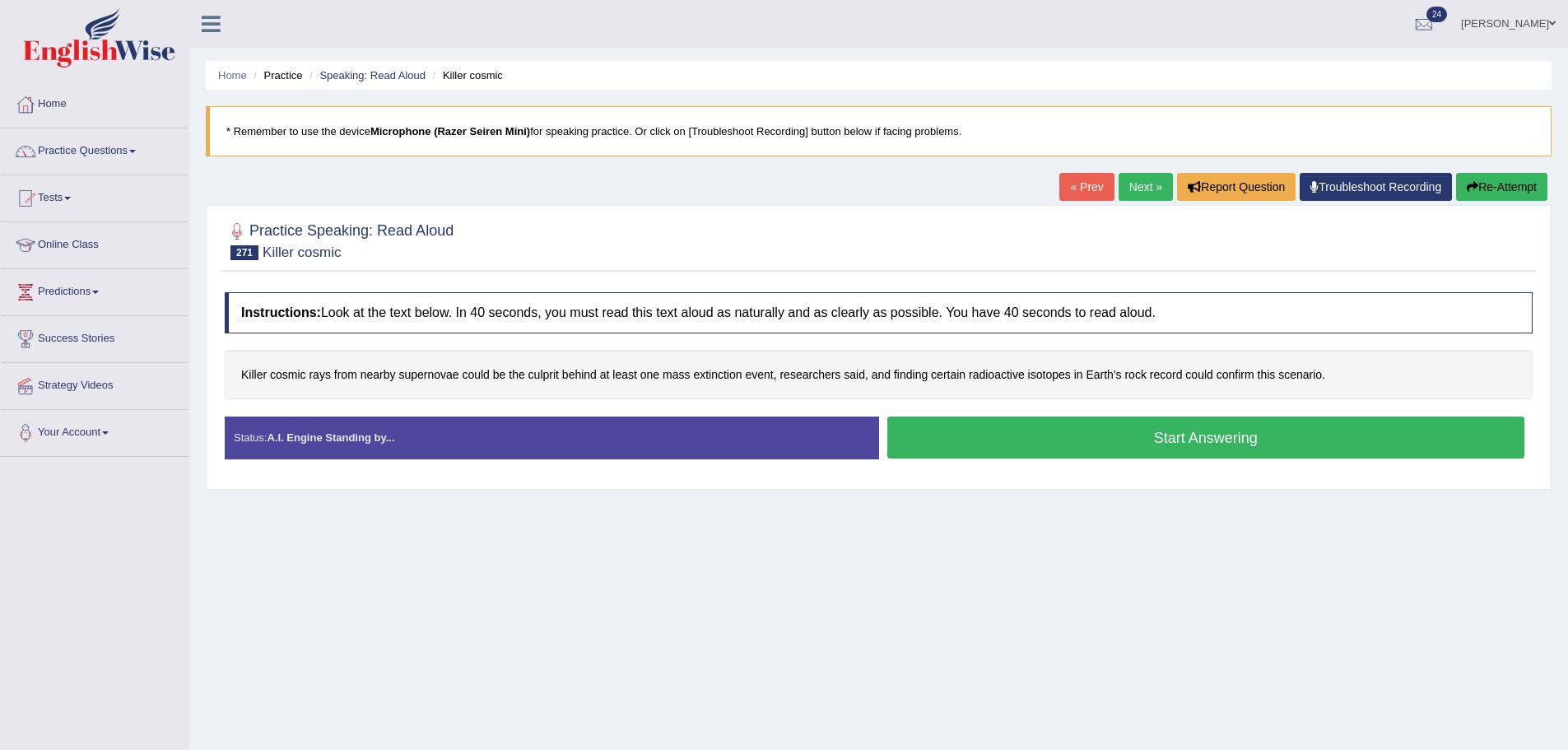
click at [962, 443] on button "Start Answering" at bounding box center [1205, 437] width 638 height 42
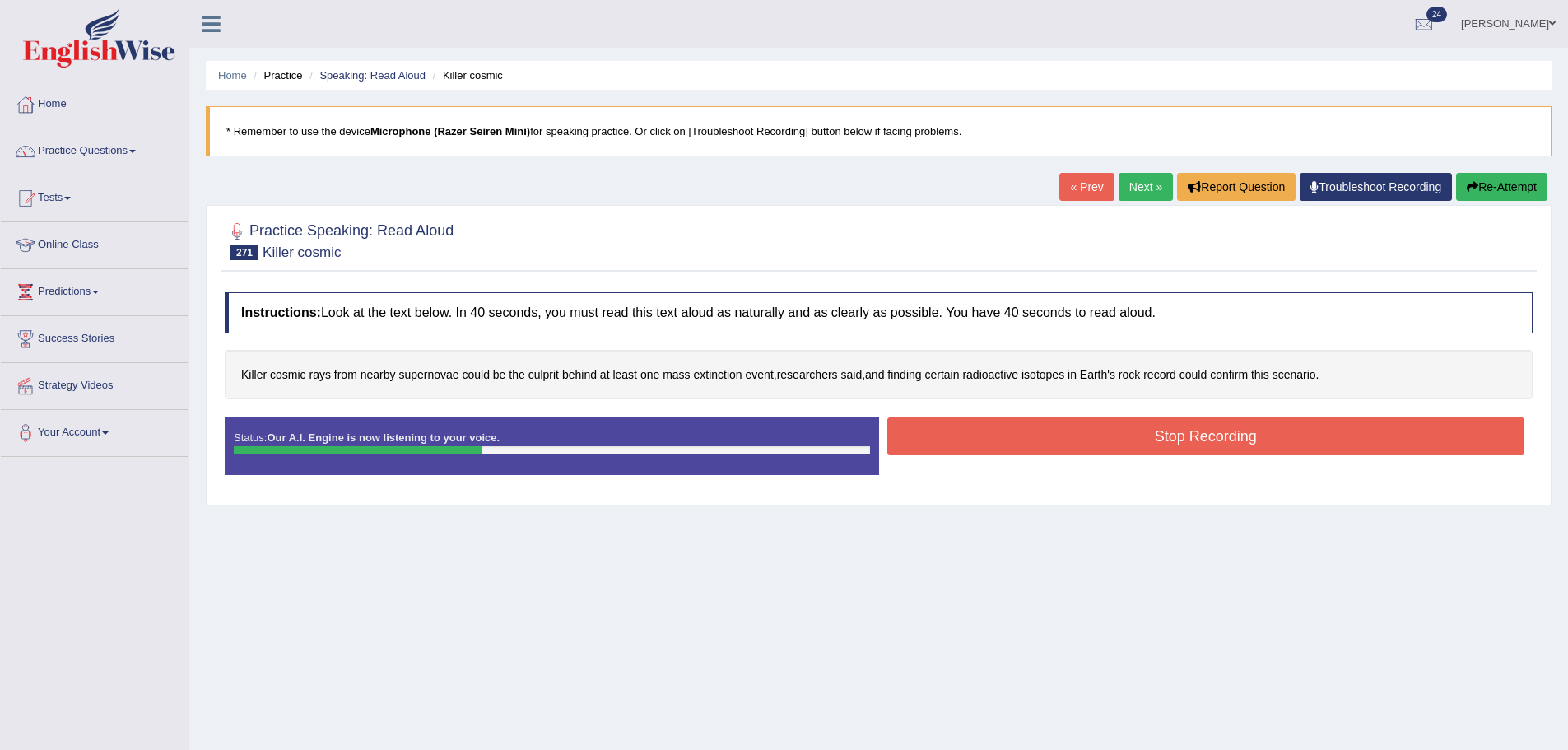
click at [1184, 441] on button "Stop Recording" at bounding box center [1205, 436] width 638 height 38
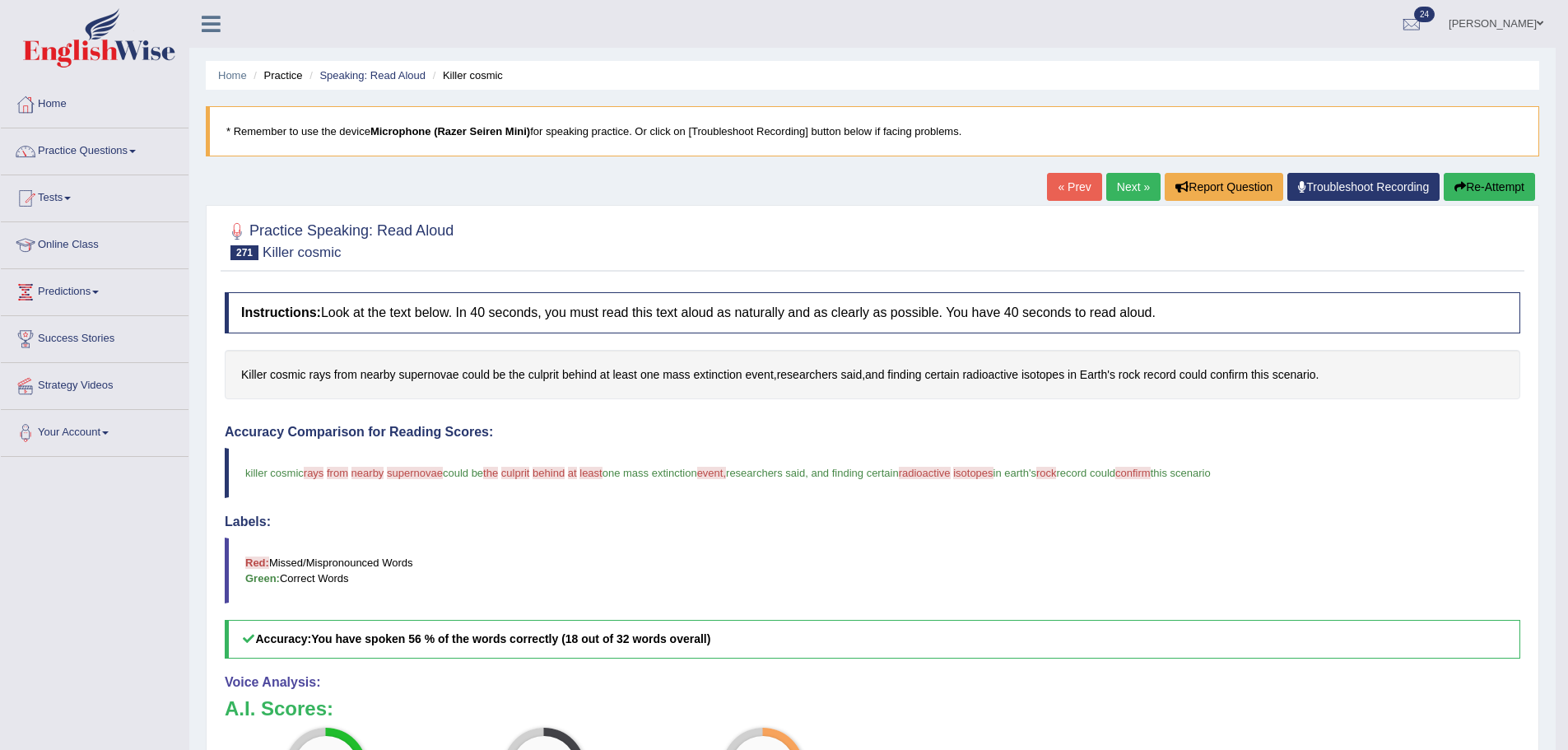
click at [1508, 173] on button "Re-Attempt" at bounding box center [1489, 188] width 91 height 28
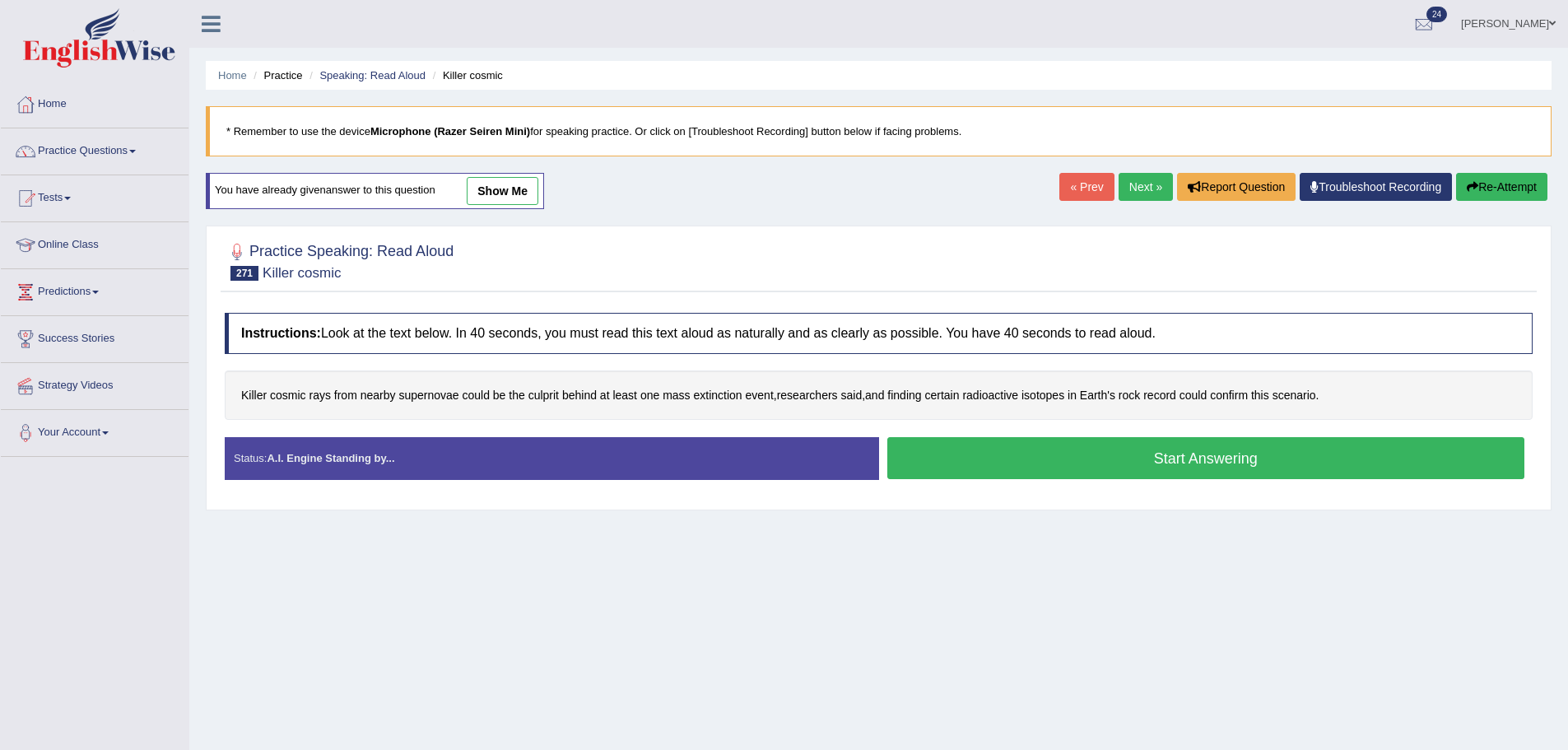
click at [1241, 453] on button "Start Answering" at bounding box center [1205, 458] width 638 height 42
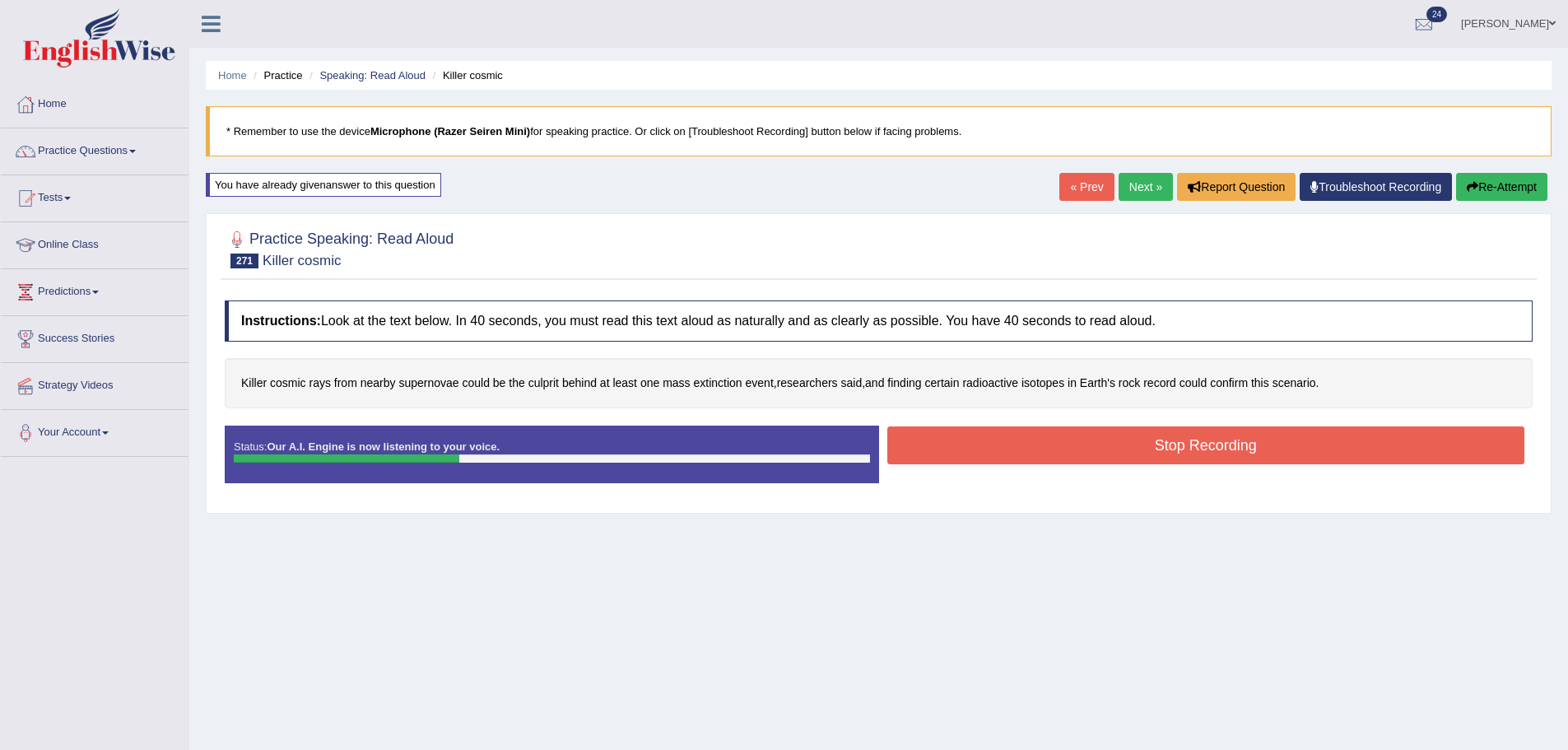
click at [1327, 445] on button "Stop Recording" at bounding box center [1205, 446] width 638 height 38
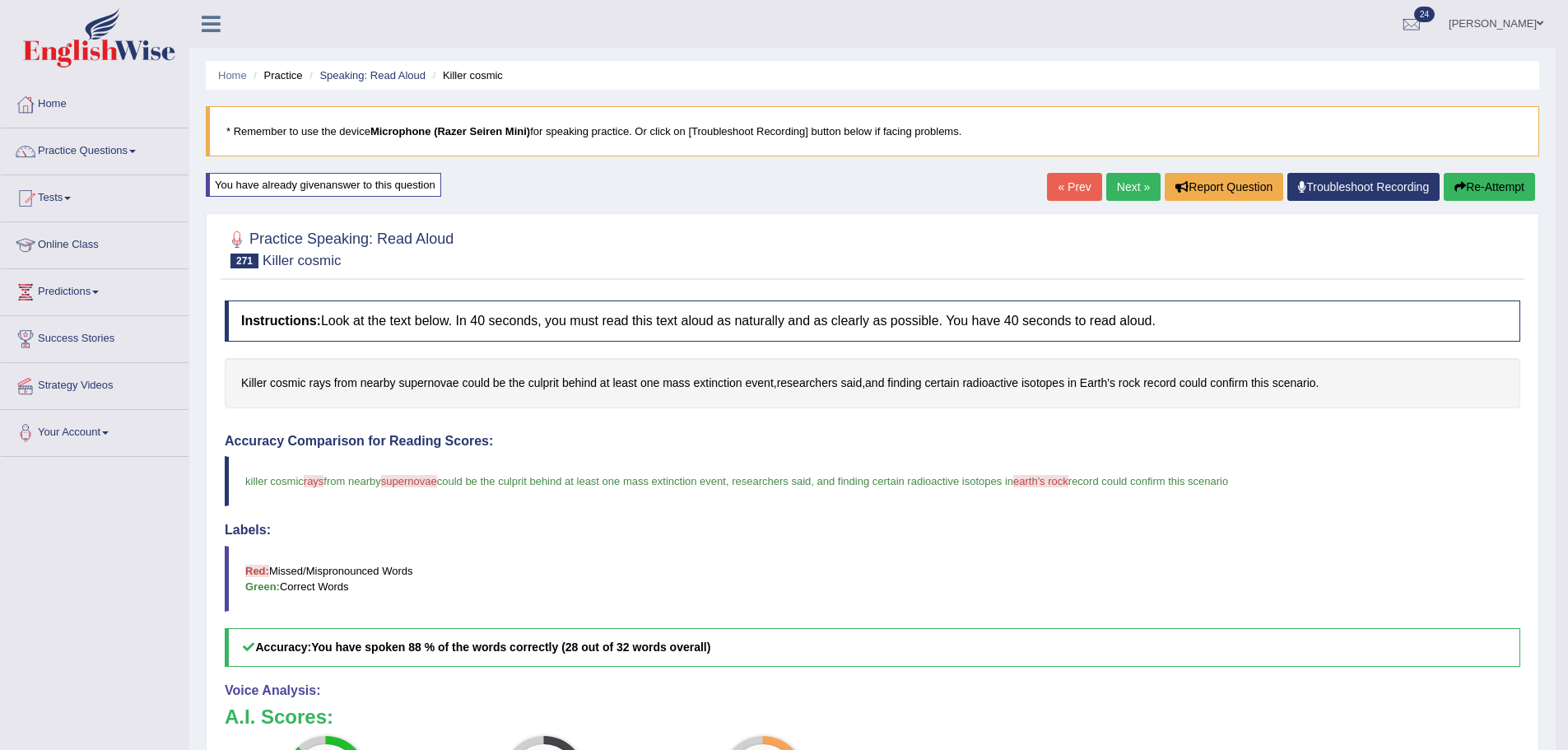
click at [1502, 198] on button "Re-Attempt" at bounding box center [1489, 188] width 91 height 28
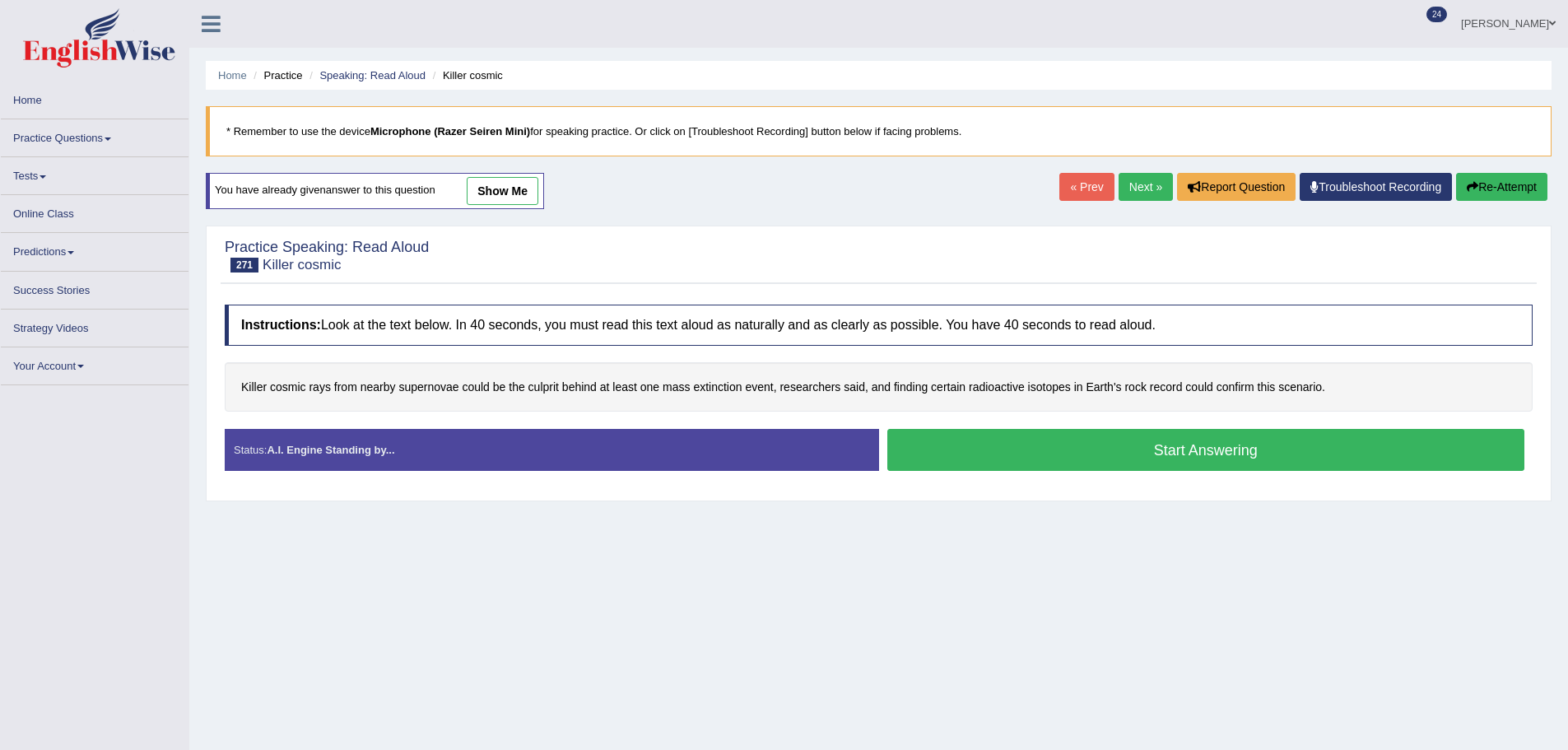
click at [1087, 441] on button "Start Answering" at bounding box center [1205, 449] width 638 height 42
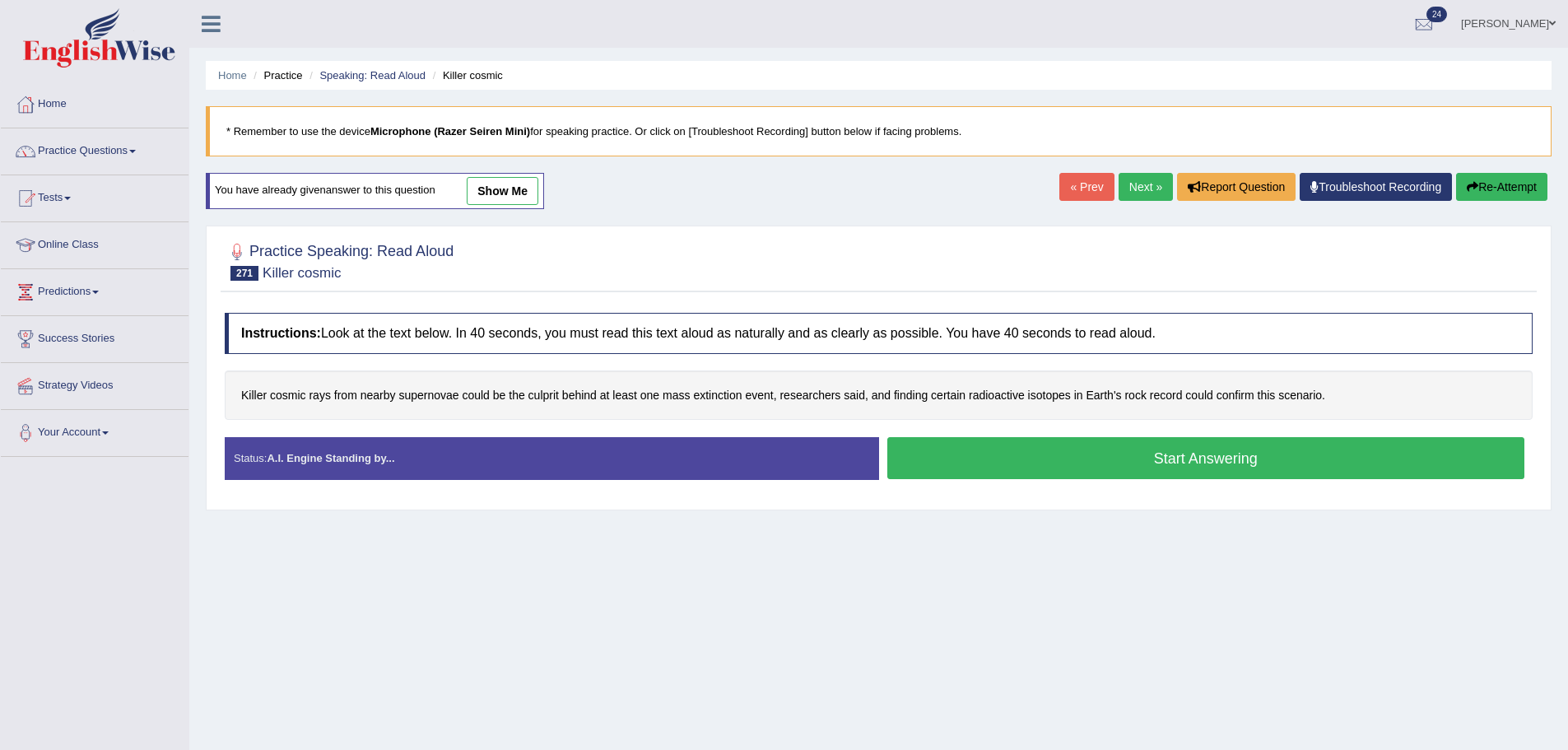
click at [1085, 442] on button "Start Answering" at bounding box center [1205, 458] width 638 height 42
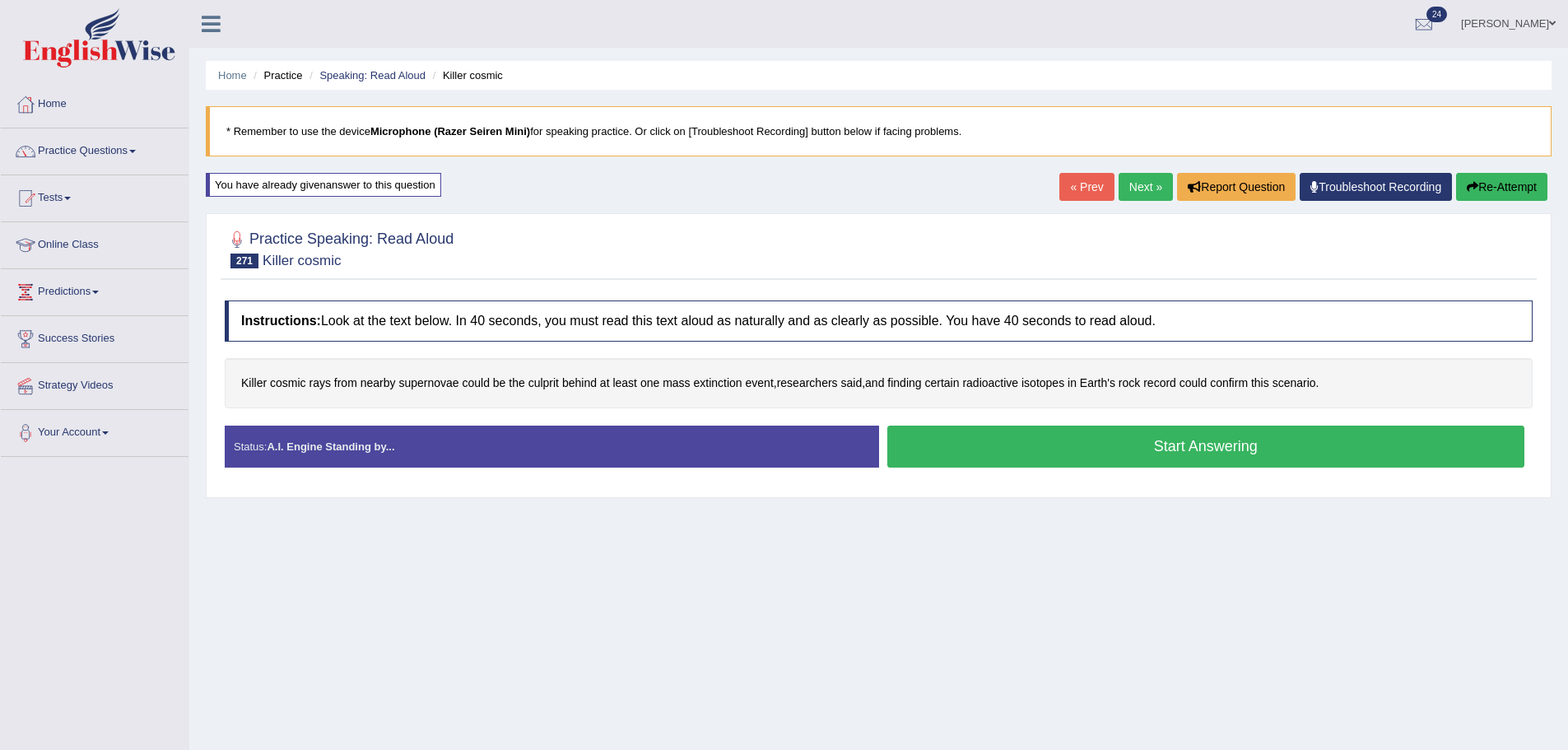
click at [1055, 441] on button "Start Answering" at bounding box center [1205, 447] width 638 height 42
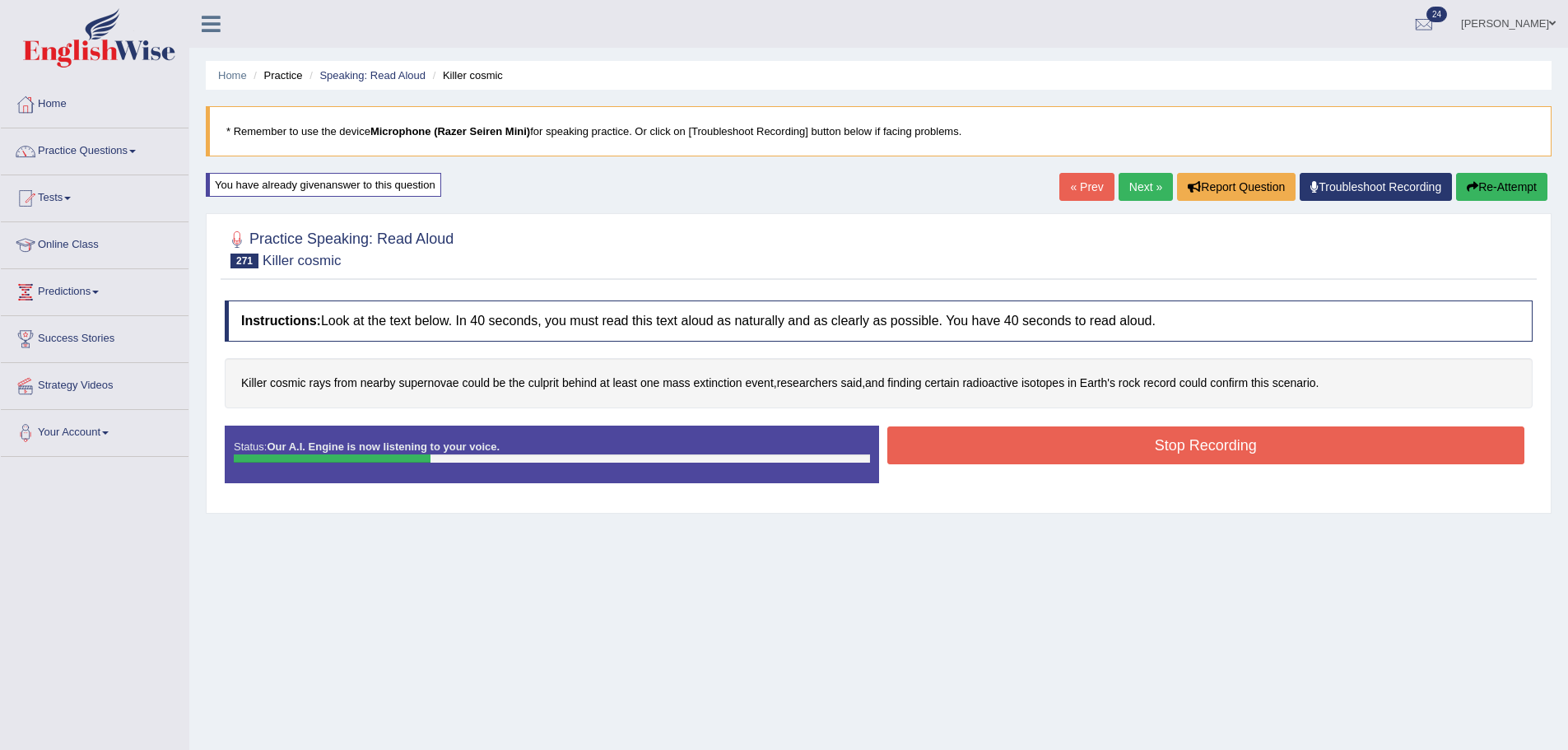
click at [1329, 447] on button "Stop Recording" at bounding box center [1205, 446] width 638 height 38
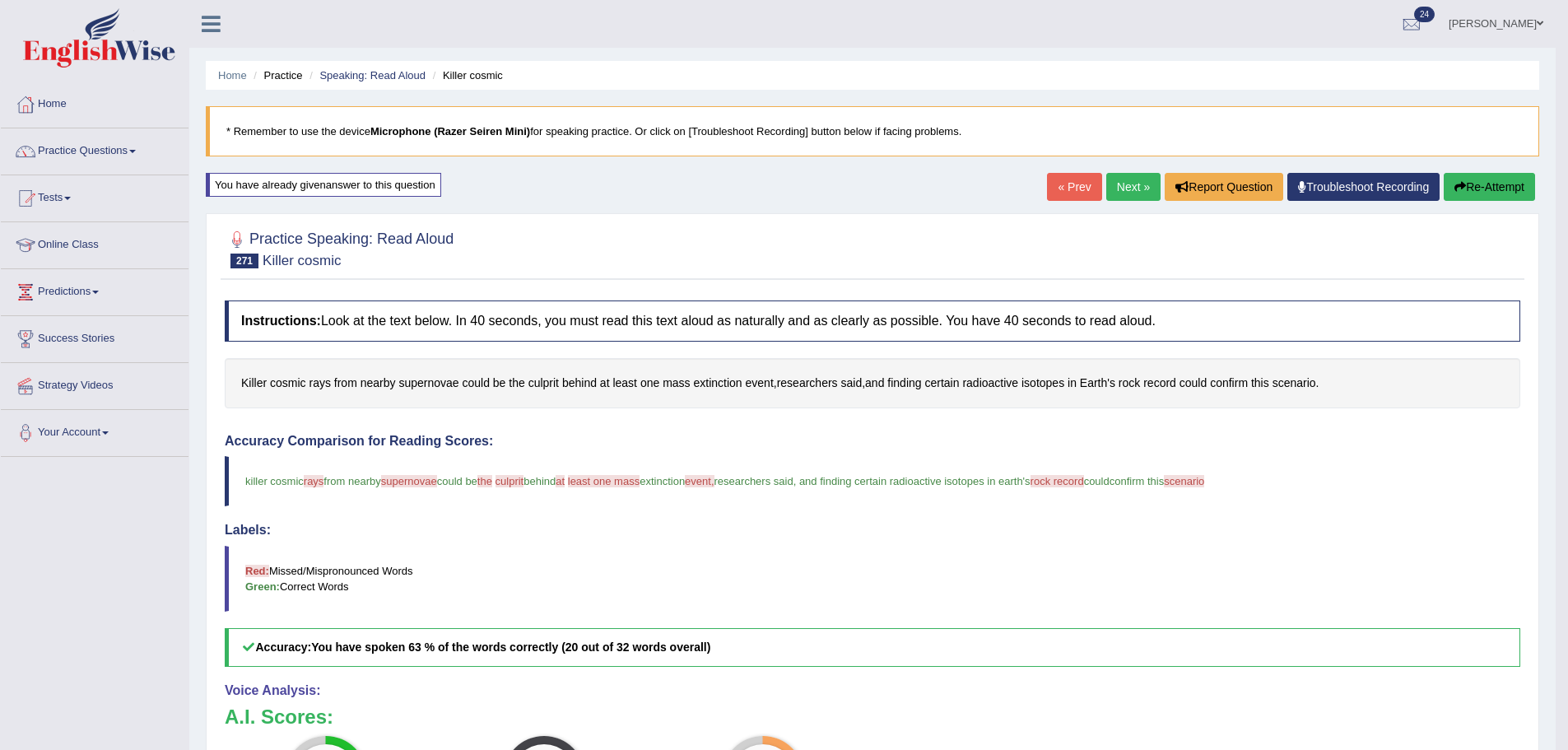
click at [1137, 193] on link "Next »" at bounding box center [1133, 188] width 55 height 28
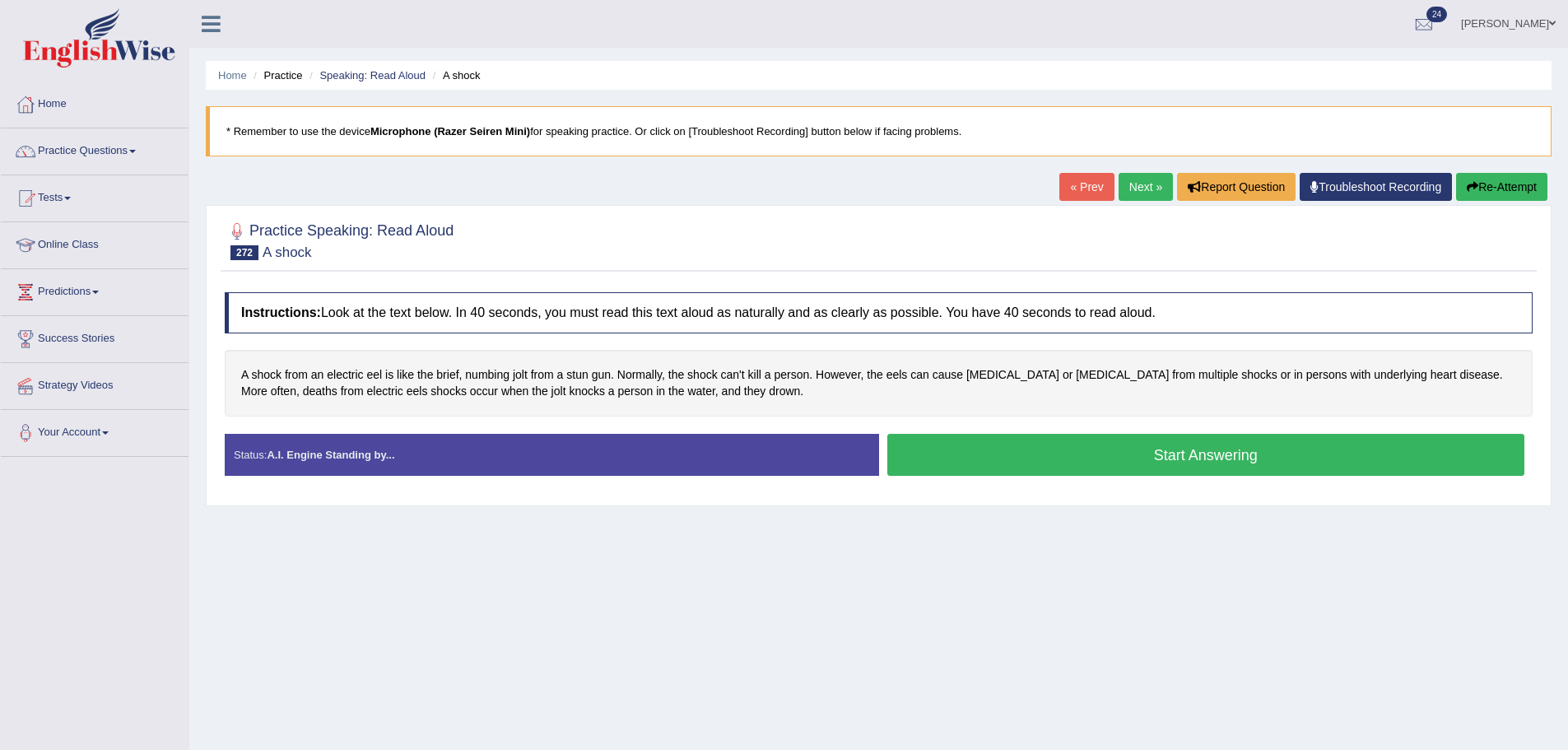
click at [952, 459] on button "Start Answering" at bounding box center [1205, 455] width 638 height 42
click at [952, 460] on button "Start Answering" at bounding box center [1205, 455] width 638 height 42
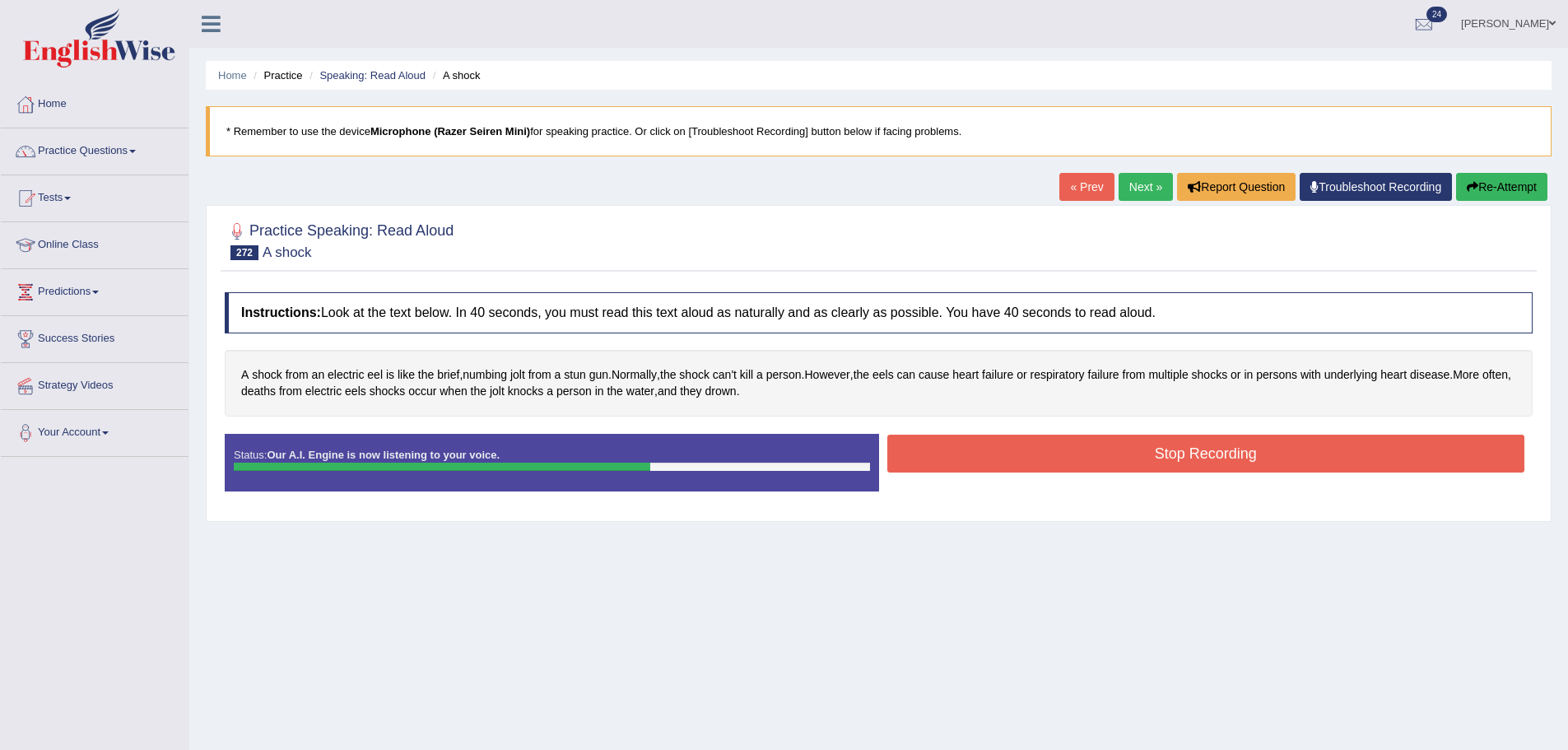
click at [1065, 442] on button "Stop Recording" at bounding box center [1205, 453] width 638 height 38
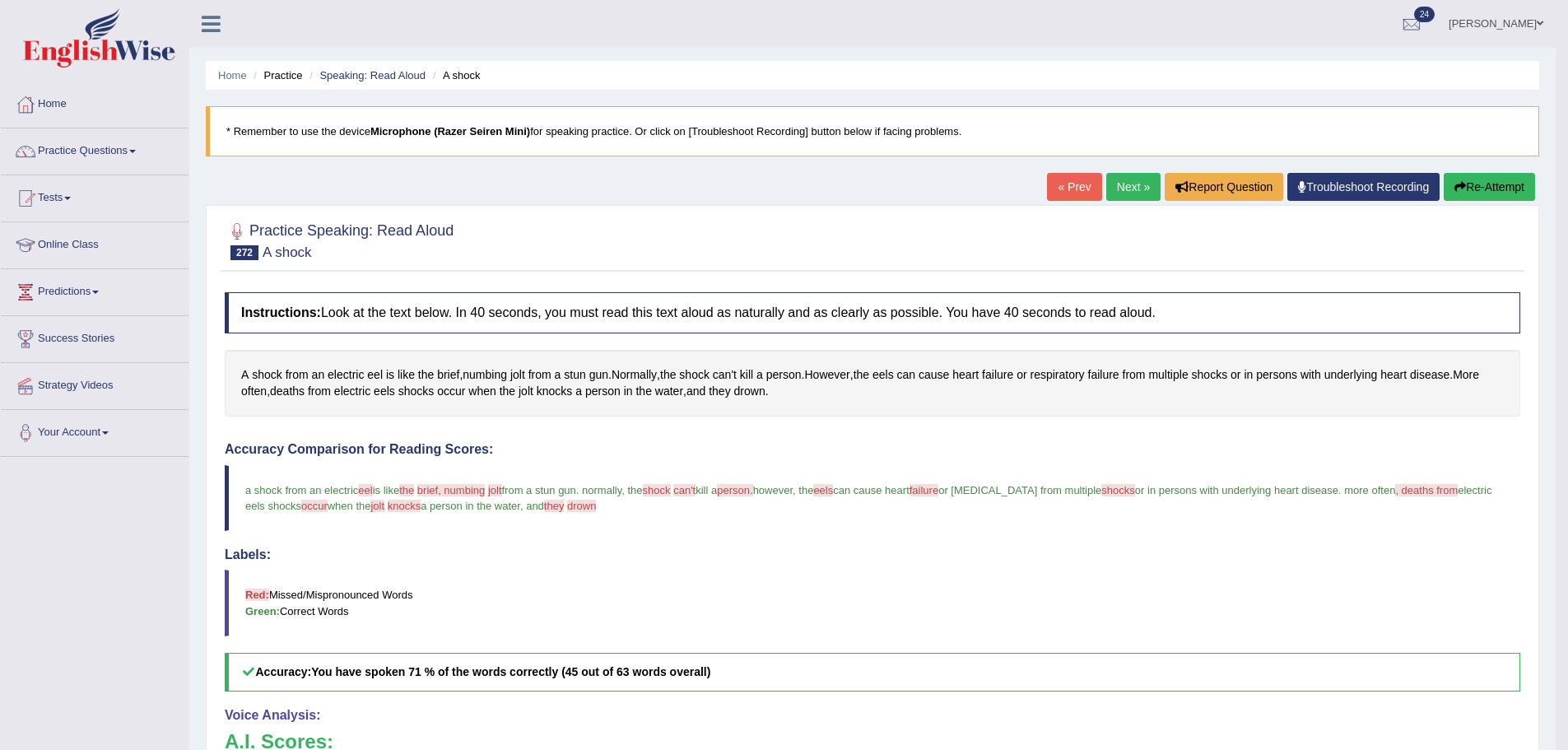
click at [1129, 204] on div "« Prev Next » Report Question Troubleshoot Recording Re-Attempt" at bounding box center [1293, 189] width 493 height 32
click at [1110, 188] on link "Next »" at bounding box center [1133, 188] width 55 height 28
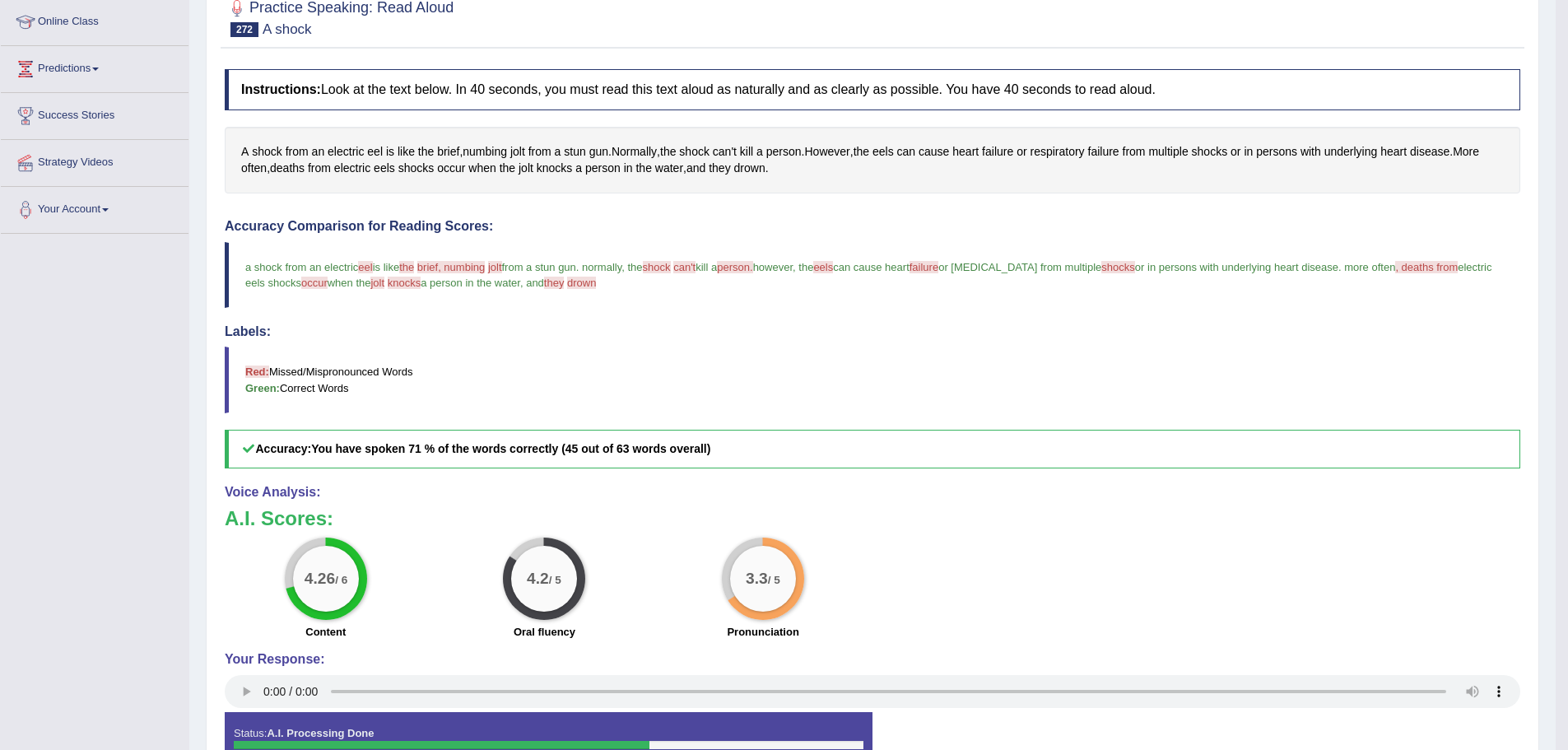
scroll to position [327, 0]
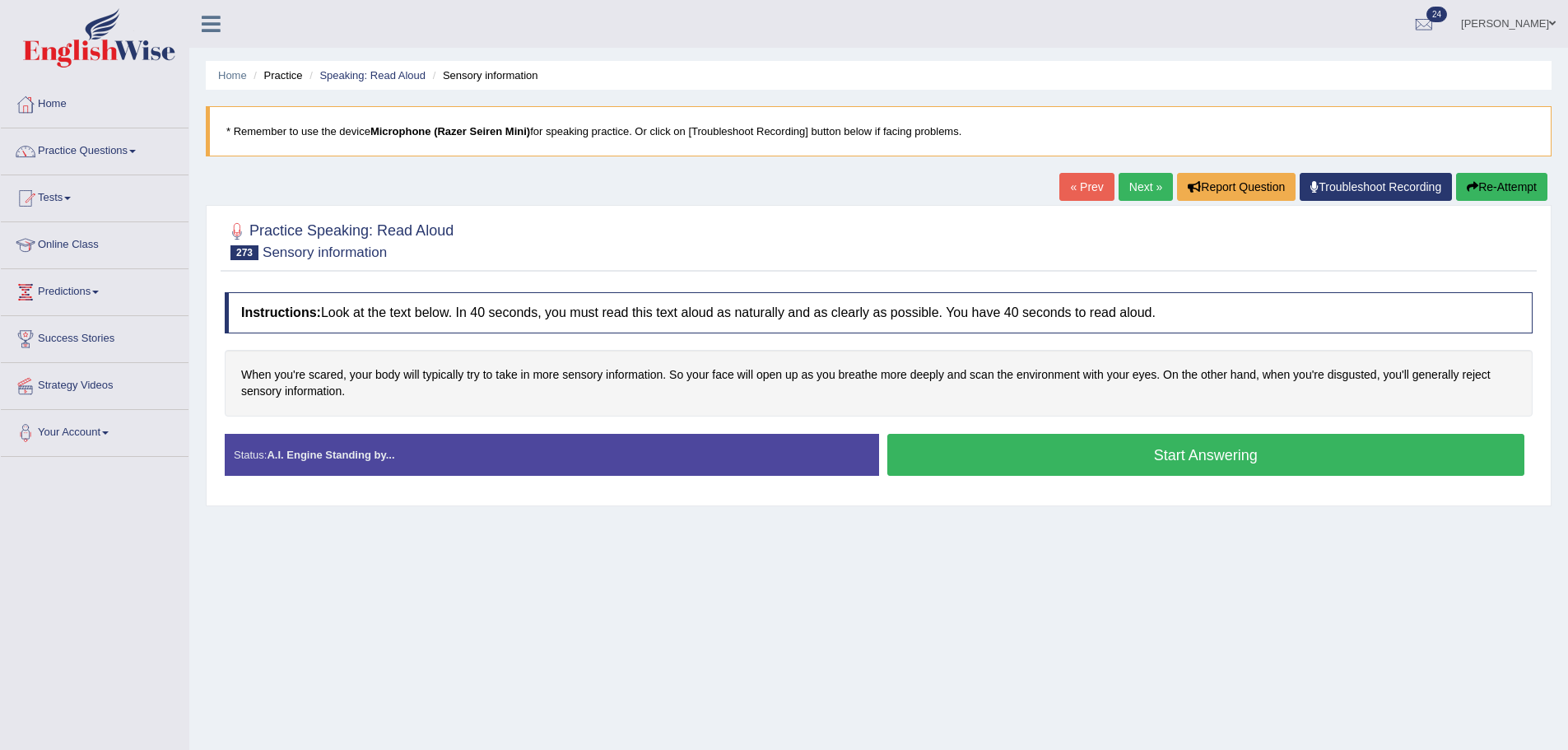
click at [913, 463] on button "Start Answering" at bounding box center [1205, 455] width 638 height 42
click at [914, 460] on button "Start Answering" at bounding box center [1205, 455] width 638 height 42
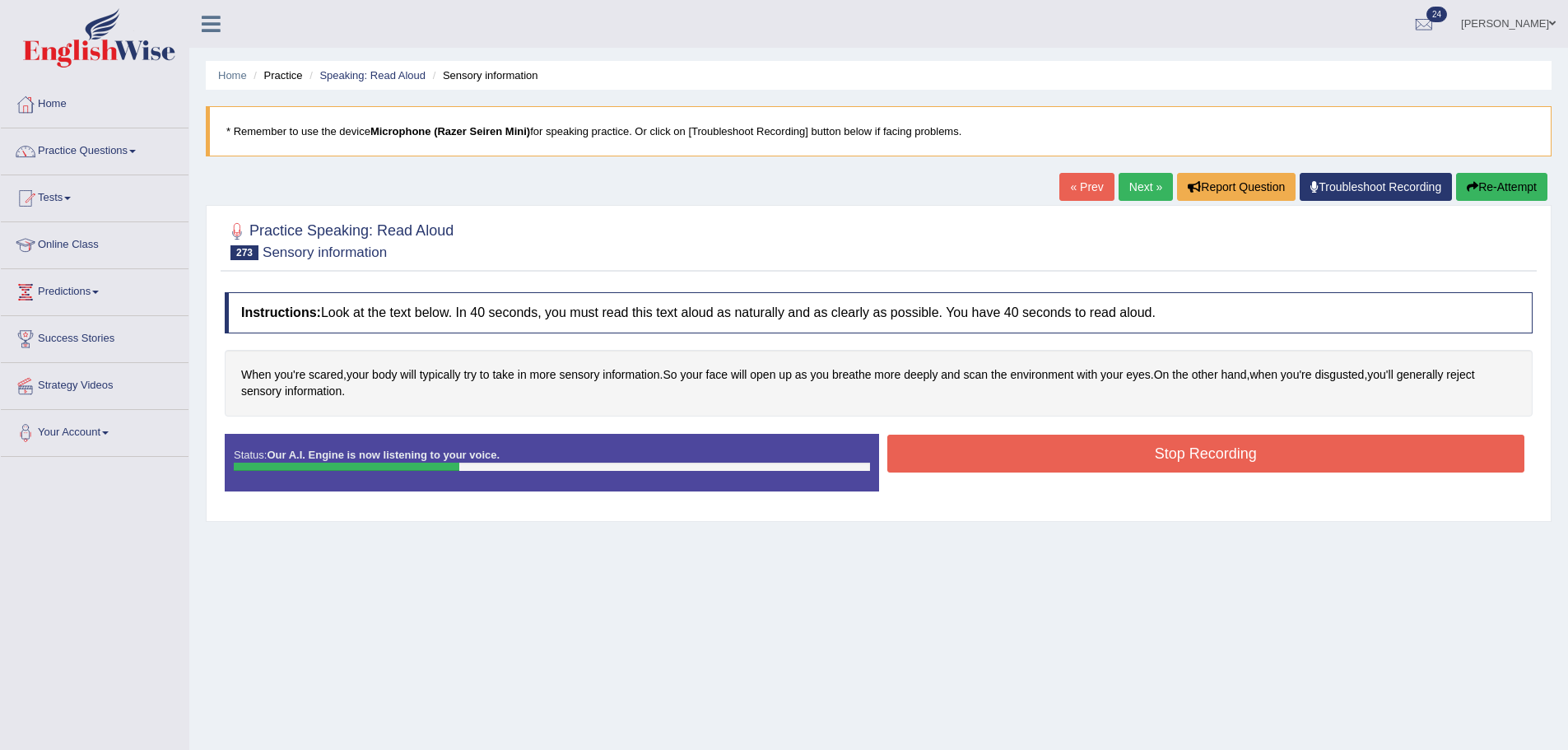
click at [1044, 465] on button "Stop Recording" at bounding box center [1205, 453] width 638 height 38
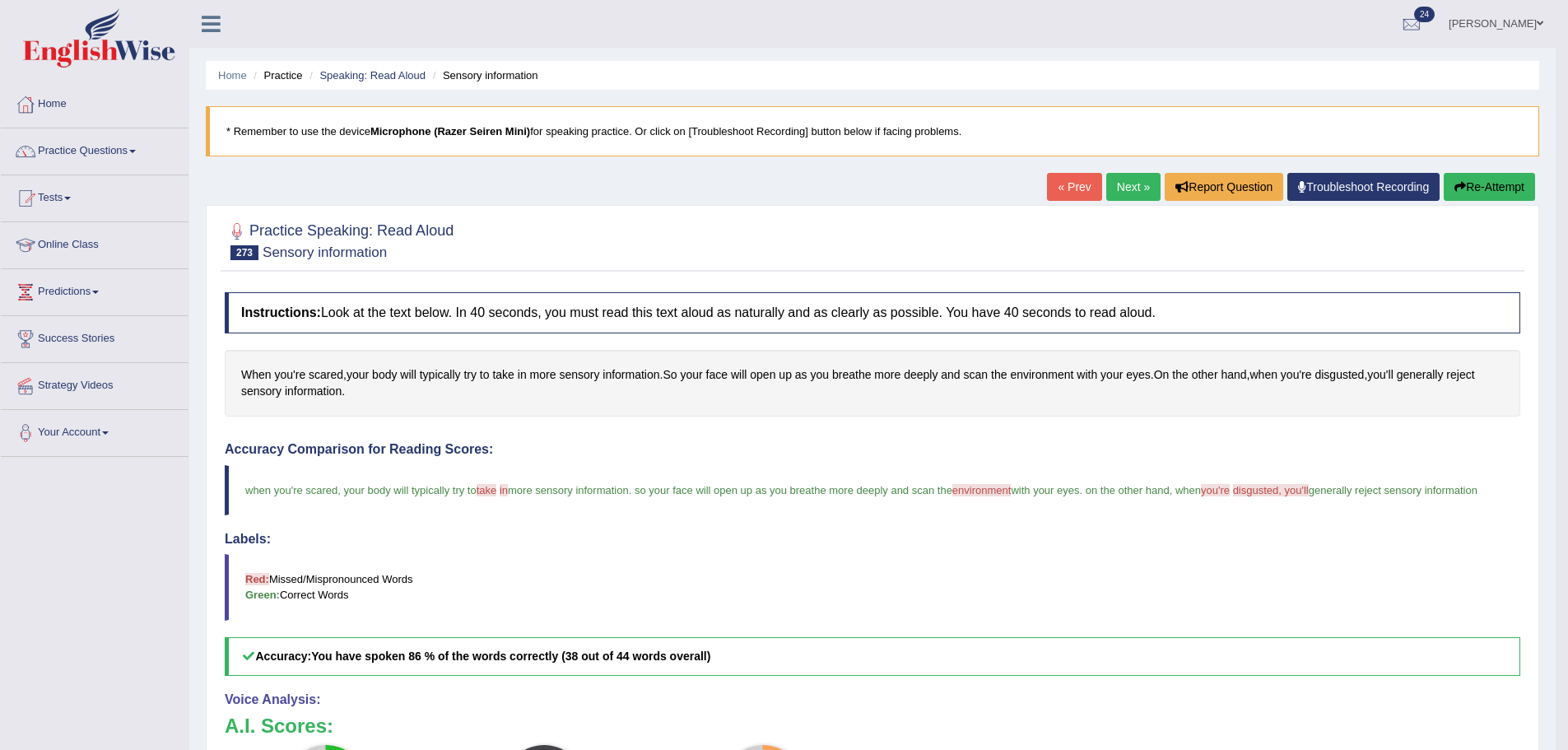
click at [1124, 185] on link "Next »" at bounding box center [1133, 188] width 55 height 28
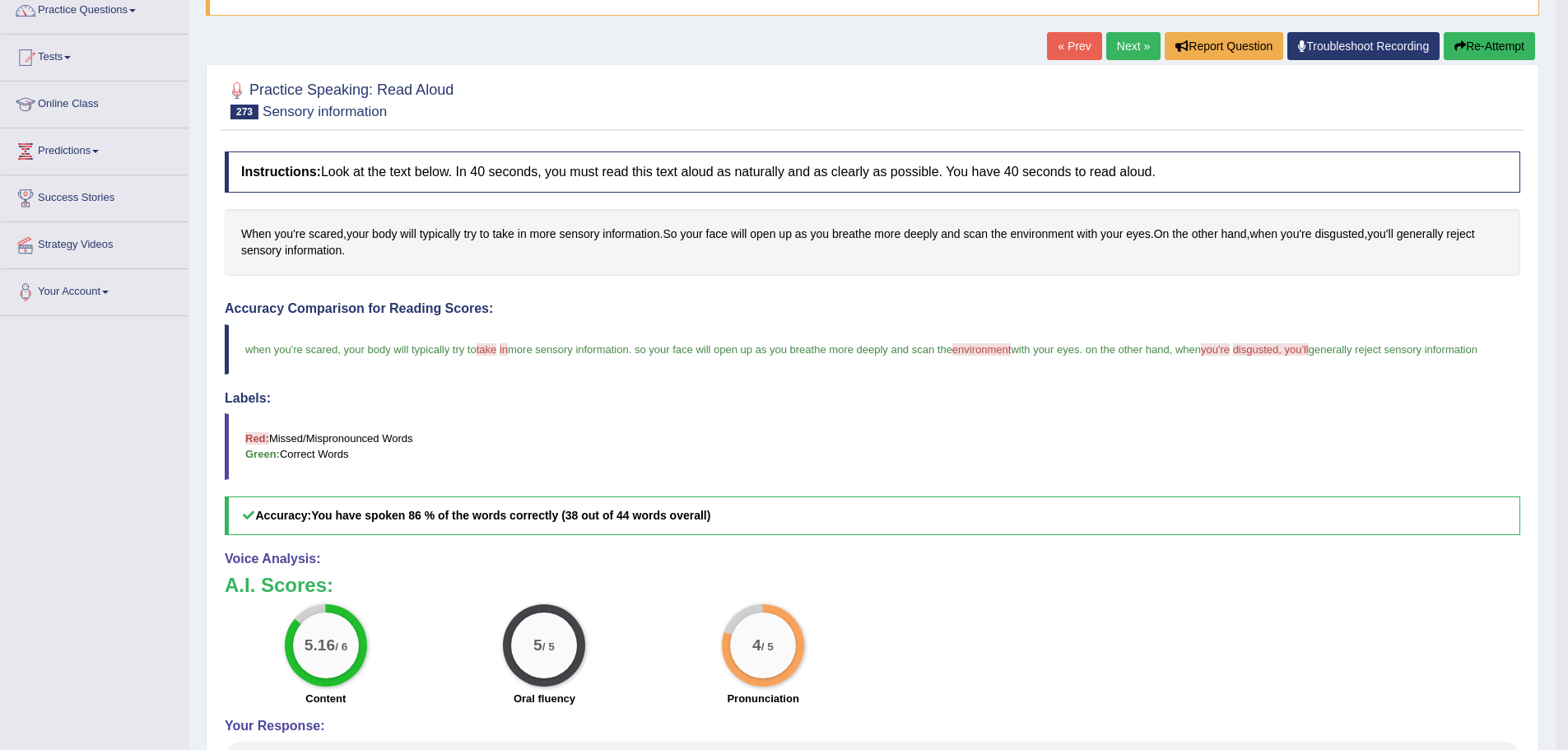
scroll to position [327, 0]
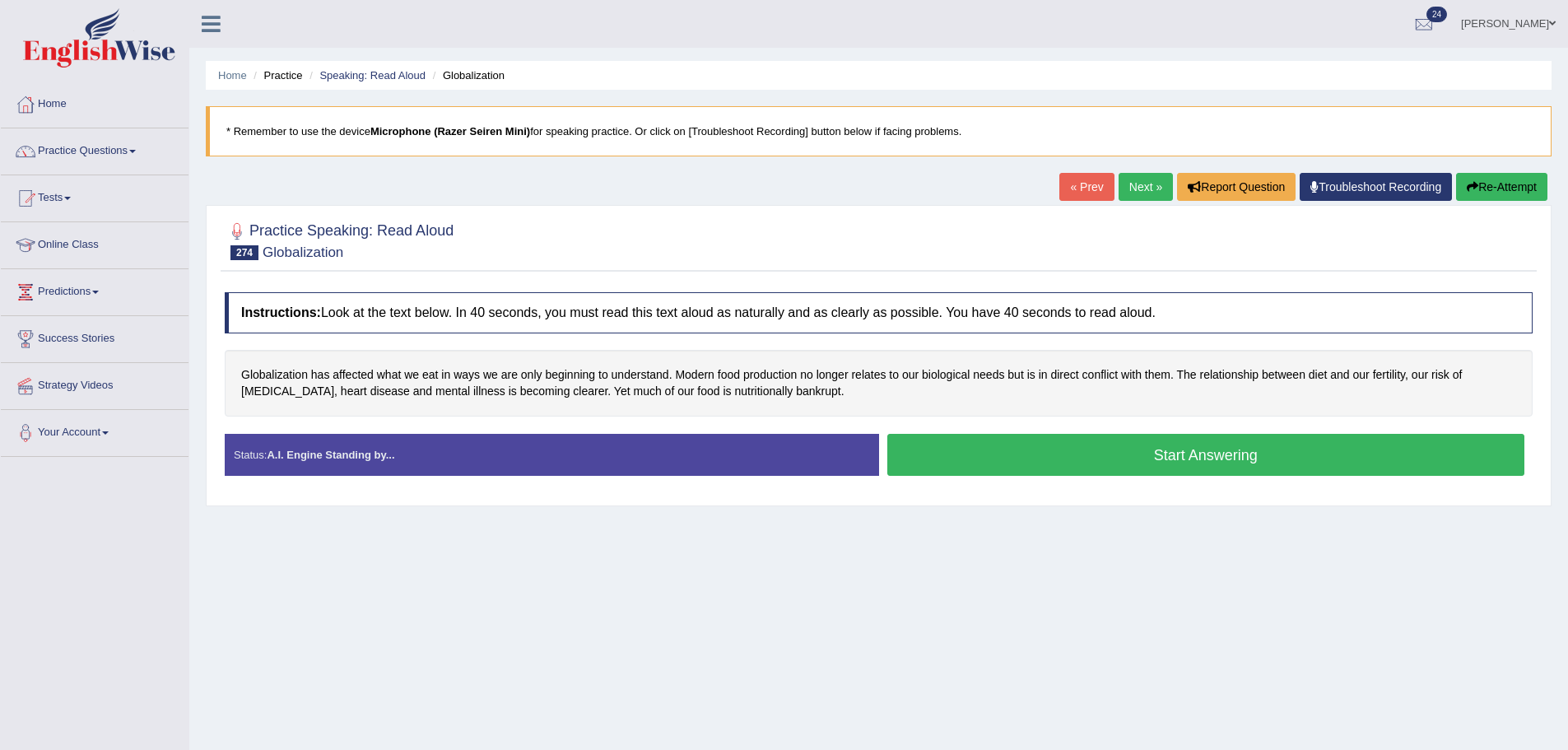
click at [928, 439] on button "Start Answering" at bounding box center [1205, 455] width 638 height 42
click at [919, 448] on button "Start Answering" at bounding box center [1205, 455] width 638 height 42
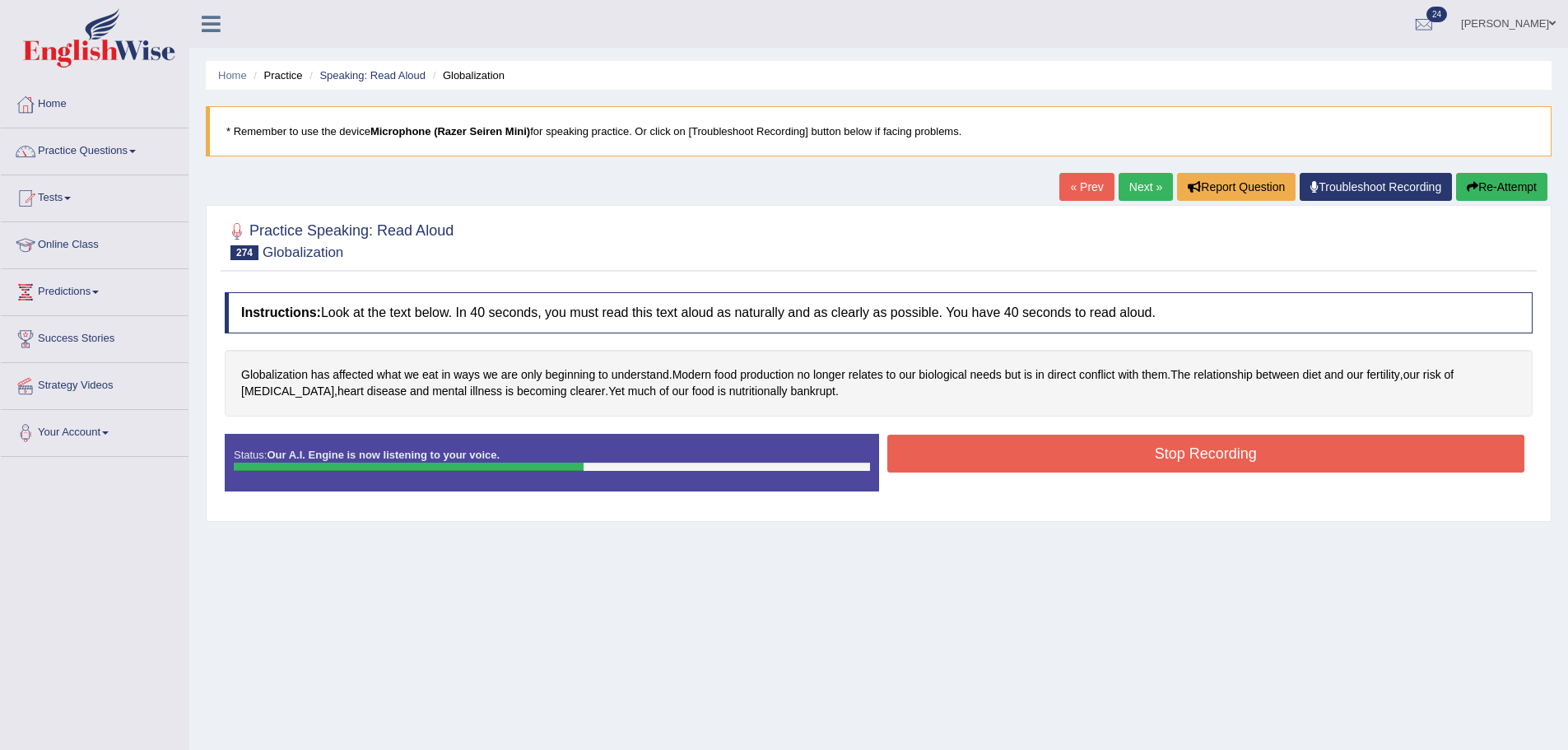
click at [953, 456] on button "Stop Recording" at bounding box center [1205, 453] width 638 height 38
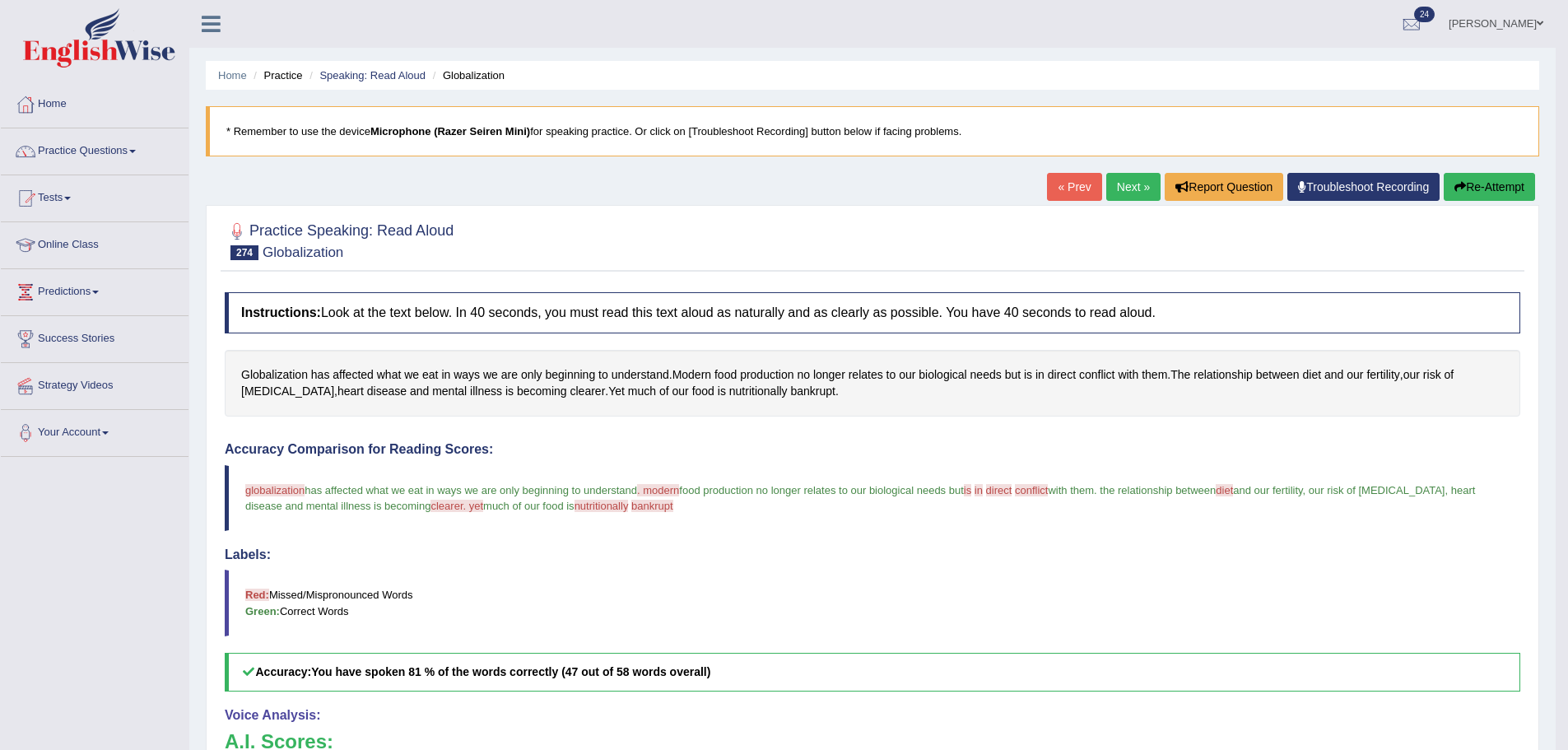
click at [1138, 187] on link "Next »" at bounding box center [1133, 188] width 55 height 28
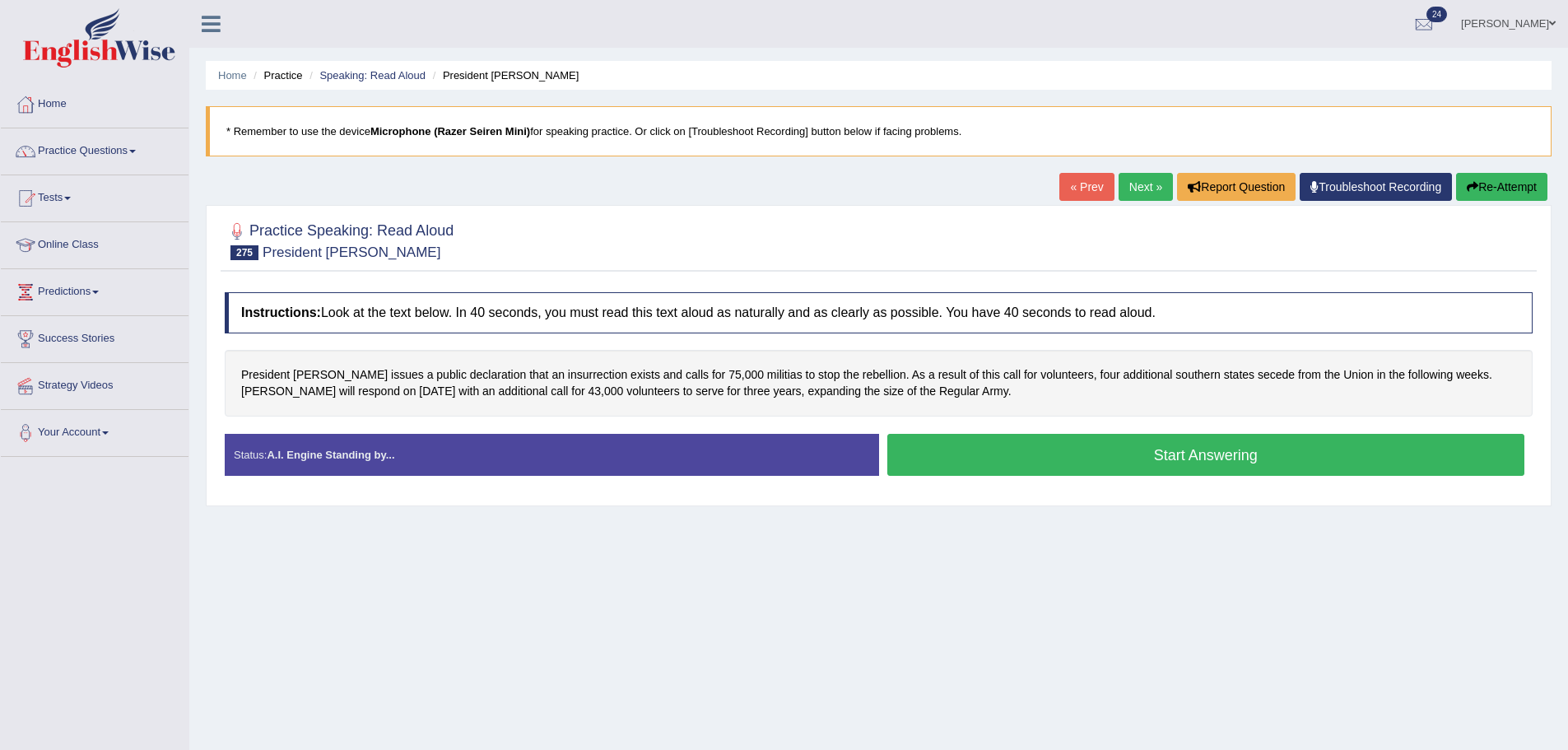
click at [1097, 439] on button "Start Answering" at bounding box center [1205, 455] width 638 height 42
click at [1085, 452] on button "Start Answering" at bounding box center [1205, 455] width 638 height 42
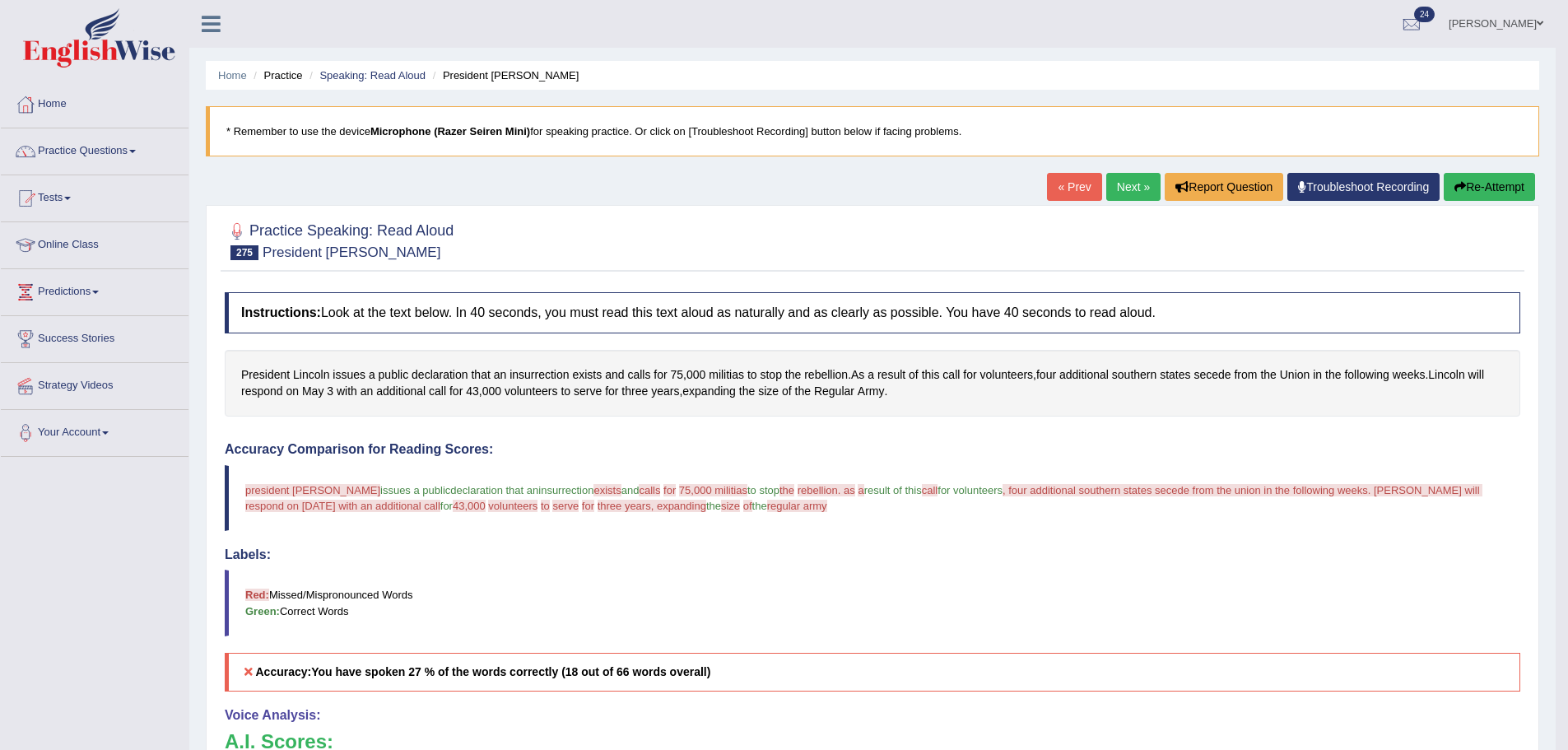
click at [1470, 185] on button "Re-Attempt" at bounding box center [1489, 188] width 91 height 28
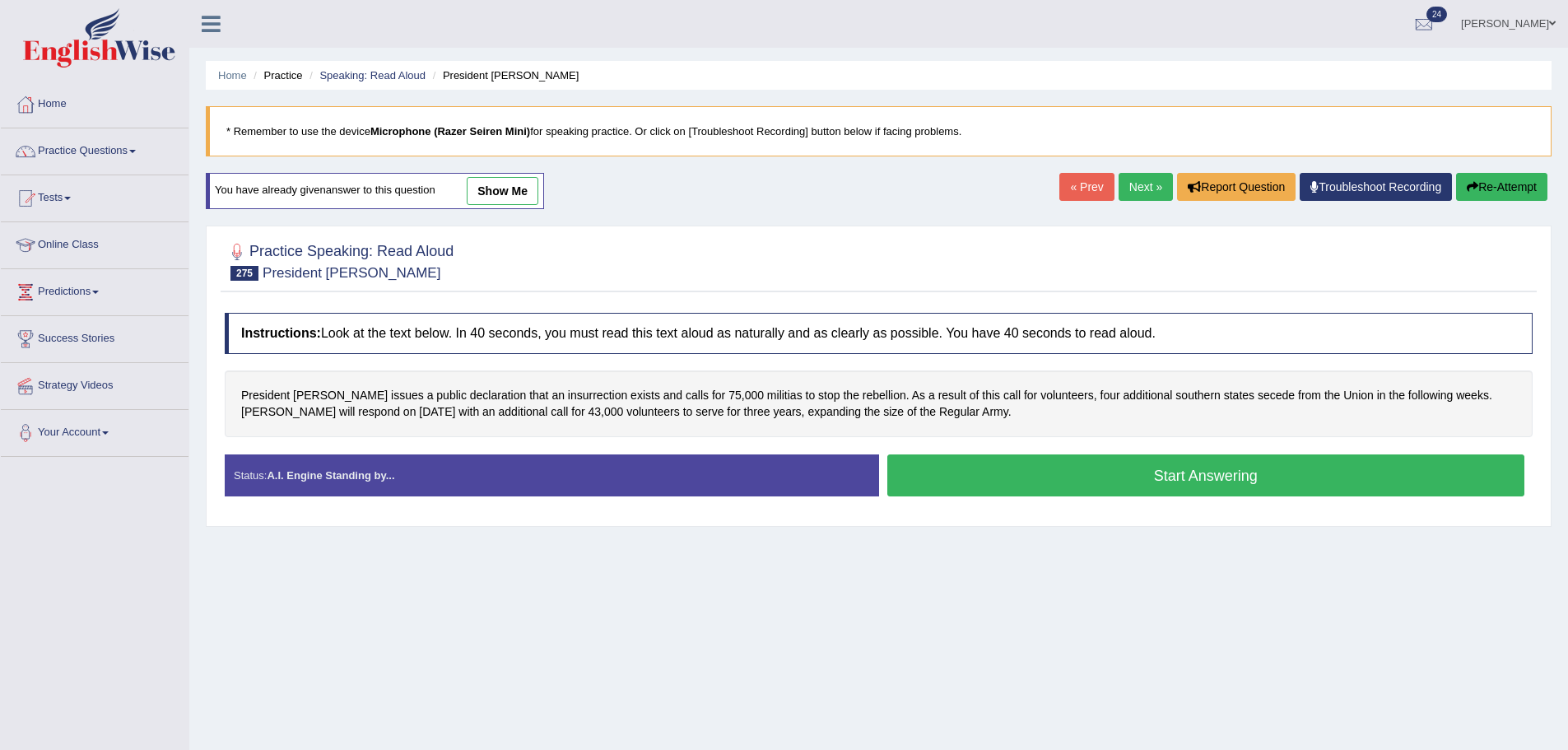
click at [1035, 481] on button "Start Answering" at bounding box center [1205, 475] width 638 height 42
click at [1031, 483] on button "Start Answering" at bounding box center [1205, 475] width 638 height 42
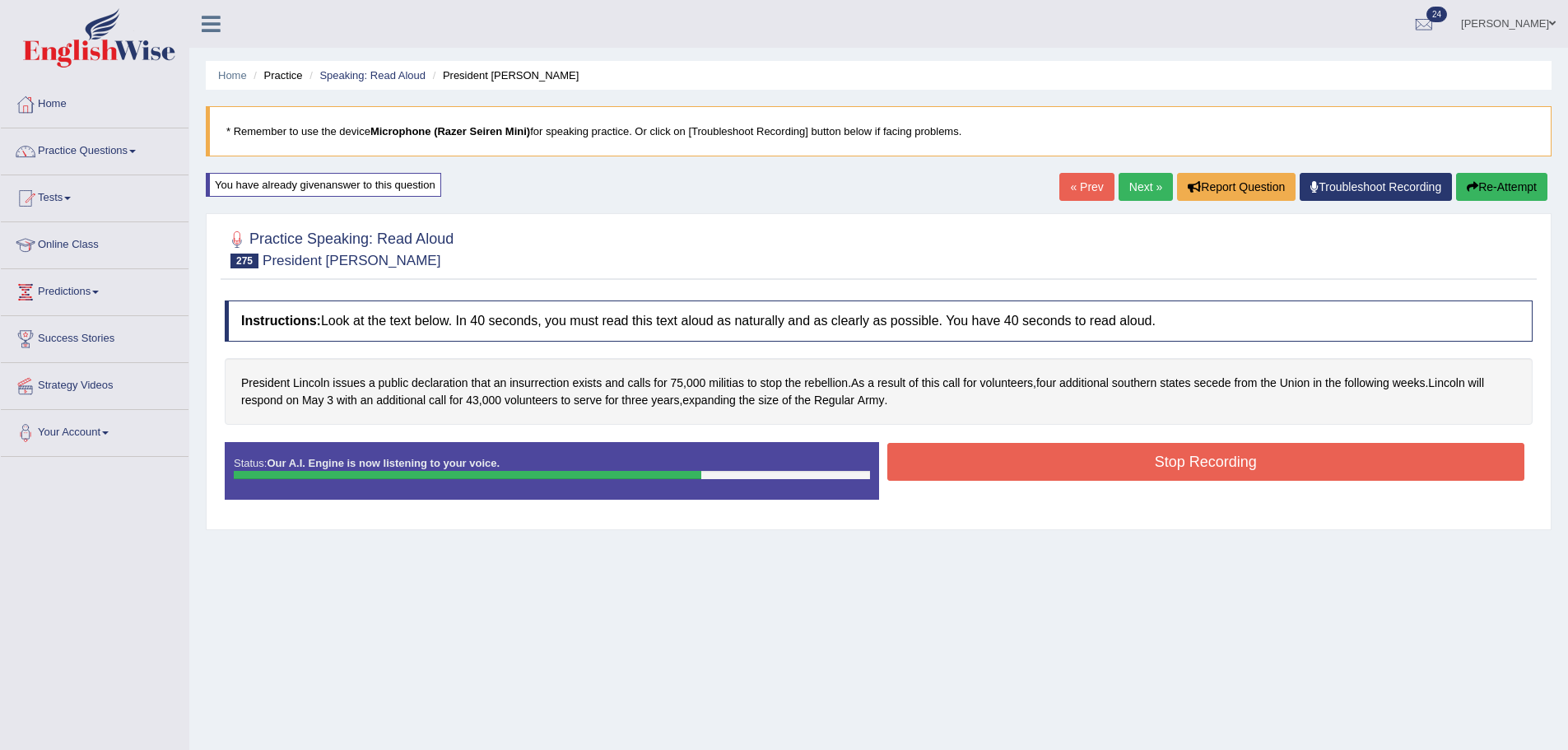
click at [1041, 464] on button "Stop Recording" at bounding box center [1205, 462] width 638 height 38
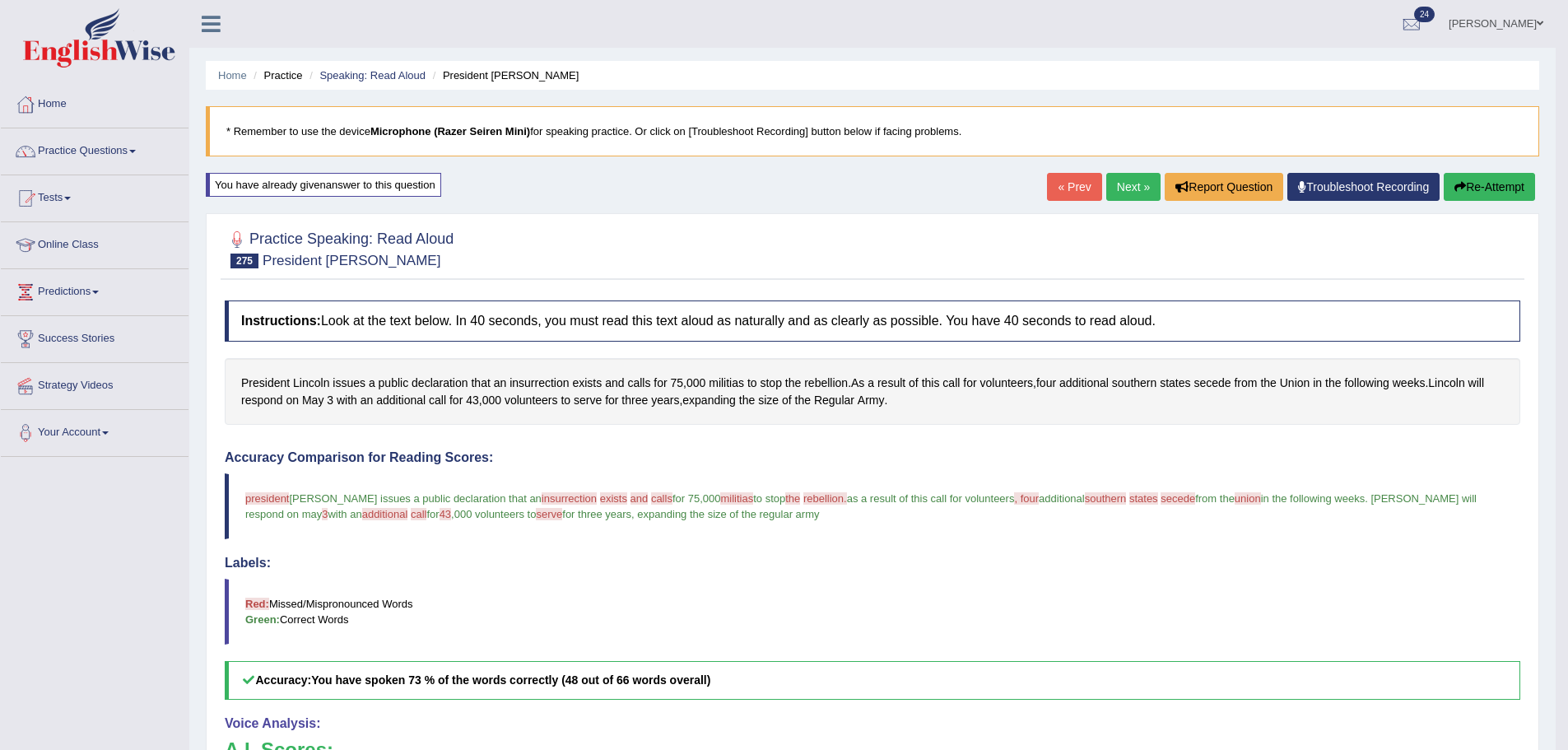
click at [1504, 195] on button "Re-Attempt" at bounding box center [1489, 188] width 91 height 28
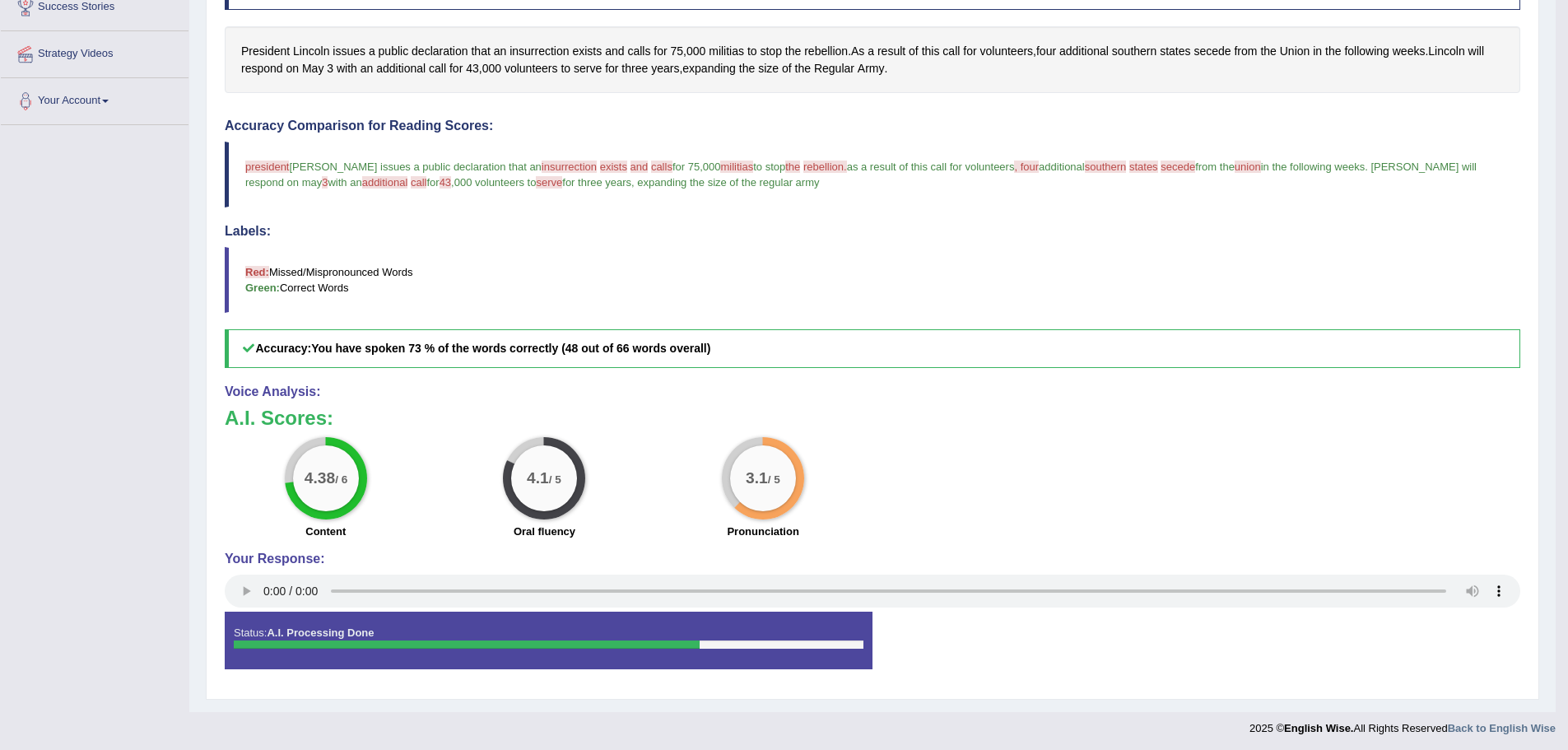
scroll to position [334, 0]
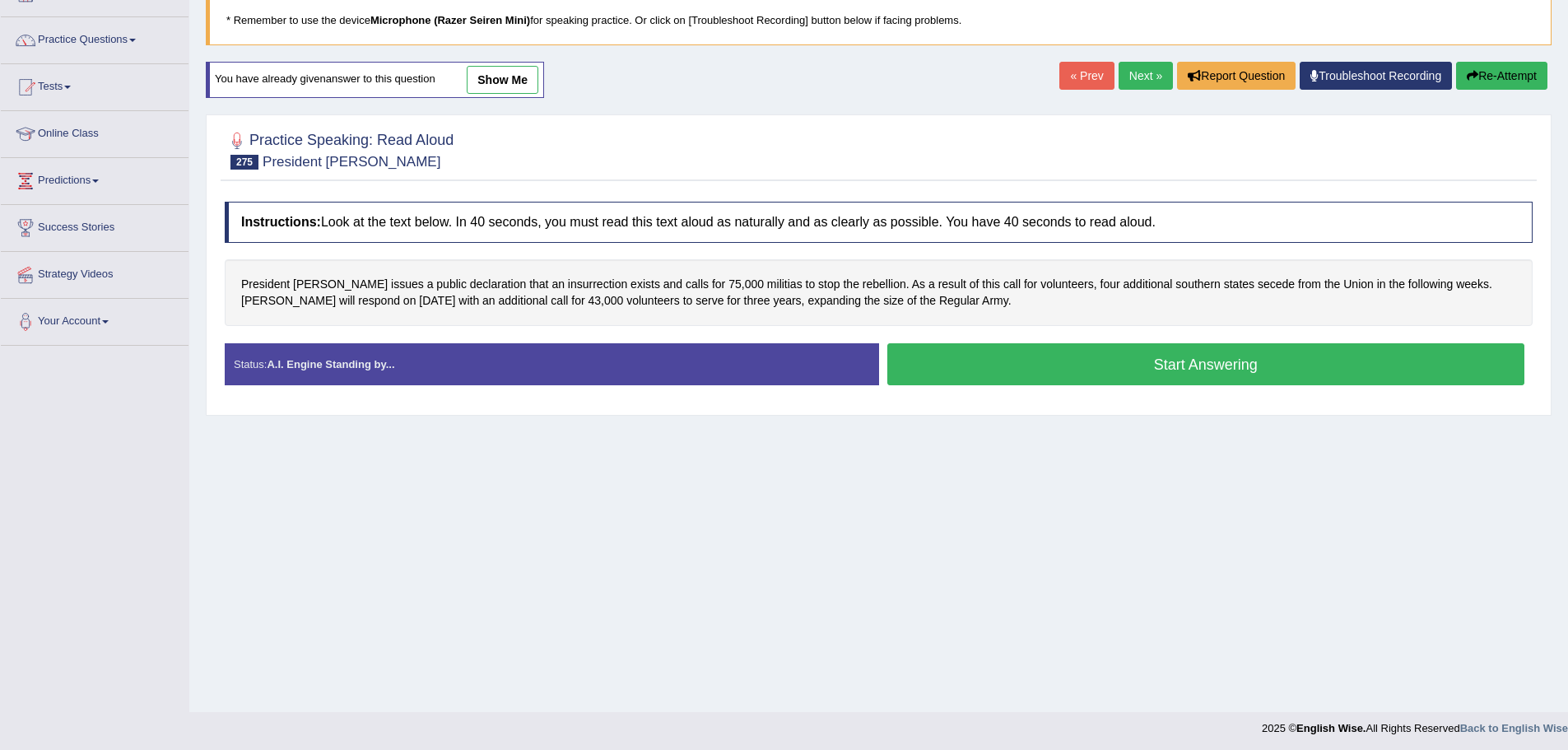
scroll to position [114, 0]
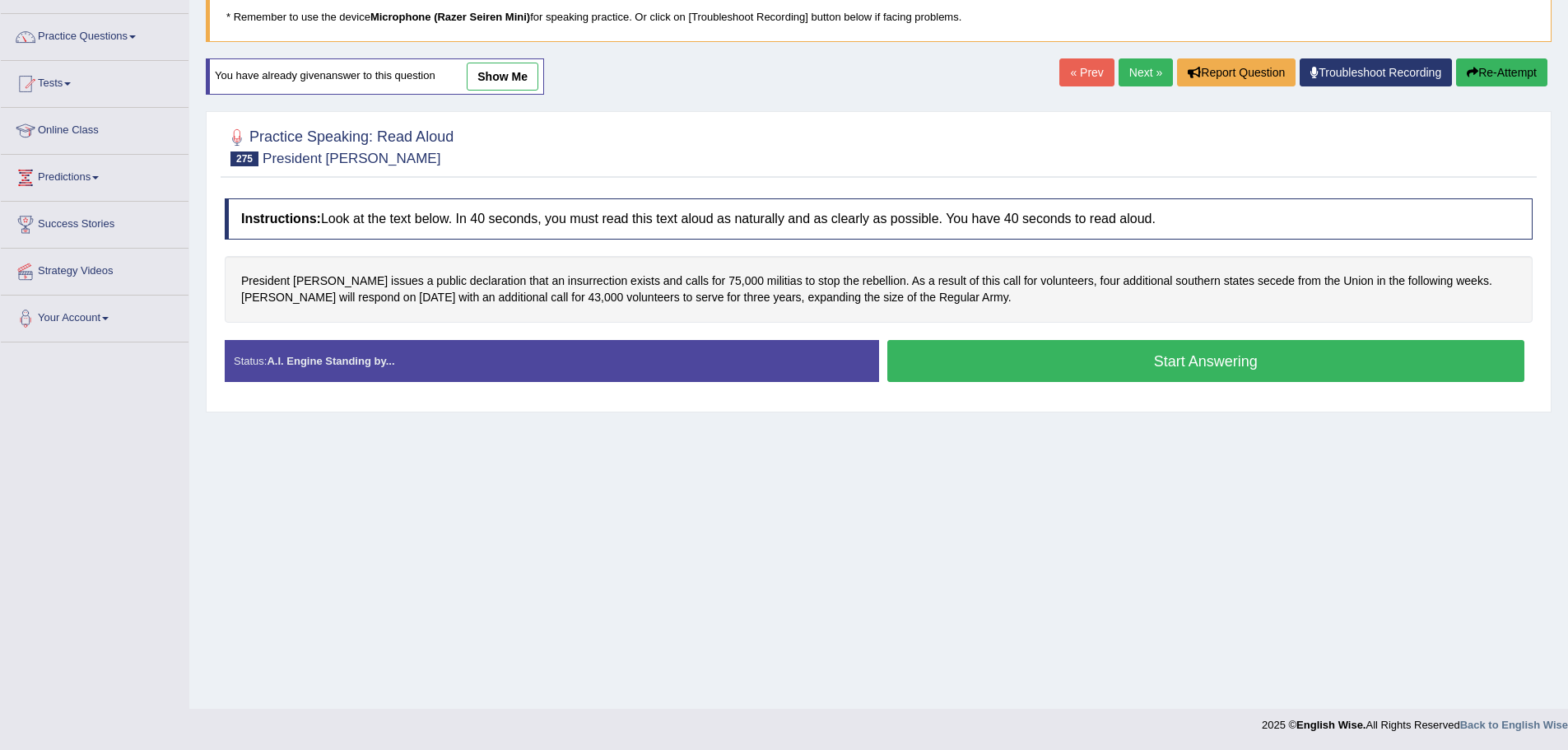
click at [939, 365] on button "Start Answering" at bounding box center [1205, 361] width 638 height 42
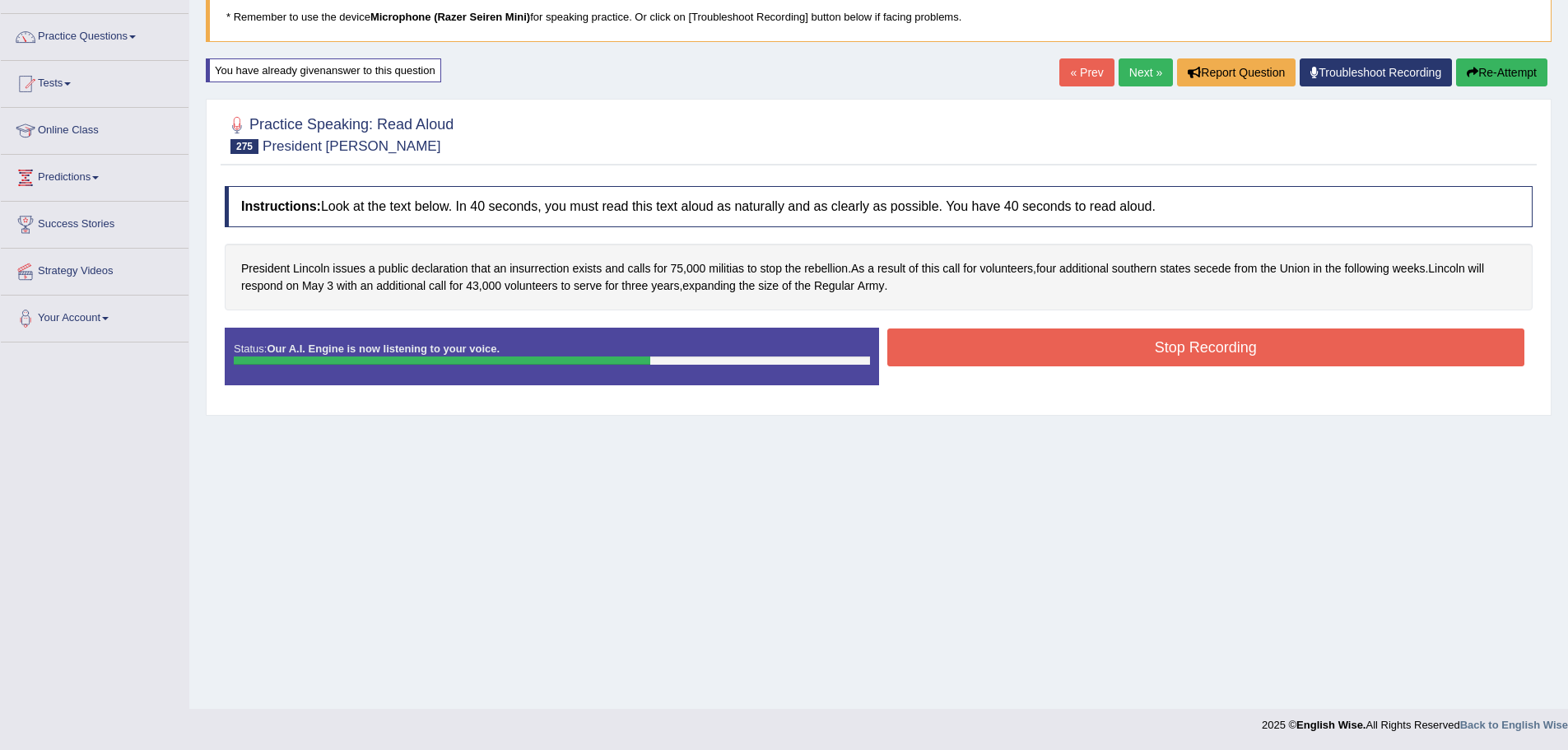
click at [1002, 314] on div "Instructions: Look at the text below. In 40 seconds, you must read this text al…" at bounding box center [878, 292] width 1316 height 229
click at [997, 330] on button "Stop Recording" at bounding box center [1205, 348] width 638 height 38
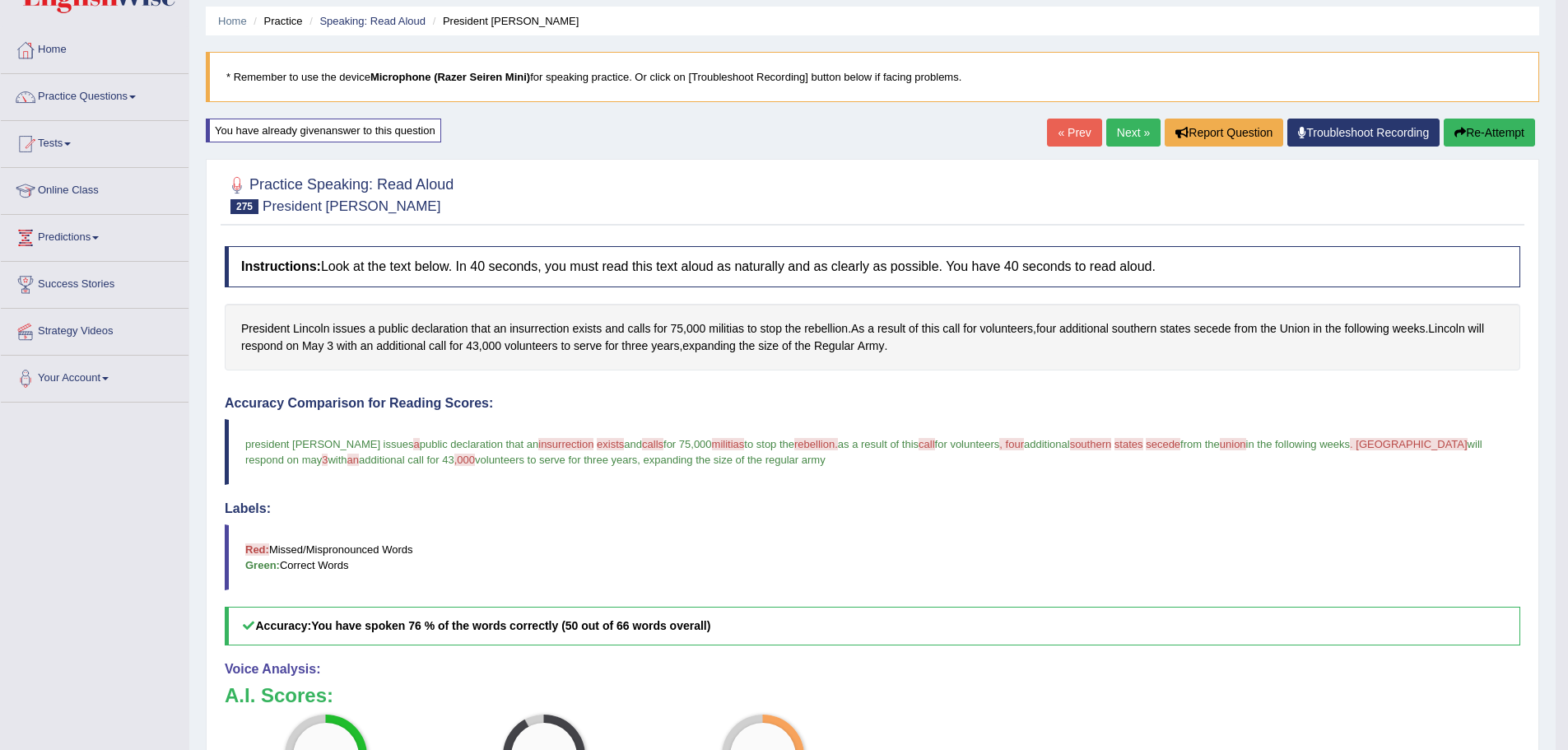
scroll to position [0, 0]
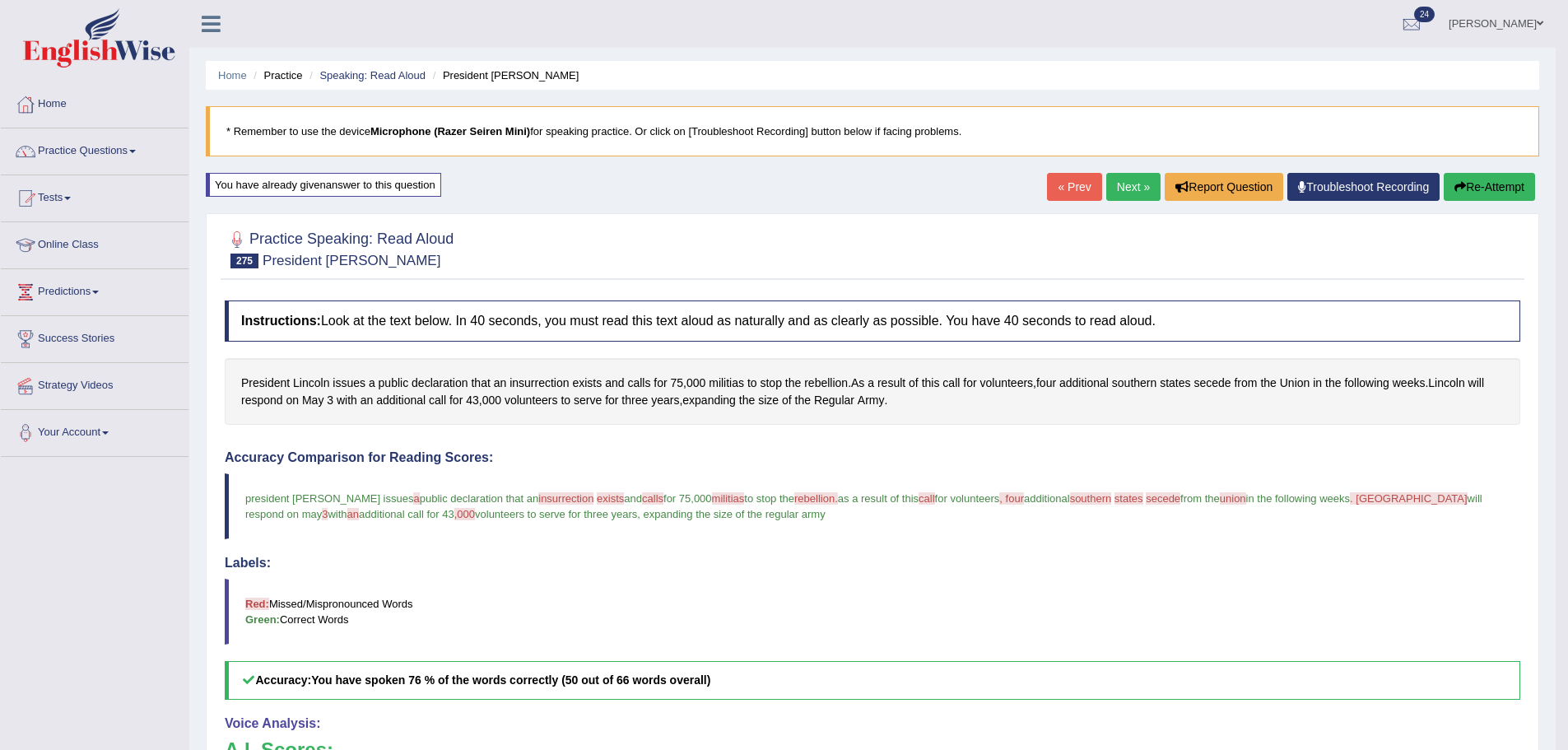
click at [1109, 195] on link "Next »" at bounding box center [1133, 188] width 55 height 28
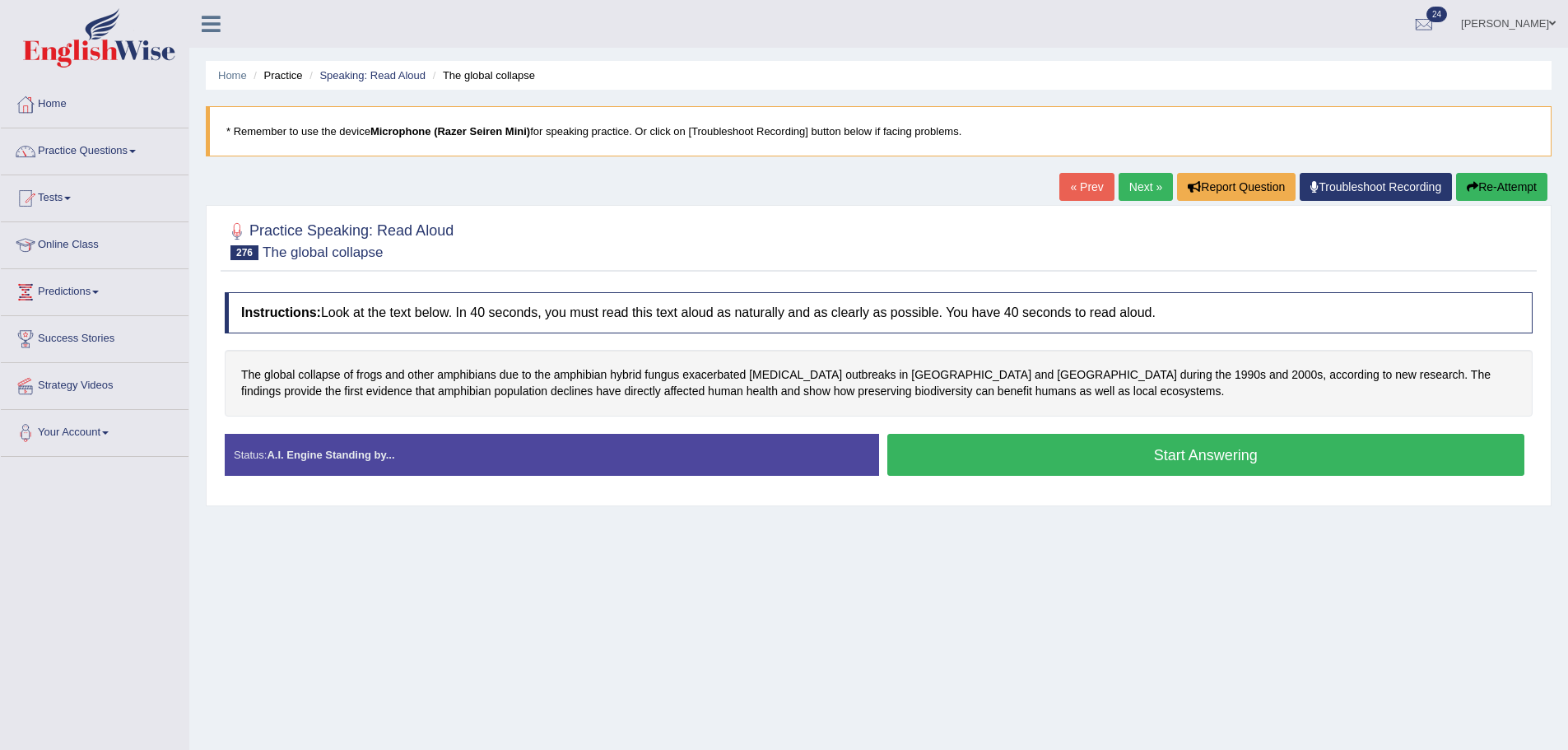
click at [922, 481] on div "Status: A.I. Engine Standing by... Start Answering Stop Recording" at bounding box center [879, 464] width 1308 height 58
click at [931, 470] on button "Start Answering" at bounding box center [1205, 455] width 638 height 42
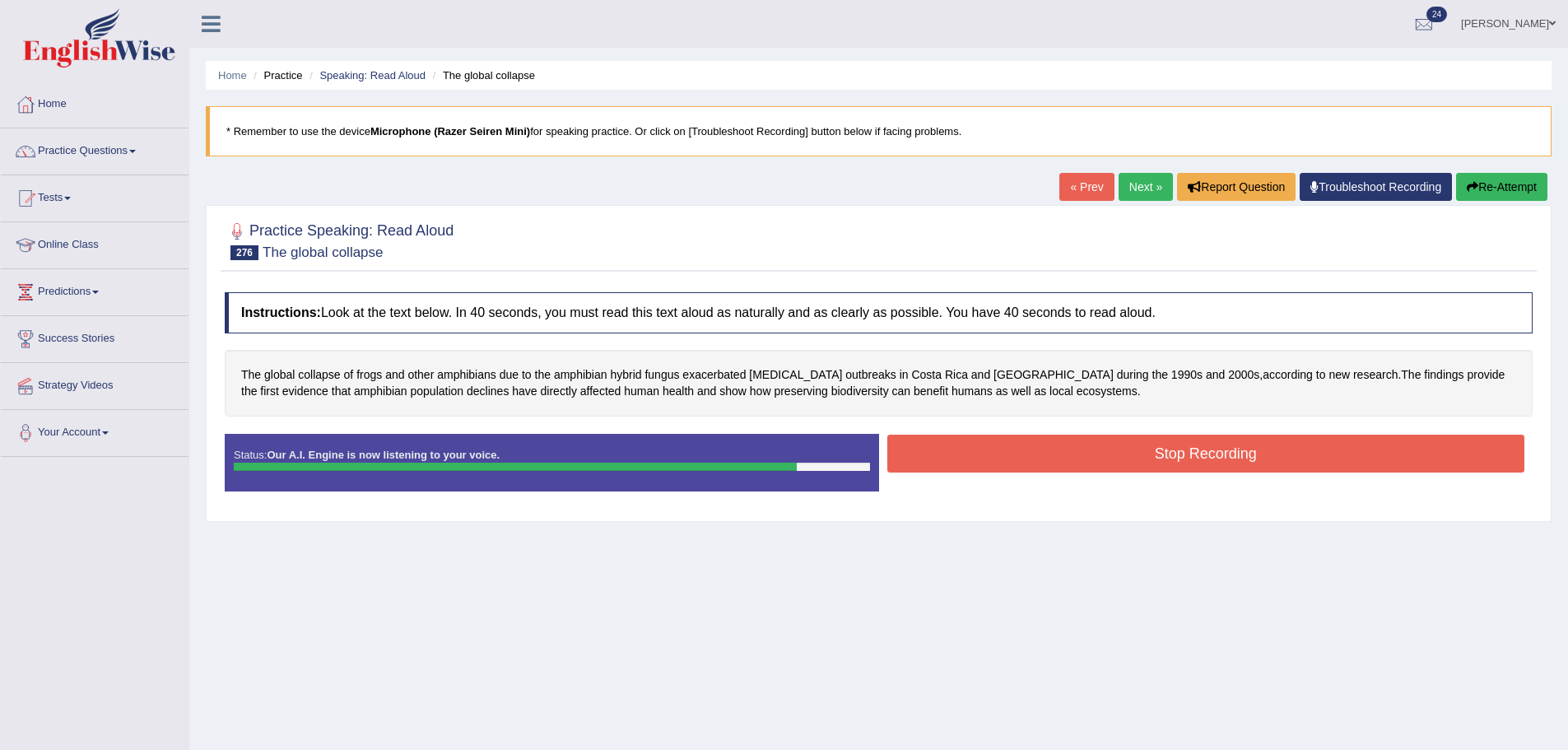
click at [963, 450] on button "Stop Recording" at bounding box center [1205, 453] width 638 height 38
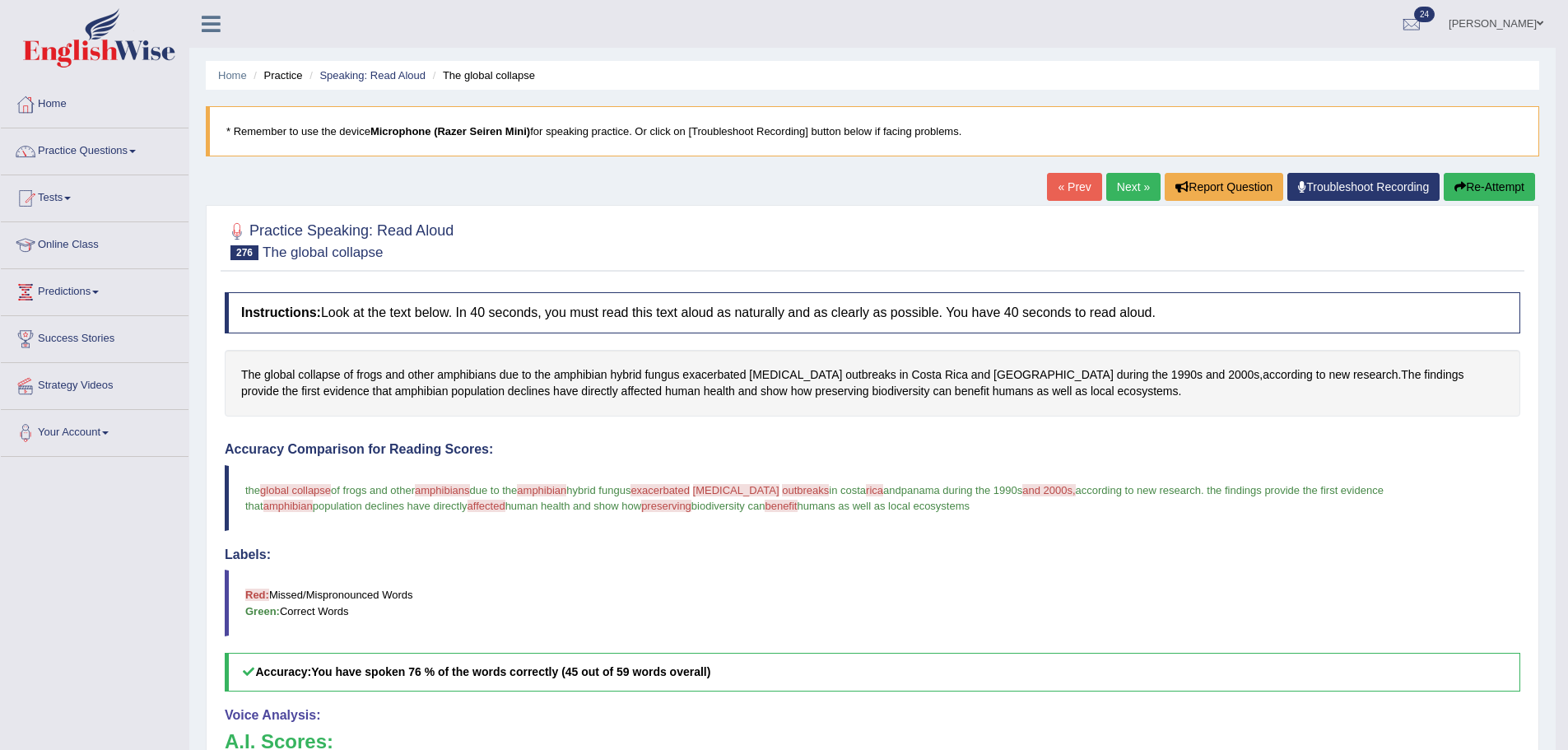
click at [1478, 188] on button "Re-Attempt" at bounding box center [1489, 188] width 91 height 28
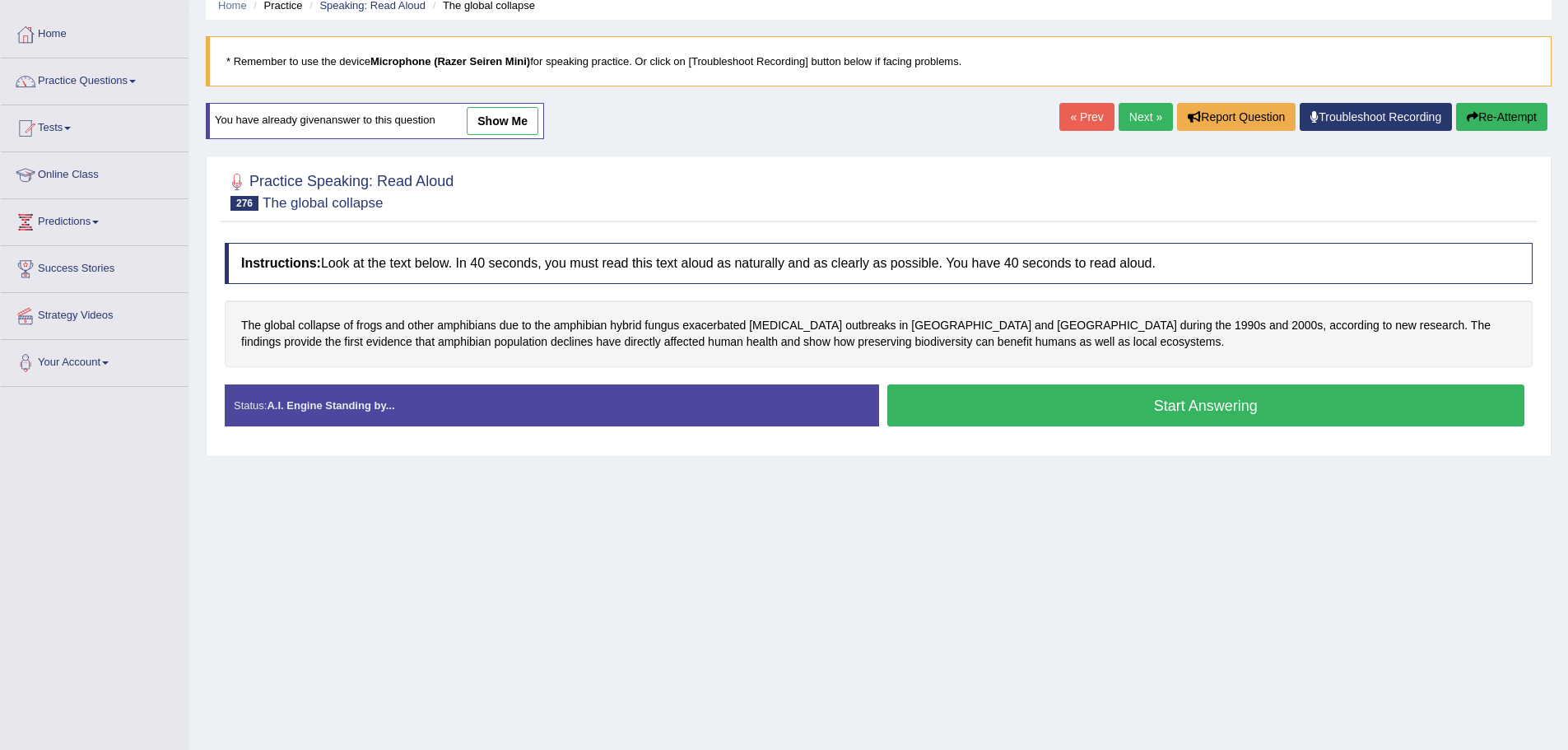
scroll to position [114, 0]
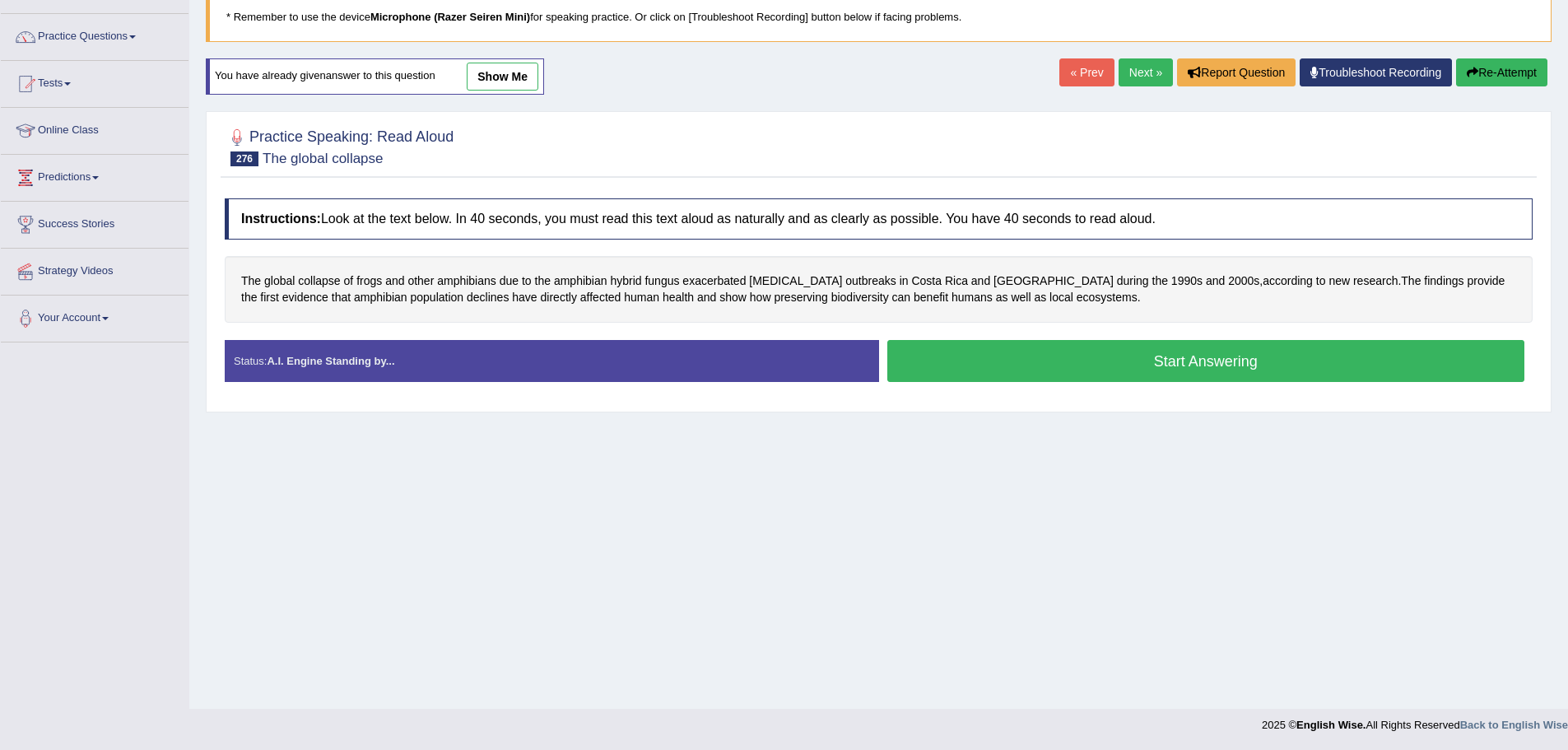
click at [970, 378] on button "Start Answering" at bounding box center [1205, 361] width 638 height 42
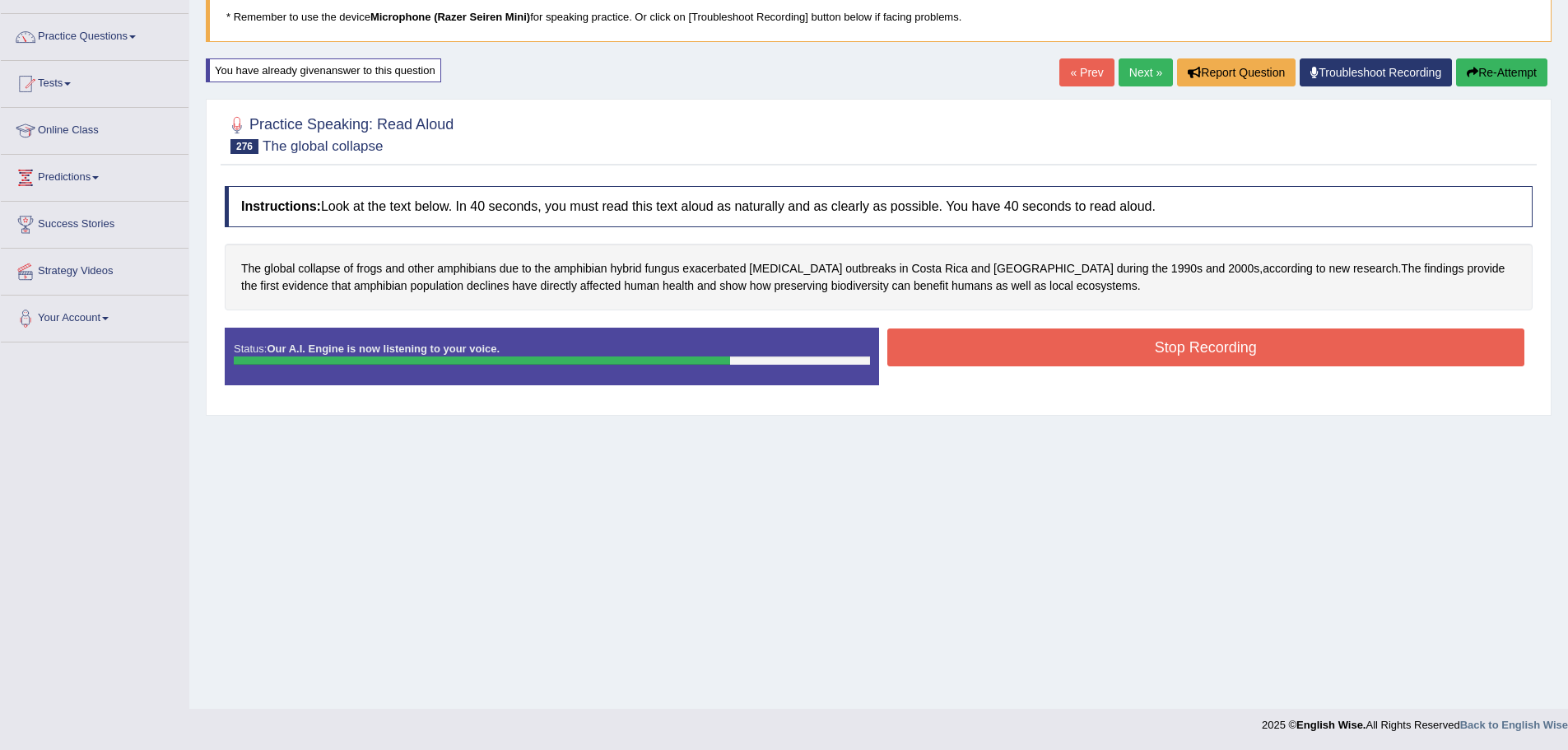
click at [984, 342] on button "Stop Recording" at bounding box center [1205, 348] width 638 height 38
